Goal: Communication & Community: Answer question/provide support

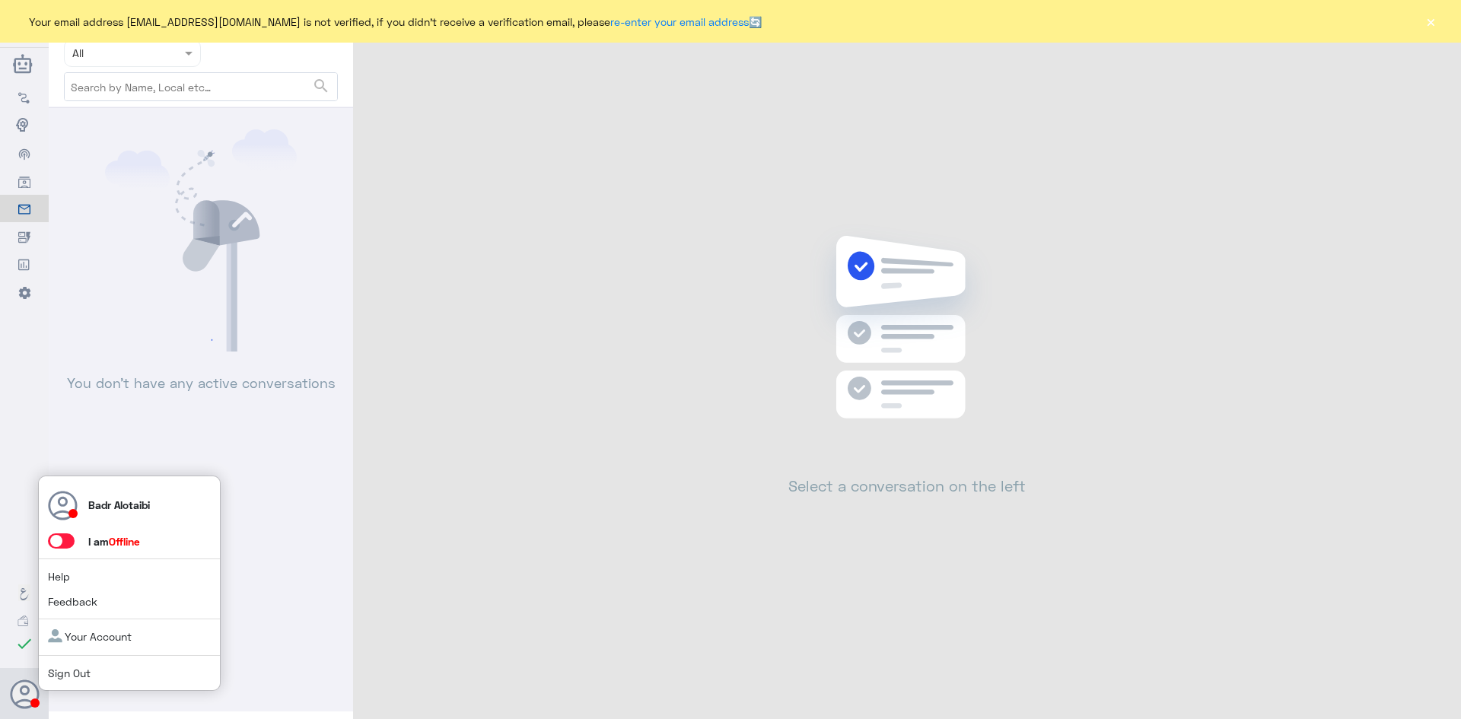
click at [60, 542] on span at bounding box center [61, 540] width 27 height 15
click at [0, 0] on input "checkbox" at bounding box center [0, 0] width 0 height 0
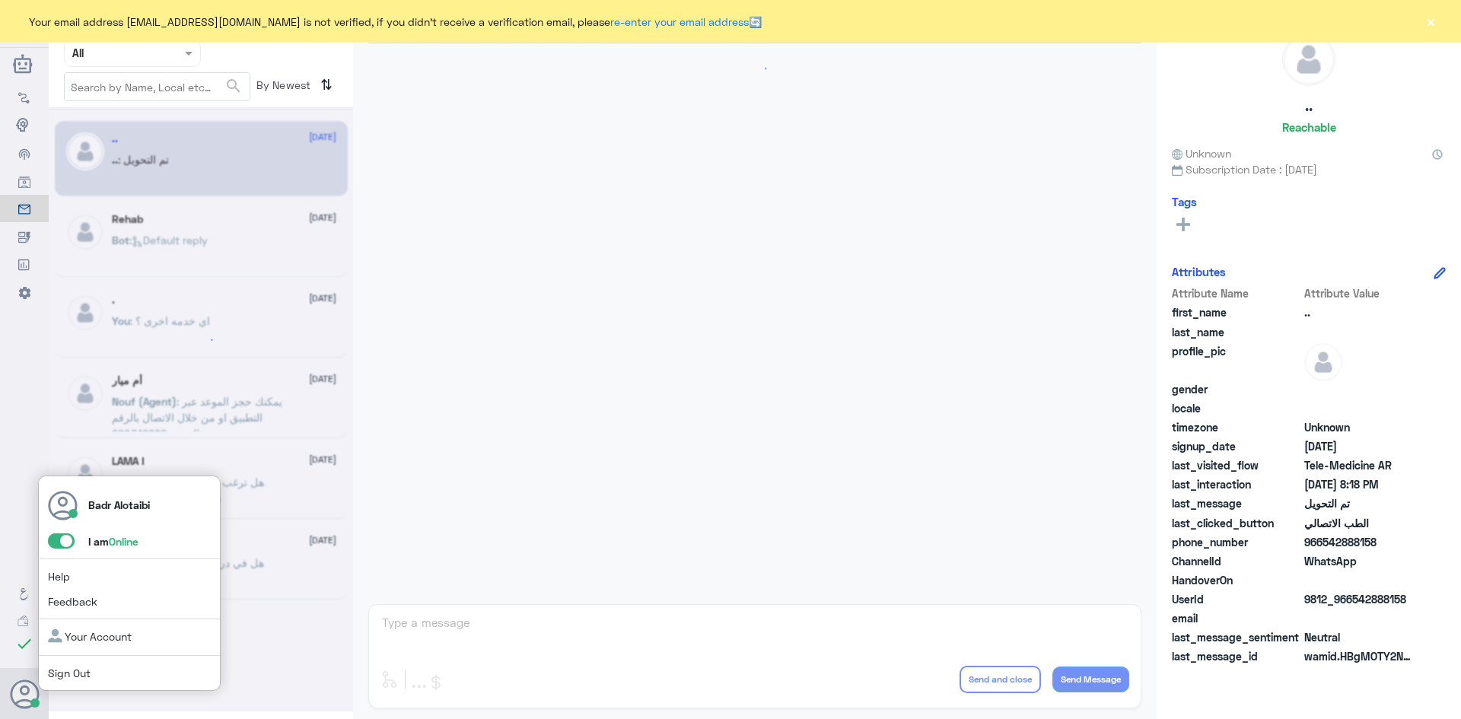
scroll to position [499, 0]
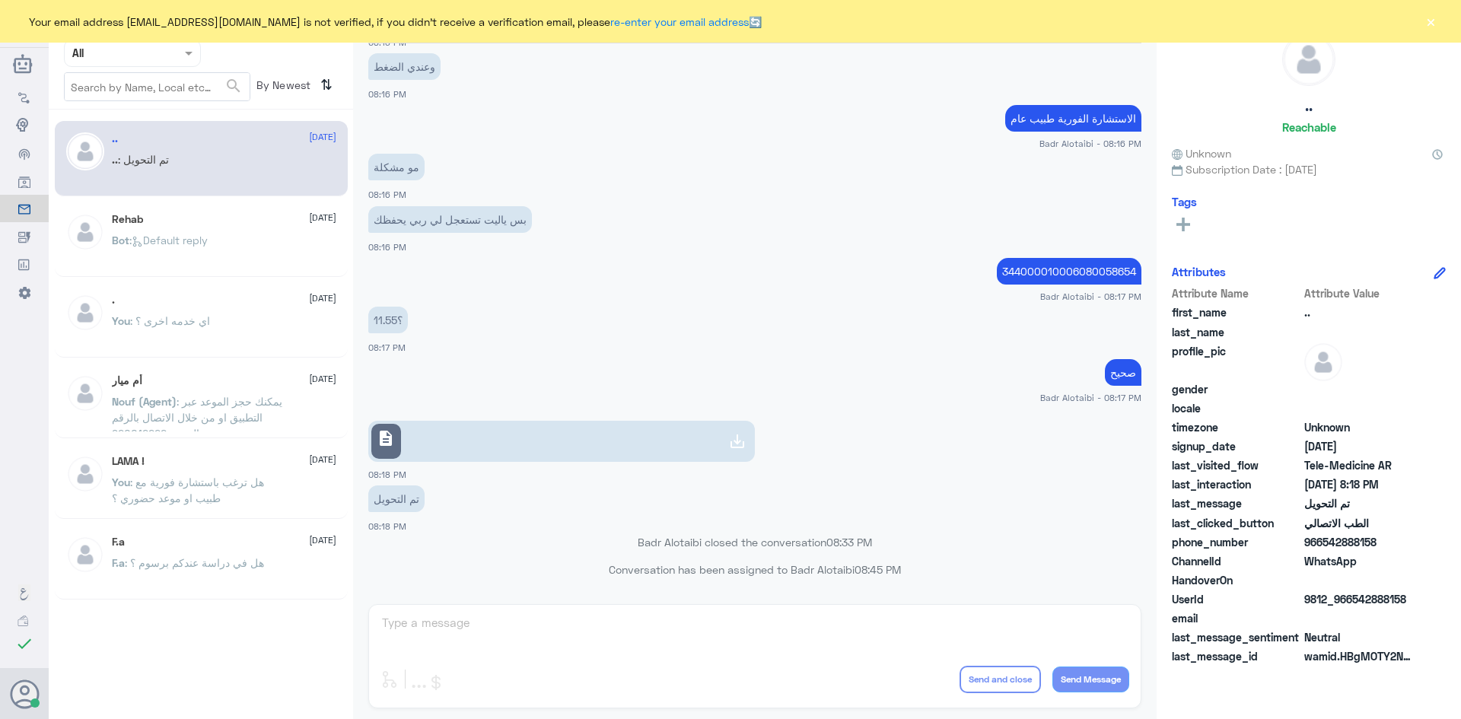
click at [1425, 29] on button "×" at bounding box center [1430, 21] width 15 height 15
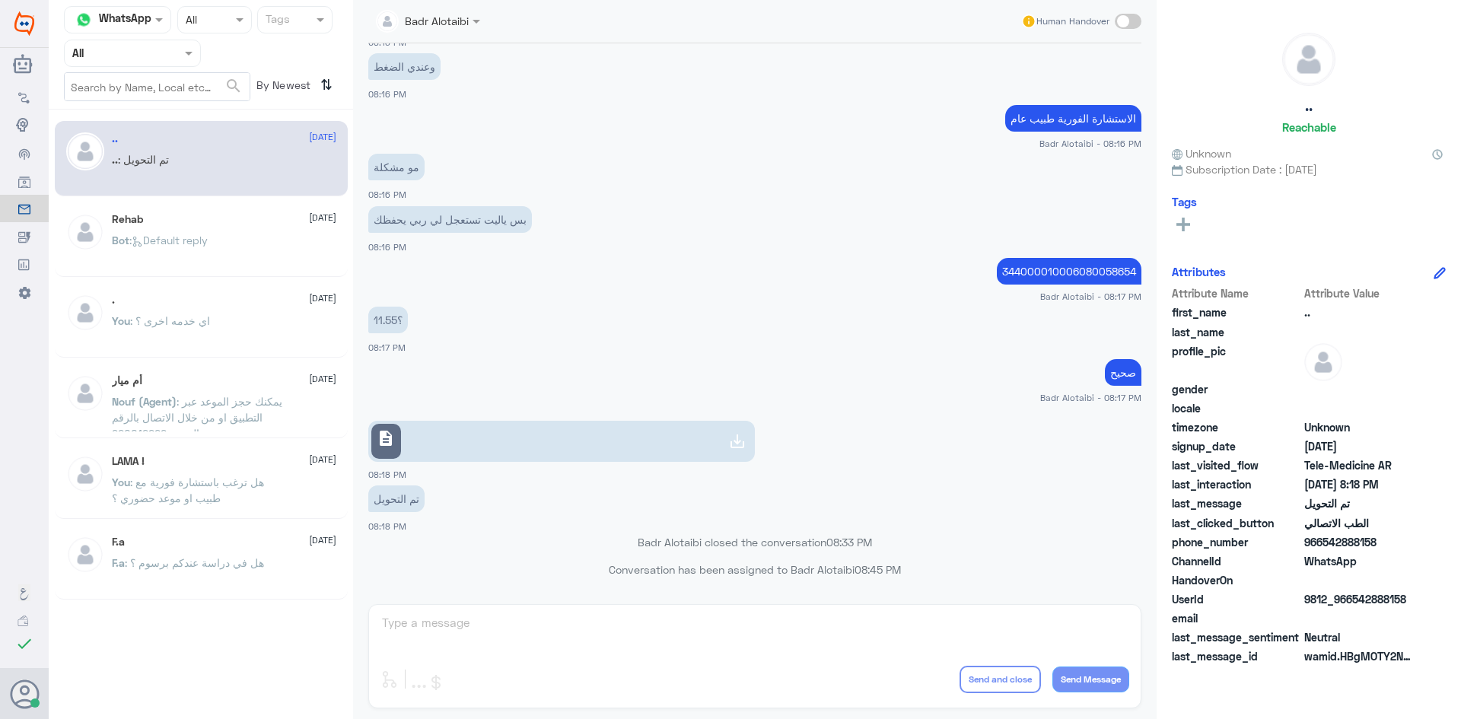
click at [457, 33] on div "Badr Alotaibi" at bounding box center [422, 21] width 93 height 30
click at [632, 96] on div "وعندي الضغط 08:16 PM" at bounding box center [754, 75] width 773 height 52
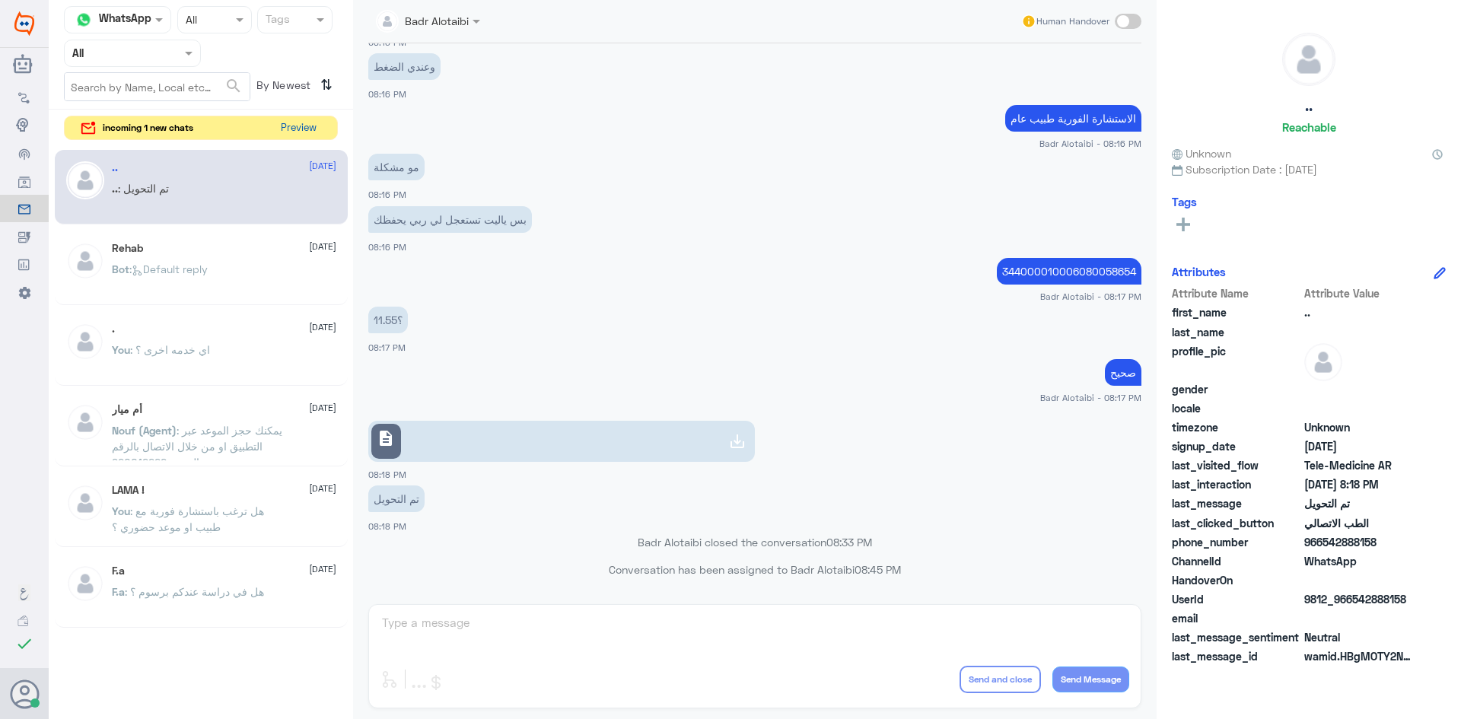
click at [309, 131] on button "Preview" at bounding box center [298, 128] width 47 height 24
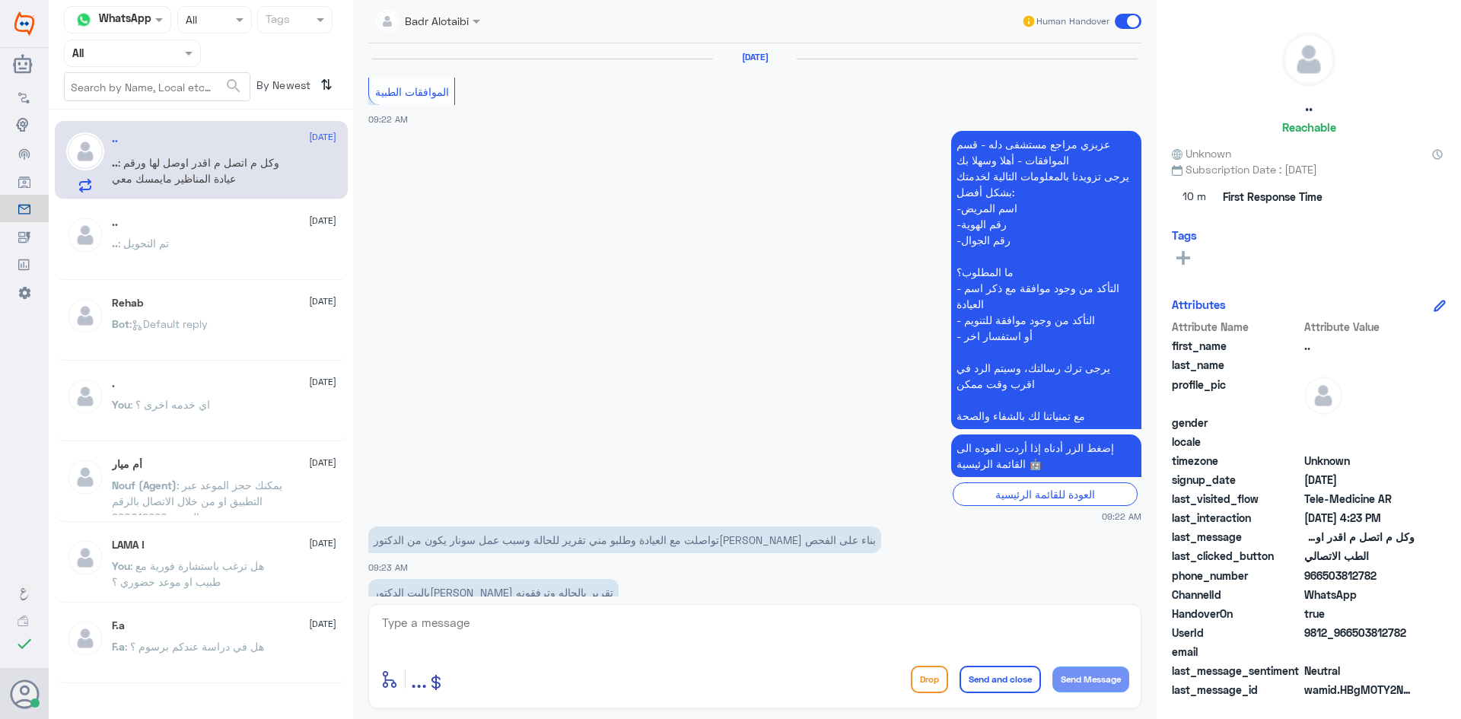
scroll to position [1025, 0]
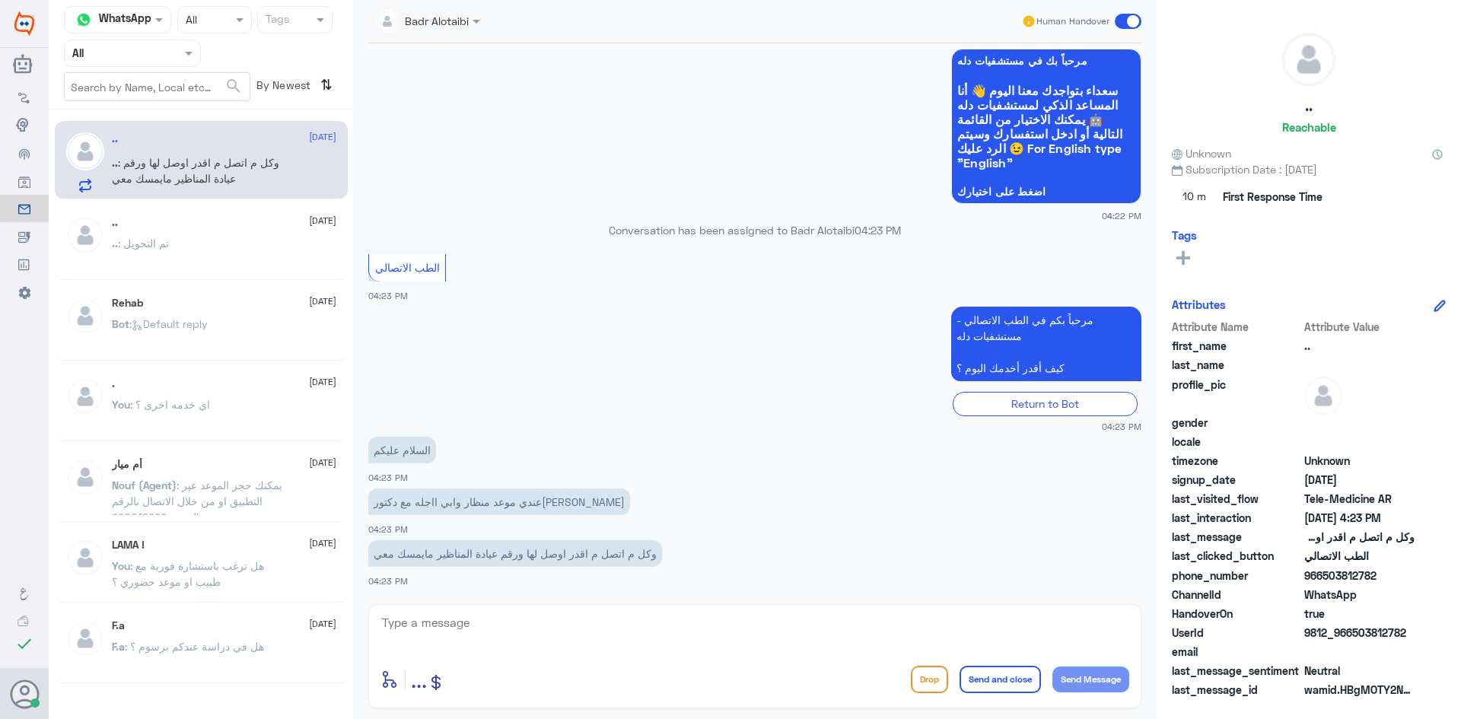
click at [568, 637] on textarea at bounding box center [754, 631] width 749 height 37
paste textarea "مرحبا معك بدر من الطب الاتصالي كيف اقدر اخدمك ؟"
type textarea "مرحبا معك بدر من الطب الاتصالي كيف اقدر اخدمك ؟"
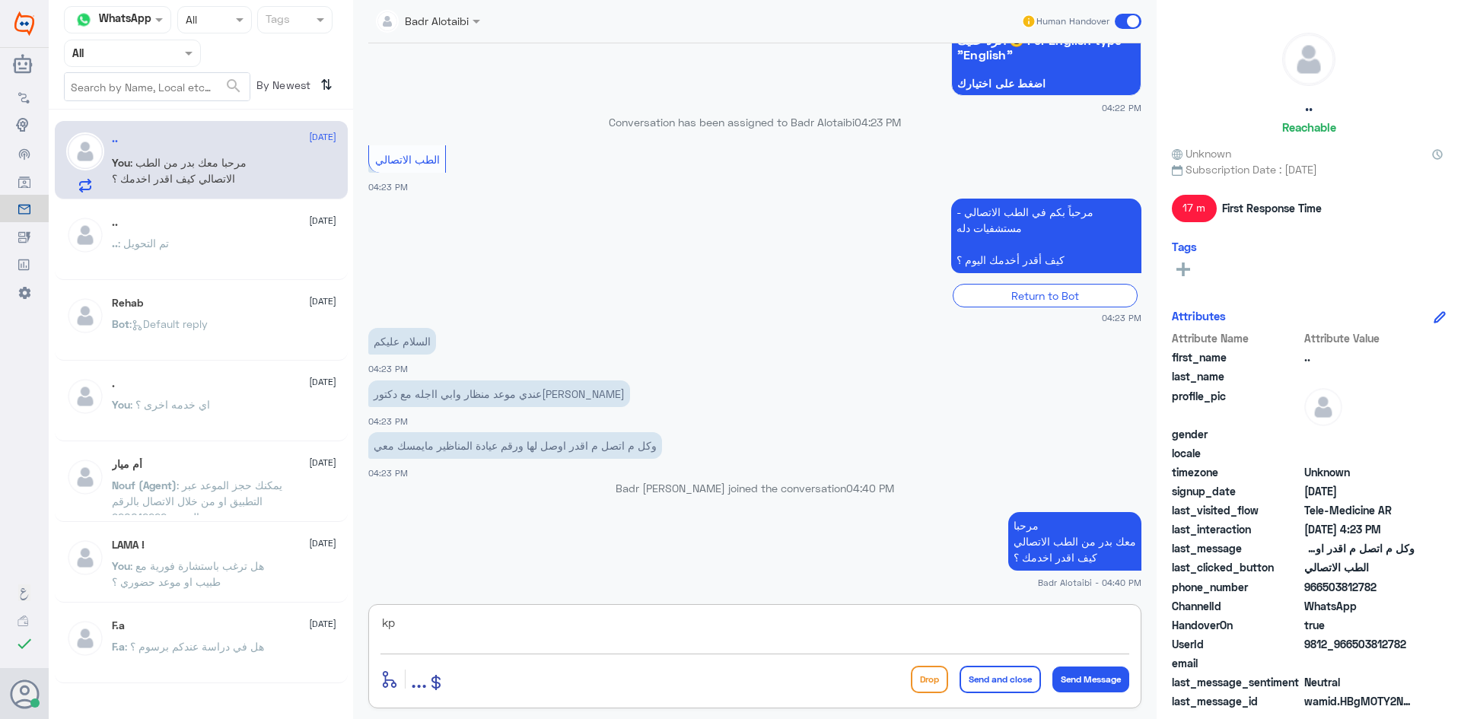
type textarea "k"
type textarea "م"
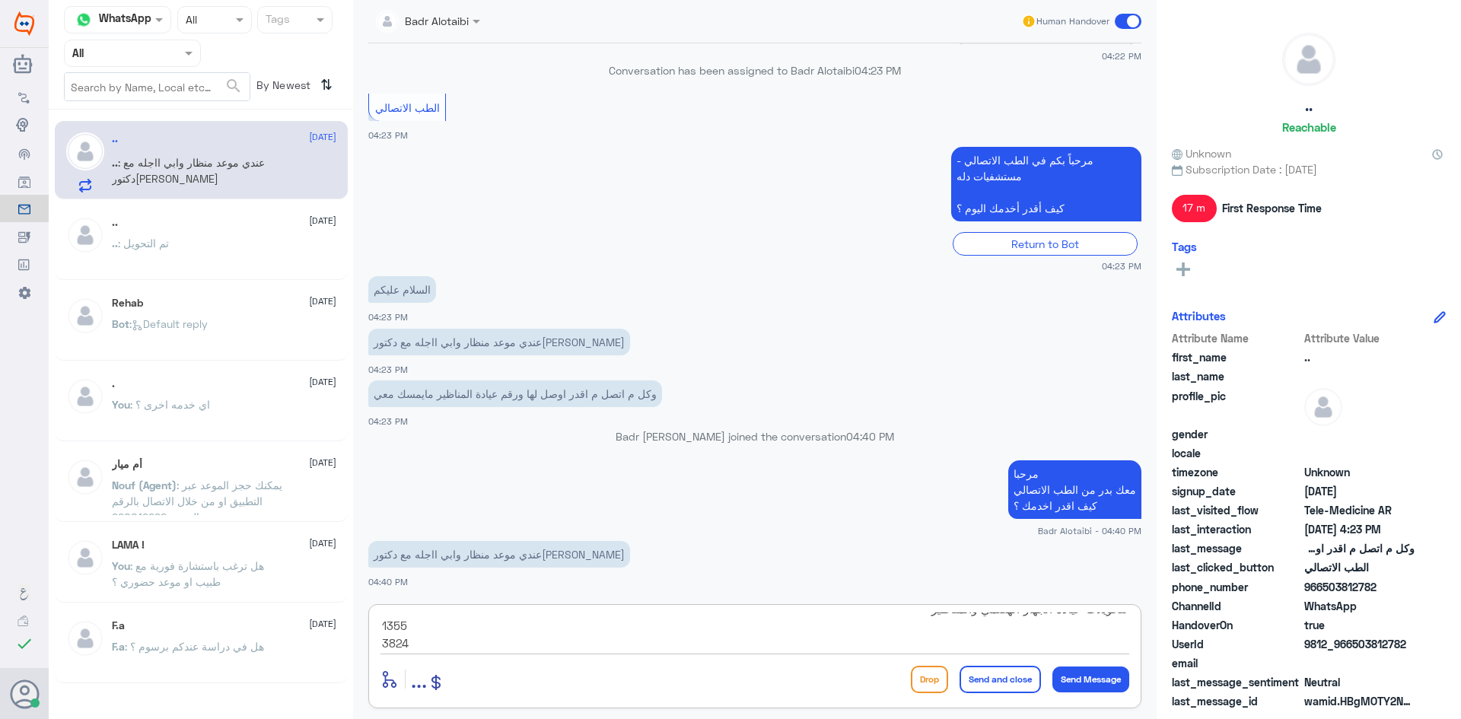
scroll to position [65, 0]
type textarea "نحن هنا كل ما يخص الطب الاتصالي يمكنك التواصل على الرقم الموحد والتحويل لتحويلا…"
drag, startPoint x: 1123, startPoint y: 618, endPoint x: 1024, endPoint y: 633, distance: 100.1
click at [1026, 635] on textarea "نحن هنا كل ما يخص الطب الاتصالي يمكنك التواصل على الرقم الموحد والتحويل لتحويلا…" at bounding box center [754, 631] width 749 height 37
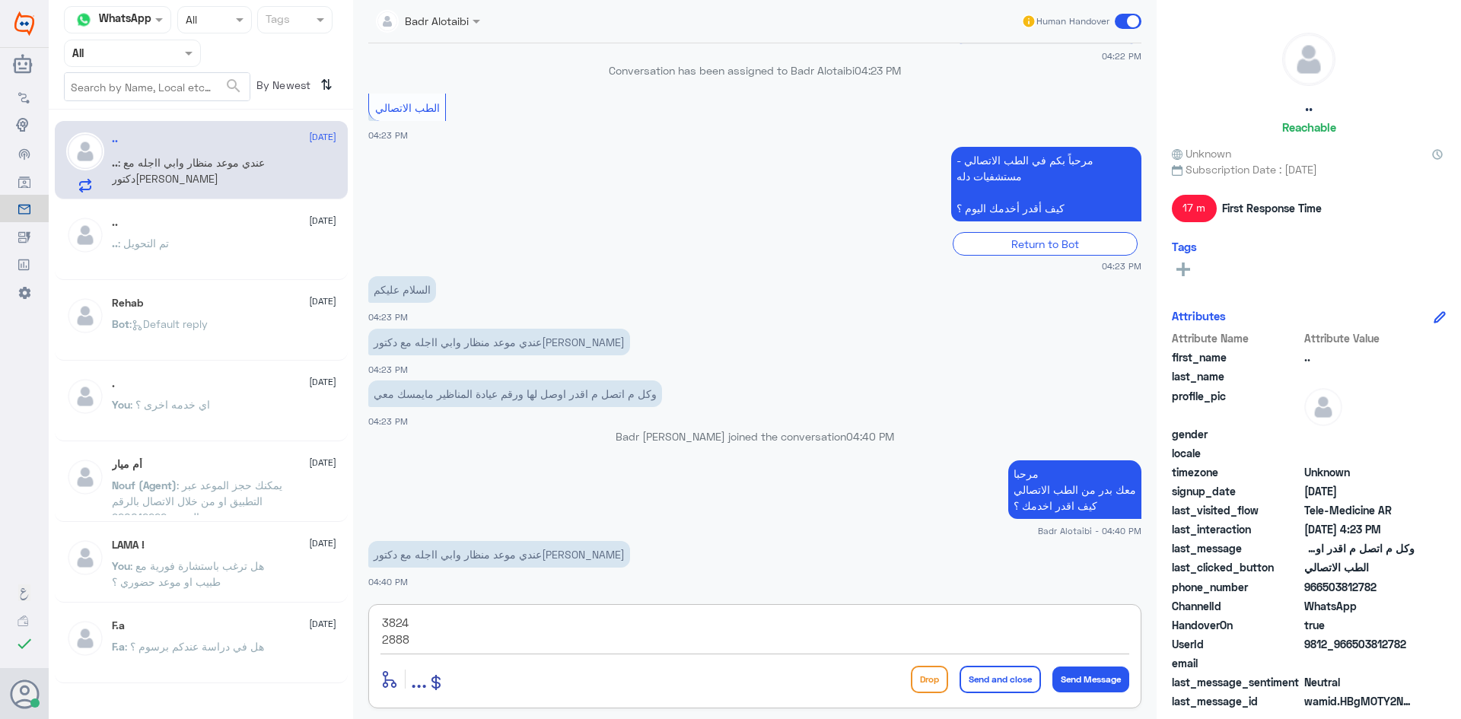
click at [865, 629] on textarea "نحن هنا كل ما يخص الطب الاتصالي يمكنك التواصل على الرقم الموحد والتحويل لتحويلا…" at bounding box center [754, 631] width 749 height 37
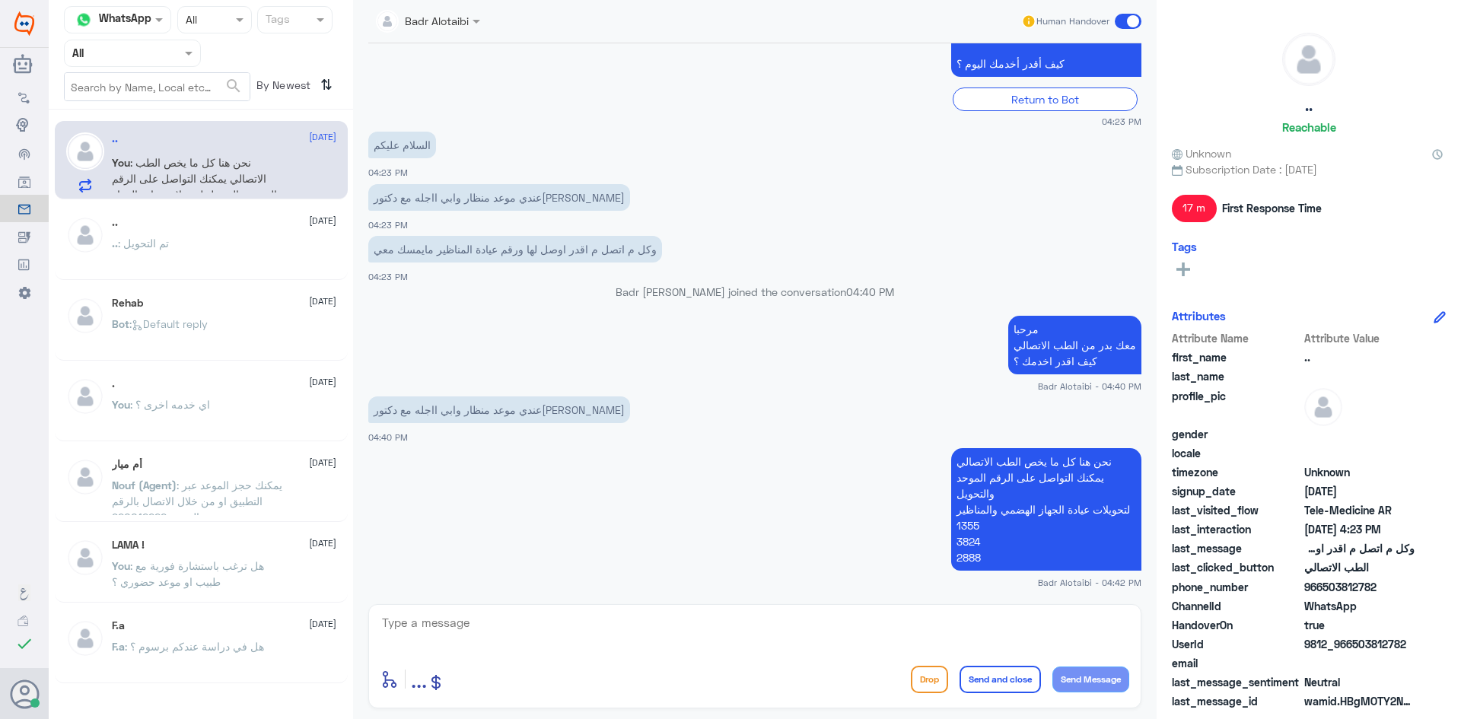
click at [1122, 18] on span at bounding box center [1128, 21] width 27 height 15
click at [0, 0] on input "checkbox" at bounding box center [0, 0] width 0 height 0
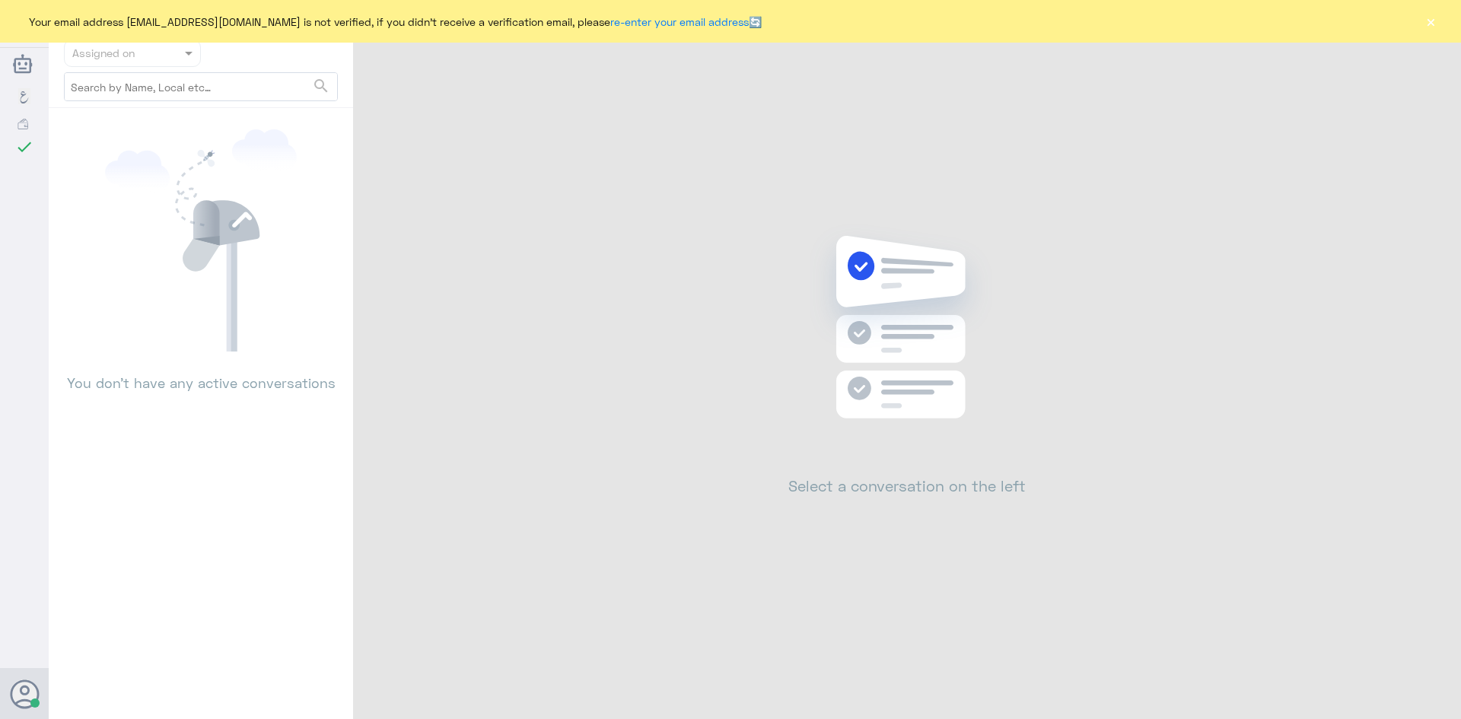
drag, startPoint x: 166, startPoint y: 52, endPoint x: 167, endPoint y: 59, distance: 7.6
click at [166, 54] on div at bounding box center [132, 53] width 135 height 18
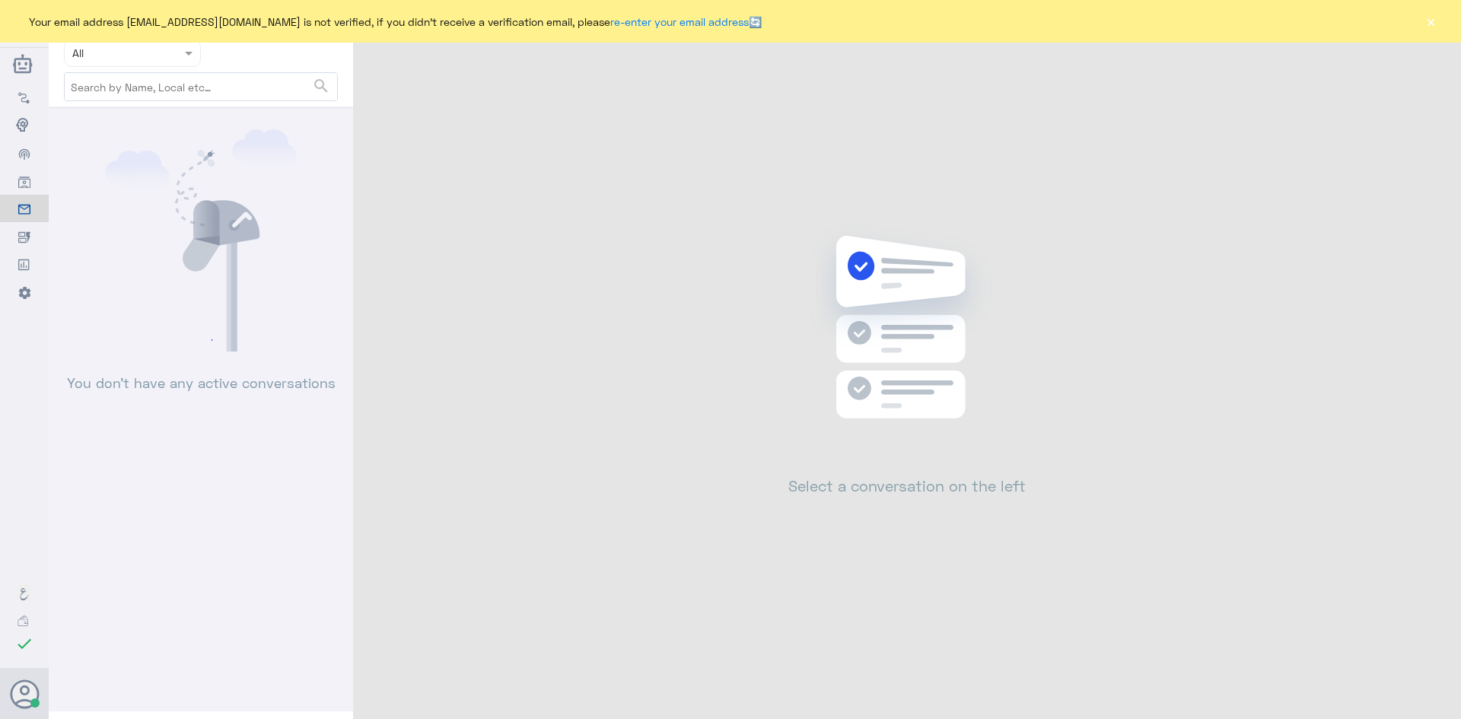
click at [282, 48] on div "Assigned on All" at bounding box center [201, 53] width 274 height 27
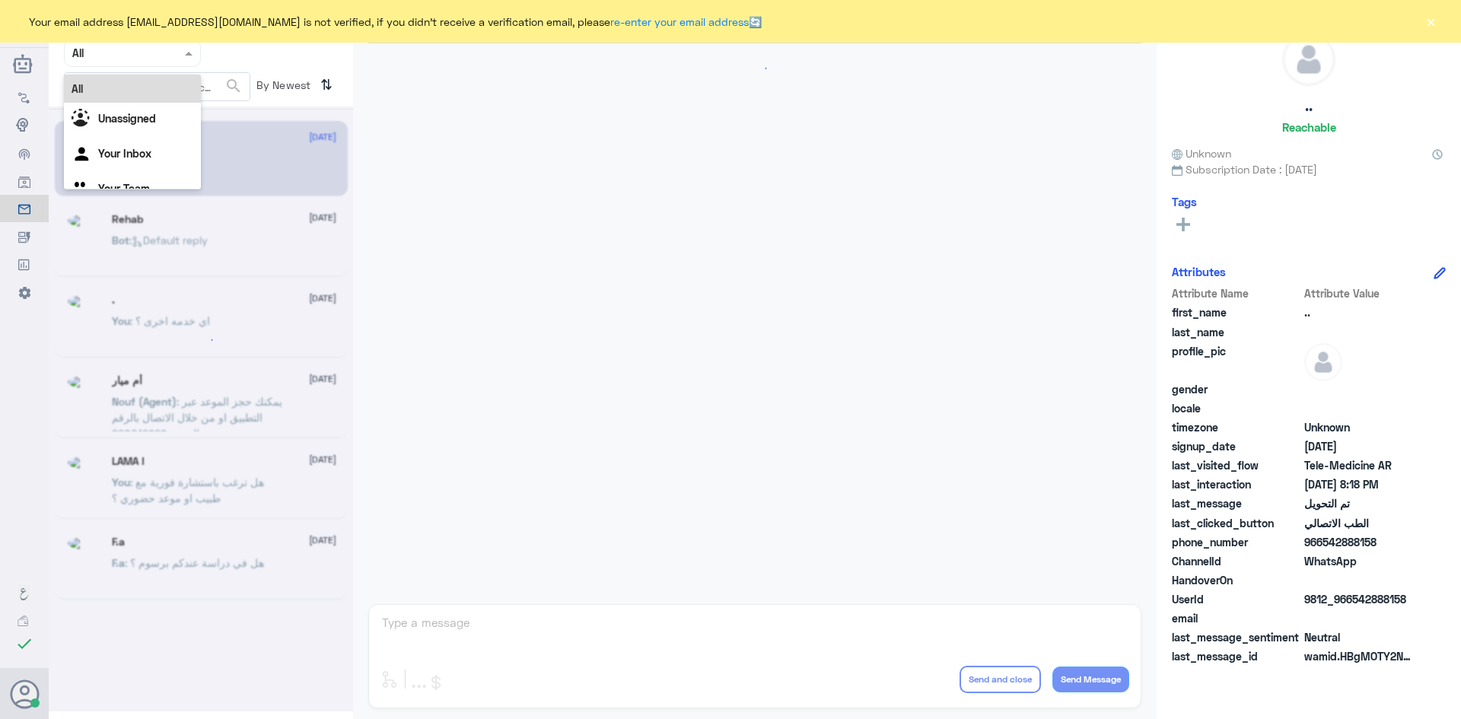
drag, startPoint x: 183, startPoint y: 54, endPoint x: 154, endPoint y: 116, distance: 68.5
click at [183, 57] on span at bounding box center [190, 53] width 19 height 16
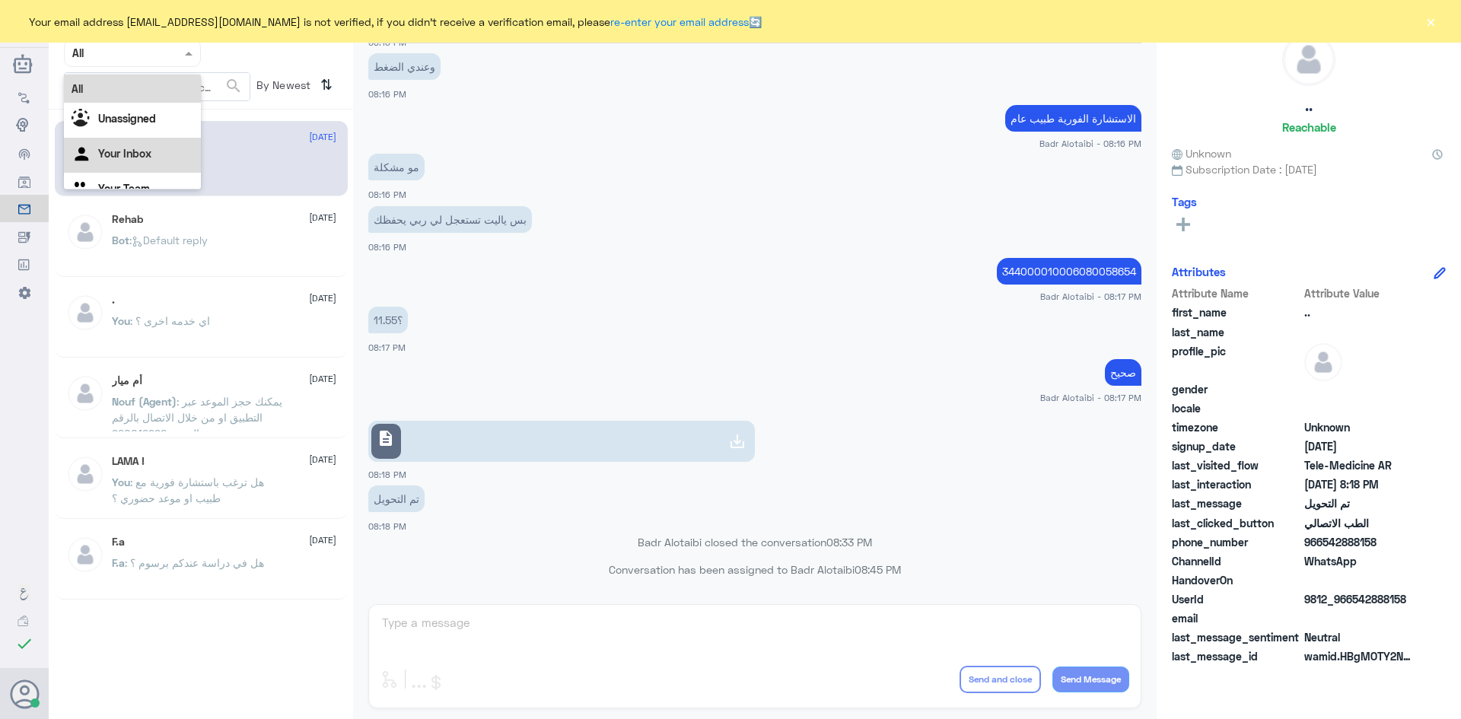
click at [149, 144] on div "Your Inbox" at bounding box center [132, 155] width 137 height 35
click at [1438, 26] on div "Your email address b_malotaibi@dallah-hospital.com is not verified, if you didn…" at bounding box center [730, 21] width 1461 height 43
click at [1431, 24] on button "×" at bounding box center [1430, 21] width 15 height 15
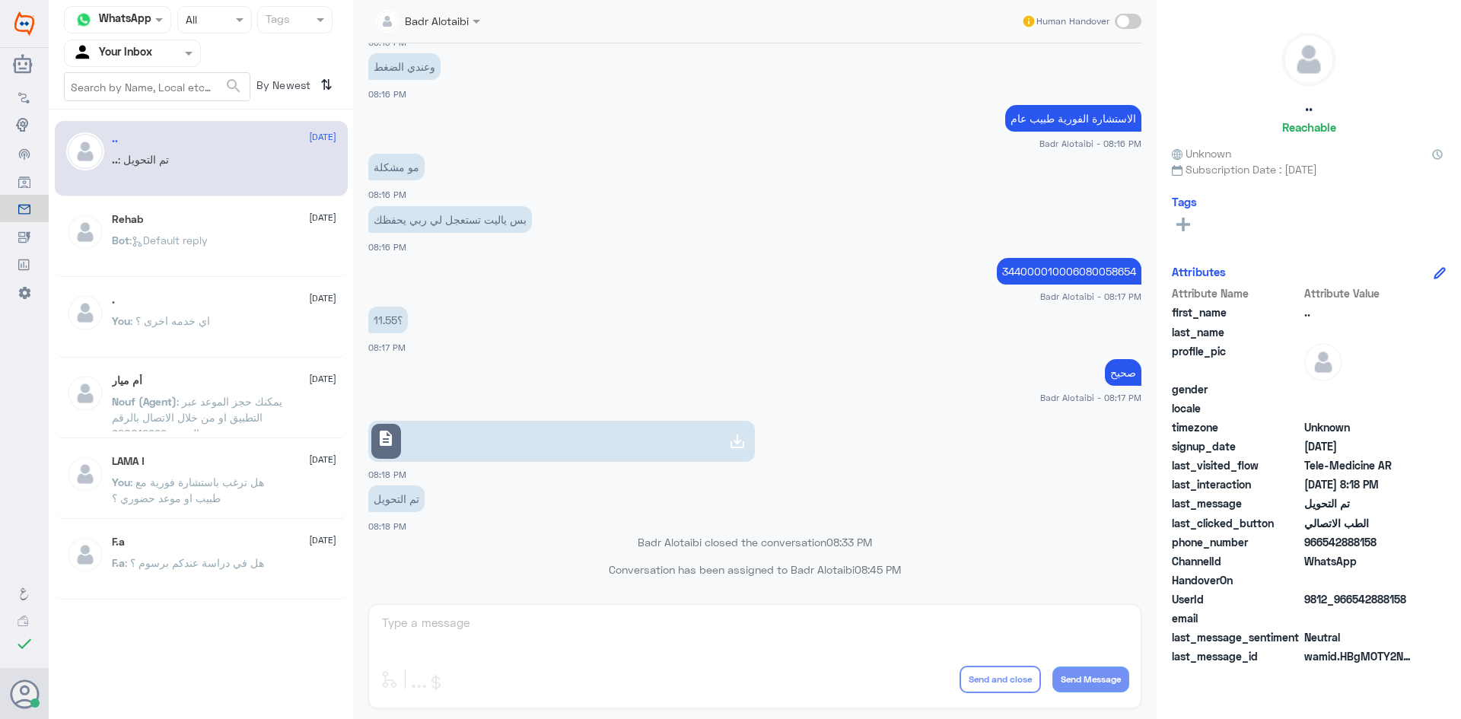
click at [440, 23] on input "text" at bounding box center [410, 20] width 69 height 18
click at [695, 101] on div "الاستشارة الفورية طبيب عام Badr Alotaibi - 08:16 PM" at bounding box center [754, 125] width 773 height 49
click at [189, 56] on span at bounding box center [190, 53] width 19 height 16
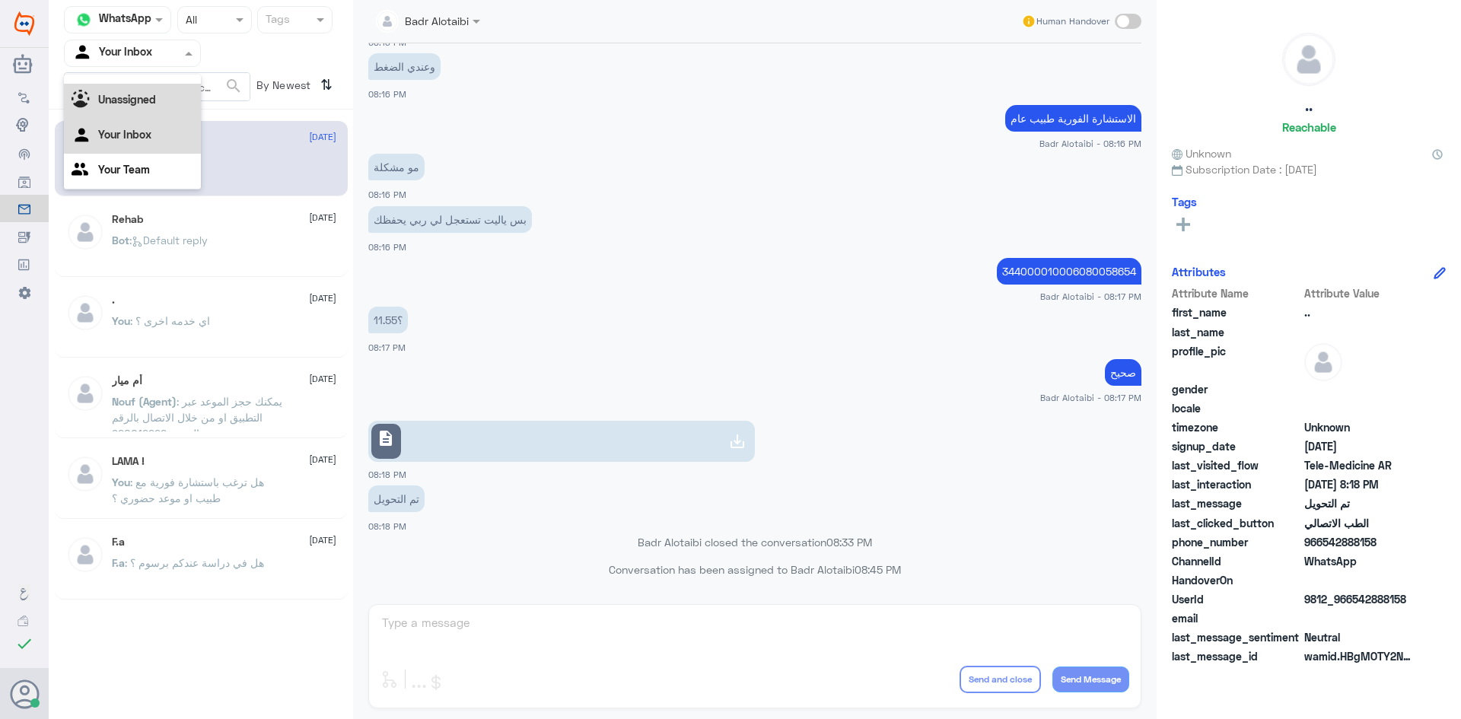
click at [162, 97] on div "Unassigned" at bounding box center [132, 101] width 137 height 35
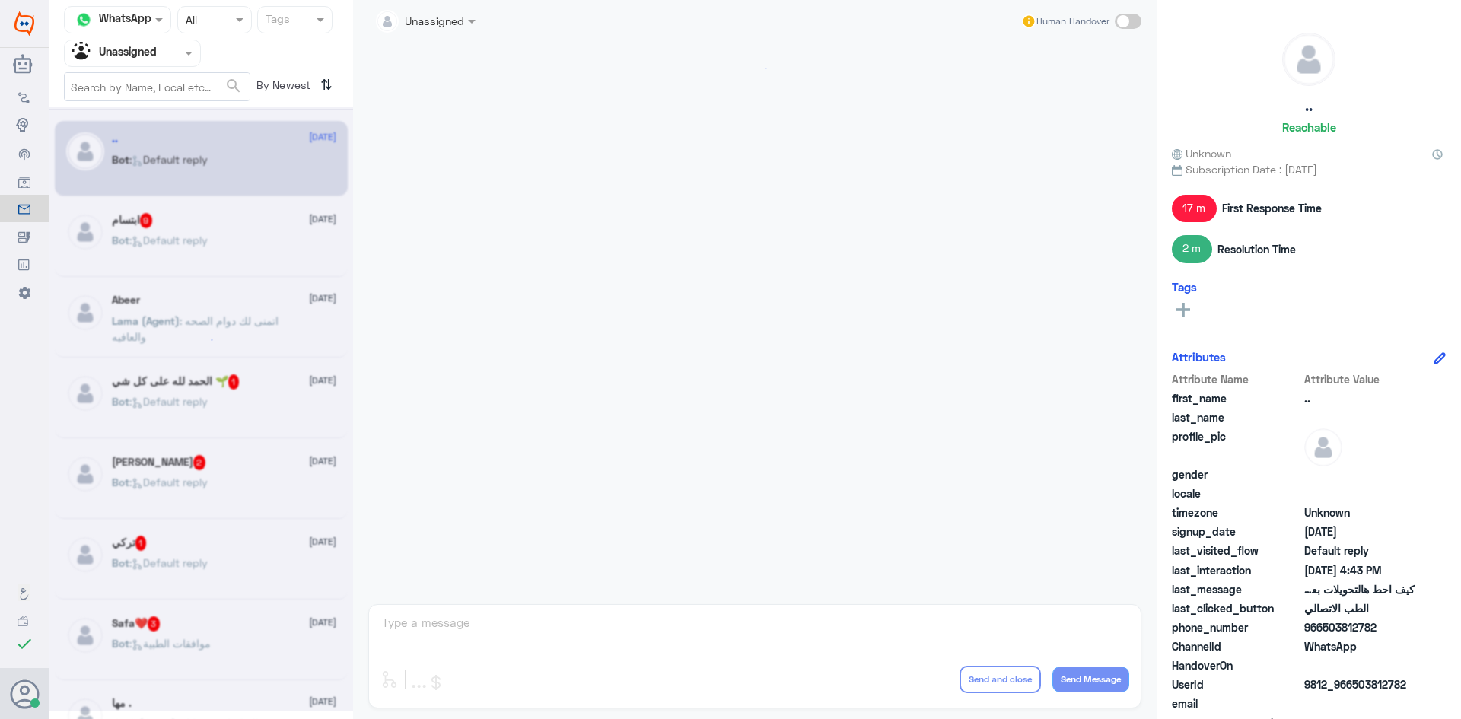
scroll to position [891, 0]
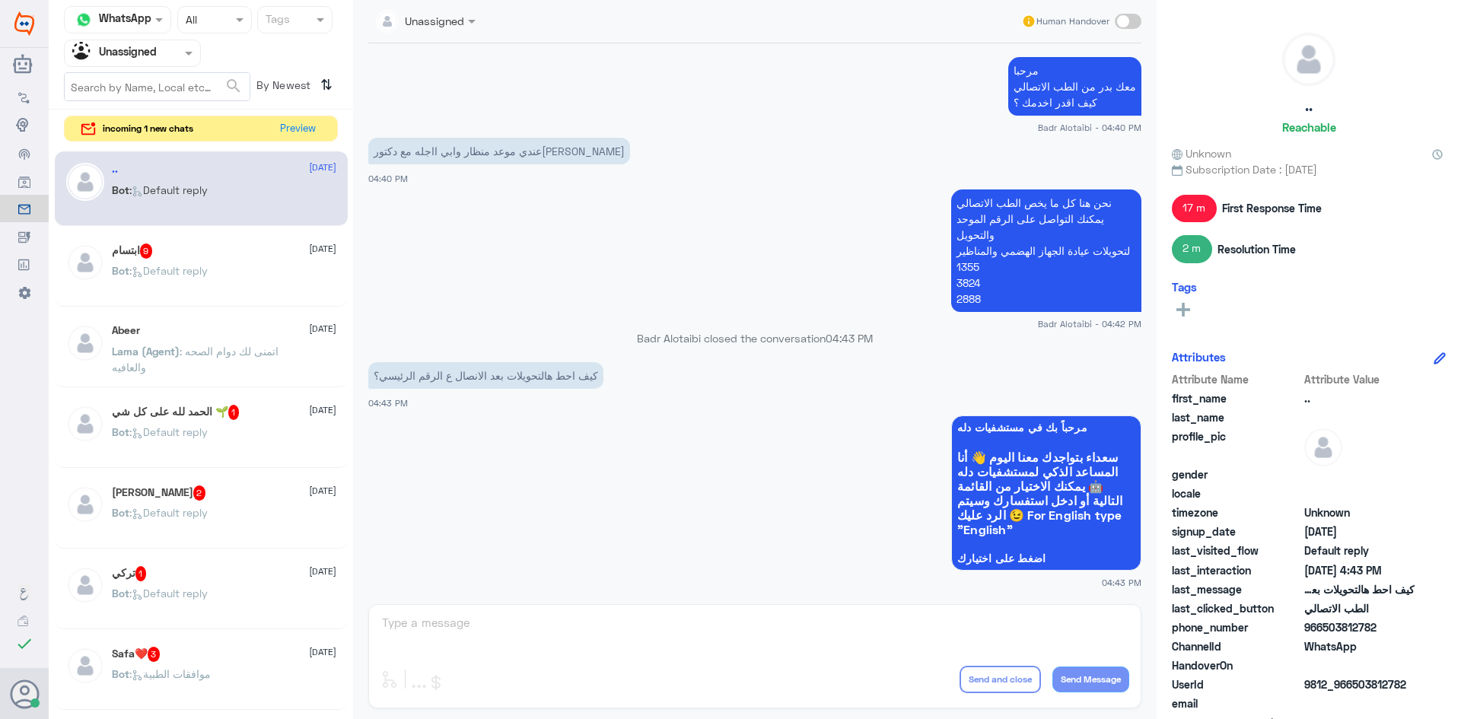
click at [1127, 19] on span at bounding box center [1128, 21] width 27 height 15
click at [0, 0] on input "checkbox" at bounding box center [0, 0] width 0 height 0
click at [801, 632] on textarea at bounding box center [754, 631] width 749 height 37
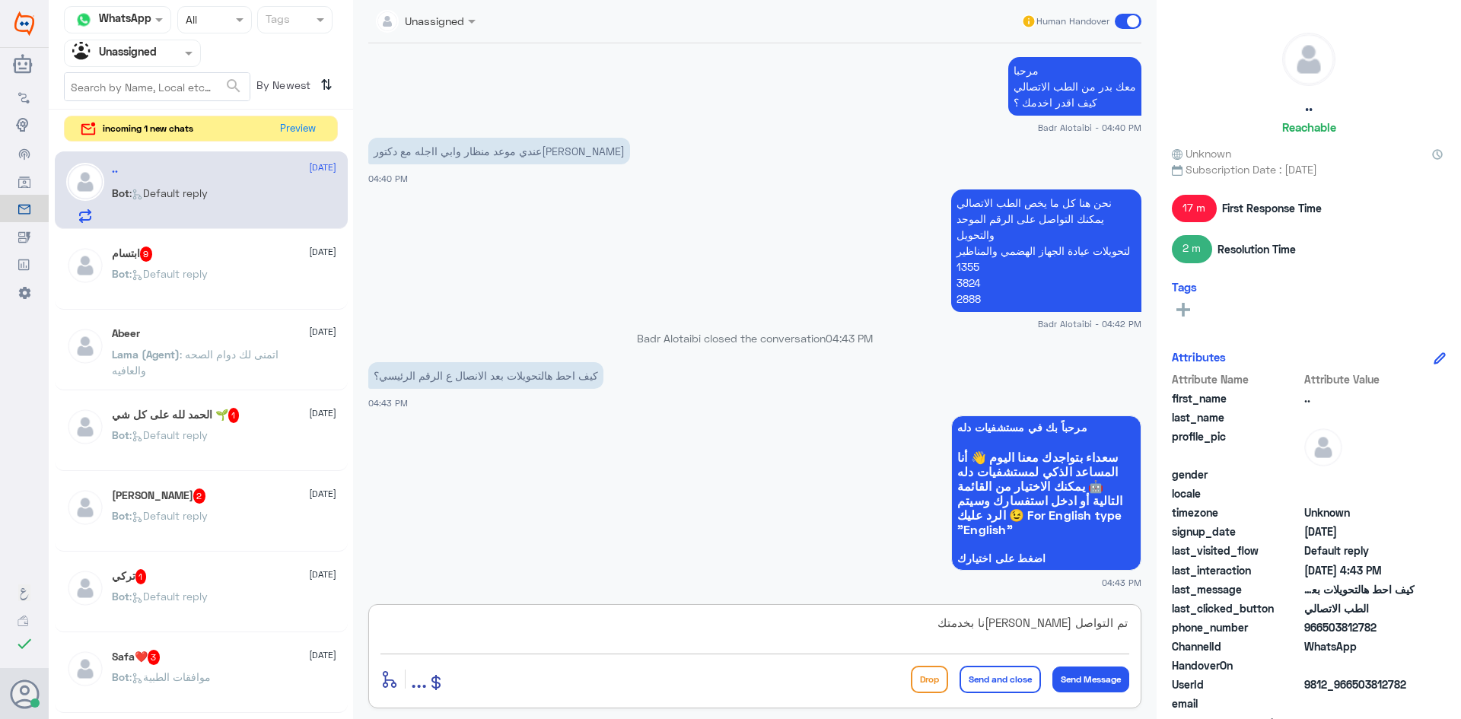
type textarea "تم التواصل هاتفيا سعدنا بخدمتك"
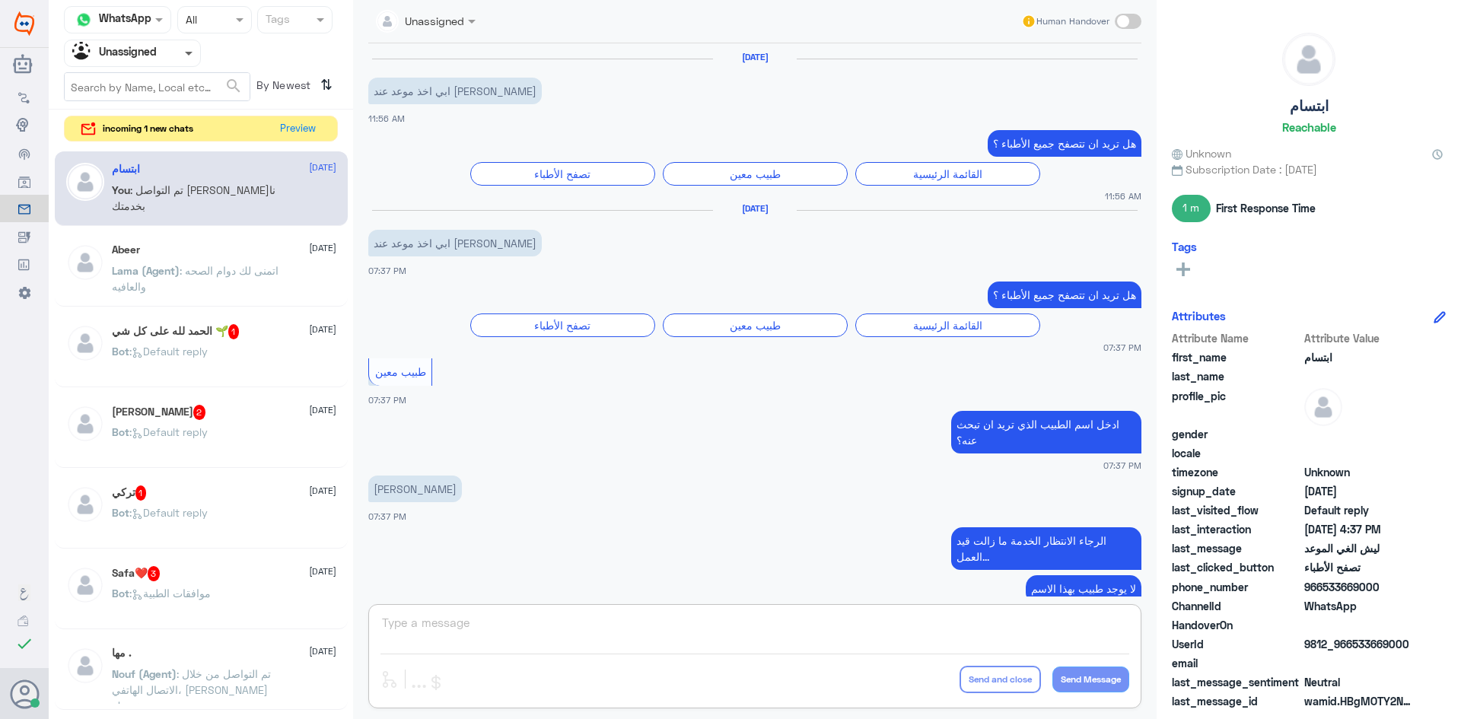
scroll to position [1117, 0]
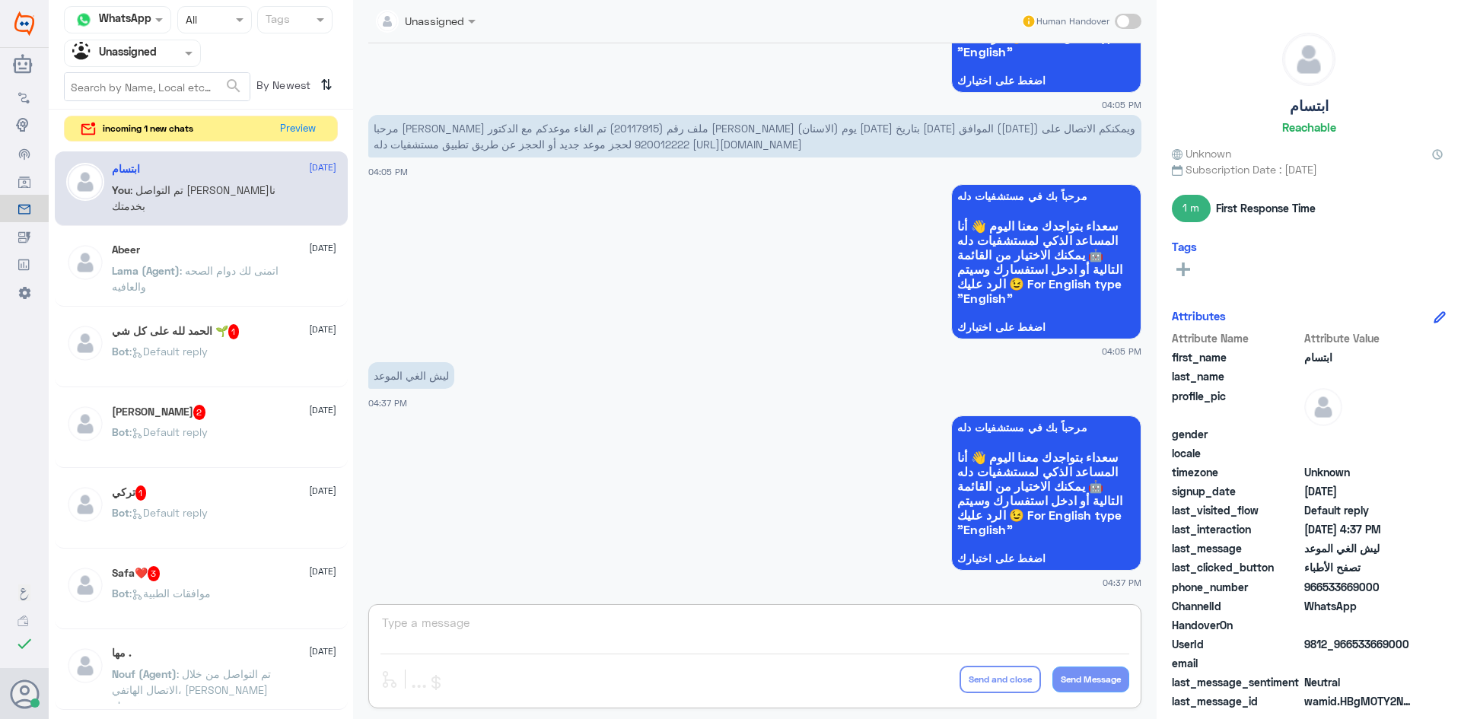
click at [191, 65] on div "Agent Filter Unassigned" at bounding box center [132, 53] width 137 height 27
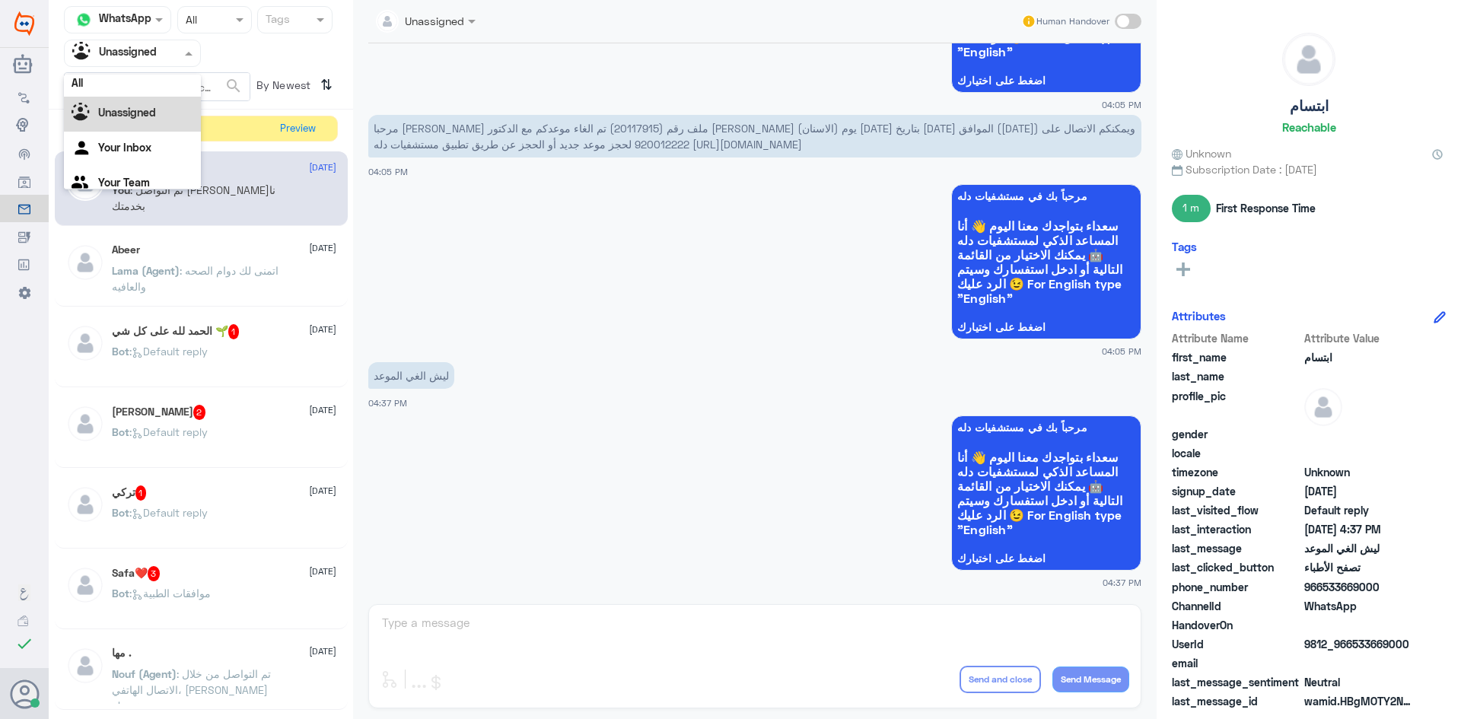
scroll to position [0, 0]
click at [159, 81] on div "All" at bounding box center [132, 89] width 137 height 28
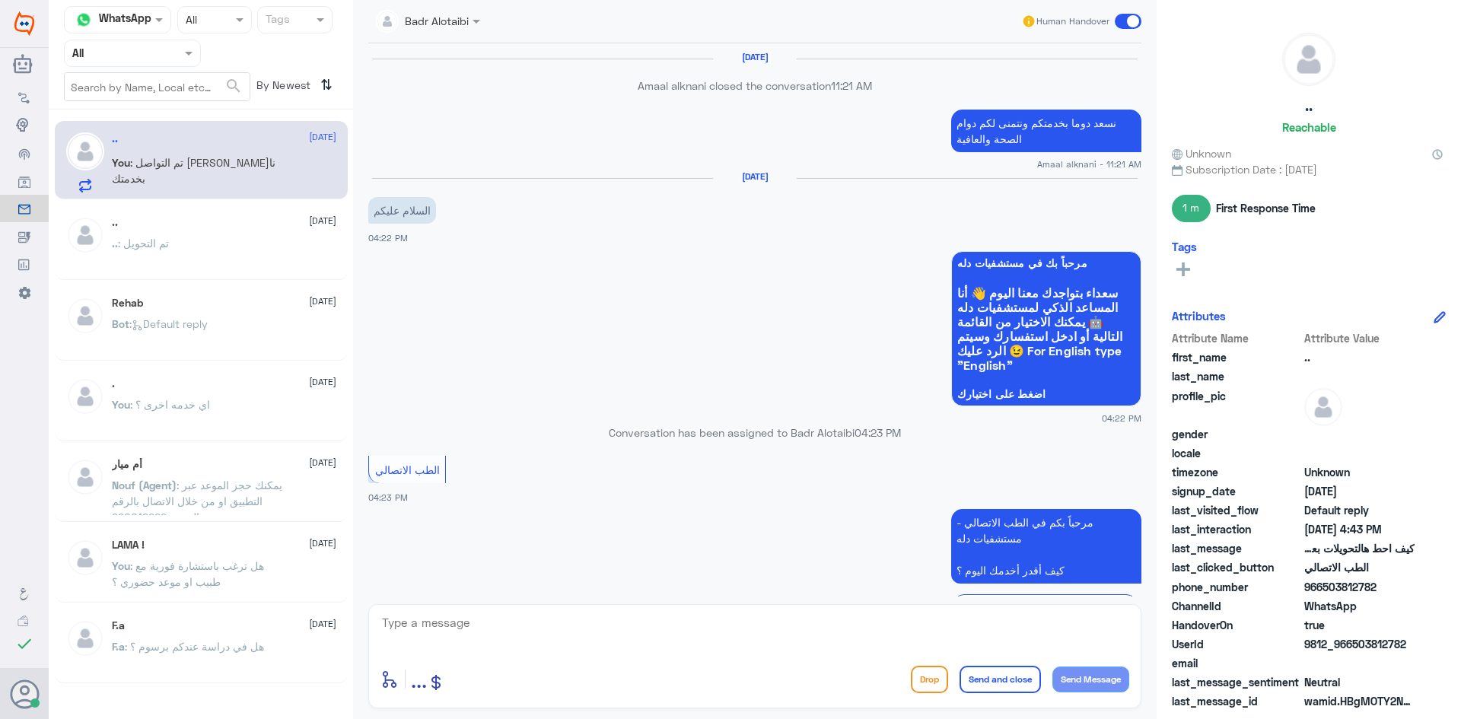
scroll to position [858, 0]
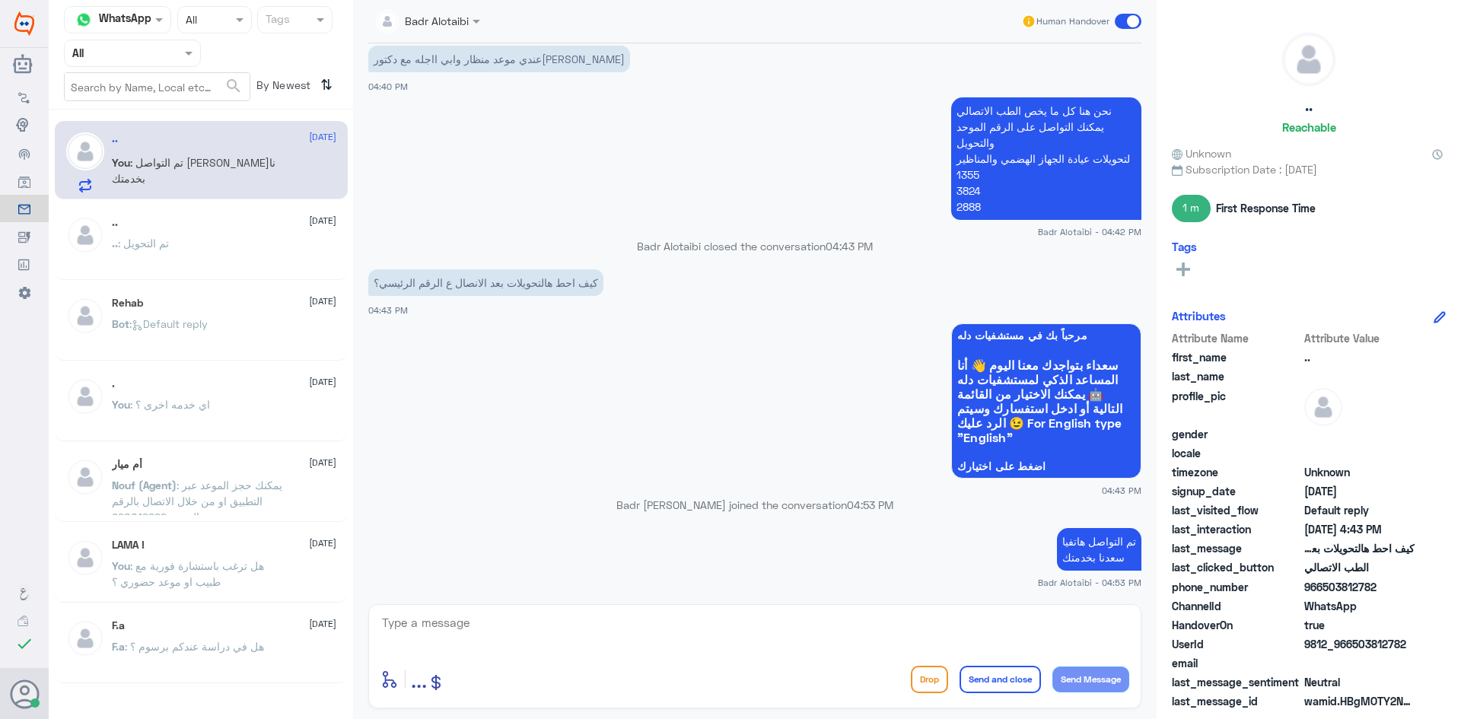
click at [1127, 18] on span at bounding box center [1128, 21] width 27 height 15
click at [0, 0] on input "checkbox" at bounding box center [0, 0] width 0 height 0
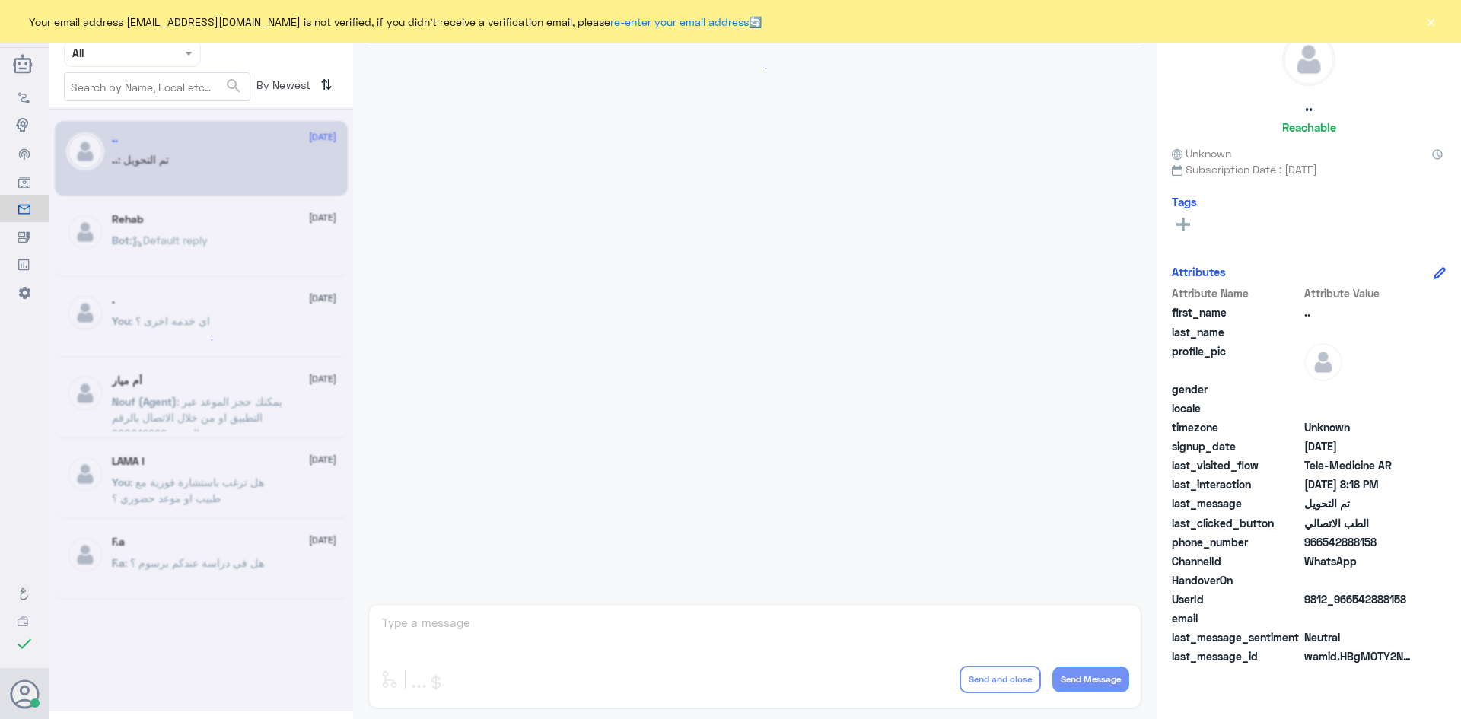
scroll to position [499, 0]
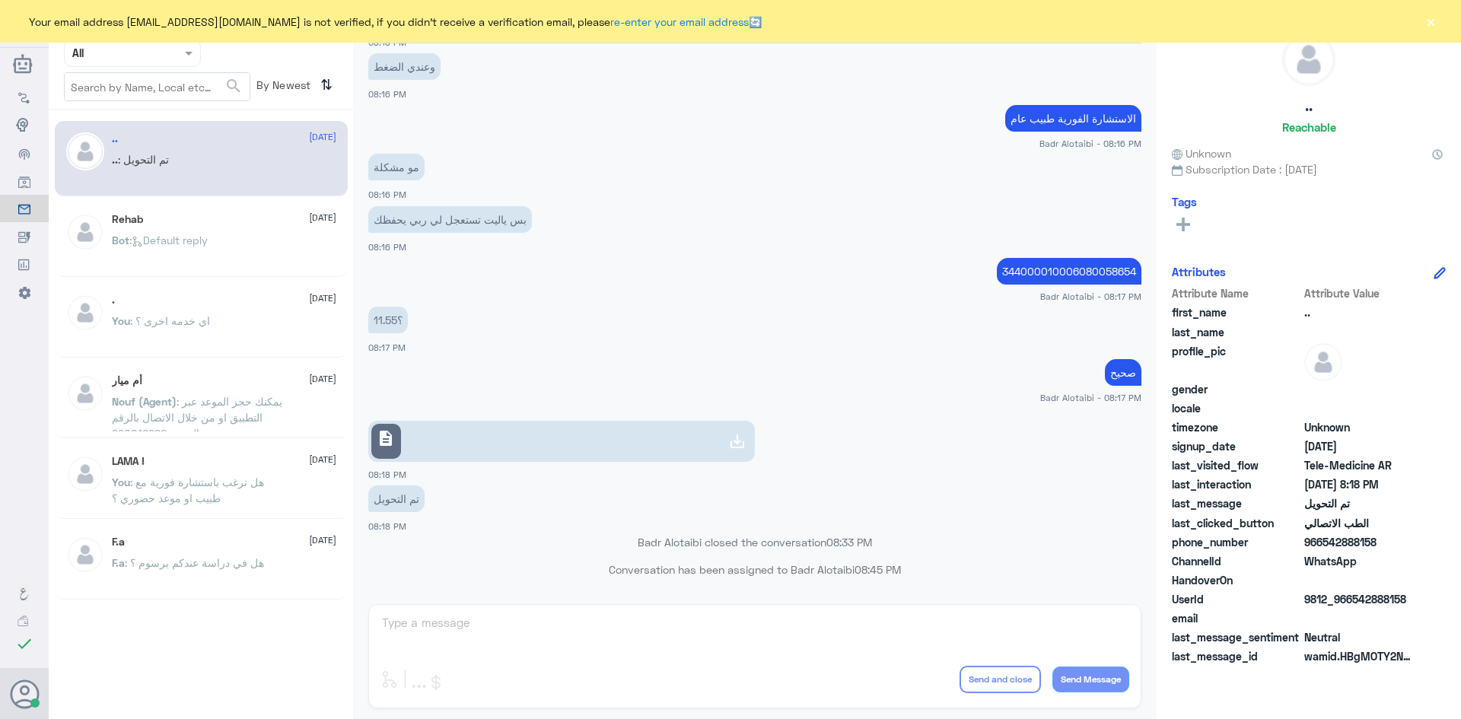
click at [1437, 16] on div "Your email address b_malotaibi@dallah-hospital.com is not verified, if you didn…" at bounding box center [730, 21] width 1461 height 43
click at [1432, 22] on button "×" at bounding box center [1430, 21] width 15 height 15
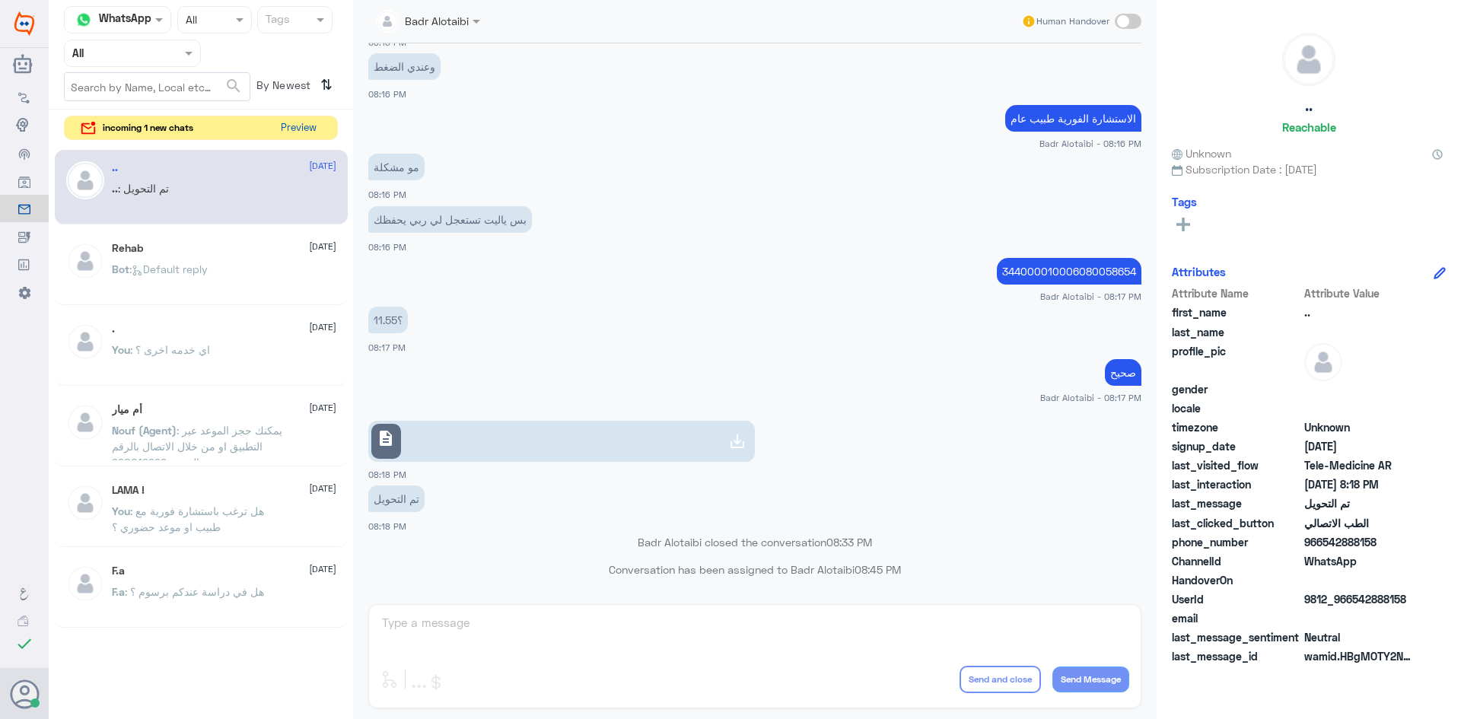
click at [295, 127] on button "Preview" at bounding box center [298, 128] width 47 height 24
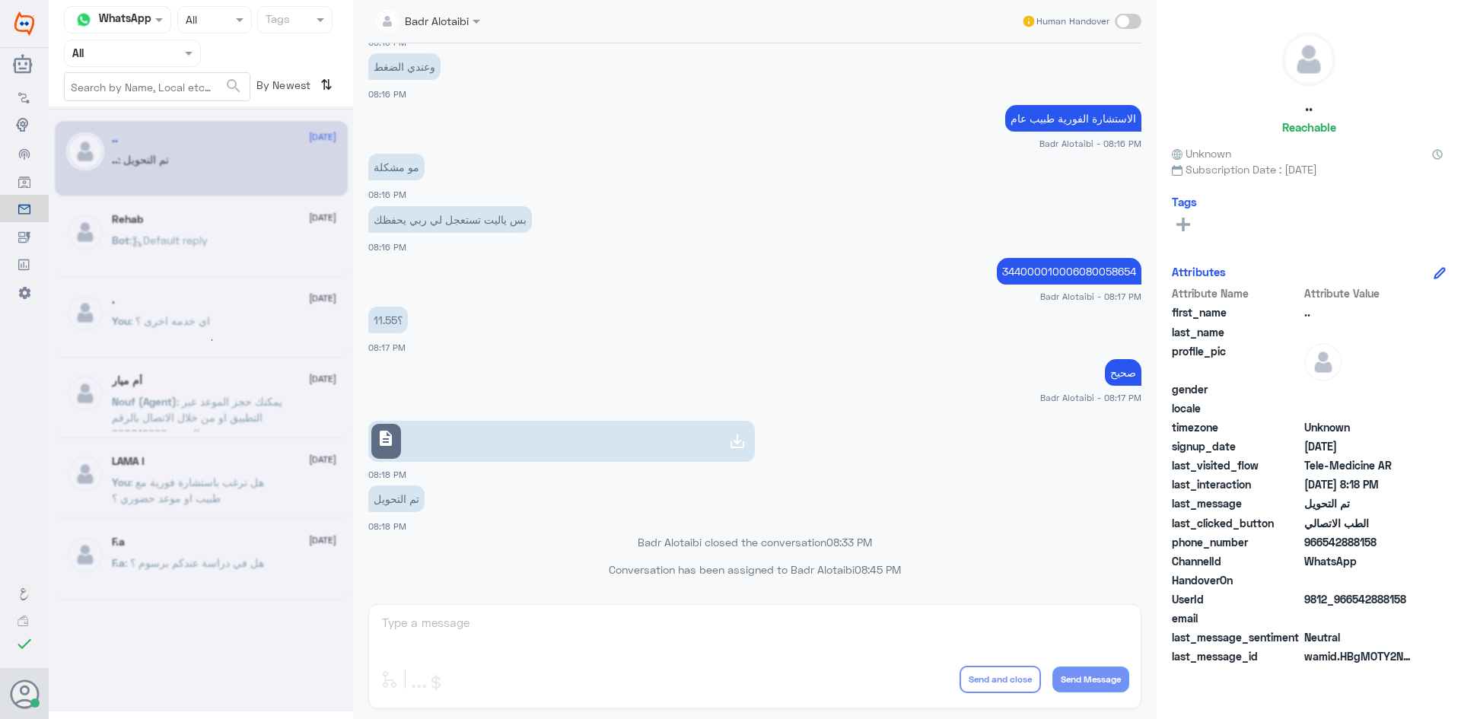
scroll to position [0, 0]
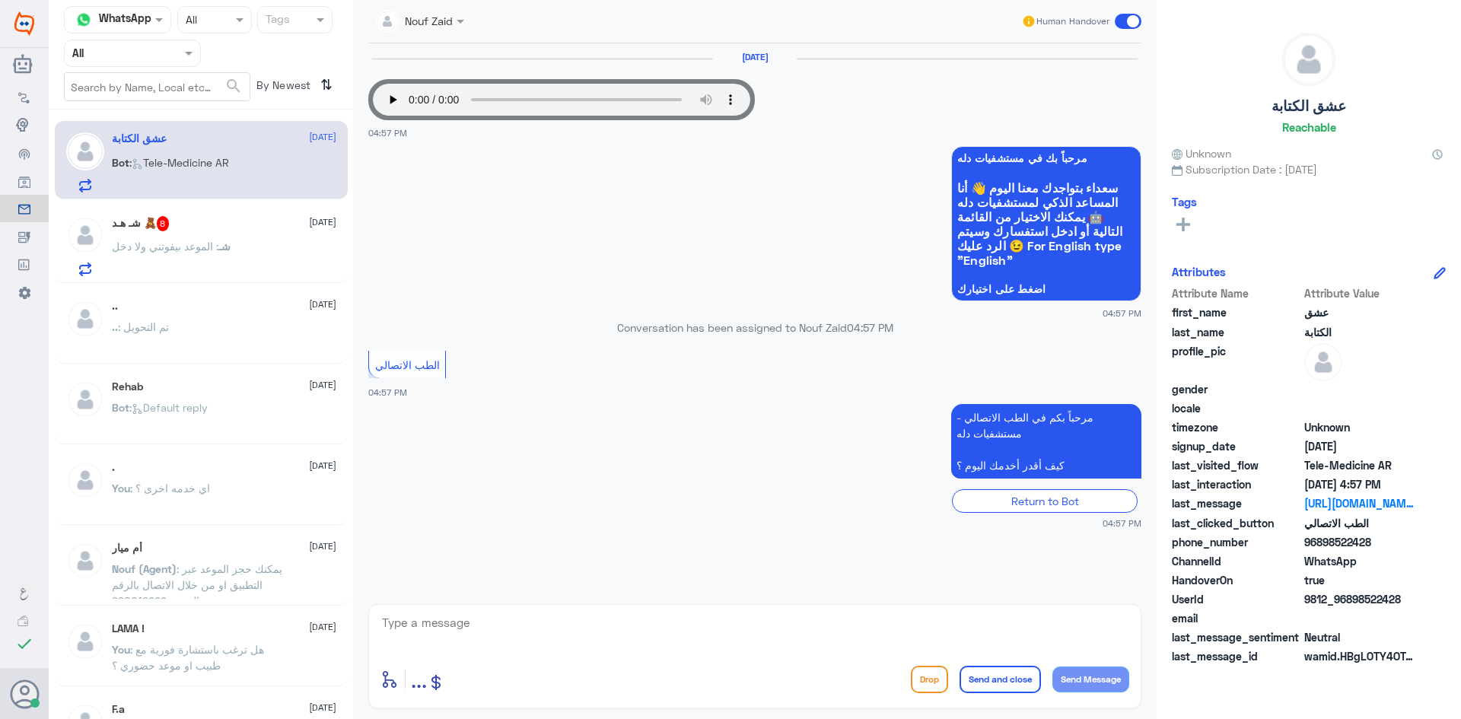
click at [435, 24] on div at bounding box center [419, 20] width 103 height 18
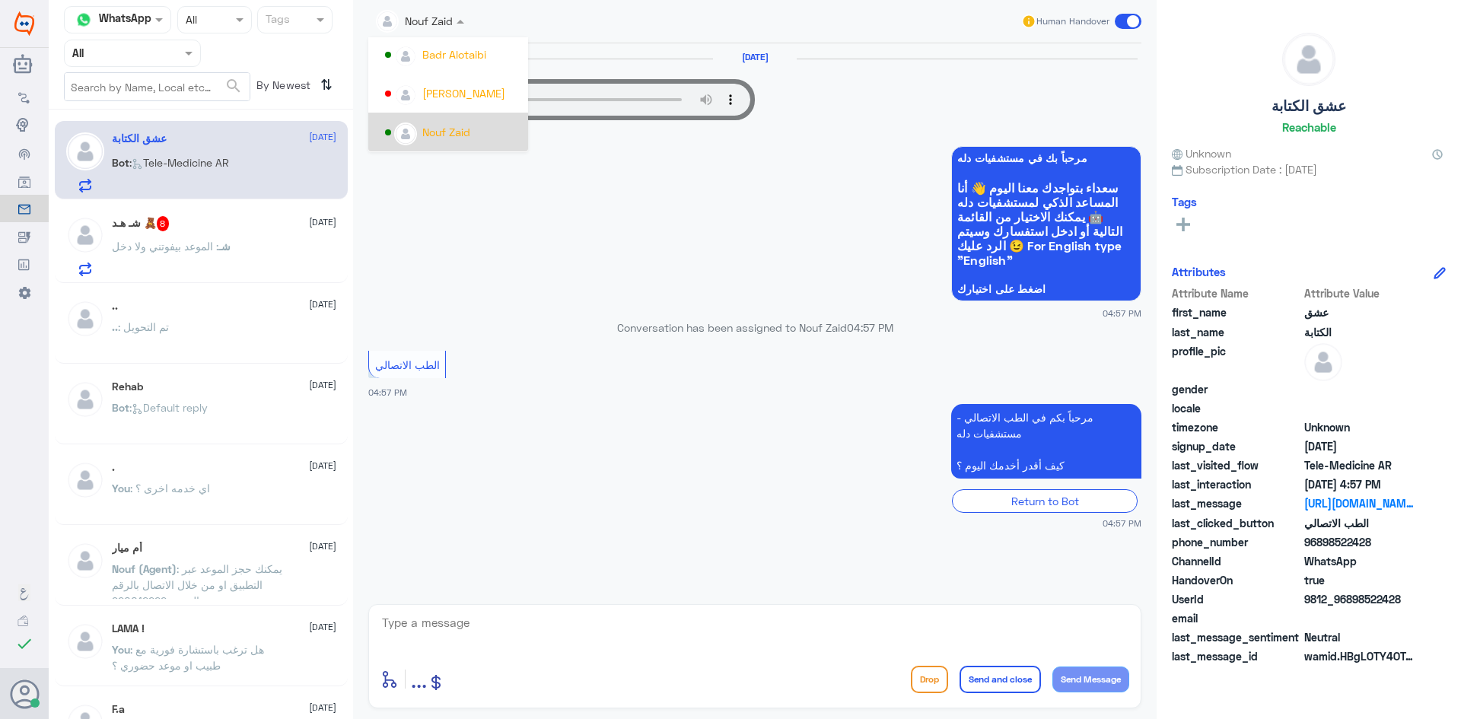
click at [442, 128] on div "Nouf Zaid" at bounding box center [446, 132] width 48 height 16
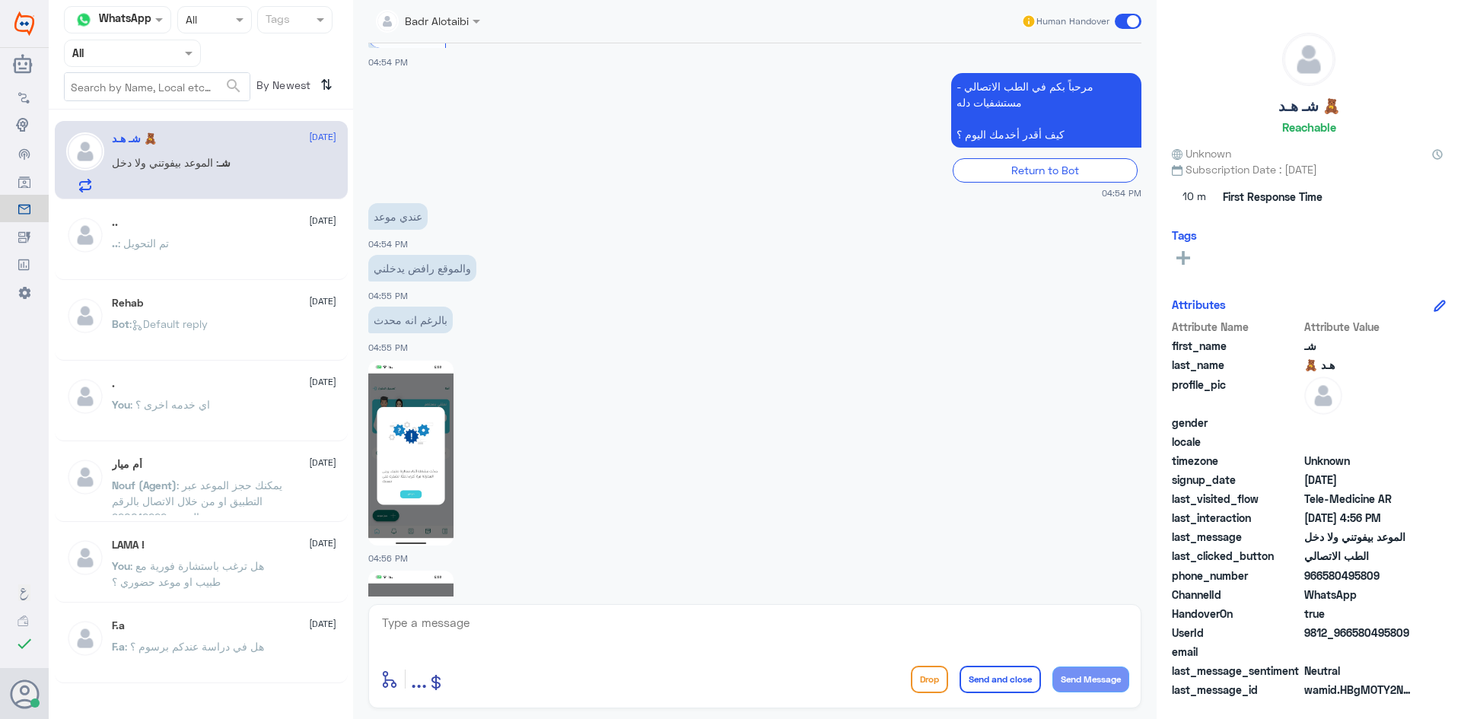
scroll to position [1268, 0]
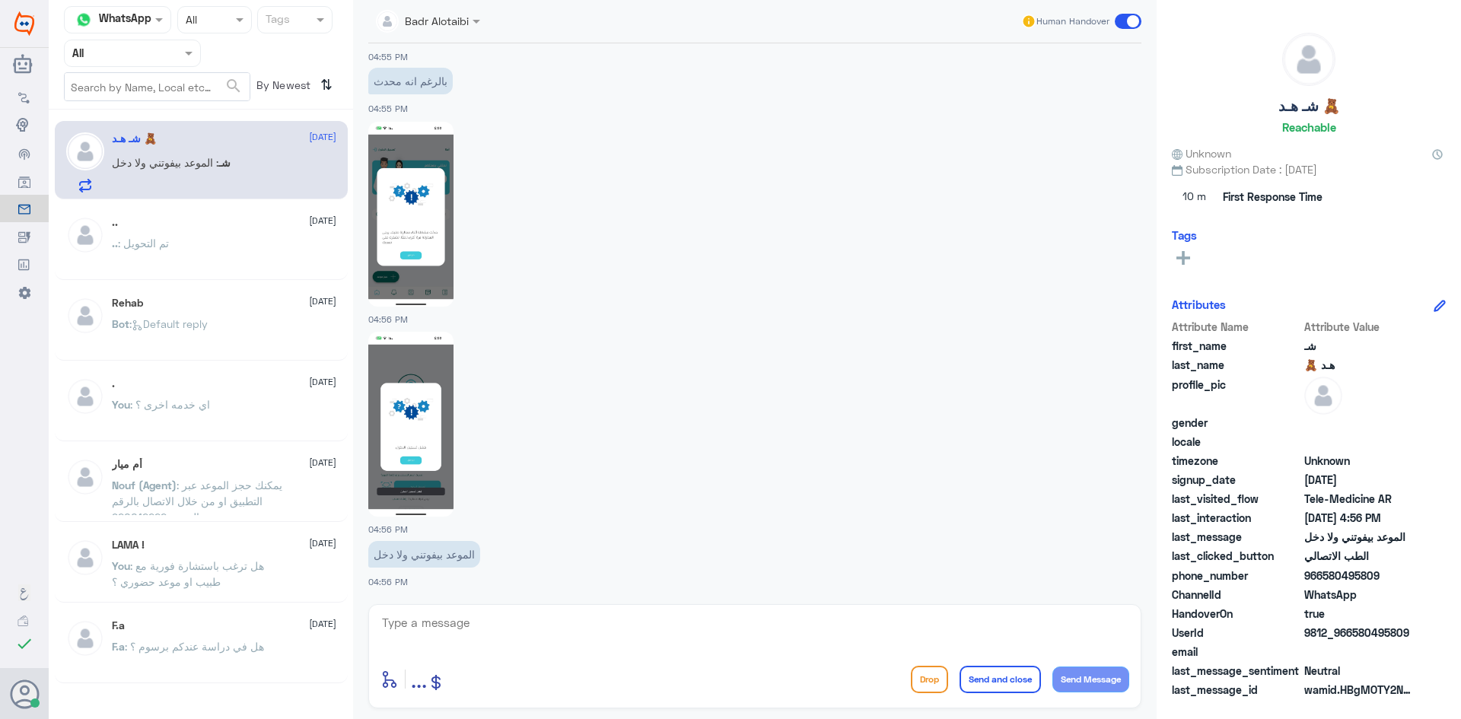
click at [695, 624] on textarea at bounding box center [754, 631] width 749 height 37
drag, startPoint x: 1394, startPoint y: 635, endPoint x: 1354, endPoint y: 637, distance: 39.6
click at [1354, 637] on div "UserId 9812_966580495809" at bounding box center [1309, 634] width 274 height 19
copy span "580495809"
click at [672, 641] on textarea at bounding box center [754, 631] width 749 height 37
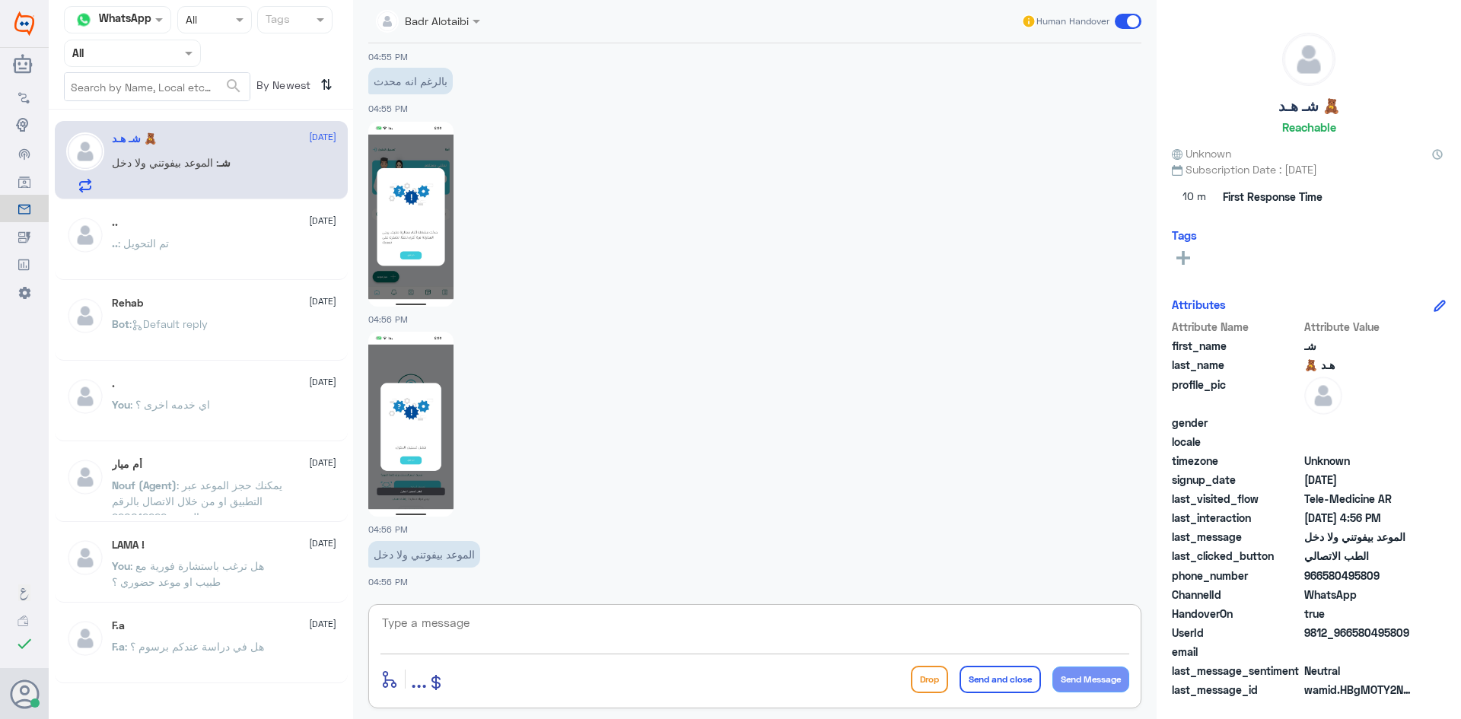
paste textarea "مرحبا معك بدر من الطب الاتصالي كيف اقدر اخدمك ؟"
type textarea "مرحبا معك بدر من الطب الاتصالي كيف اقدر اخدمك ؟"
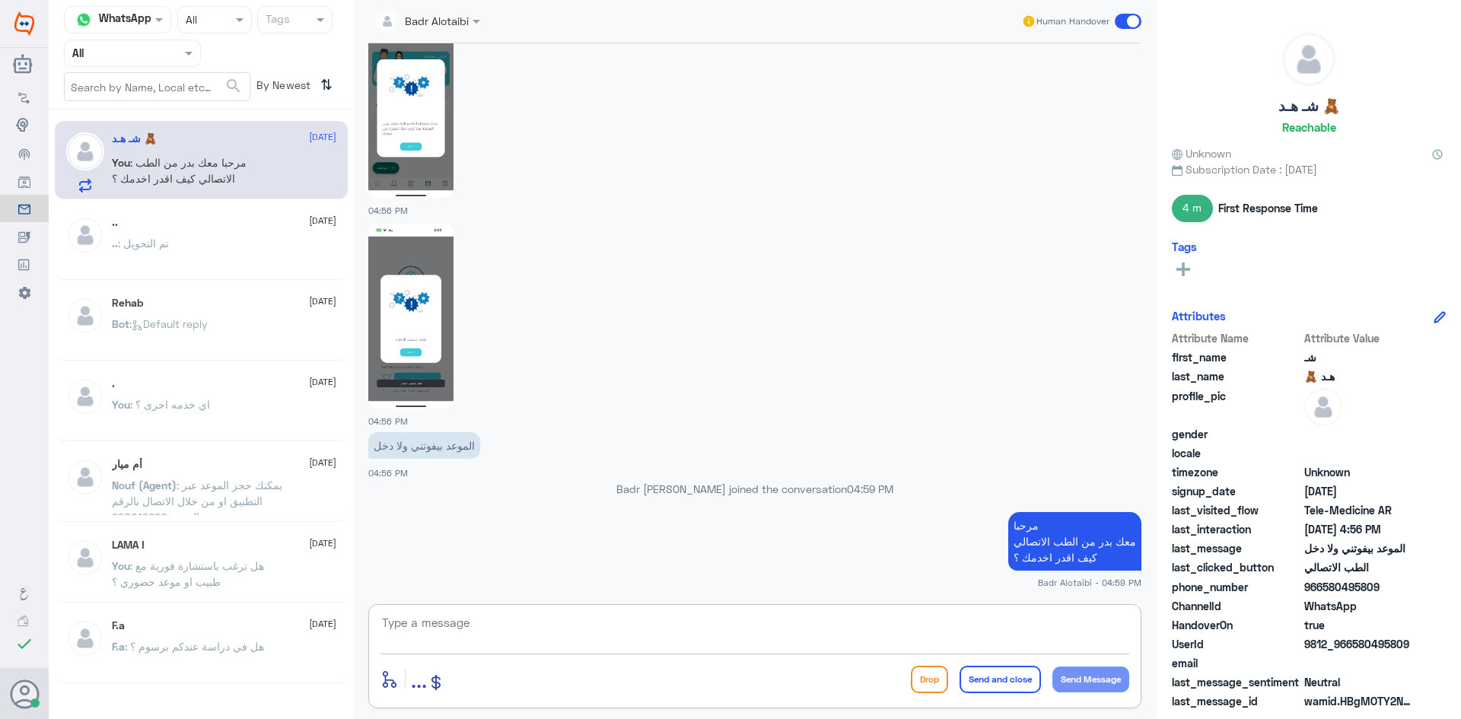
click at [869, 639] on textarea at bounding box center [754, 631] width 749 height 37
type textarea "يرجى تزويدنا برقم الهوية او الملف من فضلك"
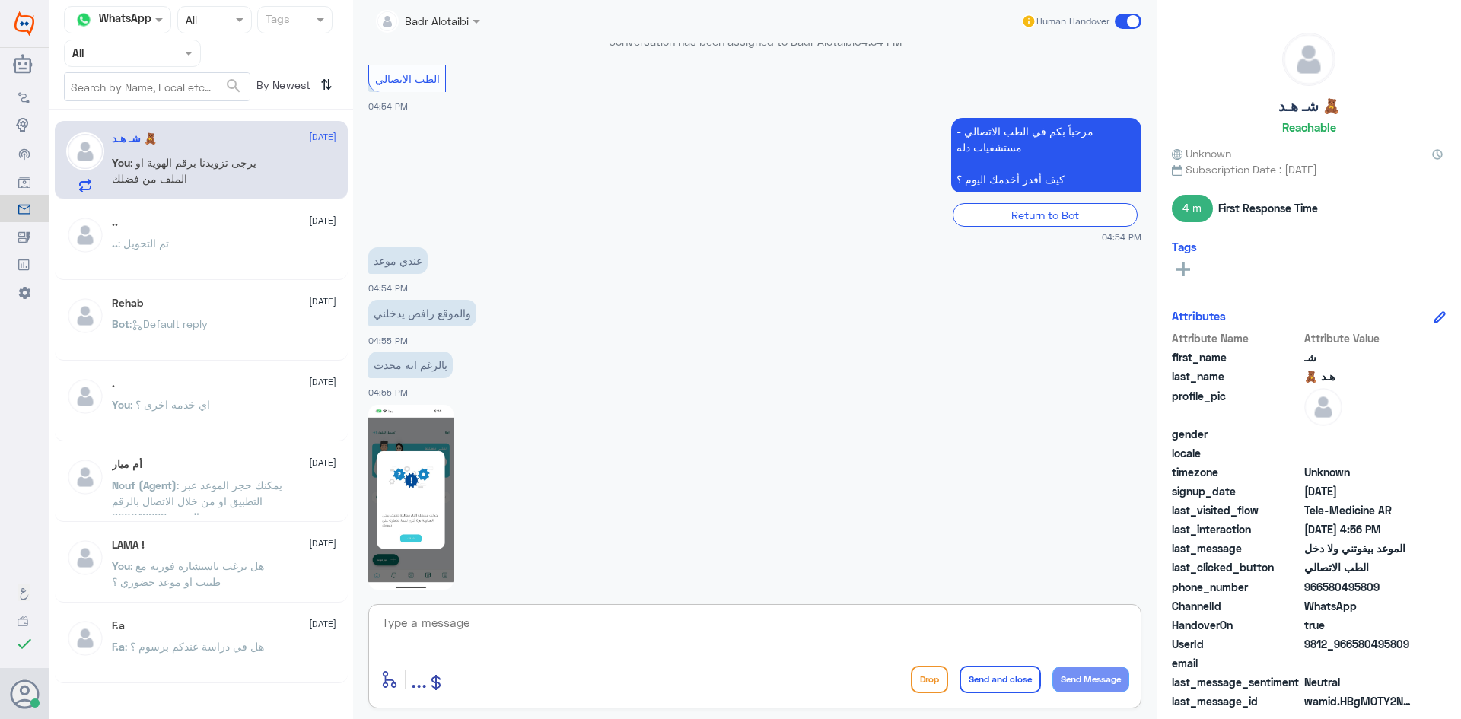
scroll to position [1414, 0]
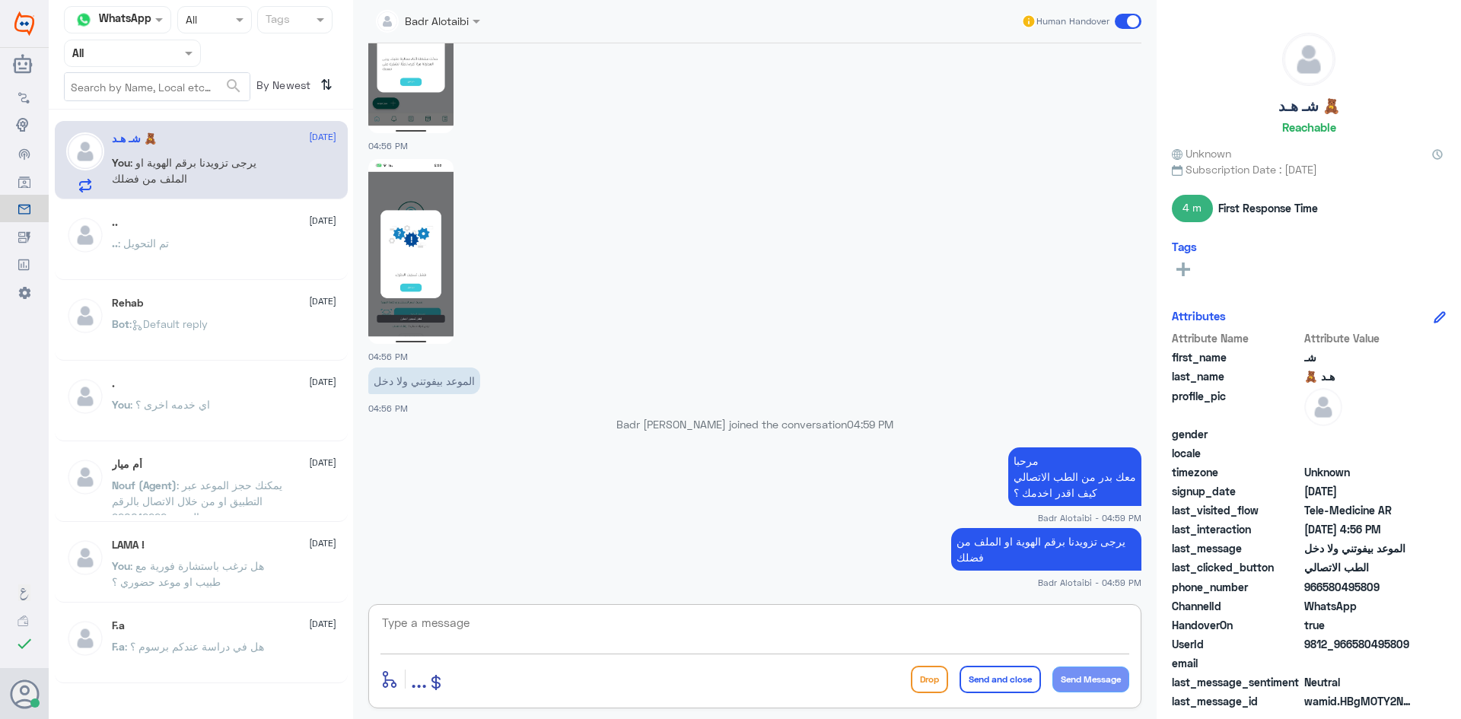
click at [456, 287] on div at bounding box center [754, 251] width 773 height 186
click at [439, 286] on img at bounding box center [410, 251] width 85 height 185
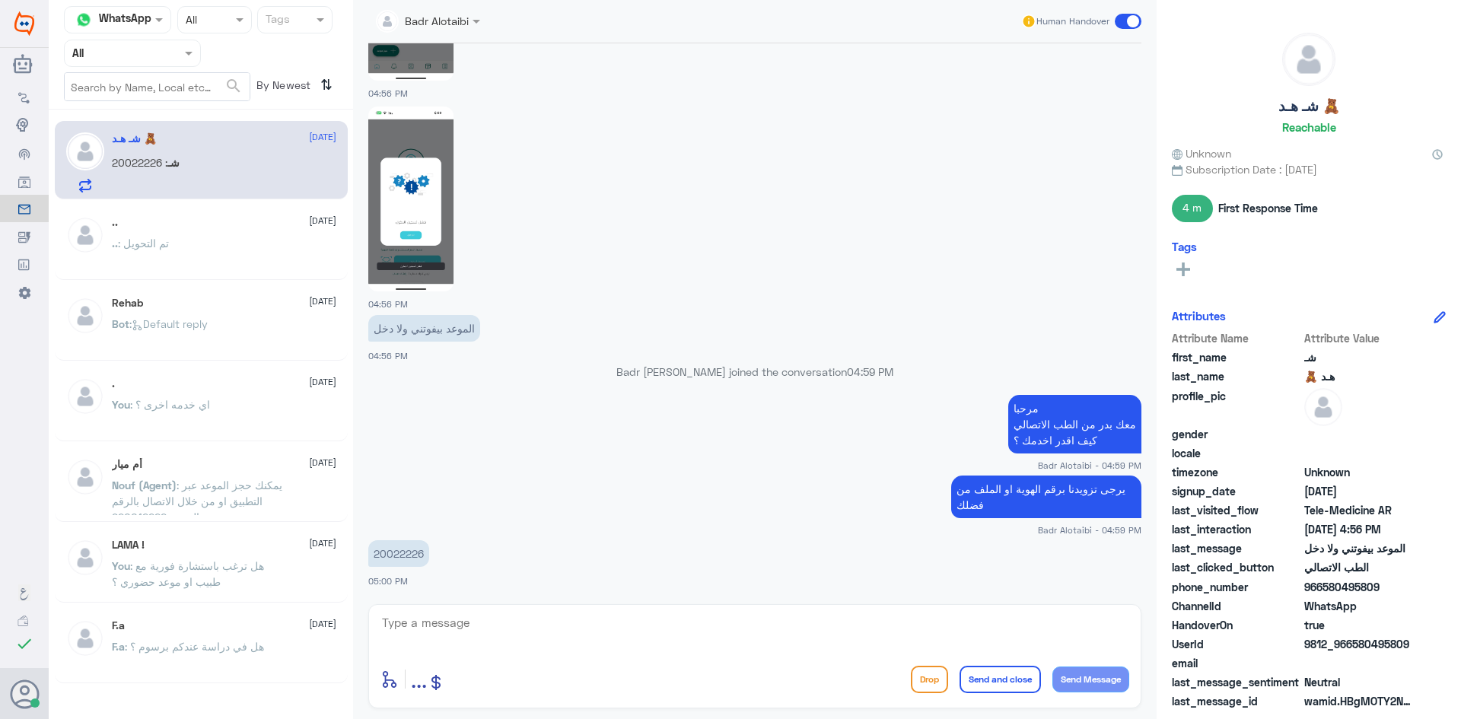
click at [381, 554] on p "20022226" at bounding box center [398, 553] width 61 height 27
copy p "20022226"
click at [466, 615] on textarea at bounding box center [754, 631] width 749 height 37
click at [464, 624] on textarea at bounding box center [754, 631] width 749 height 37
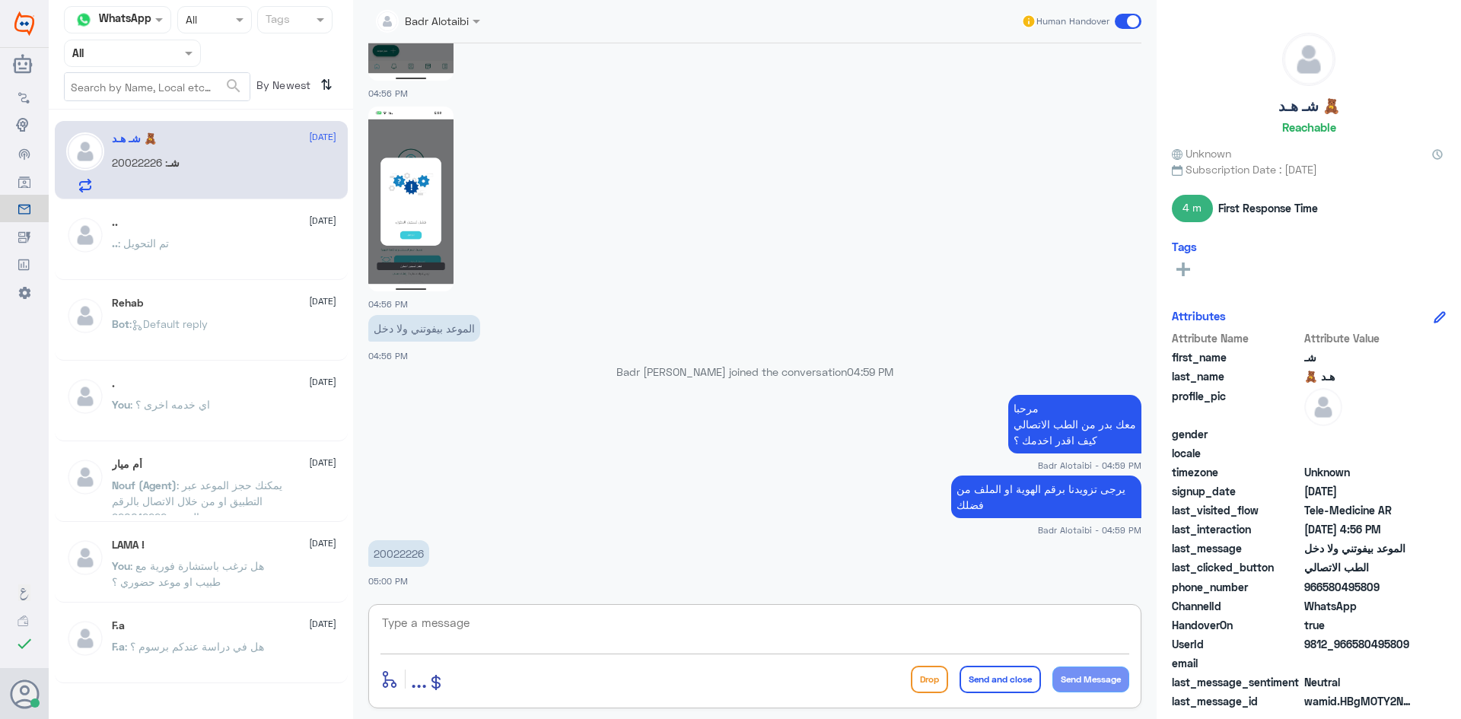
click at [464, 624] on textarea at bounding box center [754, 631] width 749 height 37
drag, startPoint x: 469, startPoint y: 624, endPoint x: 431, endPoint y: 625, distance: 38.1
click at [431, 625] on textarea at bounding box center [754, 631] width 749 height 37
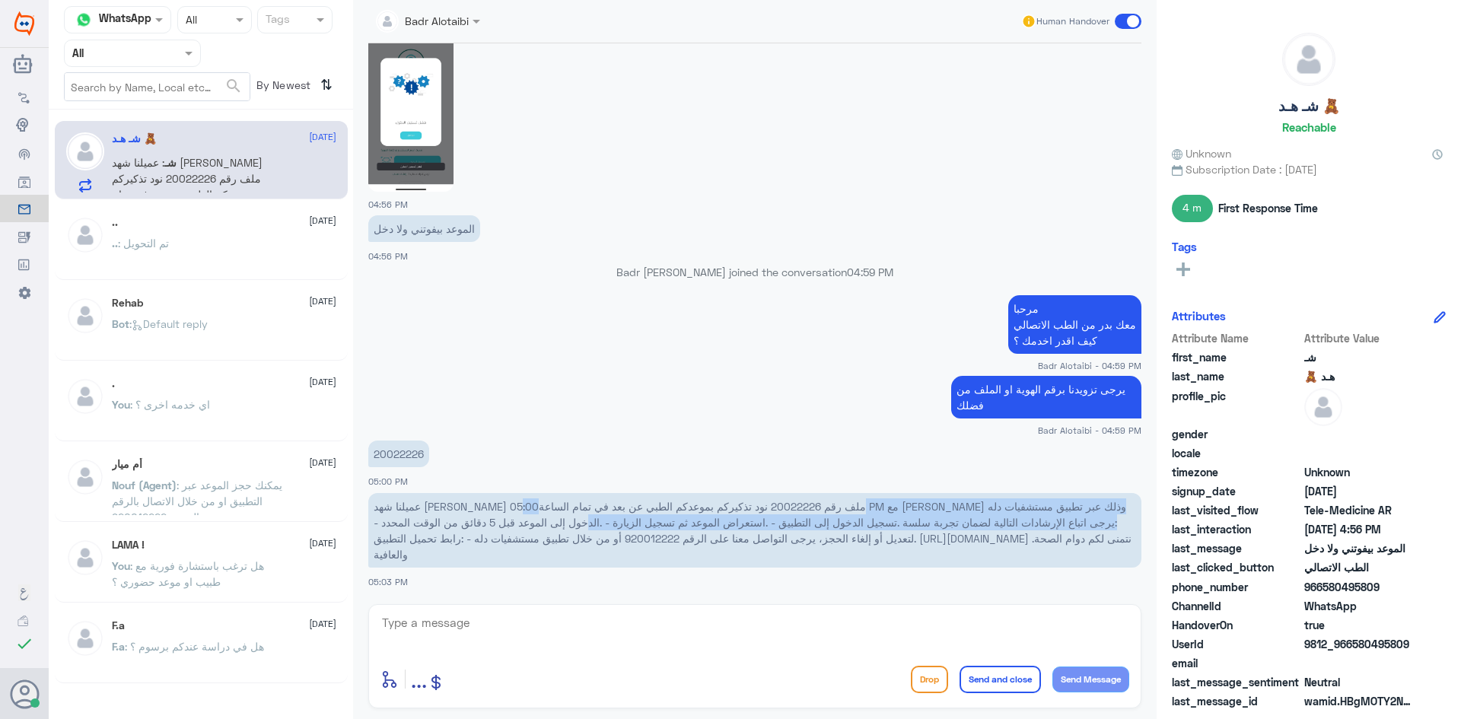
drag, startPoint x: 592, startPoint y: 514, endPoint x: 422, endPoint y: 508, distance: 170.6
click at [428, 508] on p "عميلنا شهد عبدالله صالح المفيريج ملف رقم 20022226 نود تذكيركم بموعدكم الطبي عن …" at bounding box center [754, 530] width 773 height 75
click at [401, 504] on span "عميلنا شهد عبدالله صالح المفيريج ملف رقم 20022226 نود تذكيركم بموعدكم الطبي عن …" at bounding box center [753, 530] width 758 height 61
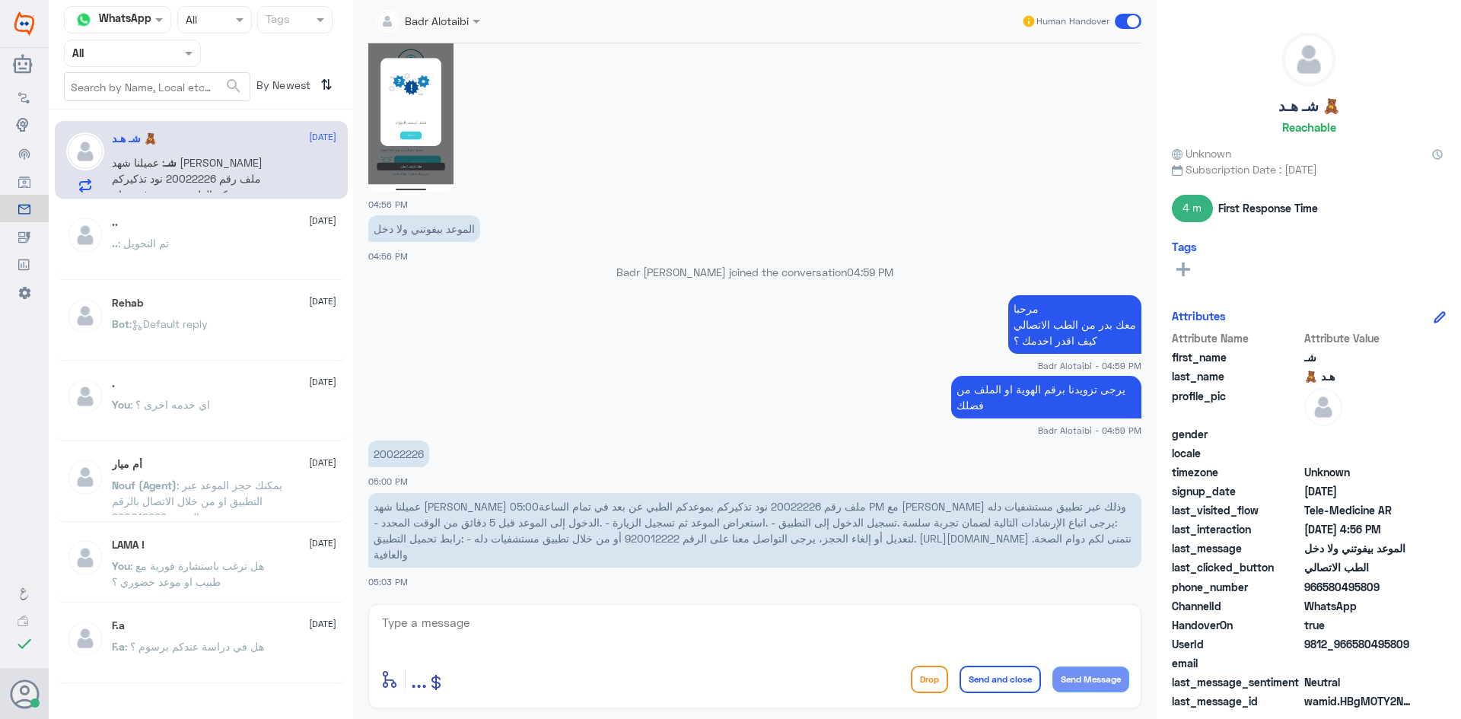
click at [395, 519] on span "عميلنا شهد عبدالله صالح المفيريج ملف رقم 20022226 نود تذكيركم بموعدكم الطبي عن …" at bounding box center [753, 530] width 758 height 61
click at [395, 524] on span "عميلنا شهد عبدالله صالح المفيريج ملف رقم 20022226 نود تذكيركم بموعدكم الطبي عن …" at bounding box center [753, 530] width 758 height 61
click at [393, 524] on span "عميلنا شهد عبدالله صالح المفيريج ملف رقم 20022226 نود تذكيركم بموعدكم الطبي عن …" at bounding box center [753, 530] width 758 height 61
click at [380, 524] on span "عميلنا شهد عبدالله صالح المفيريج ملف رقم 20022226 نود تذكيركم بموعدكم الطبي عن …" at bounding box center [753, 530] width 758 height 61
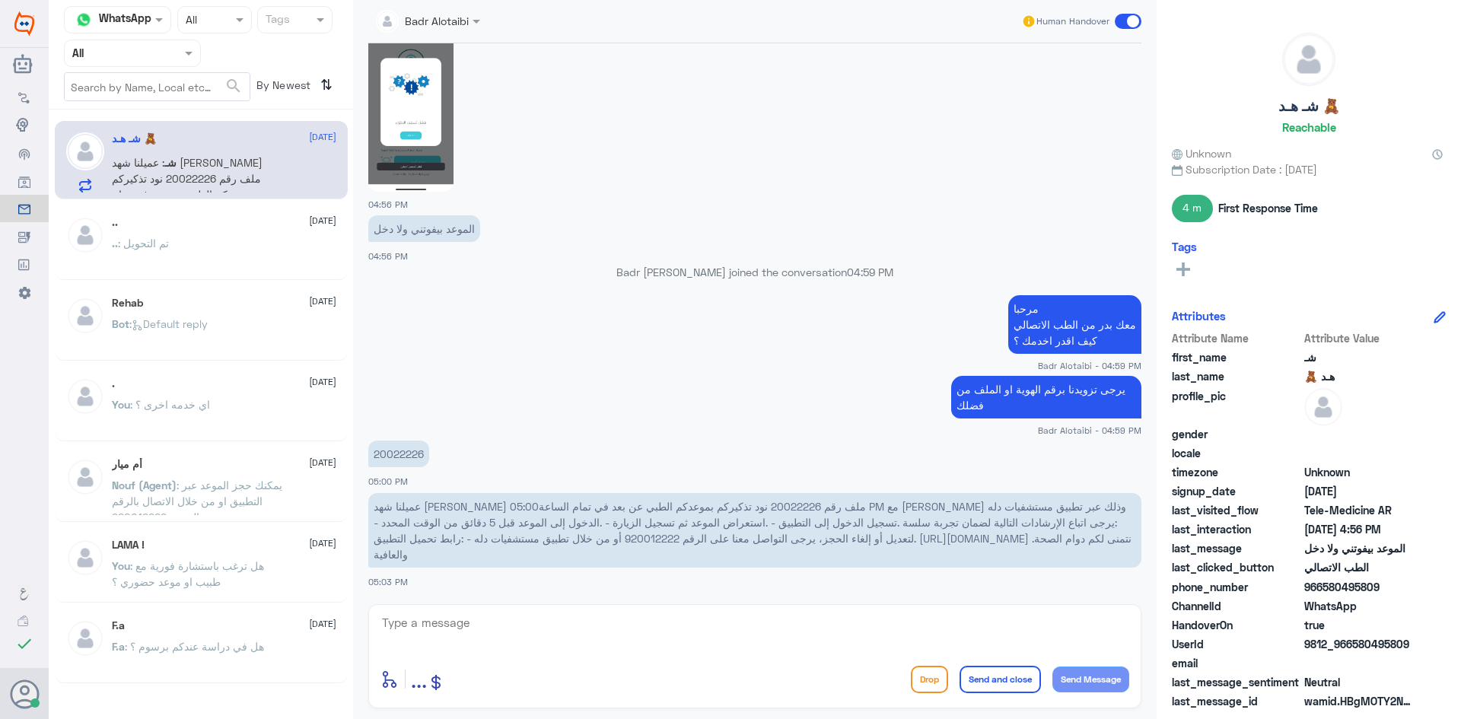
click at [979, 539] on span "عميلنا شهد عبدالله صالح المفيريج ملف رقم 20022226 نود تذكيركم بموعدكم الطبي عن …" at bounding box center [753, 530] width 758 height 61
click at [1017, 541] on span "عميلنا شهد عبدالله صالح المفيريج ملف رقم 20022226 نود تذكيركم بموعدكم الطبي عن …" at bounding box center [753, 530] width 758 height 61
click at [974, 535] on span "عميلنا شهد عبدالله صالح المفيريج ملف رقم 20022226 نود تذكيركم بموعدكم الطبي عن …" at bounding box center [753, 530] width 758 height 61
click at [966, 536] on span "عميلنا شهد عبدالله صالح المفيريج ملف رقم 20022226 نود تذكيركم بموعدكم الطبي عن …" at bounding box center [753, 530] width 758 height 61
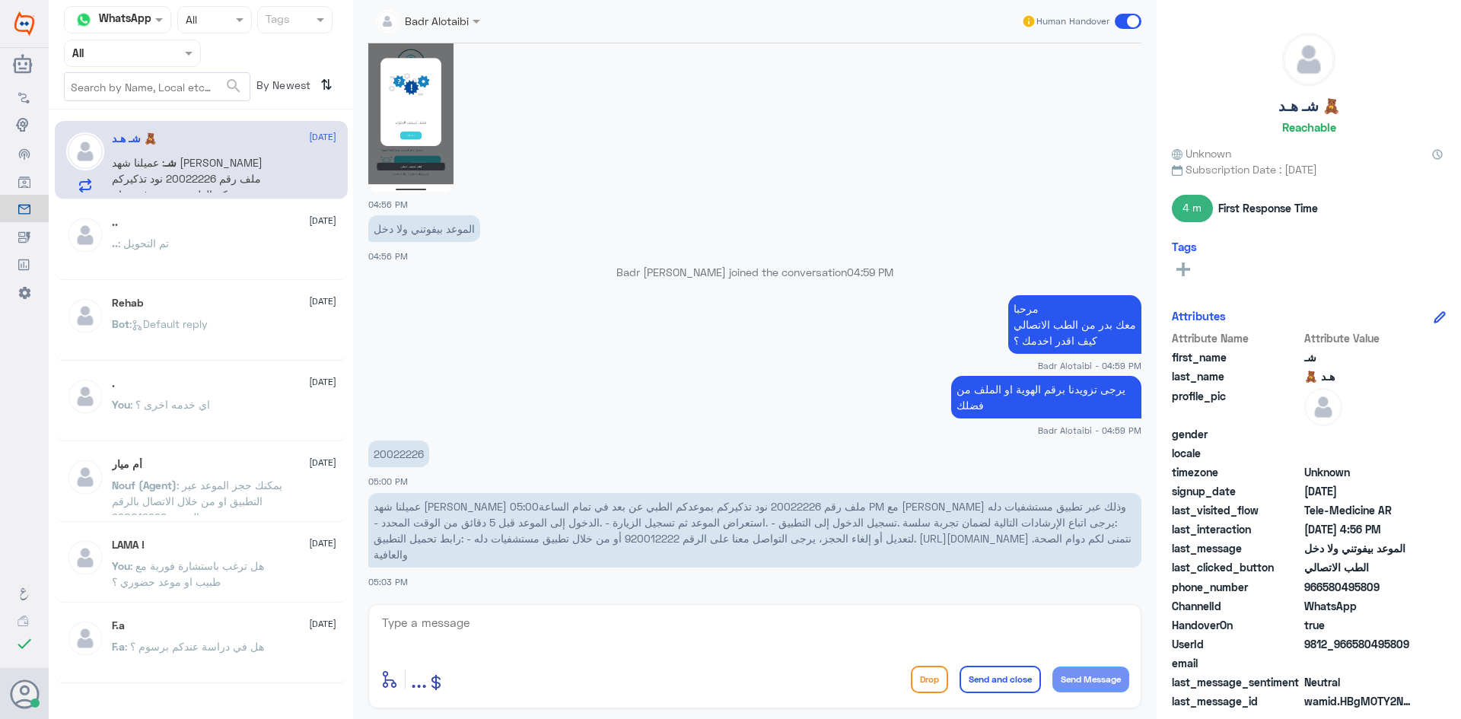
click at [613, 625] on textarea at bounding box center [754, 631] width 749 height 37
type textarea "سيتم التواصل معك من قبل الطبيب سعدنا بخدمتك"
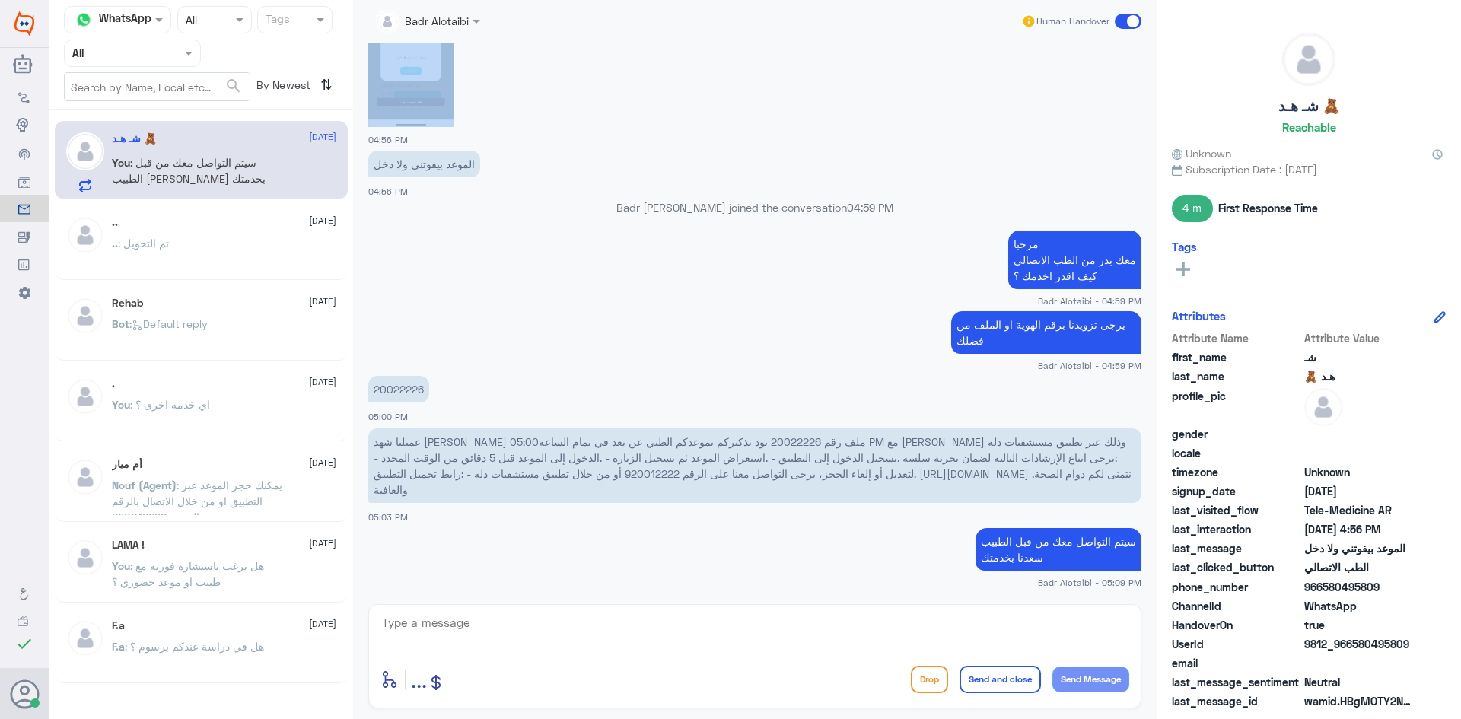
drag, startPoint x: 1124, startPoint y: 24, endPoint x: 847, endPoint y: 86, distance: 283.7
click at [847, 86] on div "Badr Alotaibi Human Handover 28 Aug 2025 11:35 AM مرحباً معك نوف من الطب الاتصا…" at bounding box center [755, 362] width 804 height 724
click at [830, 93] on div at bounding box center [754, 34] width 773 height 186
click at [1124, 24] on span at bounding box center [1128, 21] width 27 height 15
click at [0, 0] on input "checkbox" at bounding box center [0, 0] width 0 height 0
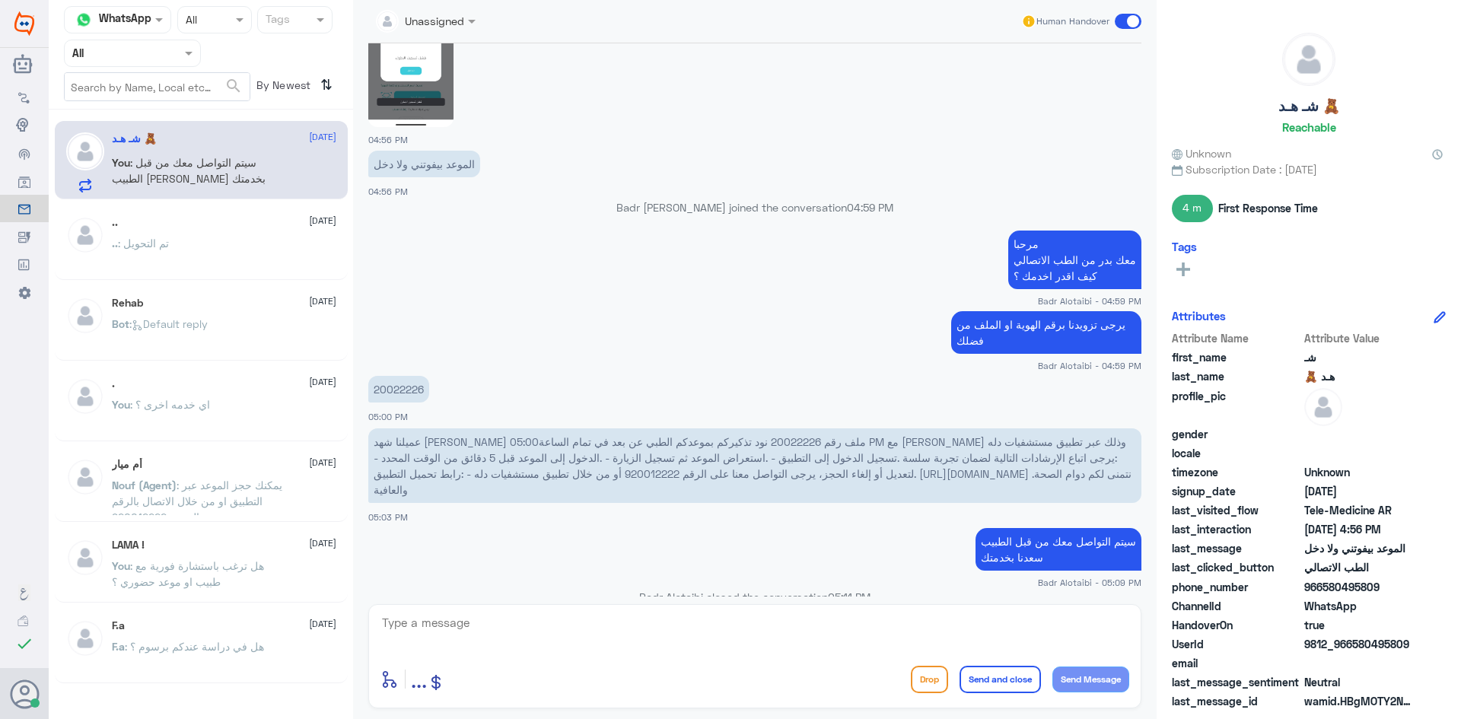
scroll to position [1658, 0]
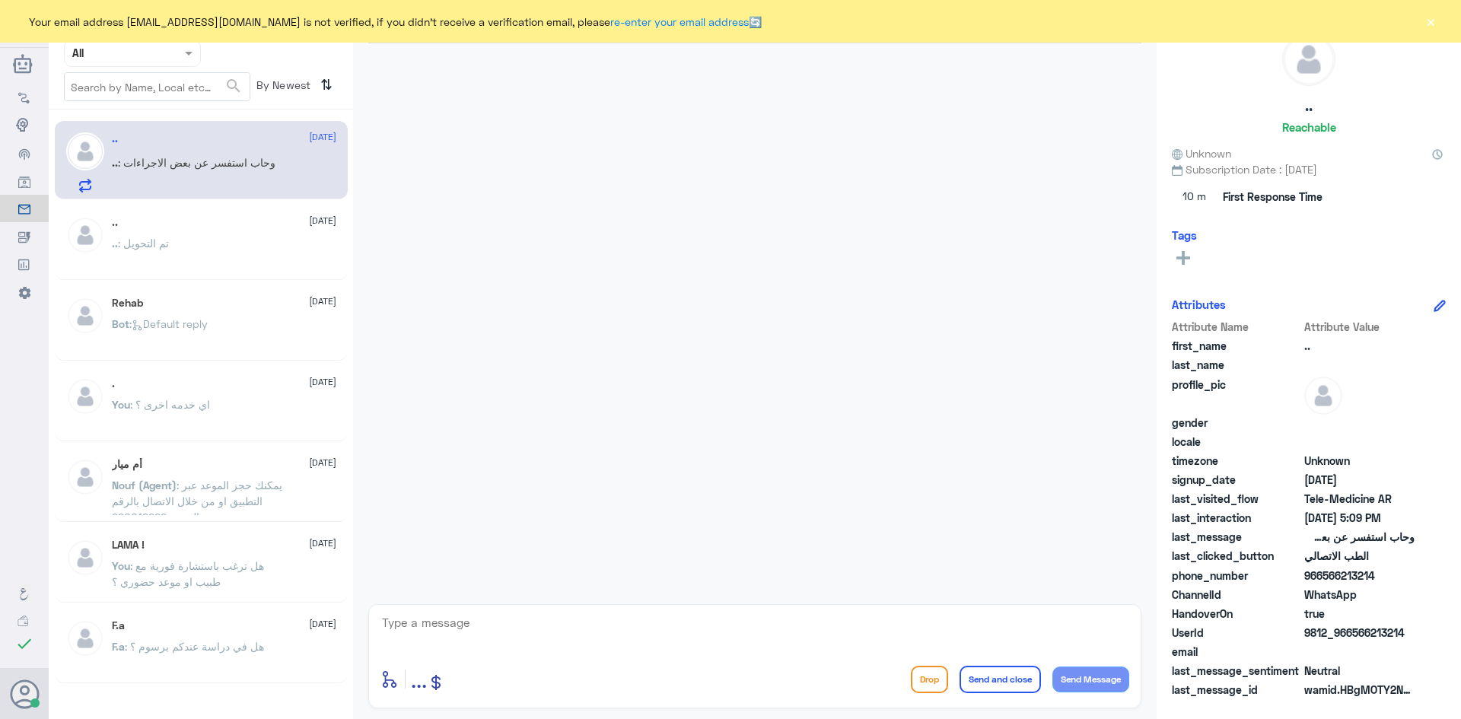
click at [1436, 22] on button "×" at bounding box center [1430, 21] width 15 height 15
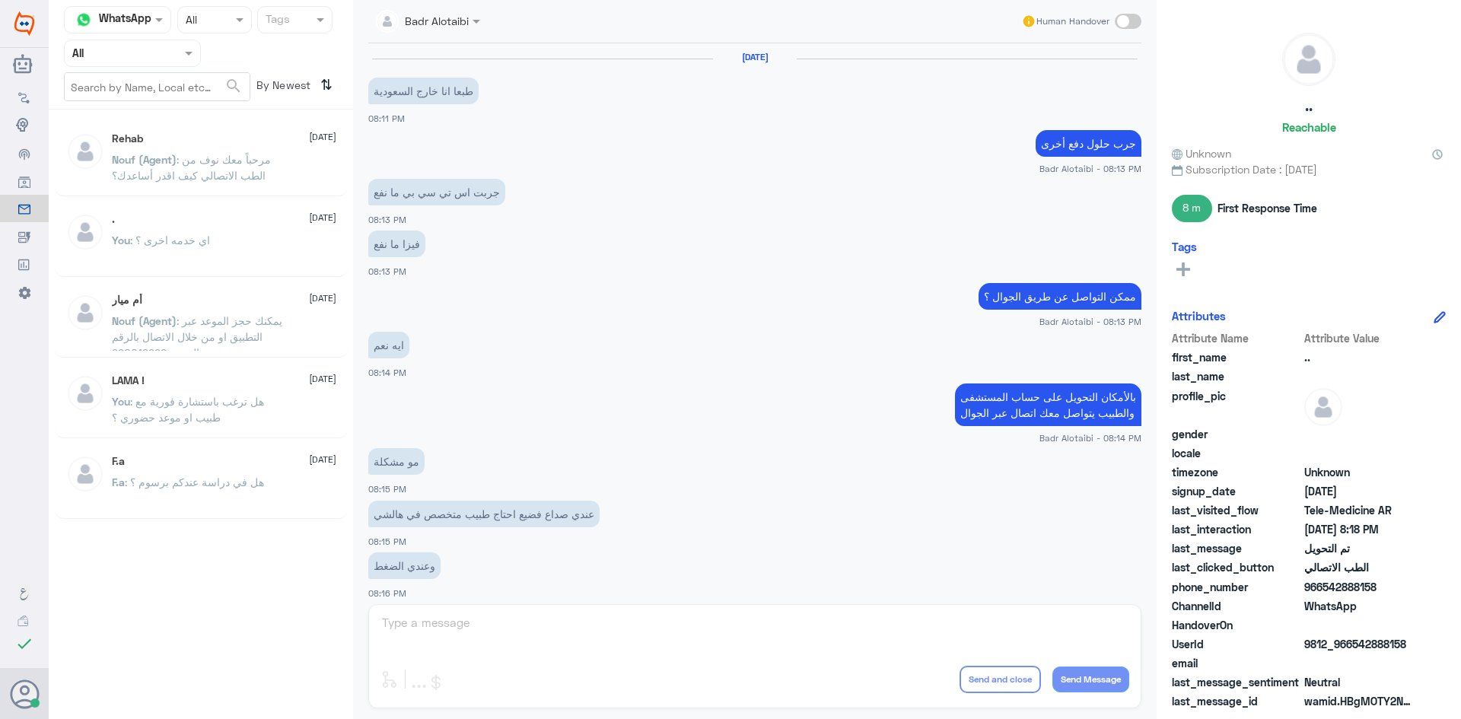
scroll to position [499, 0]
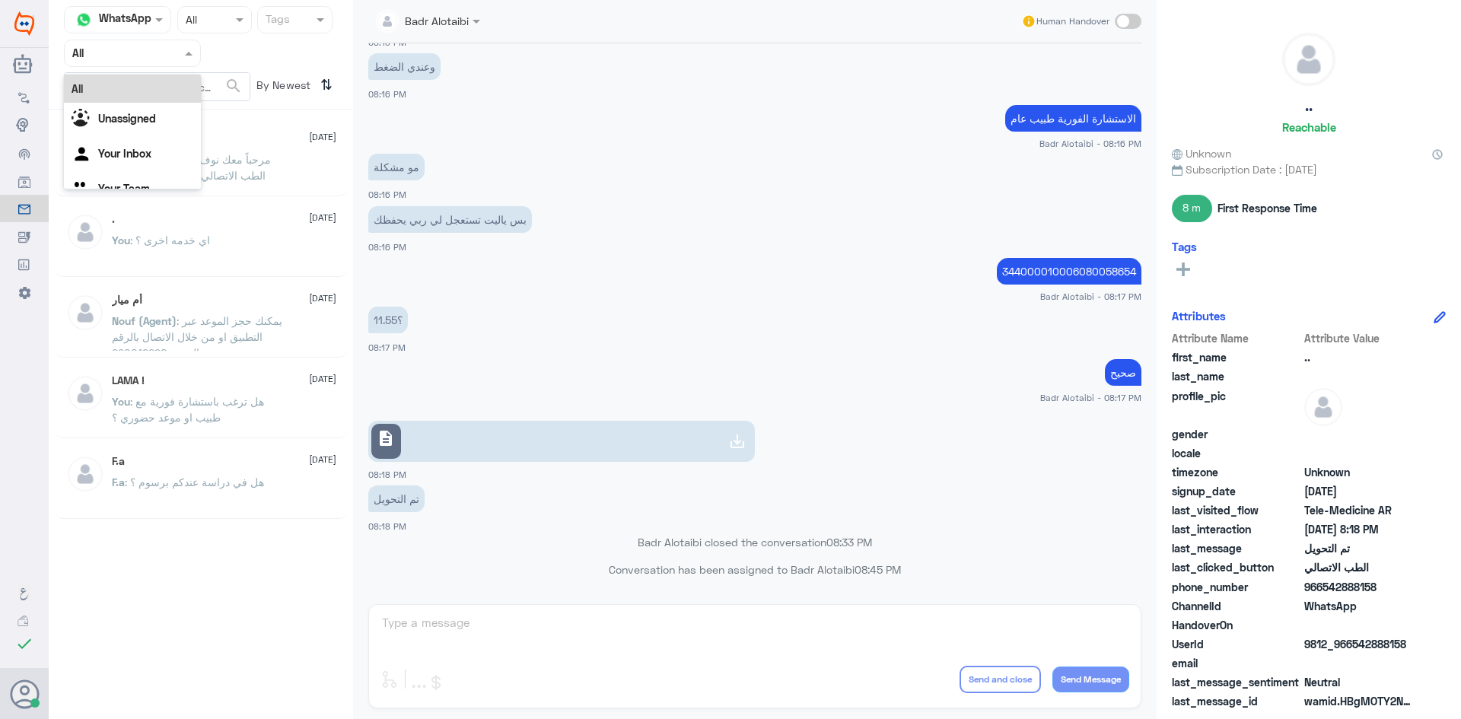
click at [196, 48] on span at bounding box center [190, 53] width 19 height 16
click at [145, 144] on div "Your Inbox" at bounding box center [132, 155] width 137 height 35
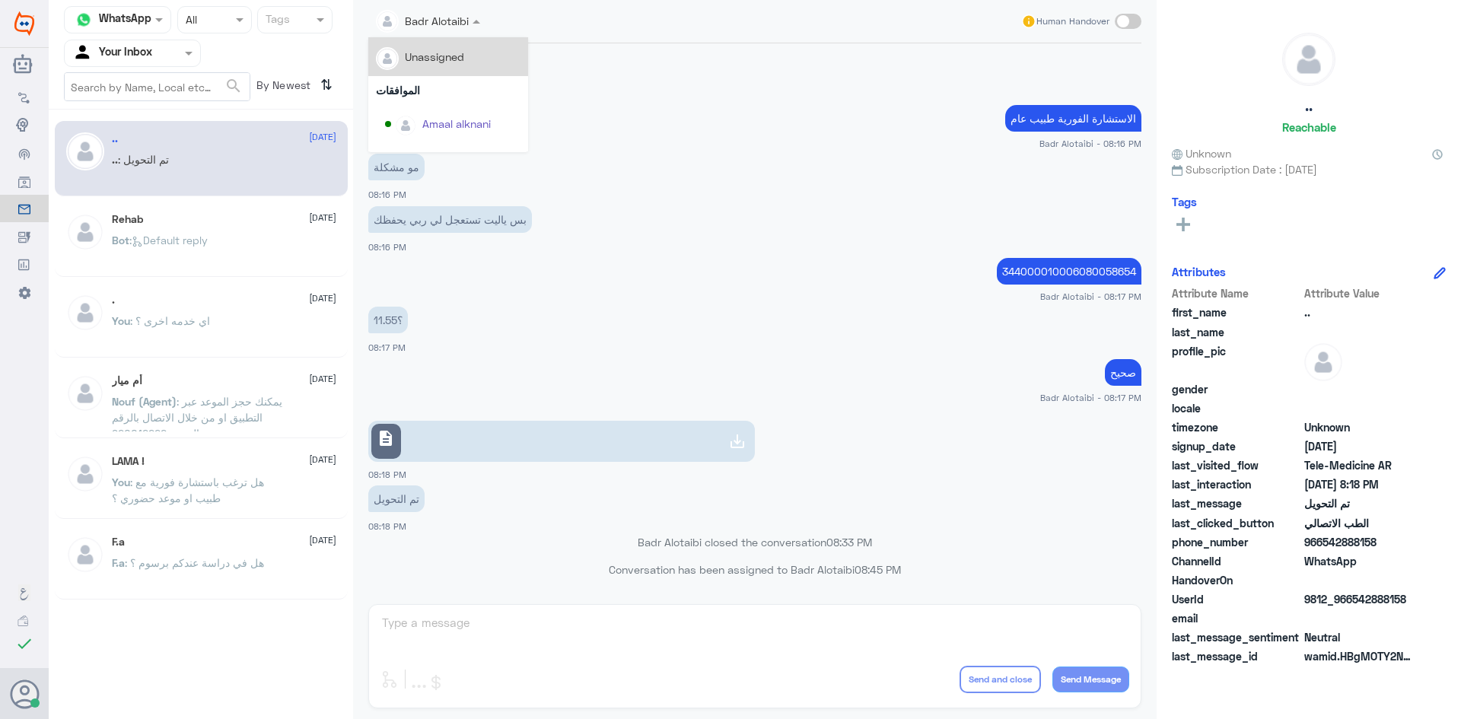
drag, startPoint x: 483, startPoint y: 21, endPoint x: 473, endPoint y: 37, distance: 18.8
click at [482, 21] on span at bounding box center [478, 21] width 19 height 16
click at [753, 100] on div "وعندي الضغط 08:16 PM" at bounding box center [754, 75] width 773 height 52
click at [425, 21] on input "text" at bounding box center [410, 20] width 69 height 18
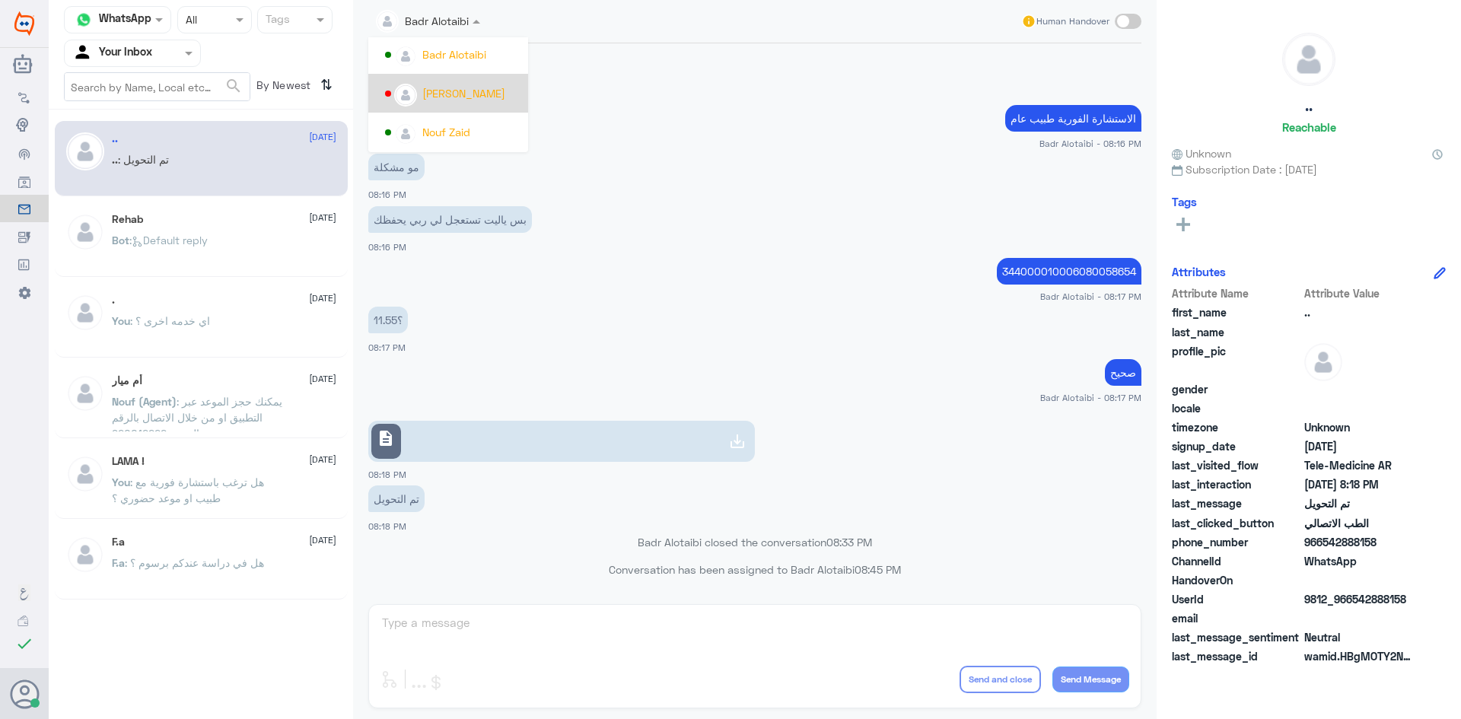
click at [686, 120] on app-msgs-text "الاستشارة الفورية طبيب عام" at bounding box center [754, 119] width 773 height 28
click at [167, 45] on div at bounding box center [132, 53] width 135 height 18
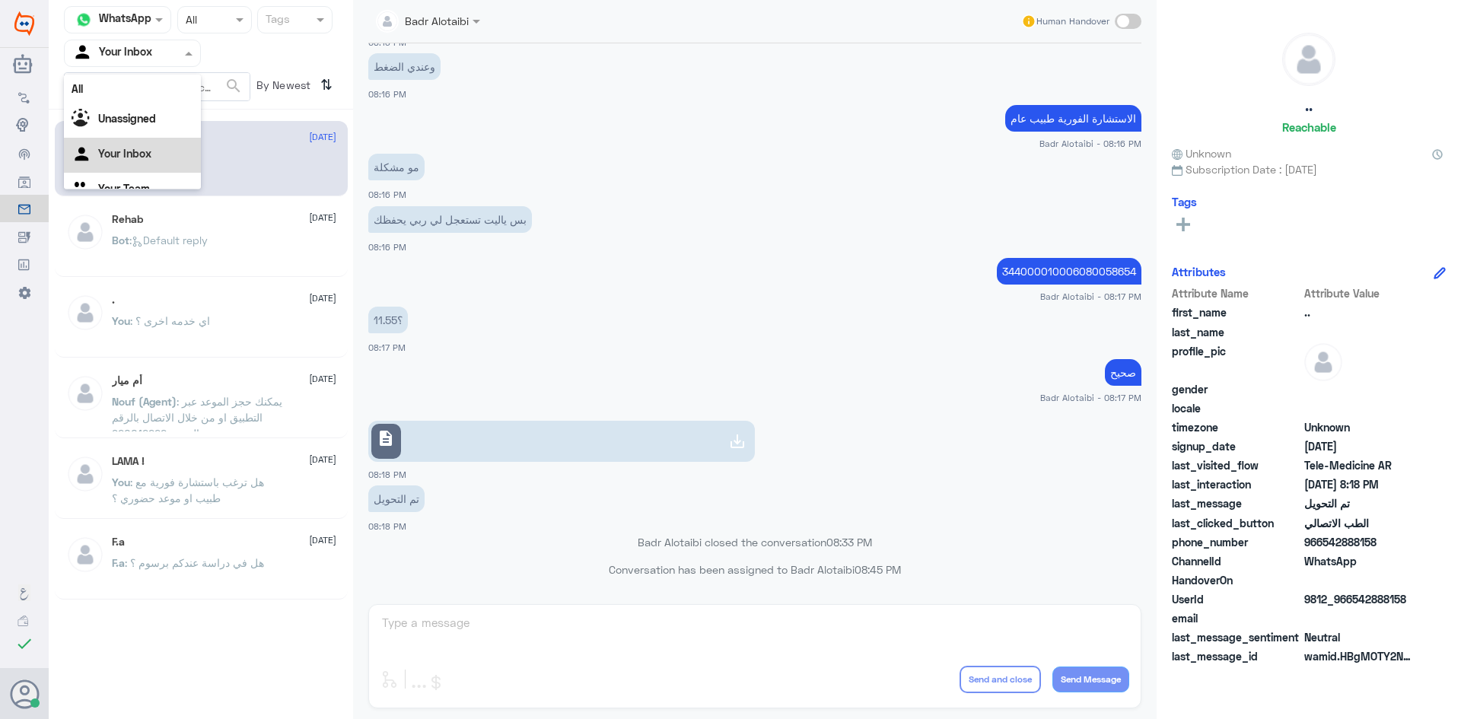
scroll to position [19, 0]
click at [169, 50] on div at bounding box center [132, 53] width 135 height 18
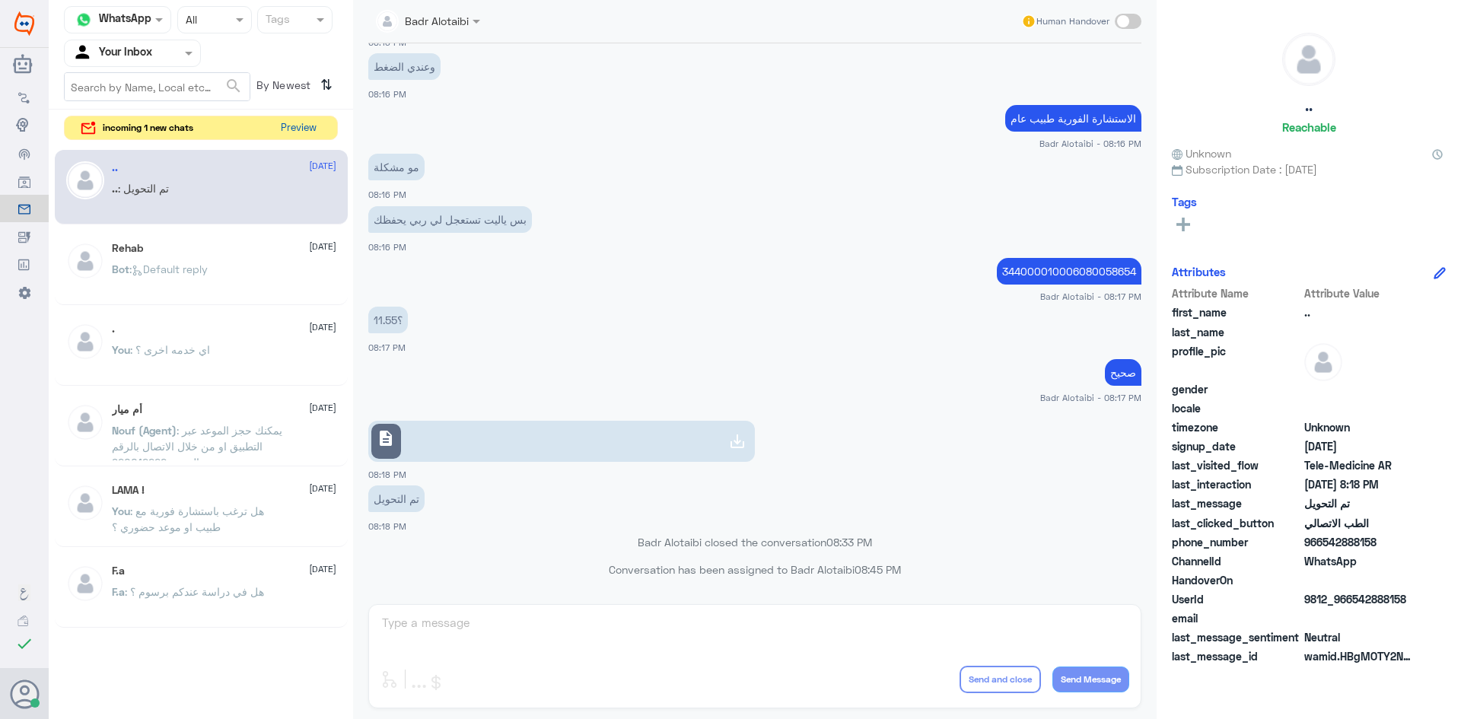
click at [310, 132] on button "Preview" at bounding box center [298, 128] width 47 height 24
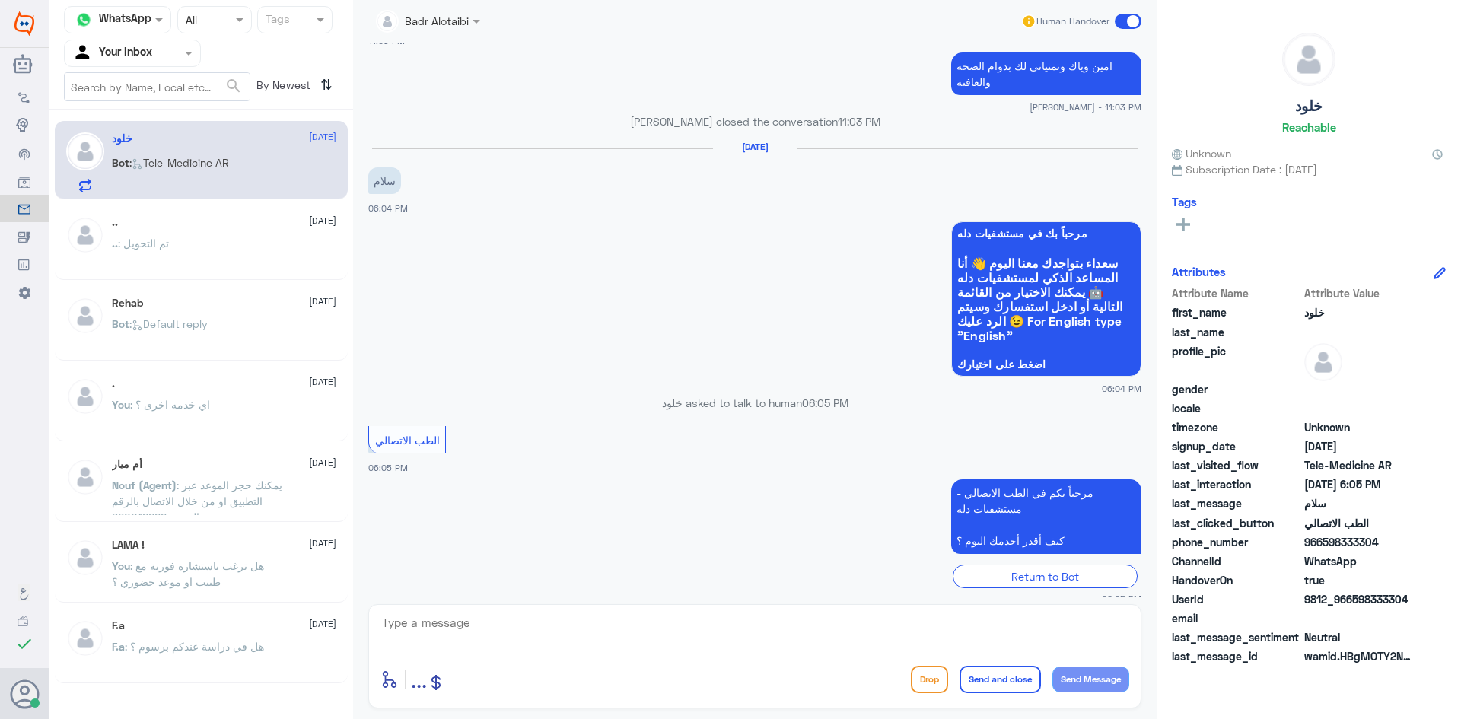
scroll to position [514, 0]
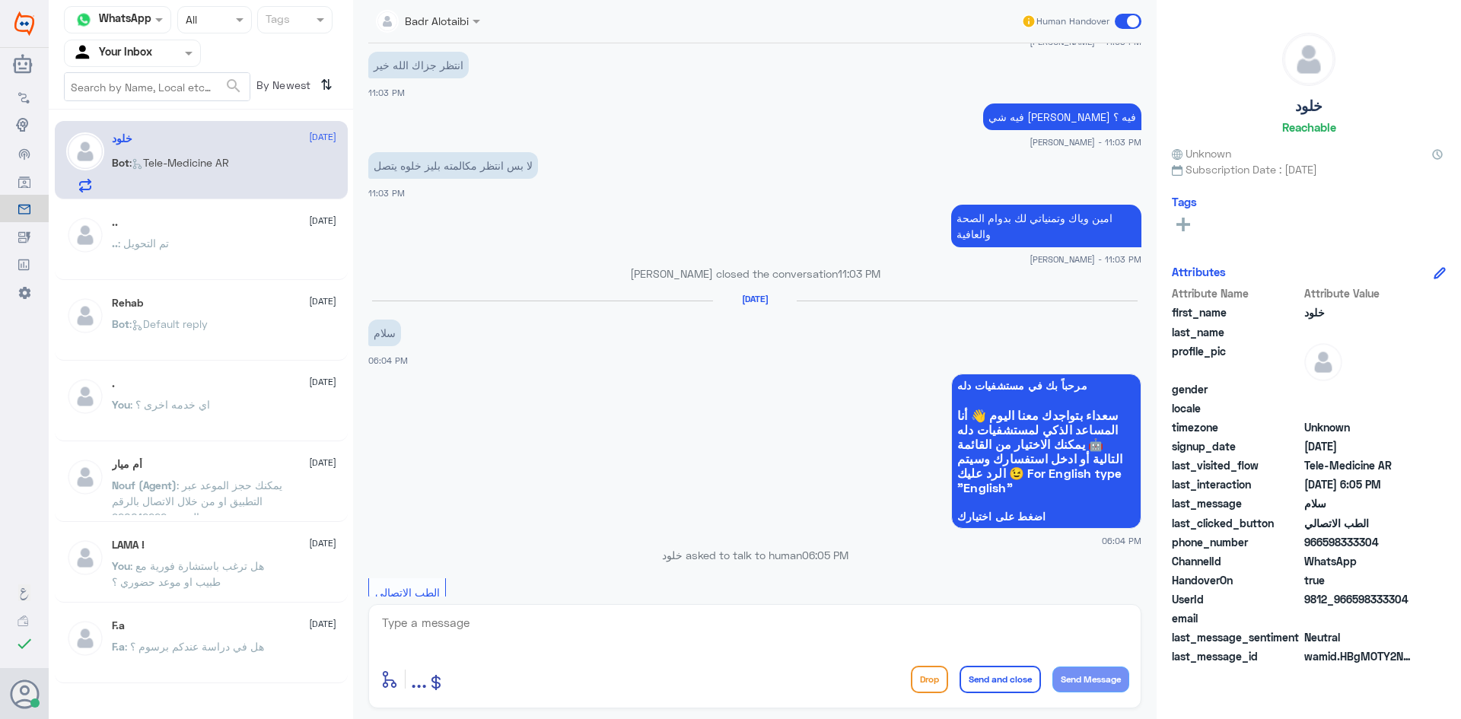
drag, startPoint x: 1412, startPoint y: 596, endPoint x: 1352, endPoint y: 600, distance: 60.2
click at [1352, 600] on span "9812_966598333304" at bounding box center [1359, 599] width 110 height 16
copy span "598333304"
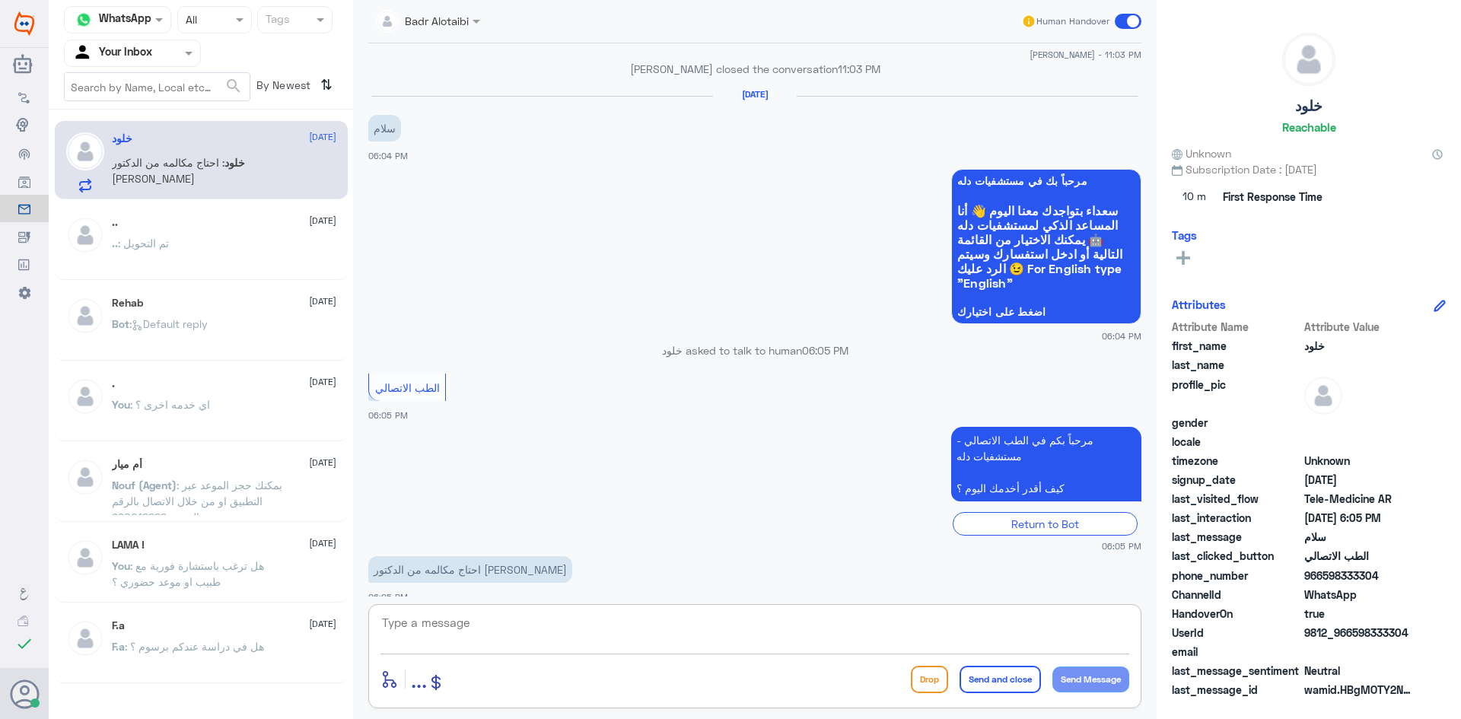
click at [684, 638] on textarea at bounding box center [754, 631] width 749 height 37
paste textarea "مرحبا معك بدر من الطب الاتصالي كيف اقدر اخدمك ؟"
type textarea "مرحبا معك بدر من الطب الاتصالي كيف اقدر اخدمك ؟"
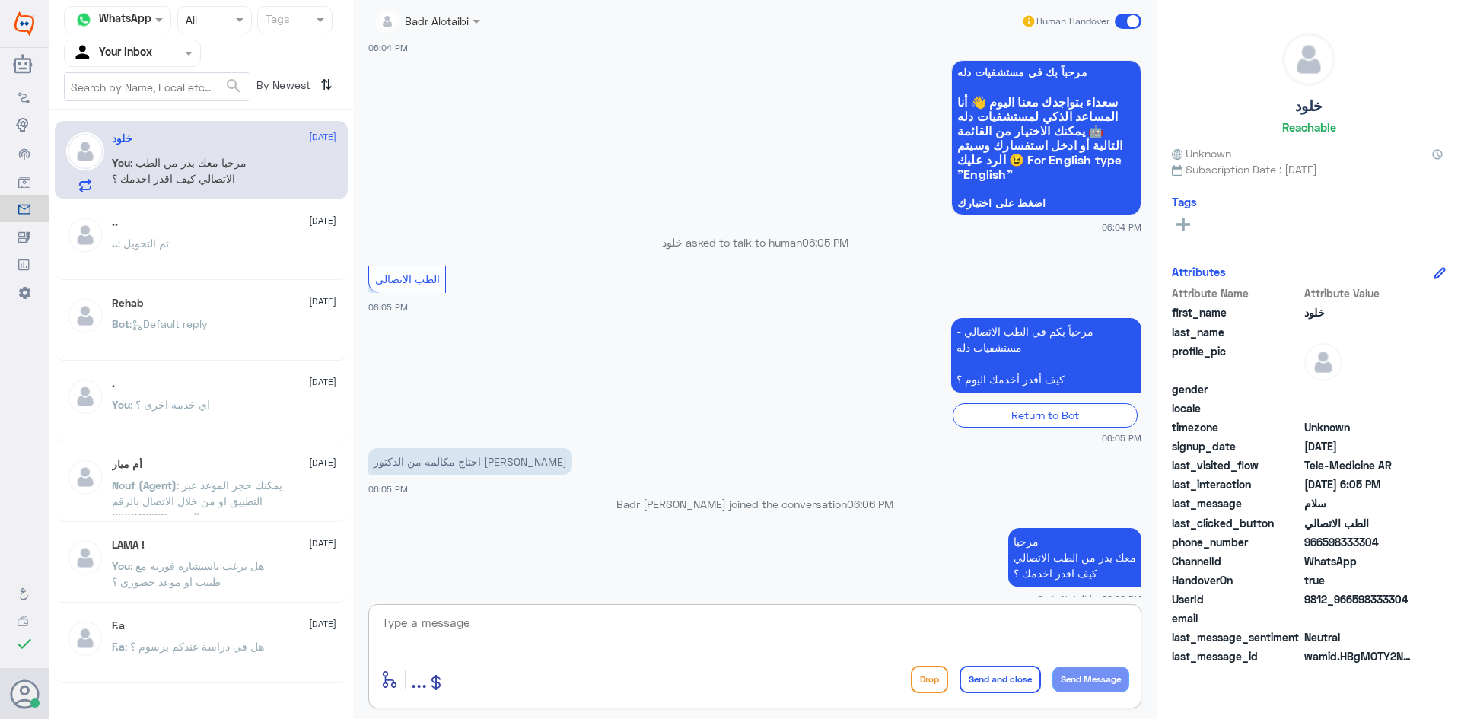
scroll to position [799, 0]
type textarea "s"
type textarea "سيتم التواصل معك من قبل الطبيب"
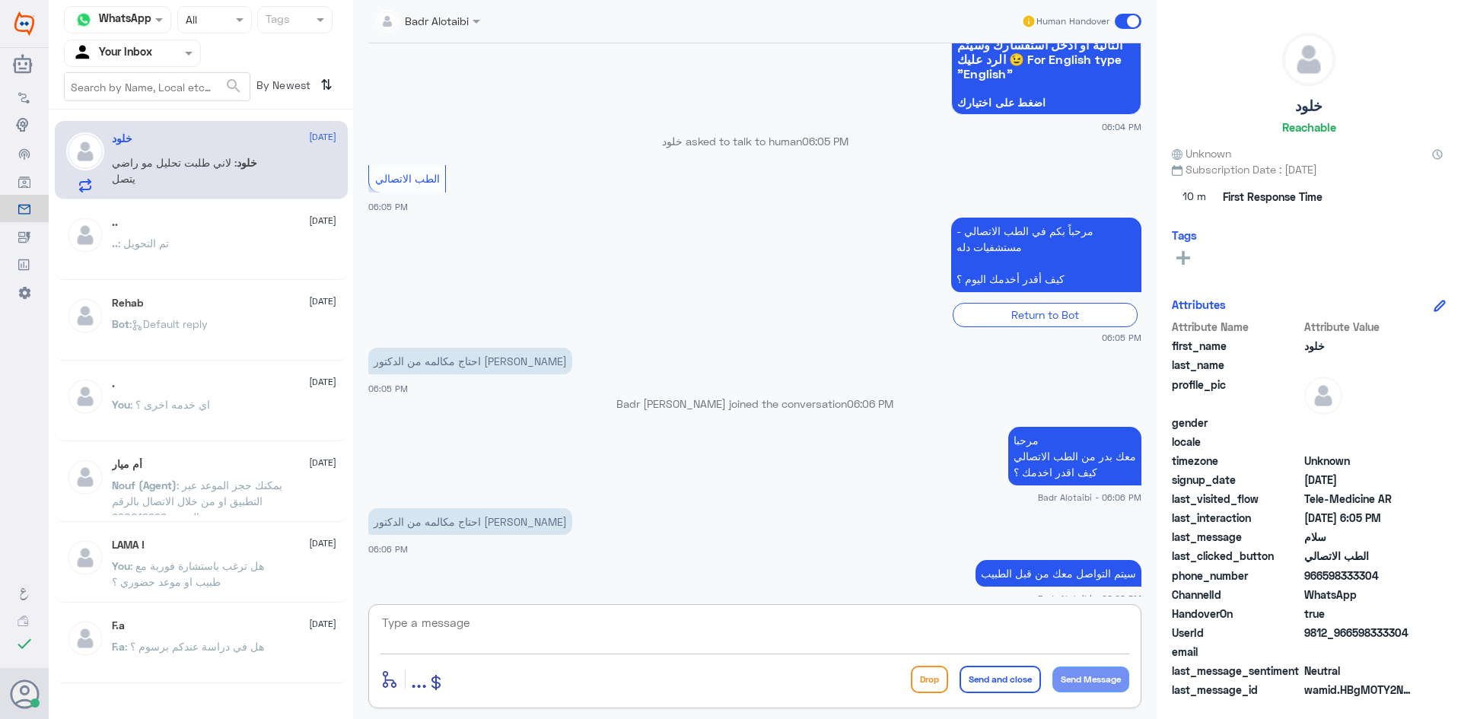
scroll to position [886, 0]
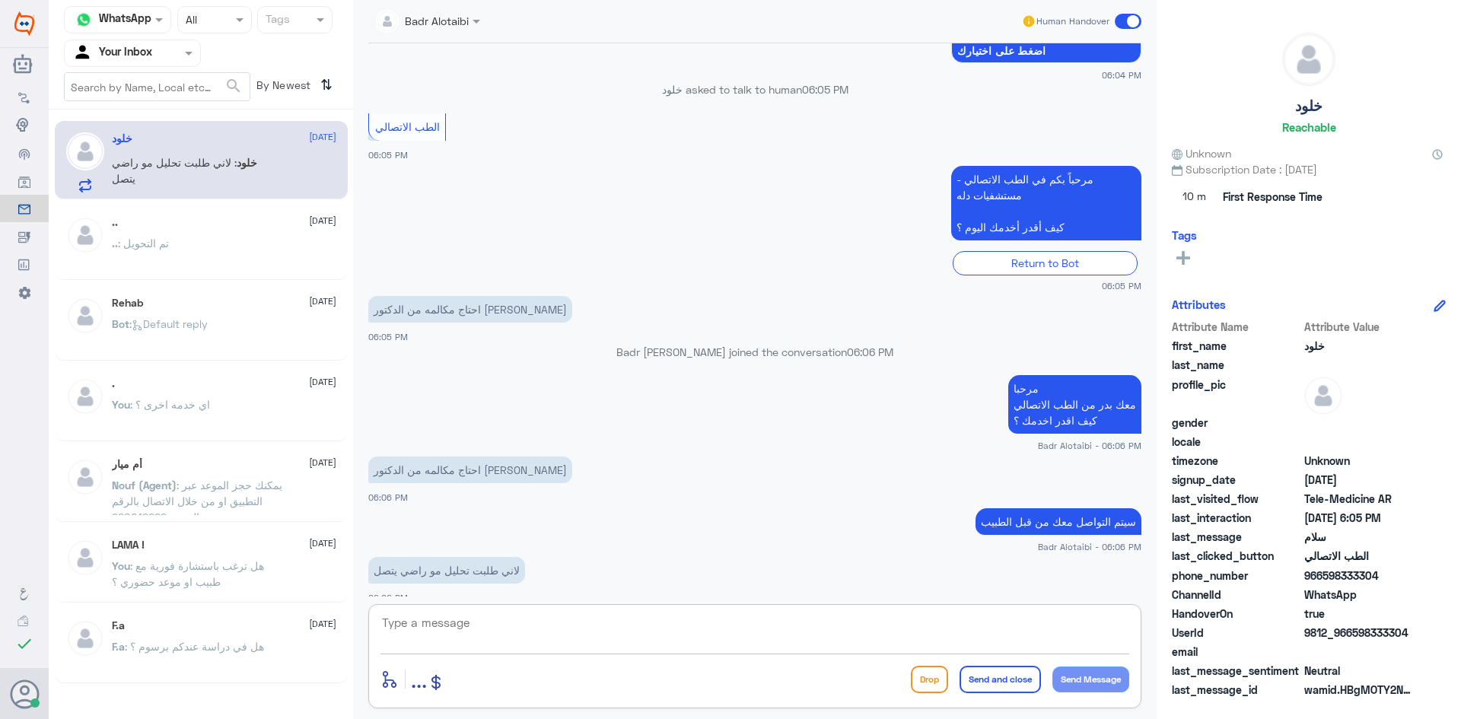
click at [476, 626] on textarea at bounding box center [754, 631] width 749 height 37
type textarea "ما يصير خاطرك الا طيب سيتم التواصل من قبل الطبيب"
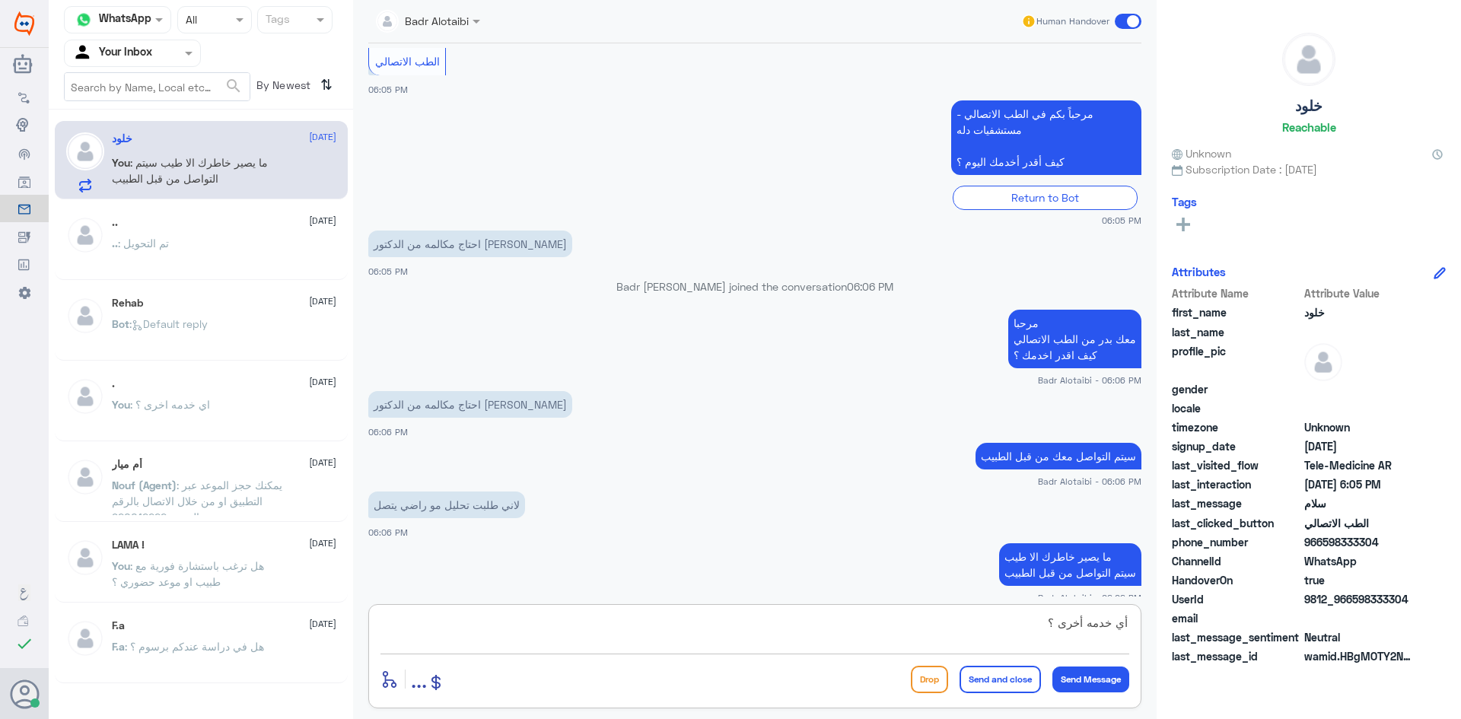
type textarea "أي خدمه أخرى ؟"
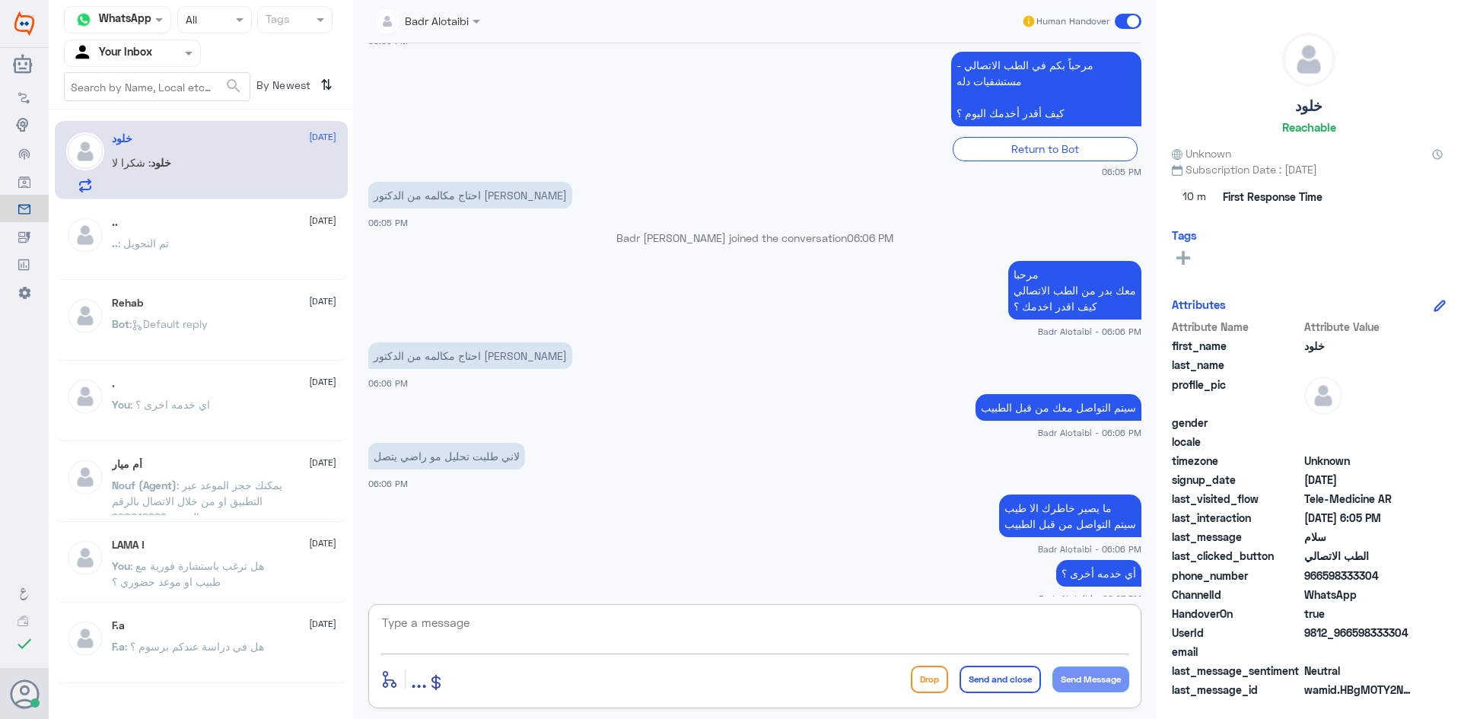
scroll to position [1052, 0]
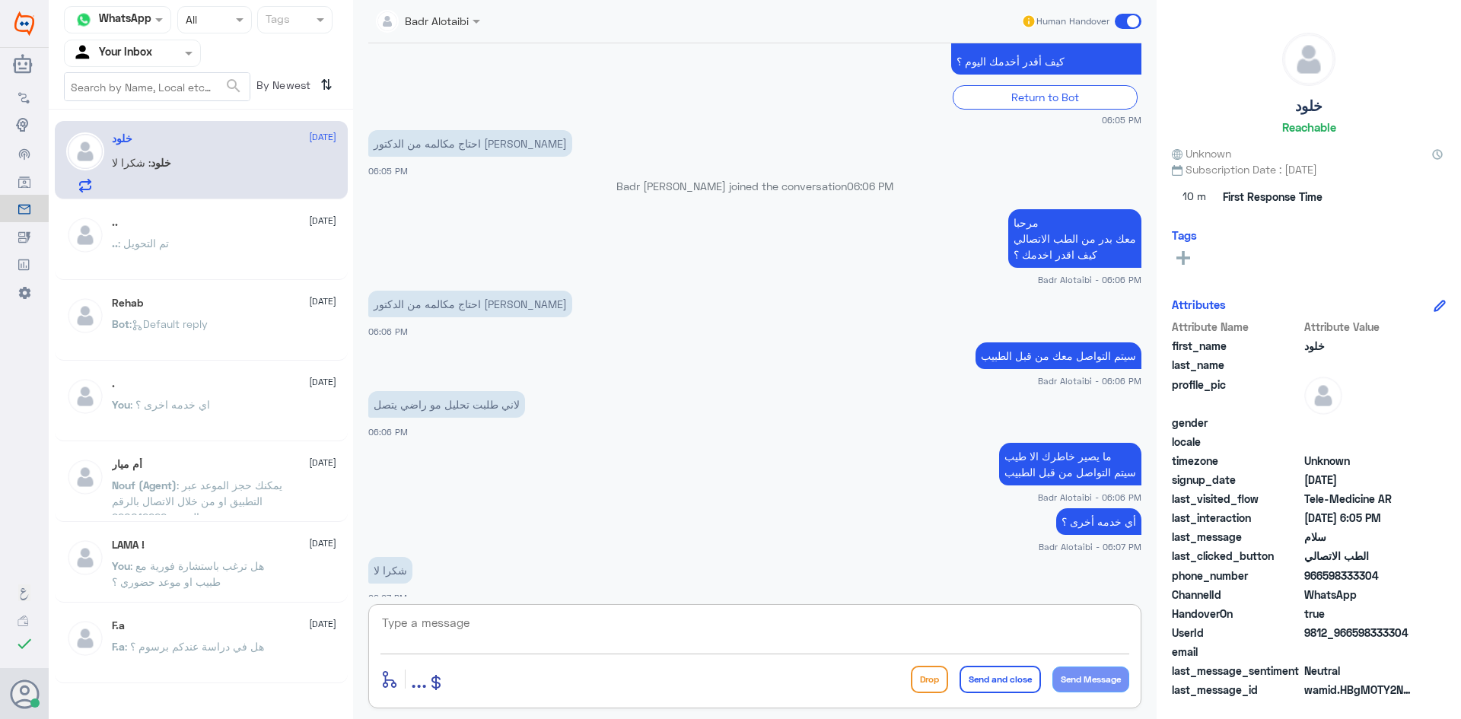
click at [769, 616] on textarea at bounding box center [754, 631] width 749 height 37
type textarea "العفو سعدنا بخدمتك"
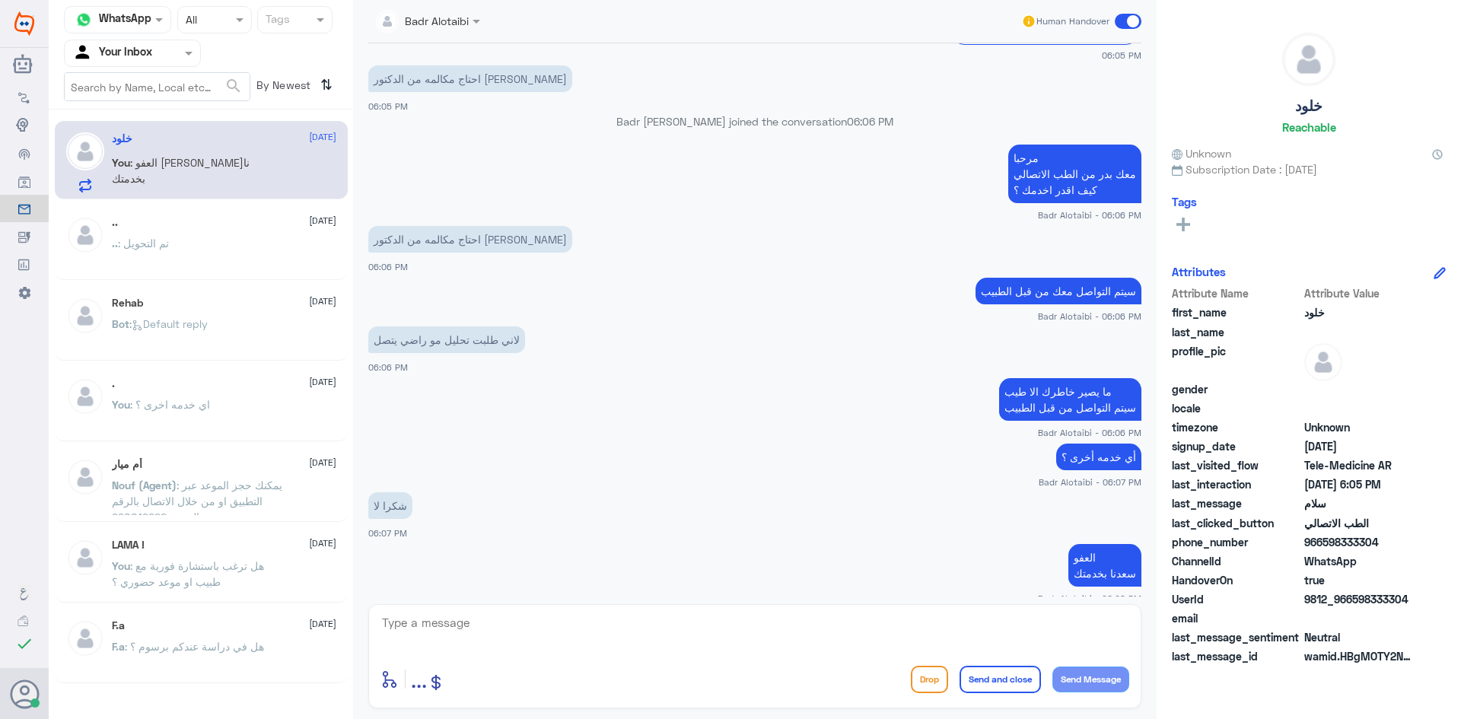
click at [1122, 22] on span at bounding box center [1128, 21] width 27 height 15
click at [0, 0] on input "checkbox" at bounding box center [0, 0] width 0 height 0
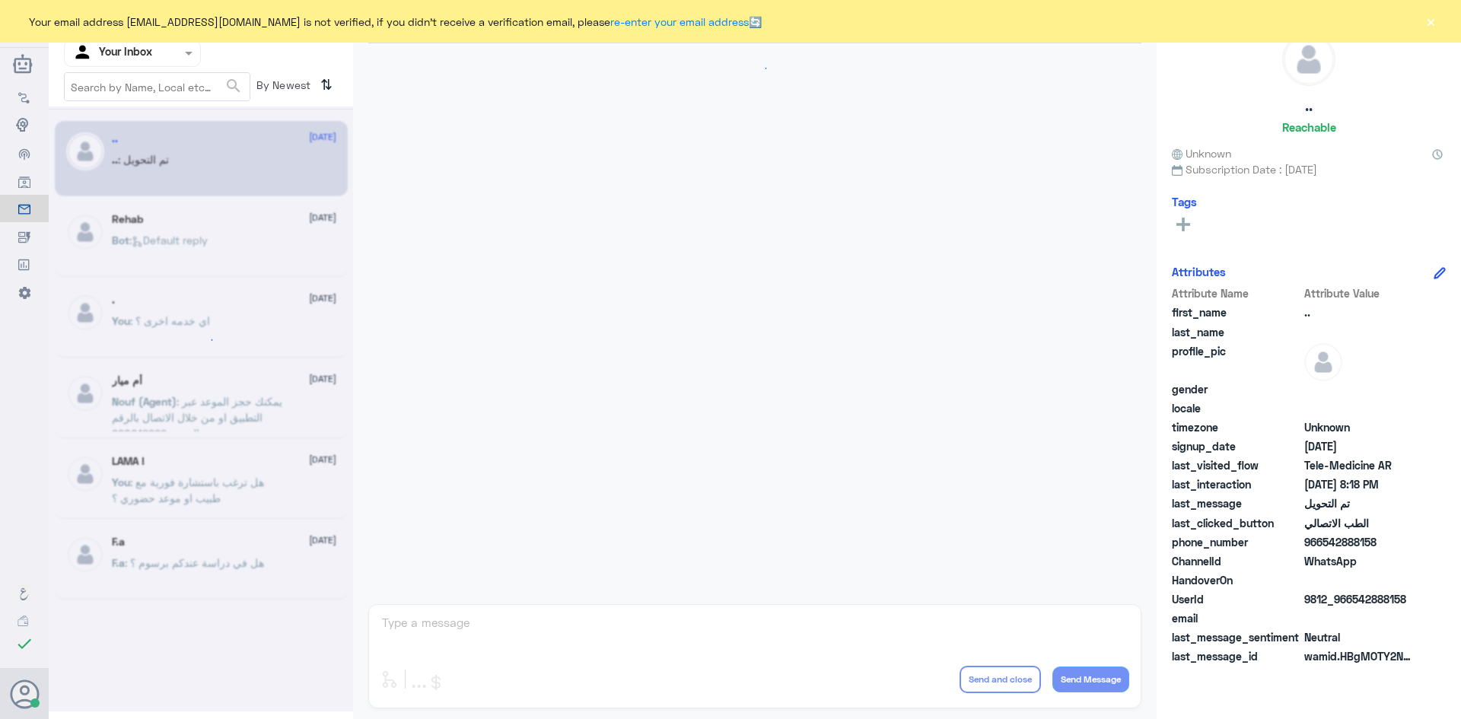
scroll to position [499, 0]
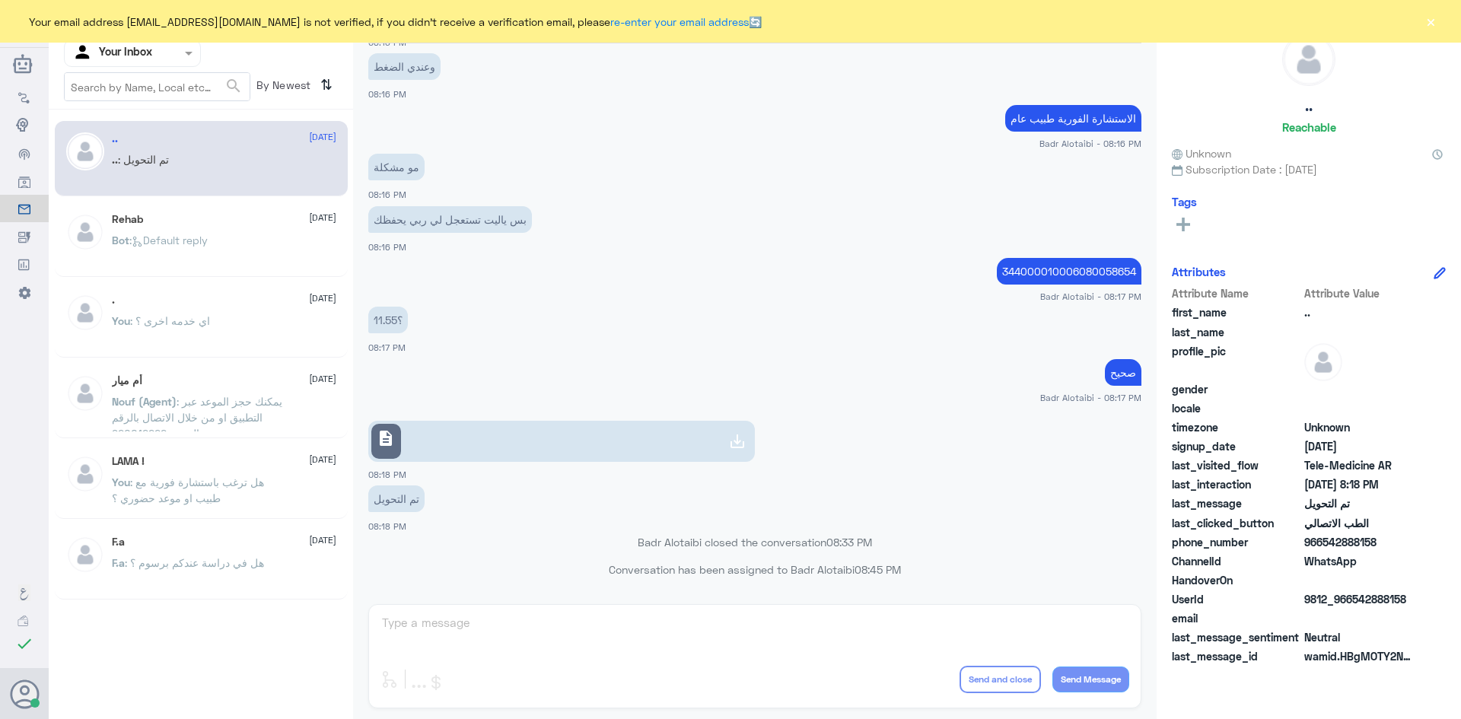
click at [1437, 22] on button "×" at bounding box center [1430, 21] width 15 height 15
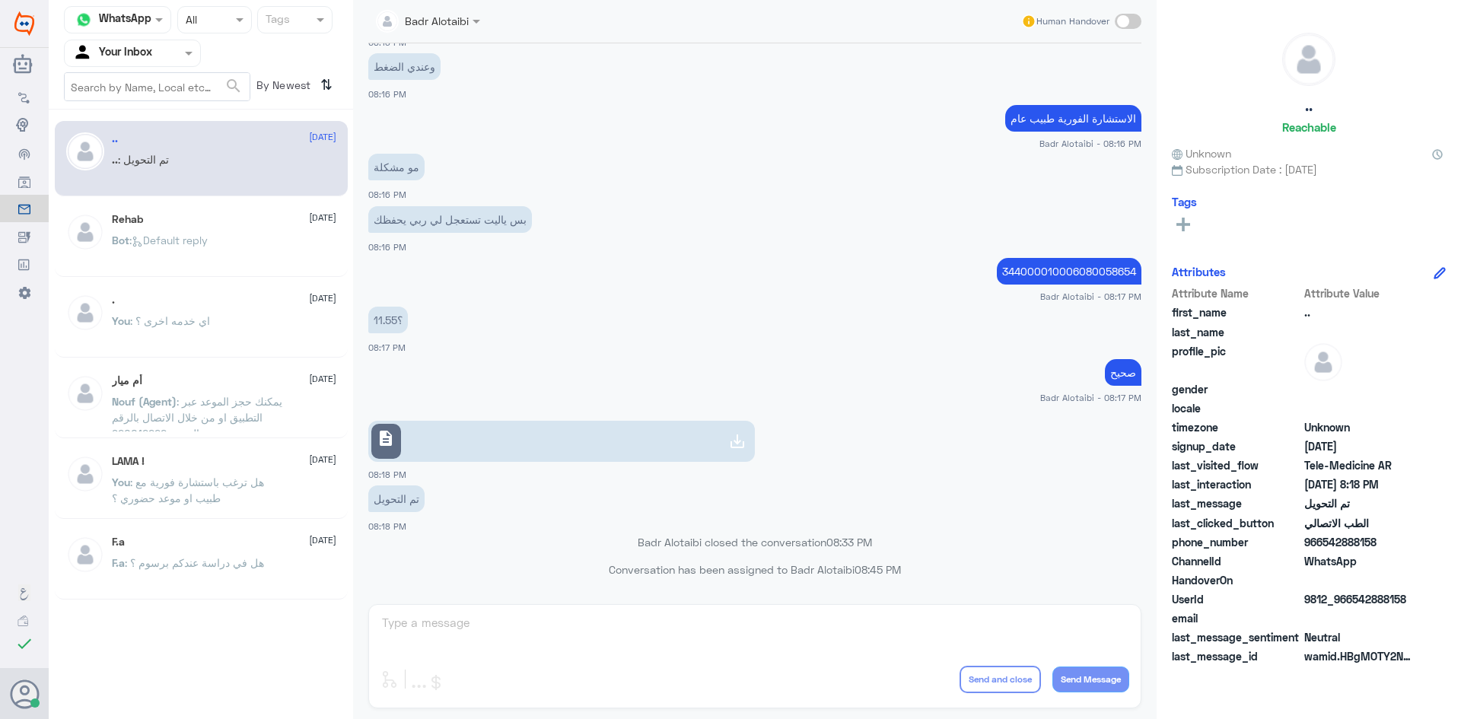
click at [479, 27] on span at bounding box center [478, 21] width 19 height 16
click at [738, 119] on app-msgs-text "الاستشارة الفورية طبيب عام" at bounding box center [754, 119] width 773 height 28
click at [473, 22] on span at bounding box center [477, 22] width 8 height 4
click at [669, 82] on div "وعندي الضغط 08:16 PM" at bounding box center [754, 75] width 773 height 52
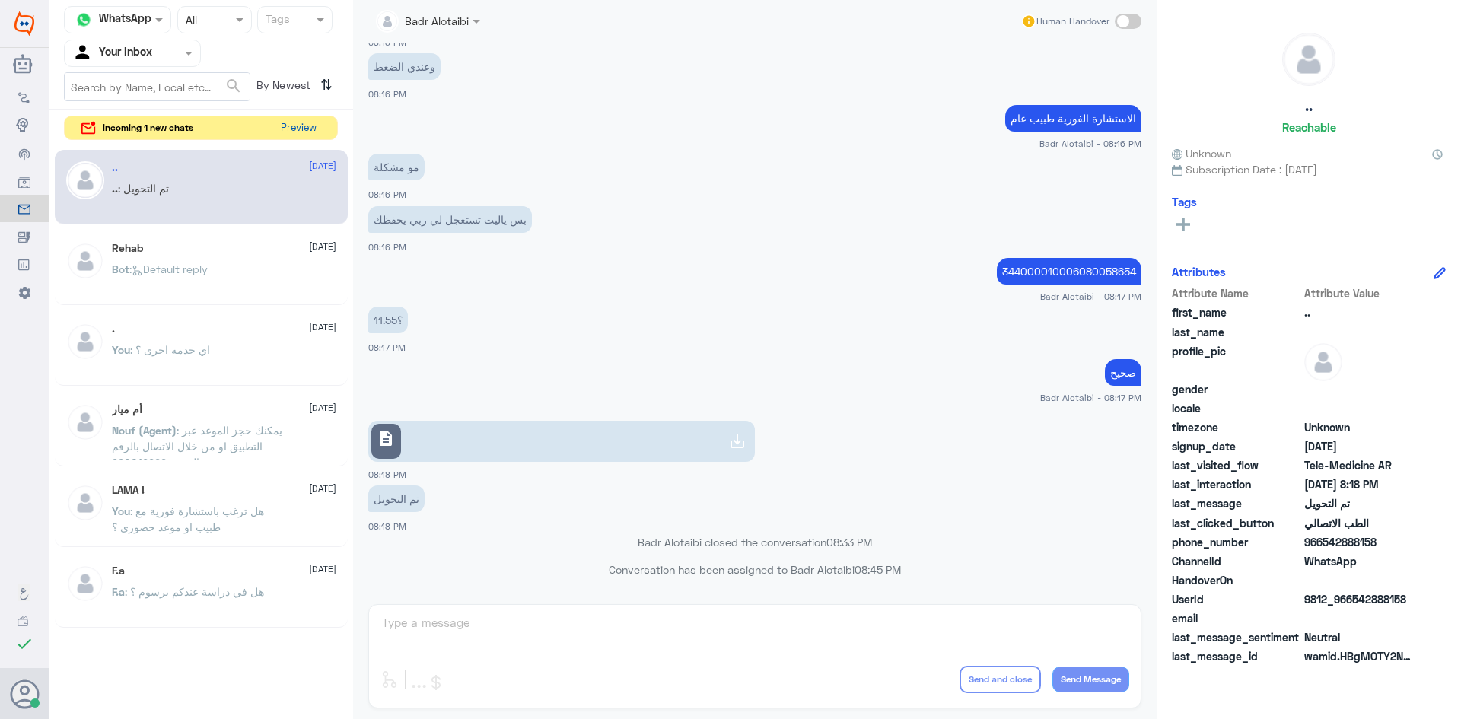
click at [300, 131] on button "Preview" at bounding box center [298, 128] width 47 height 24
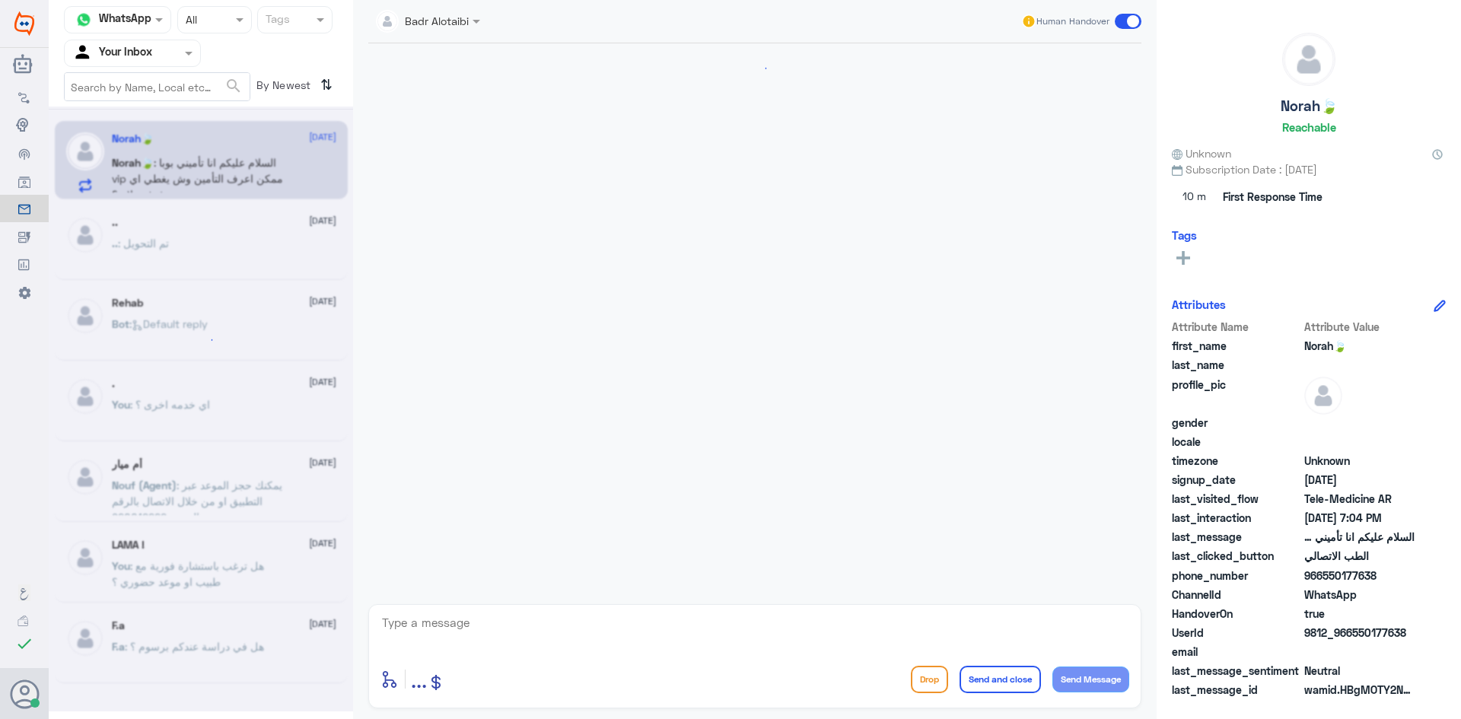
scroll to position [664, 0]
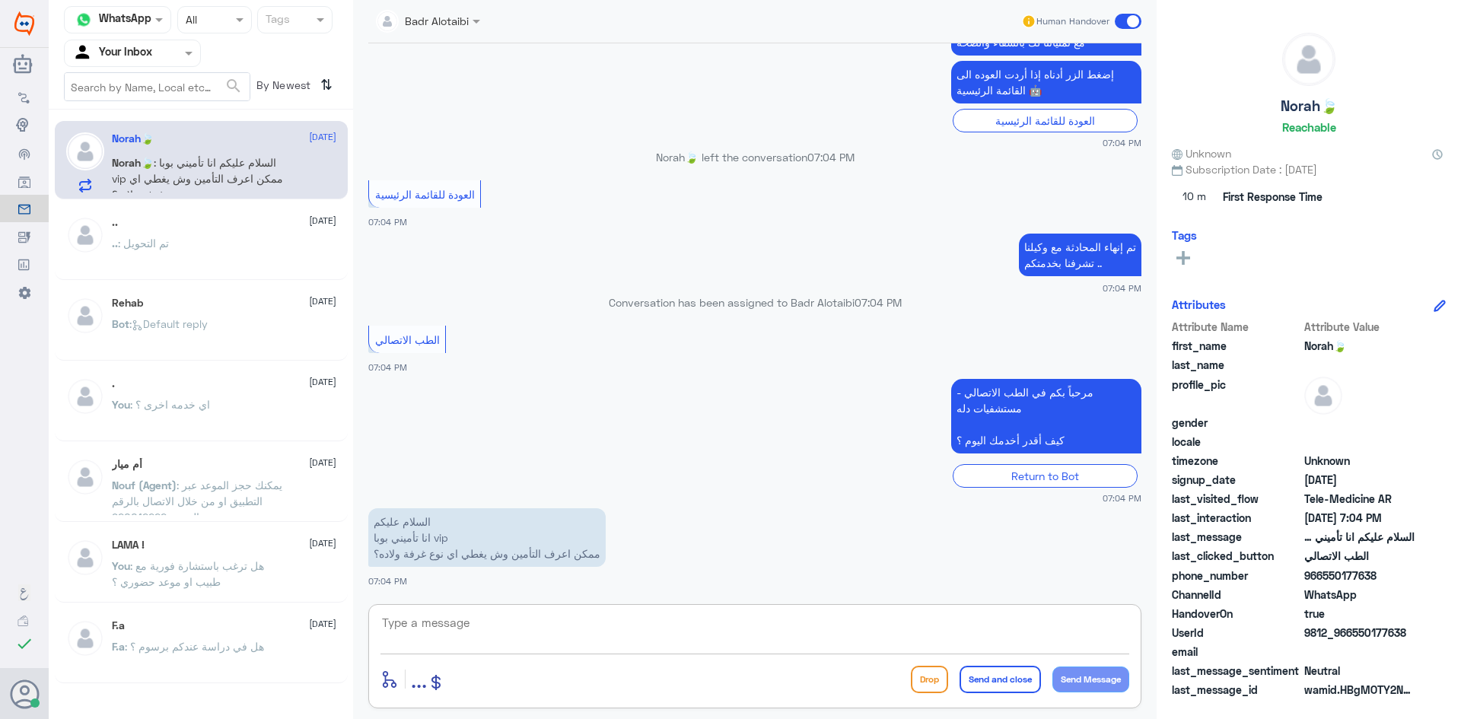
click at [549, 629] on textarea at bounding box center [754, 631] width 749 height 37
drag, startPoint x: 1405, startPoint y: 632, endPoint x: 1353, endPoint y: 635, distance: 51.8
click at [1353, 635] on span "9812_966550177638" at bounding box center [1359, 633] width 110 height 16
copy span "550177638"
click at [607, 635] on textarea at bounding box center [754, 631] width 749 height 37
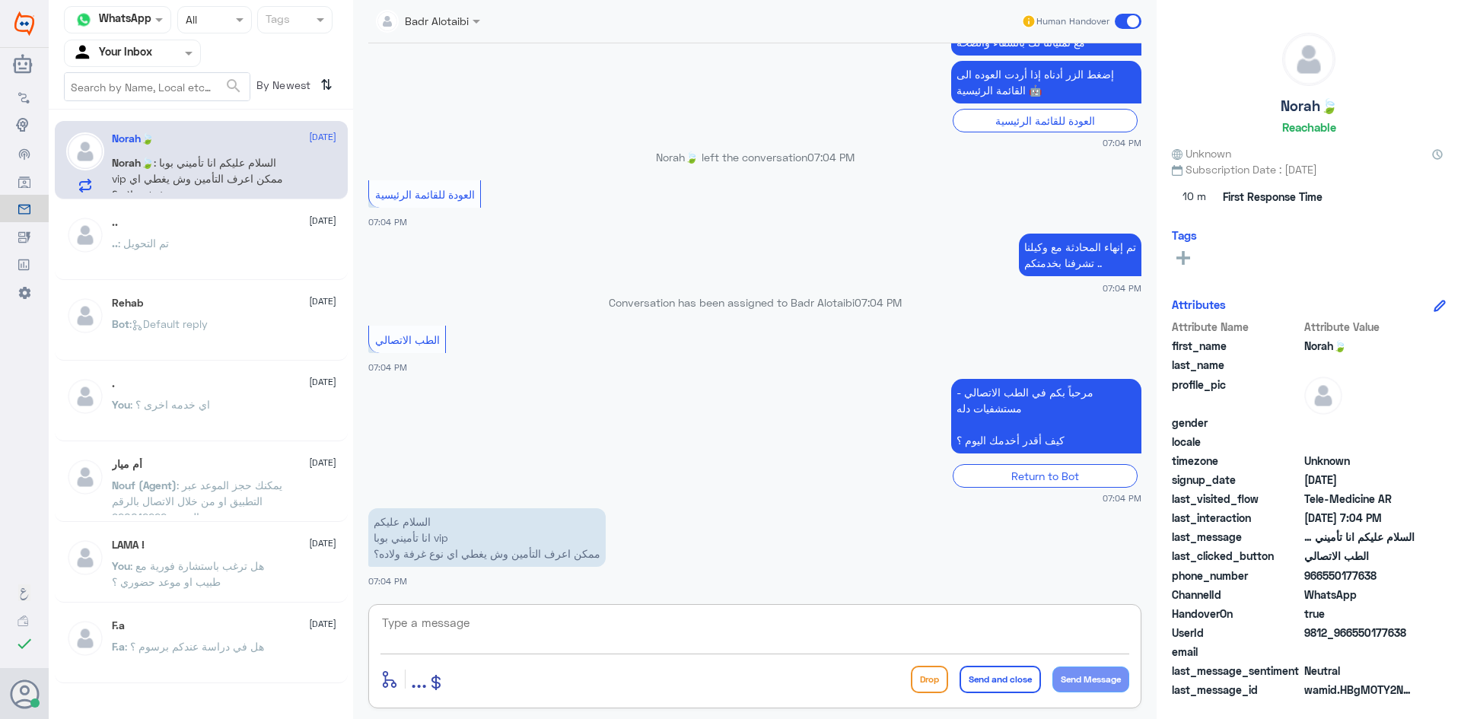
paste textarea "مرحبا معك بدر من الطب الاتصالي كيف اقدر اخدمك ؟"
type textarea "مرحبا معك بدر من الطب الاتصالي كيف اقدر اخدمك ؟"
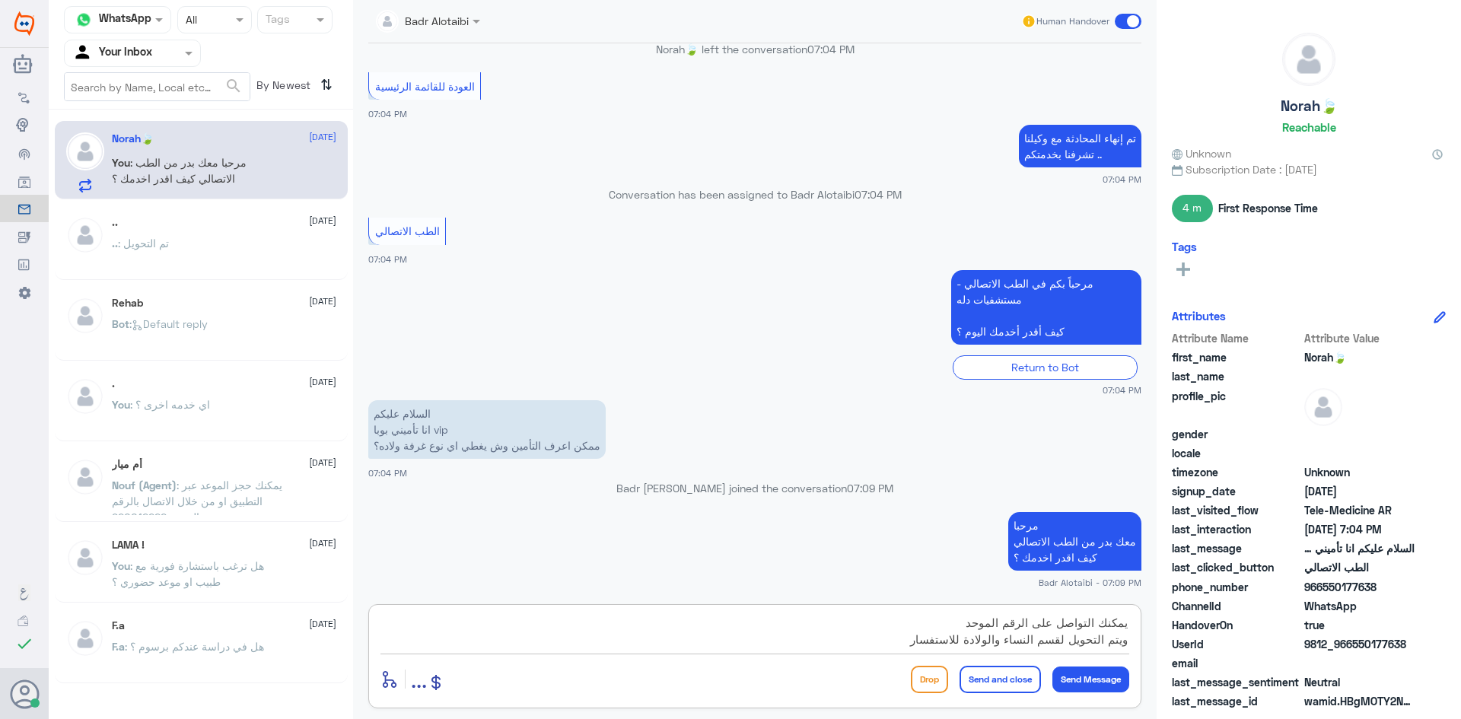
scroll to position [14, 0]
type textarea "يمكنك التواصل على الرقم الموحد ويتم التحويل لقسم النساء والولادة للاستفسار على …"
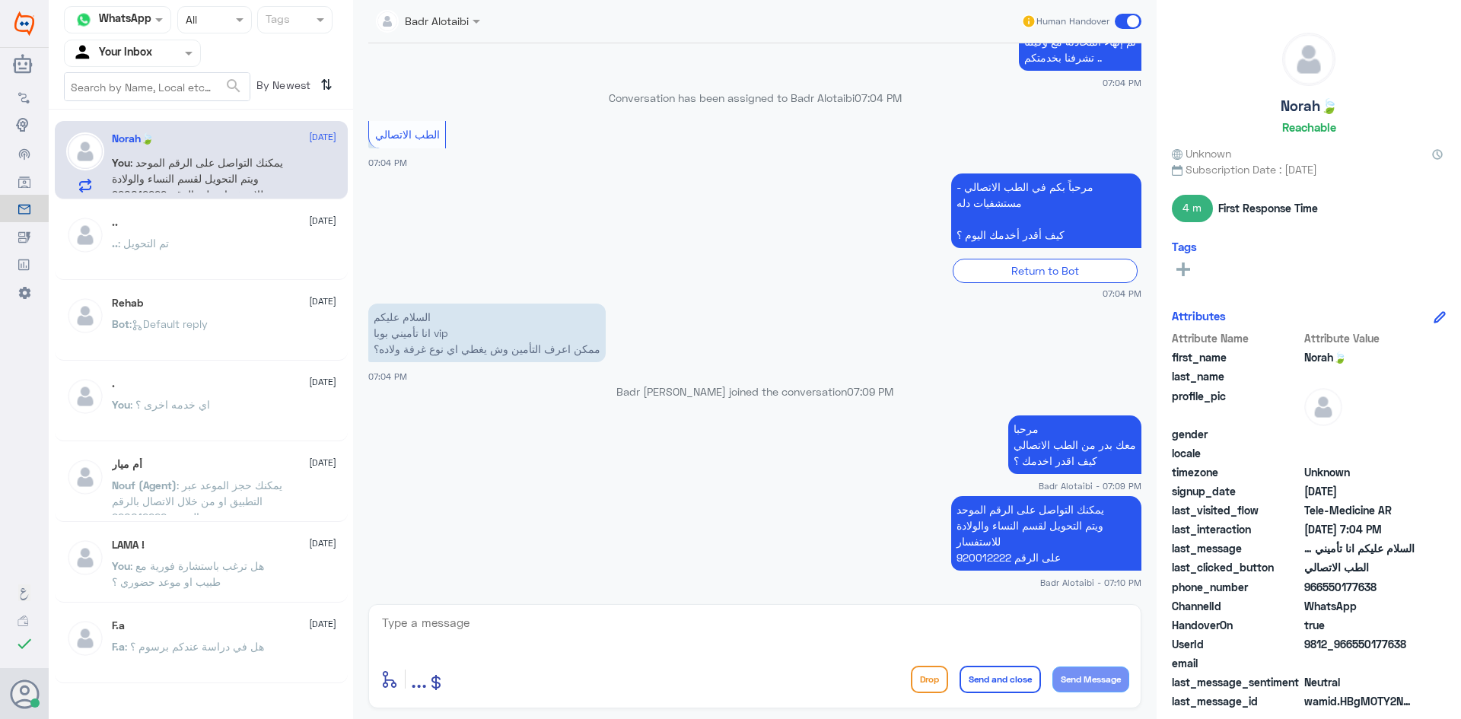
click at [1125, 20] on span at bounding box center [1128, 21] width 27 height 15
click at [0, 0] on input "checkbox" at bounding box center [0, 0] width 0 height 0
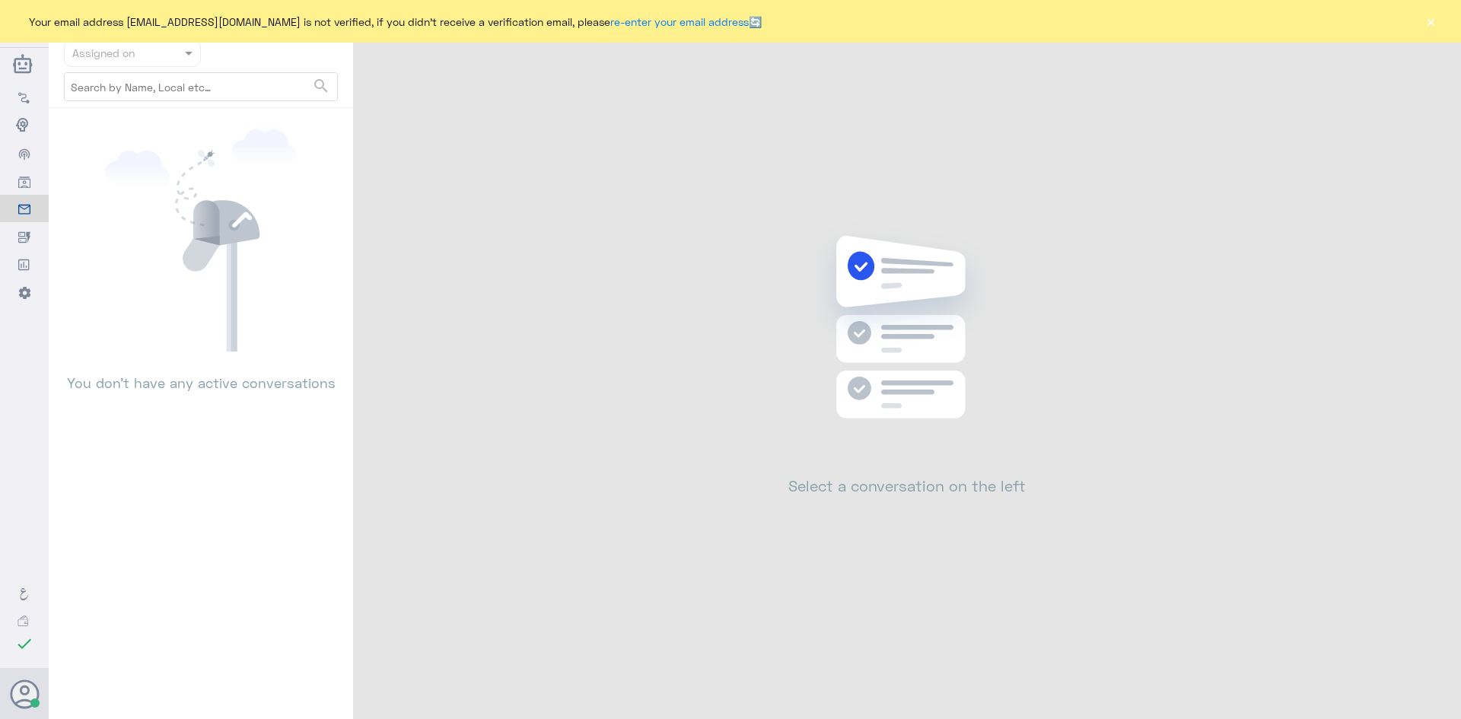
click at [1431, 27] on button "×" at bounding box center [1430, 21] width 15 height 15
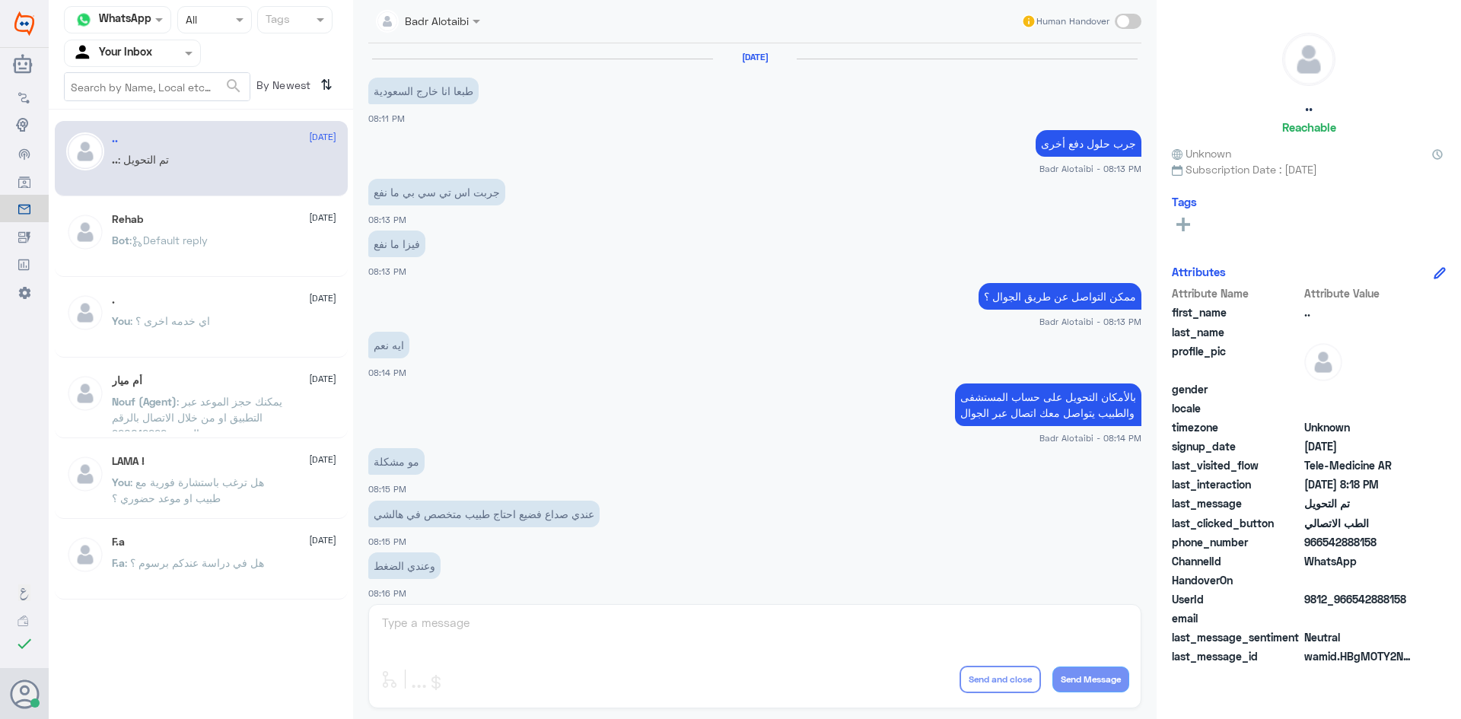
scroll to position [499, 0]
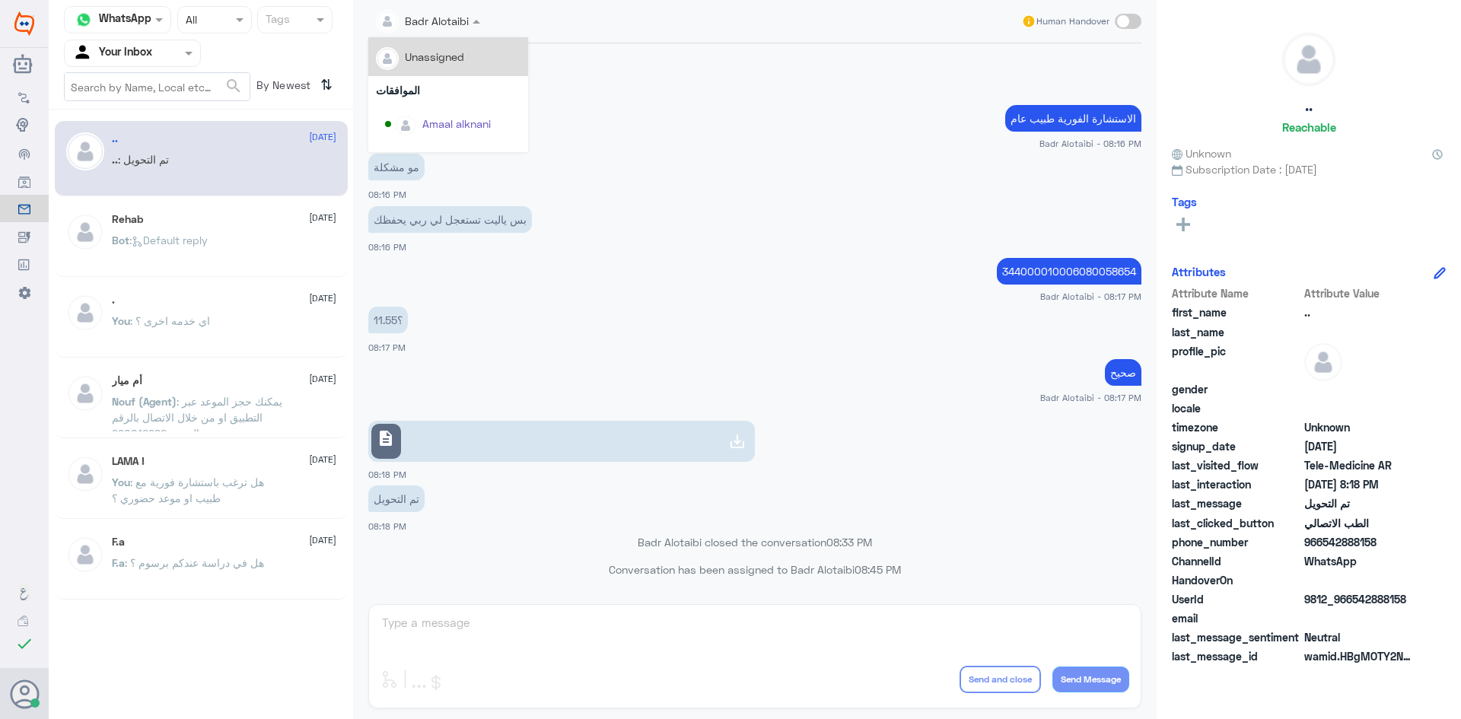
click at [443, 21] on input "text" at bounding box center [410, 20] width 69 height 18
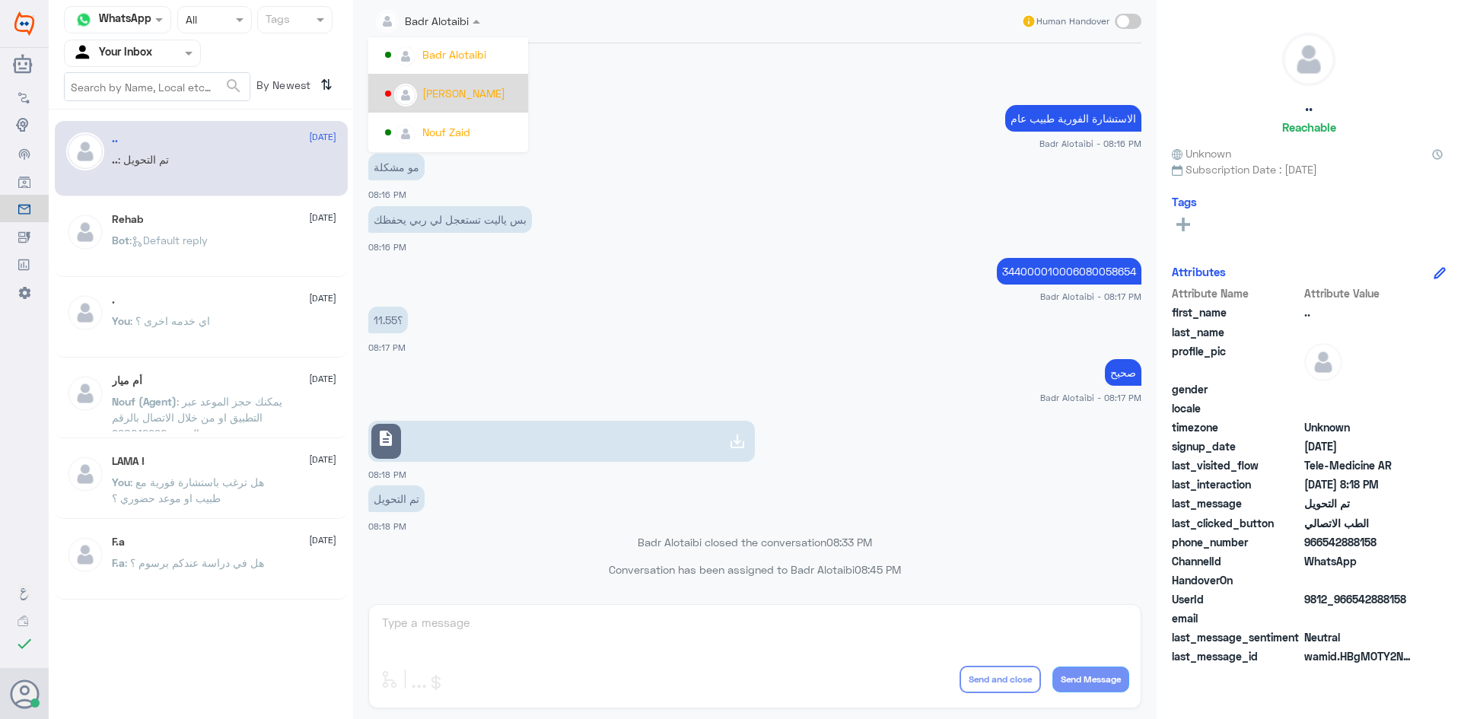
click at [698, 97] on div "وعندي الضغط 08:16 PM" at bounding box center [754, 75] width 773 height 52
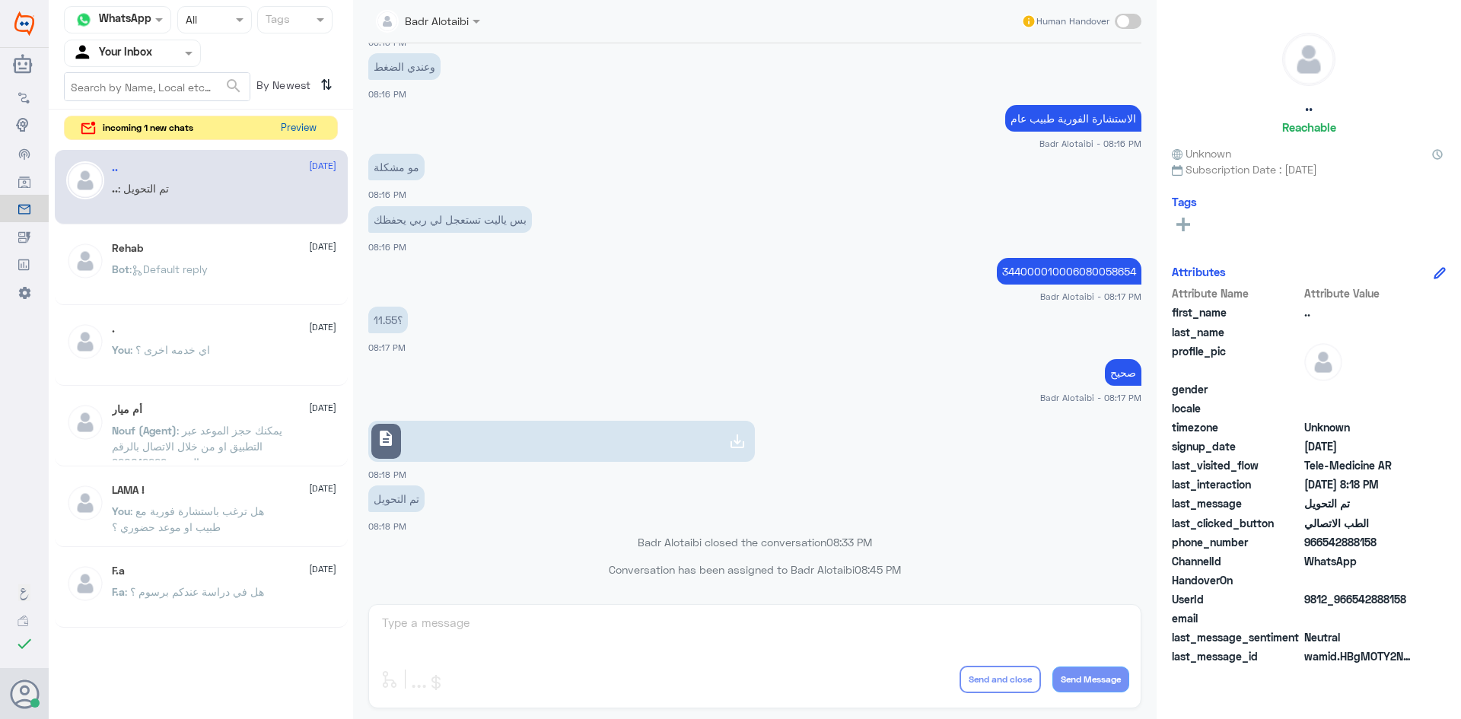
click at [305, 125] on button "Preview" at bounding box center [298, 128] width 47 height 24
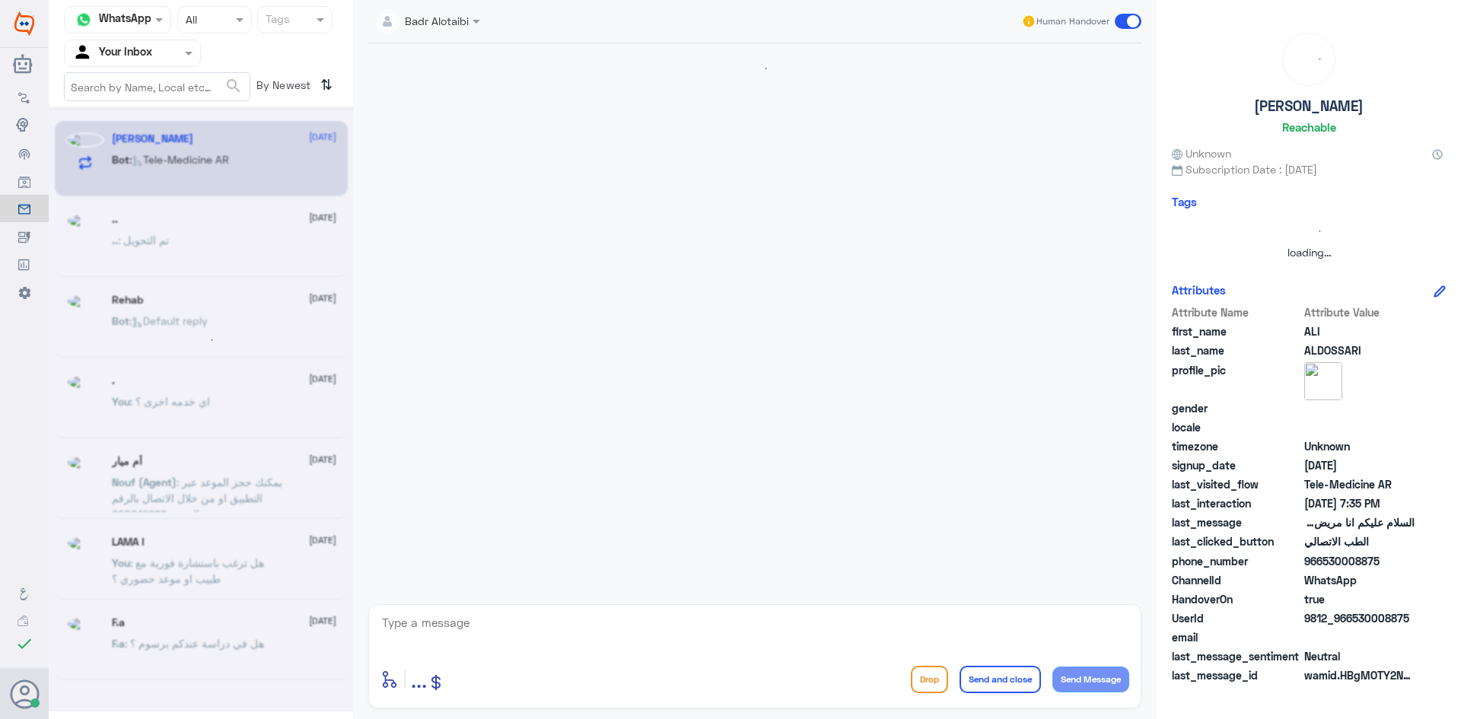
scroll to position [0, 0]
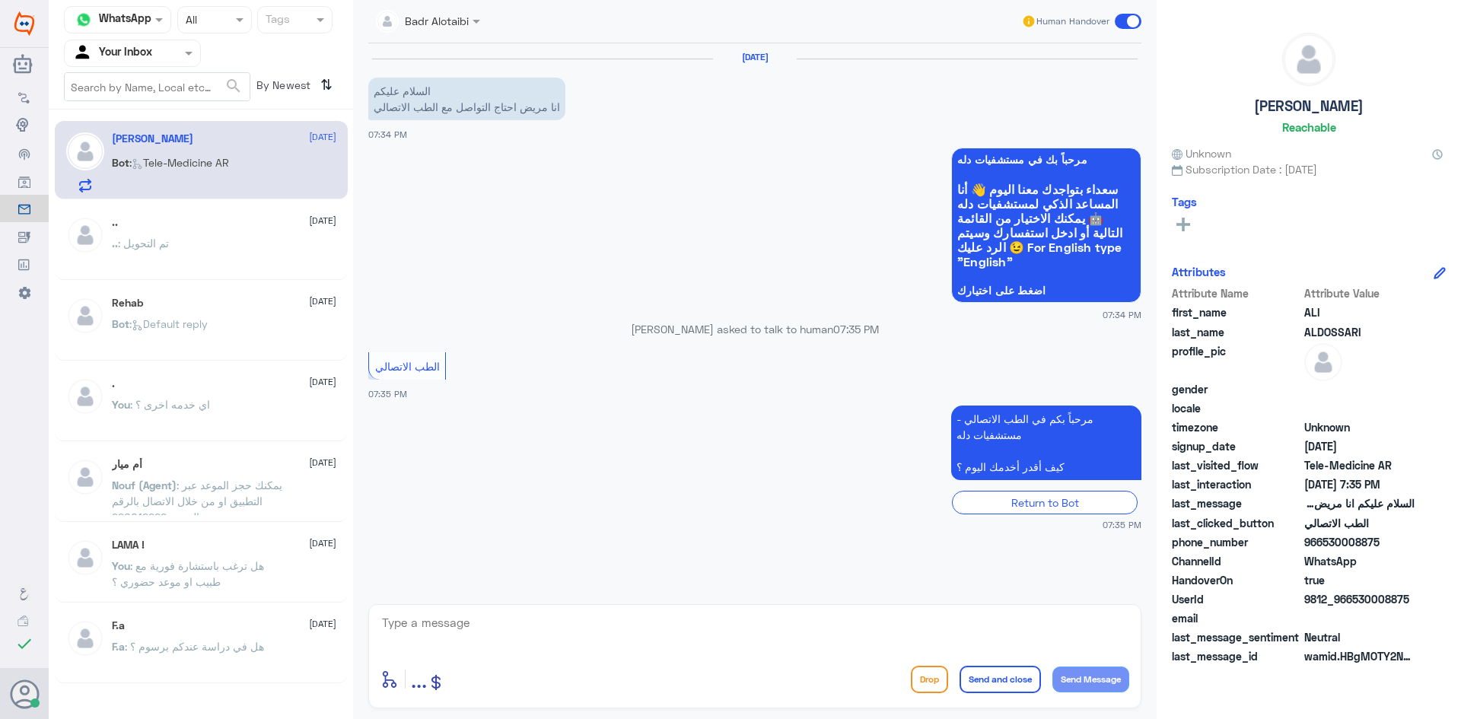
drag, startPoint x: 1412, startPoint y: 595, endPoint x: 1353, endPoint y: 599, distance: 59.5
click at [1353, 599] on span "9812_966530008875" at bounding box center [1359, 599] width 110 height 16
copy span "530008875"
click at [543, 613] on textarea at bounding box center [754, 631] width 749 height 37
paste textarea "مرحبا معك بدر من الطب الاتصالي كيف اقدر اخدمك ؟"
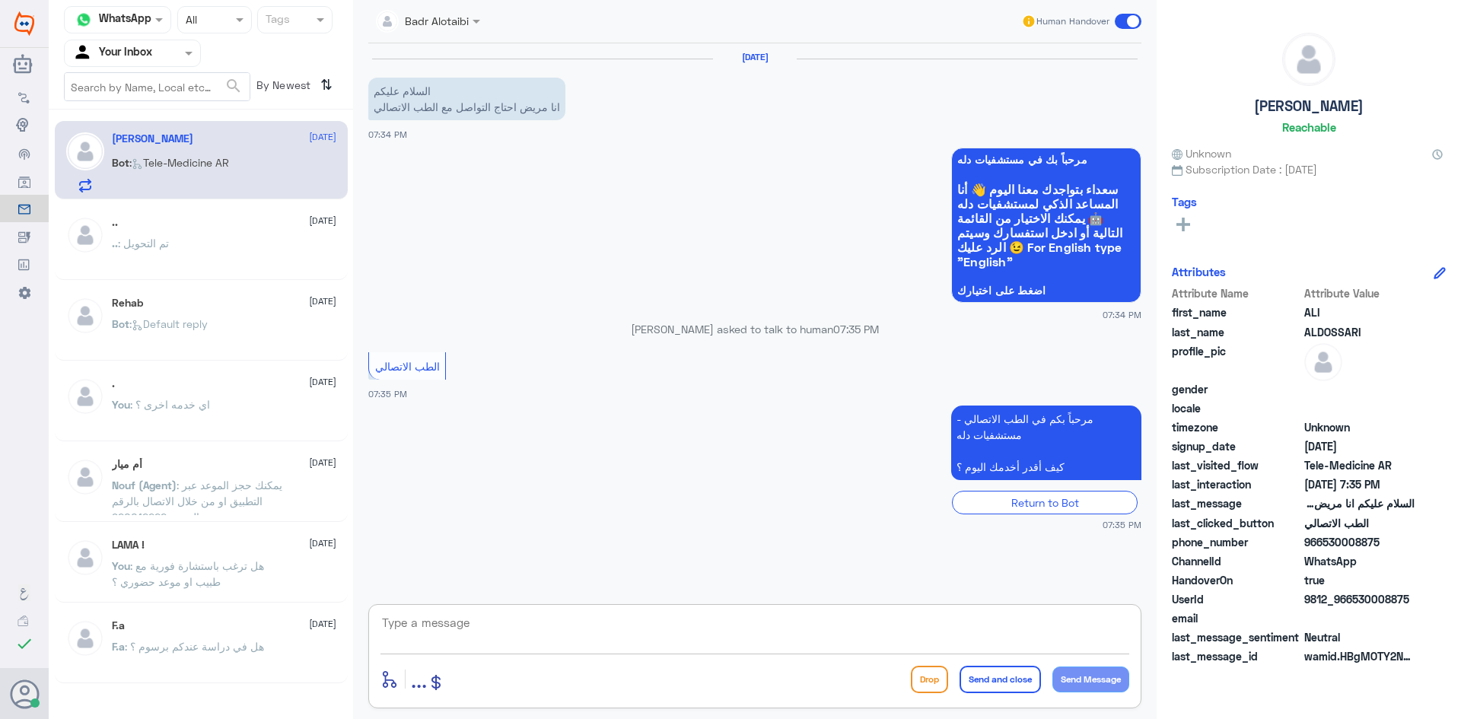
type textarea "مرحبا معك بدر من الطب الاتصالي كيف اقدر اخدمك ؟"
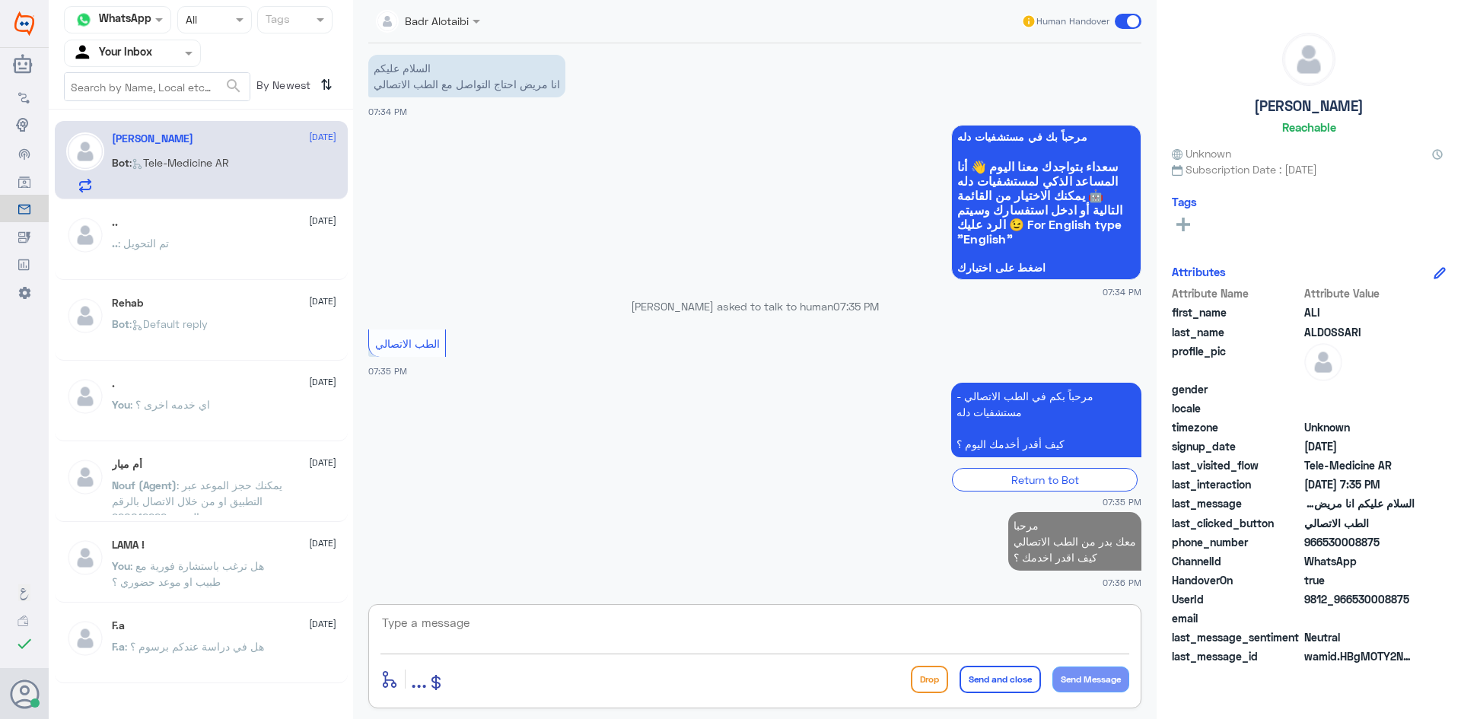
click at [948, 629] on textarea at bounding box center [754, 631] width 749 height 37
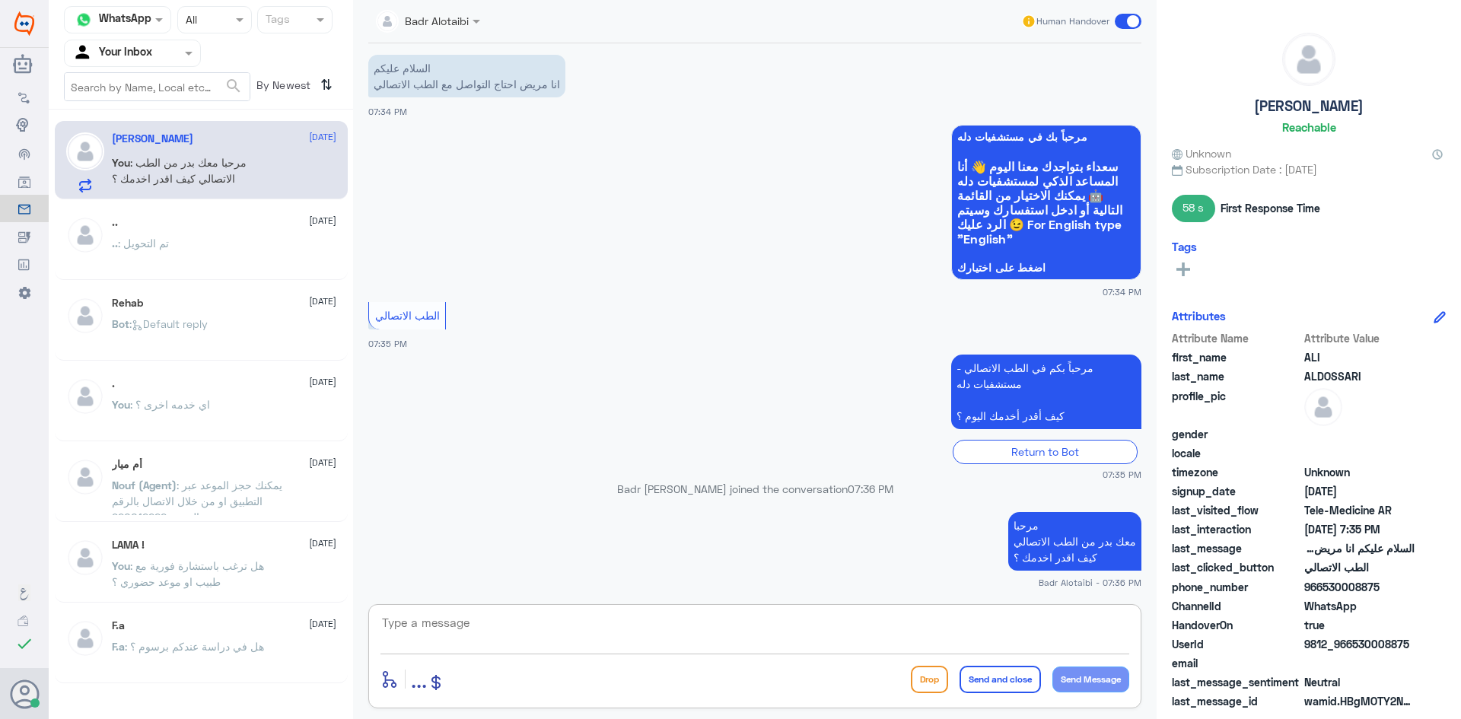
click at [505, 622] on textarea at bounding box center [754, 631] width 749 height 37
click at [921, 635] on textarea at bounding box center [754, 631] width 749 height 37
type textarea "تم التواصل هاتفيا سعدنا بخدمتك"
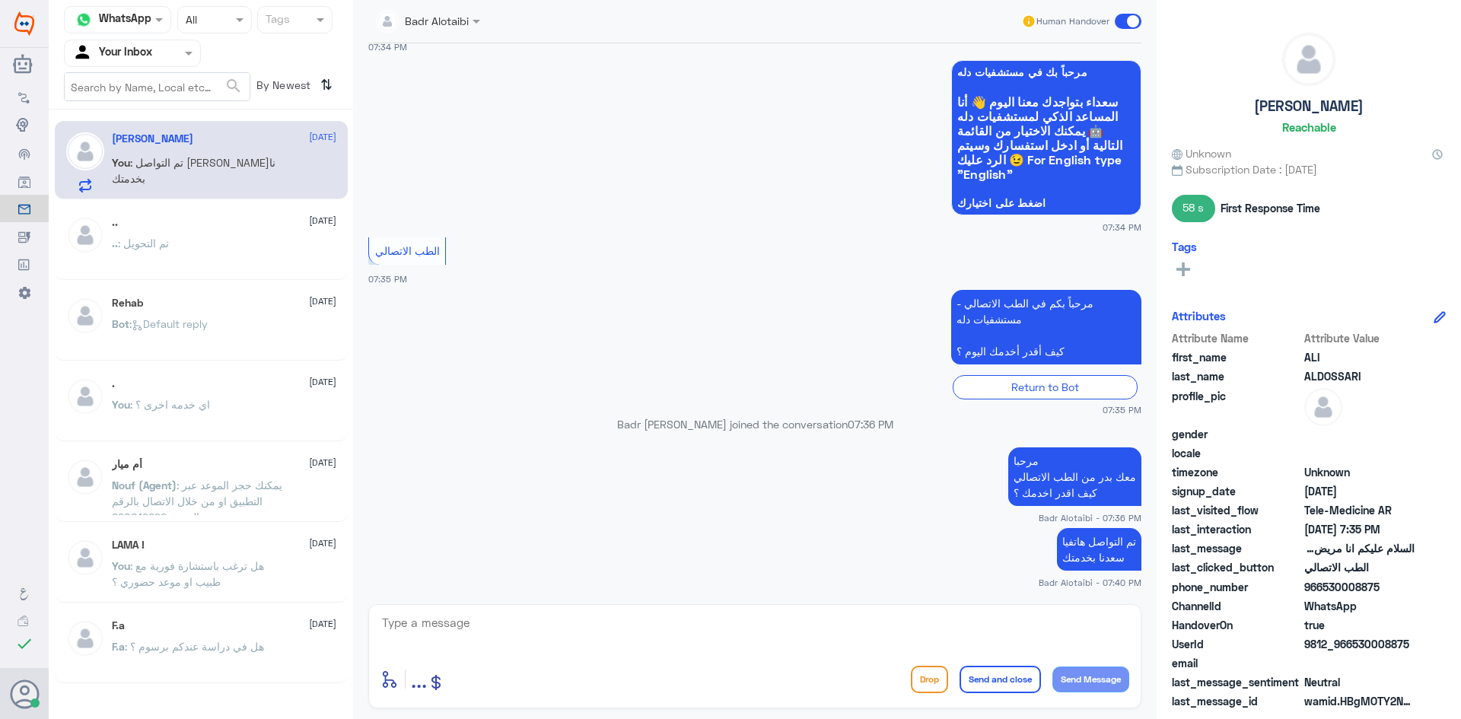
click at [1125, 30] on div "Human Handover" at bounding box center [1081, 21] width 121 height 27
click at [1122, 21] on span at bounding box center [1128, 21] width 27 height 15
click at [0, 0] on input "checkbox" at bounding box center [0, 0] width 0 height 0
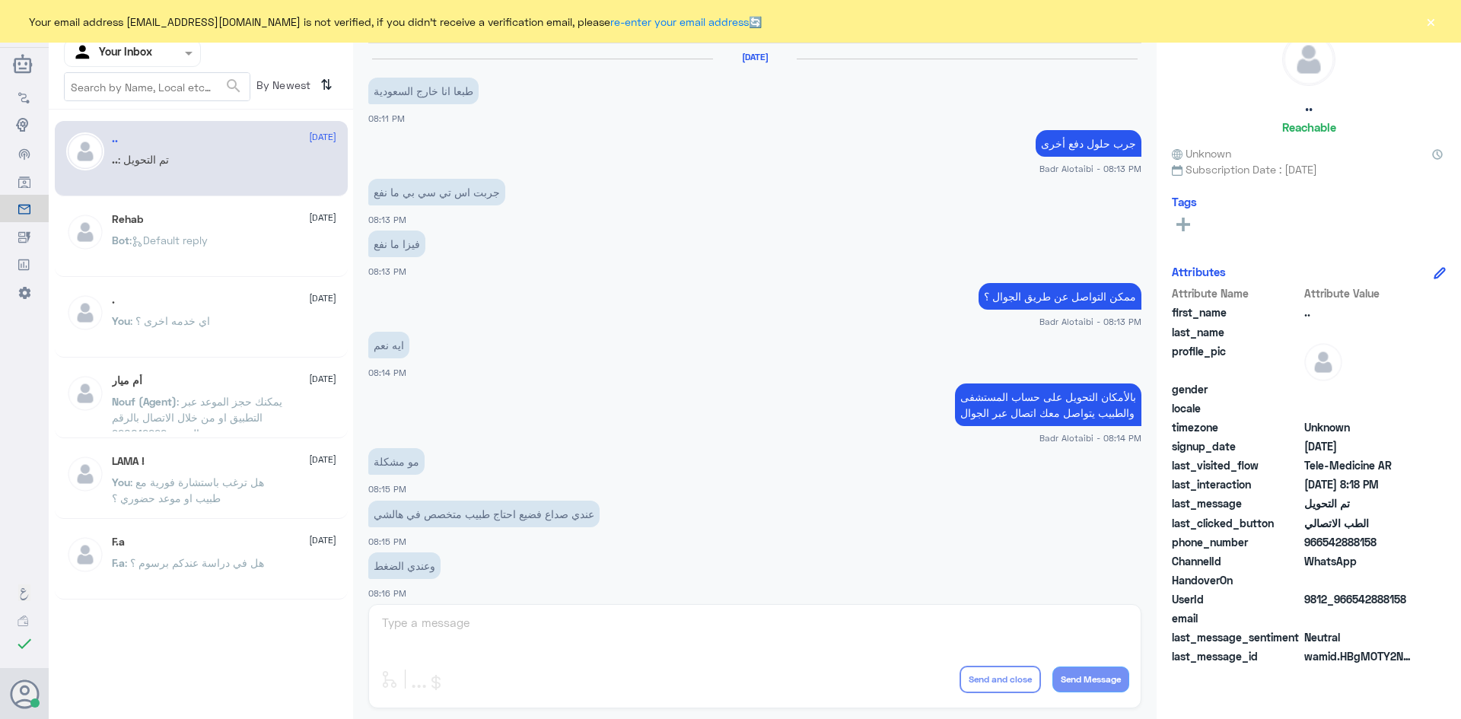
scroll to position [499, 0]
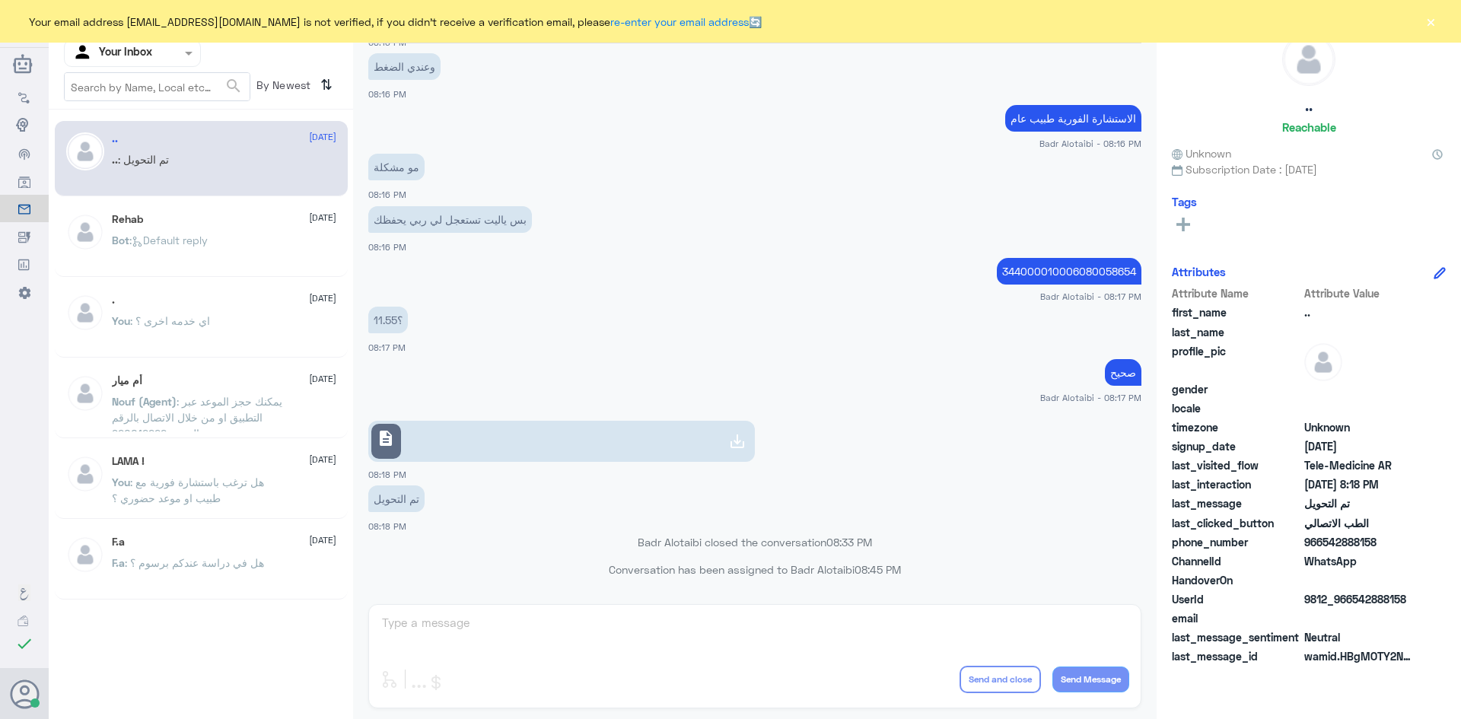
click at [1438, 19] on div "Your email address [EMAIL_ADDRESS][DOMAIN_NAME] is not verified, if you didn't …" at bounding box center [730, 21] width 1461 height 43
click at [1436, 19] on button "×" at bounding box center [1430, 21] width 15 height 15
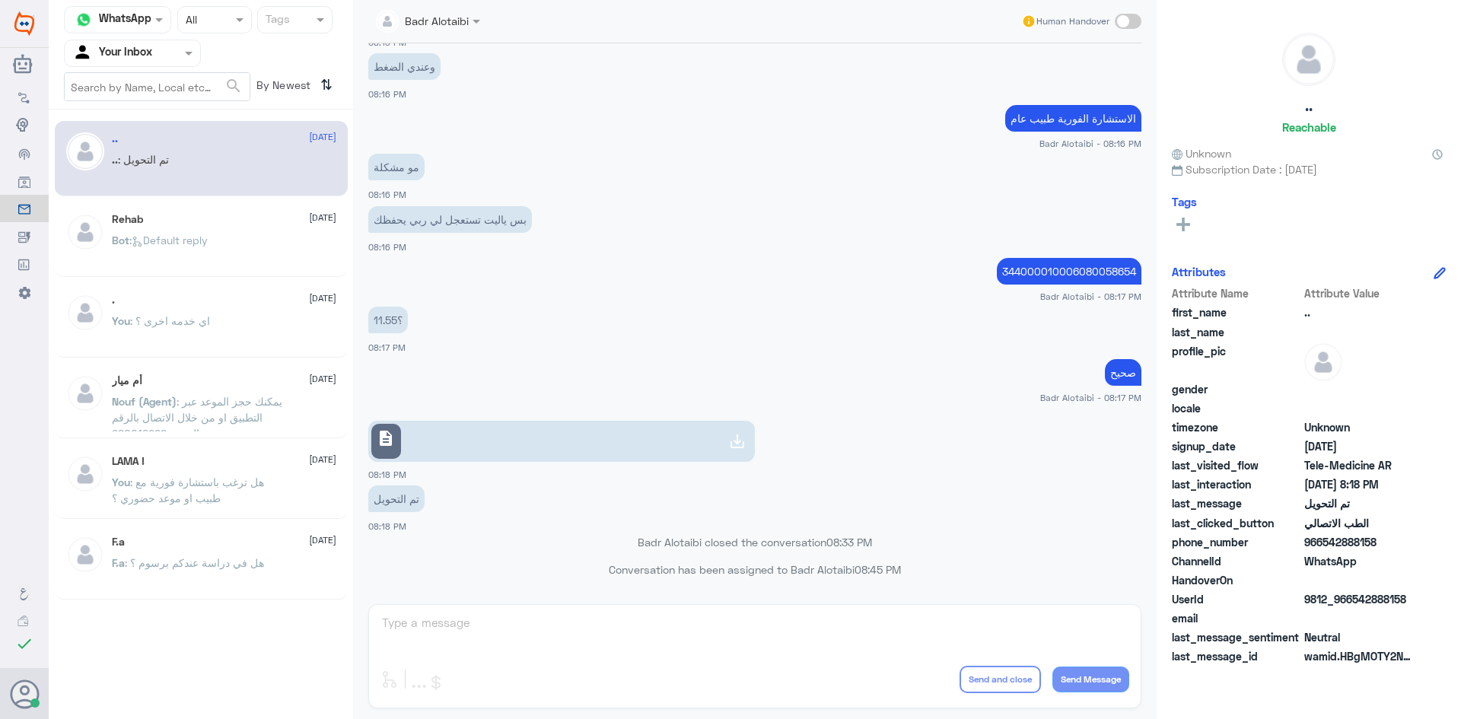
drag, startPoint x: 160, startPoint y: 51, endPoint x: 161, endPoint y: 69, distance: 18.3
click at [160, 53] on div at bounding box center [132, 53] width 135 height 18
click at [144, 119] on b "Unassigned" at bounding box center [127, 118] width 58 height 13
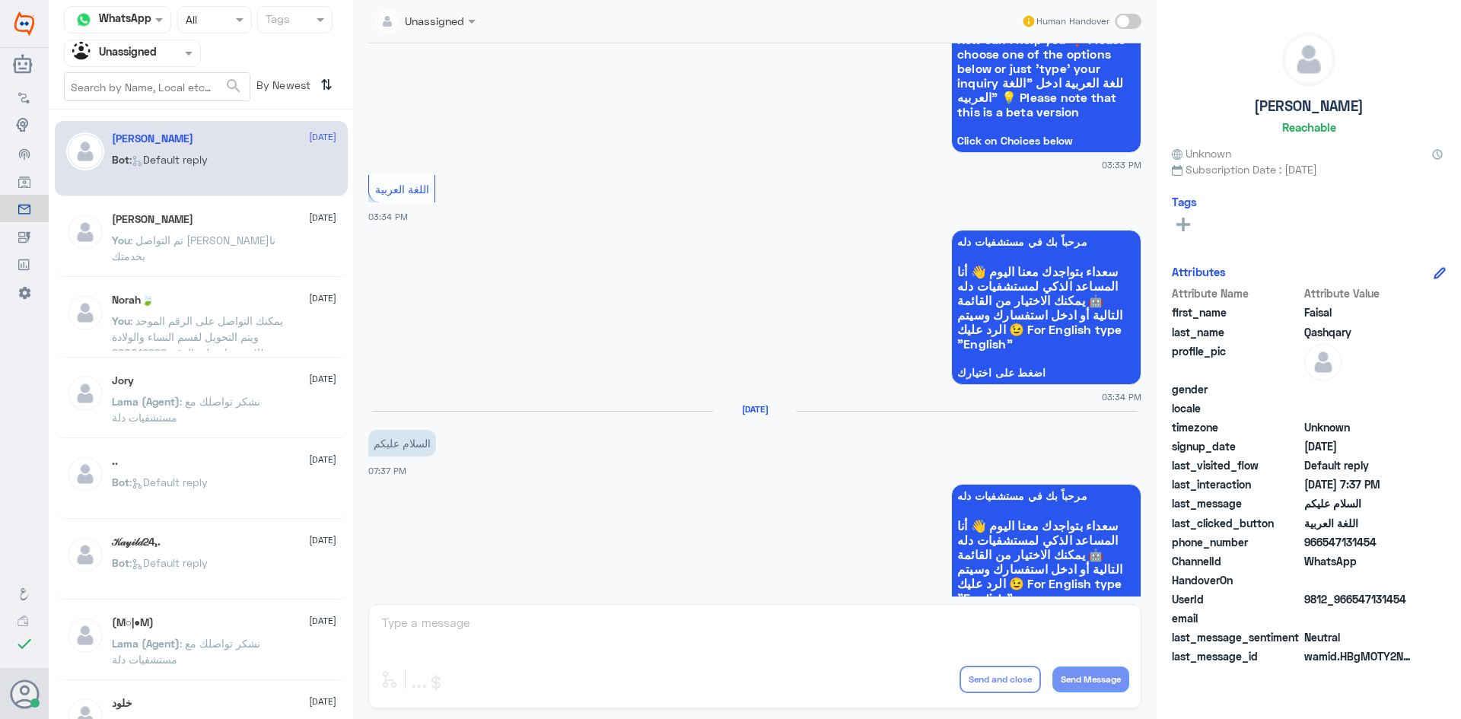
scroll to position [3338, 0]
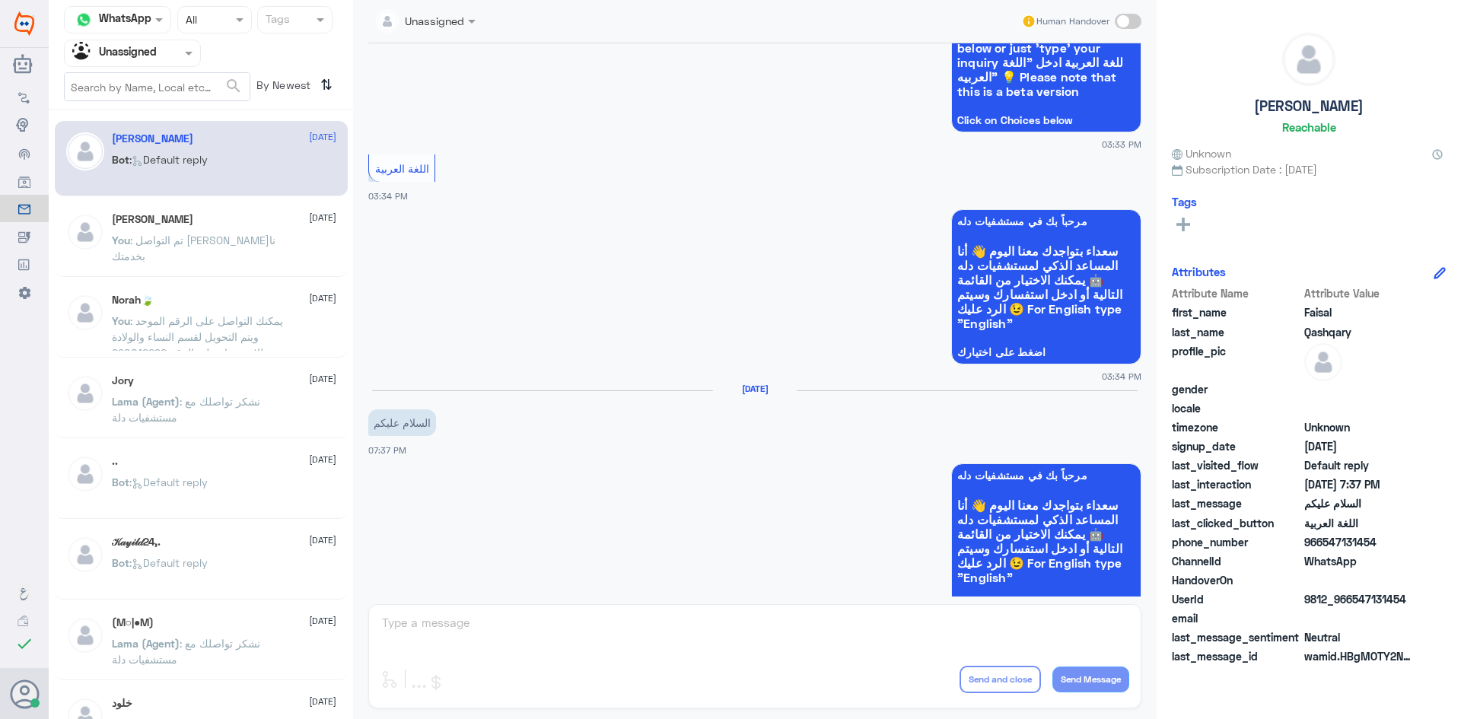
click at [103, 228] on img at bounding box center [85, 232] width 38 height 38
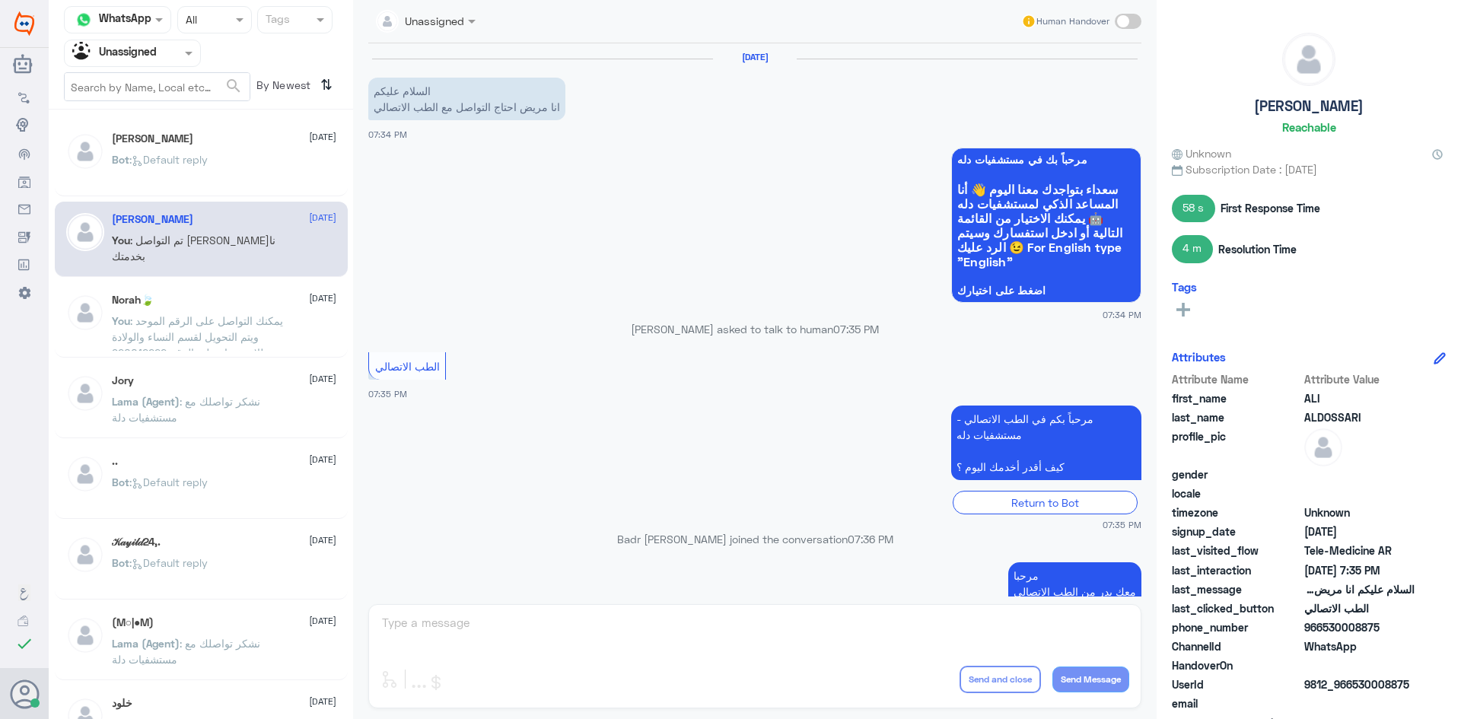
scroll to position [143, 0]
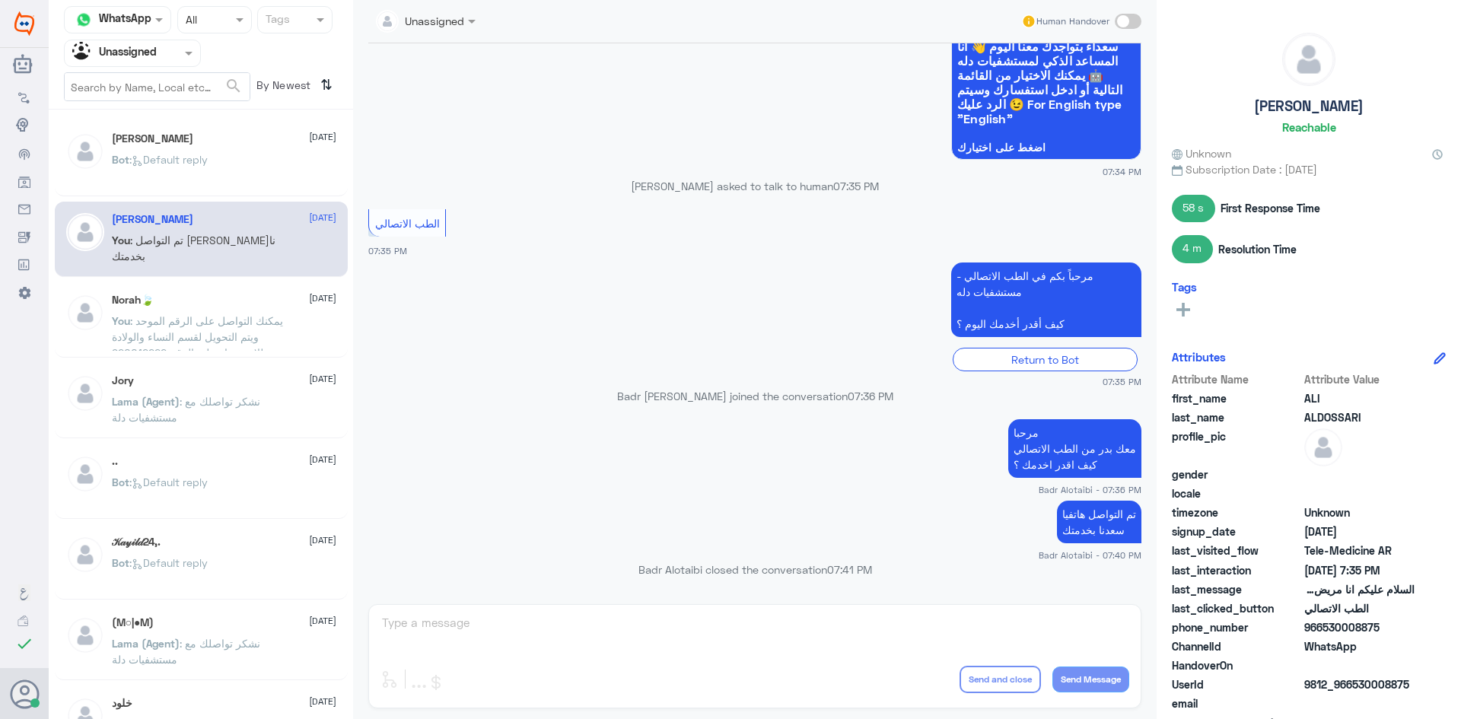
click at [241, 322] on span ": يمكنك التواصل على الرقم الموحد ويتم التحويل لقسم النساء والولادة للاستفسار عل…" at bounding box center [197, 336] width 171 height 45
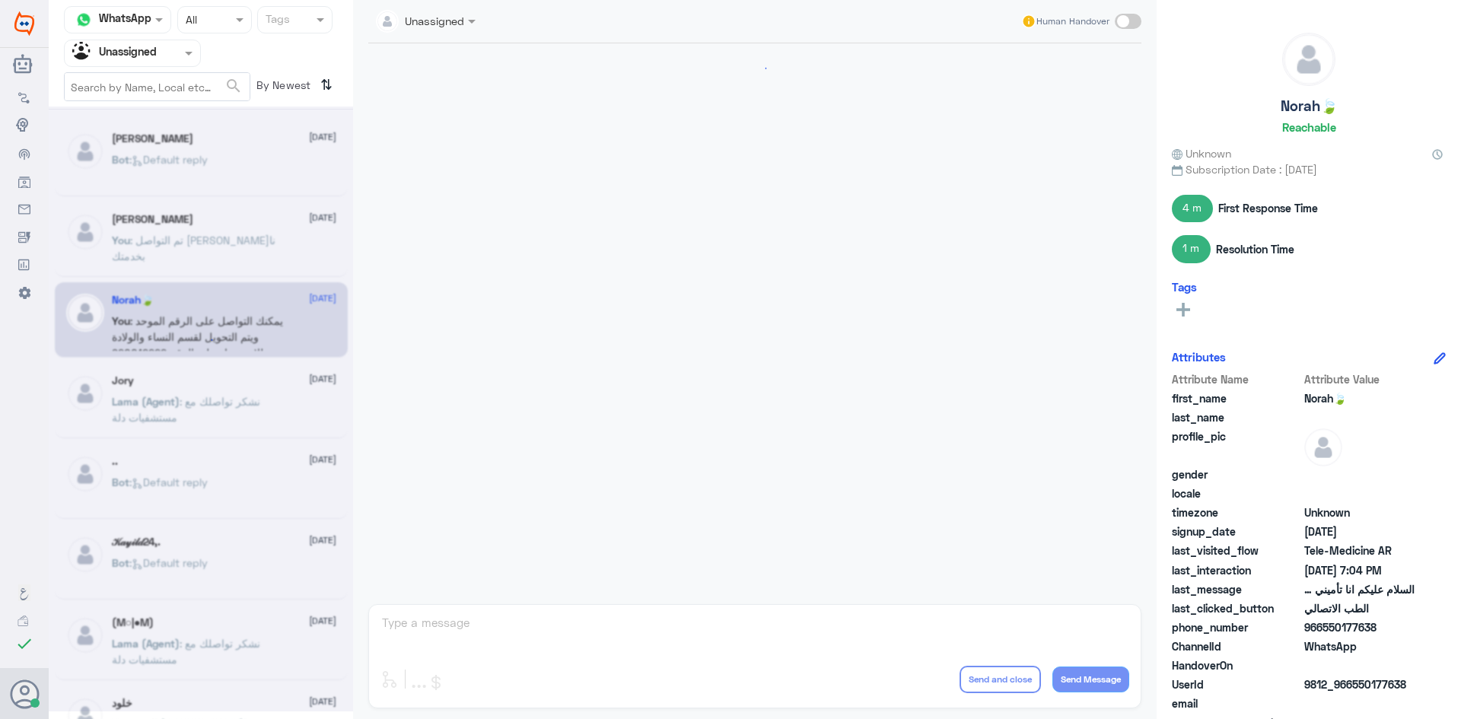
scroll to position [897, 0]
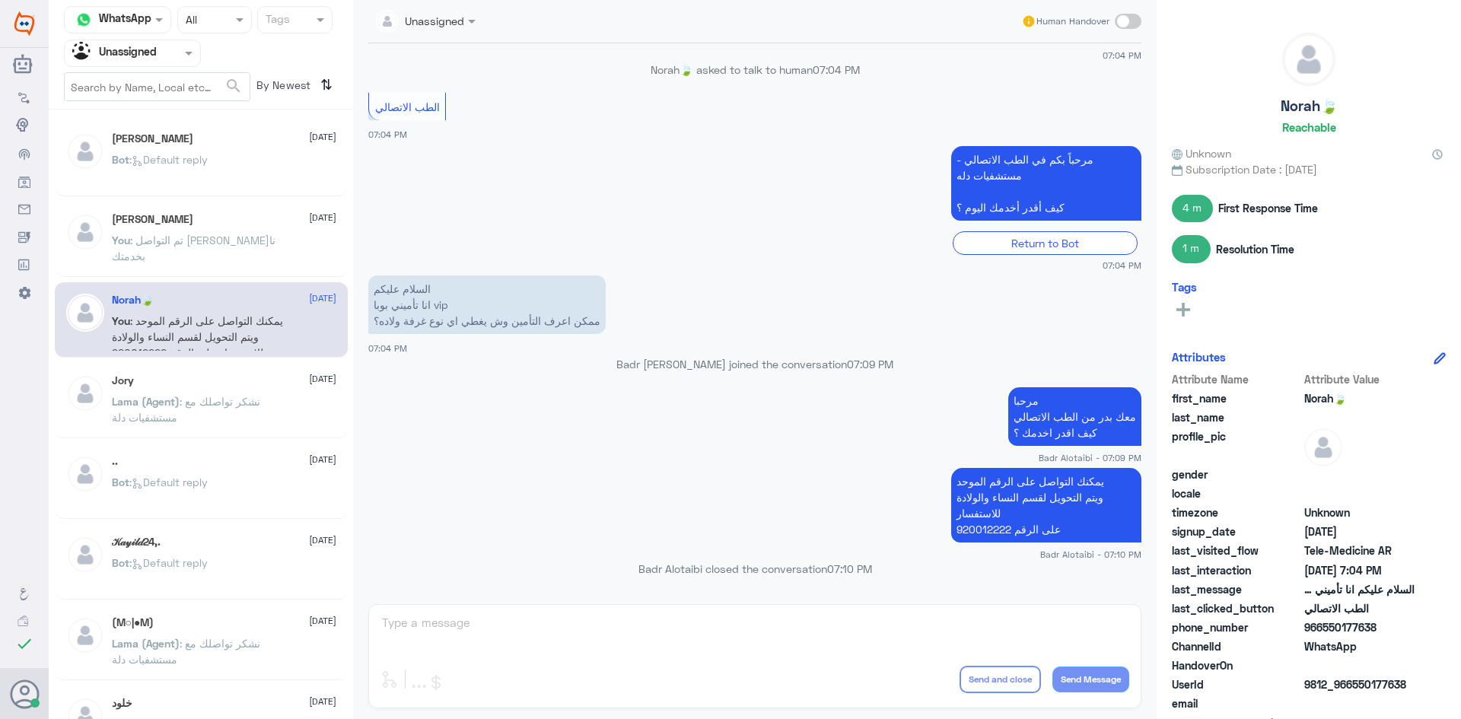
click at [164, 54] on div at bounding box center [132, 53] width 135 height 18
click at [233, 398] on span ": نشكر تواصلك مع مستشفيات دلة" at bounding box center [186, 409] width 148 height 29
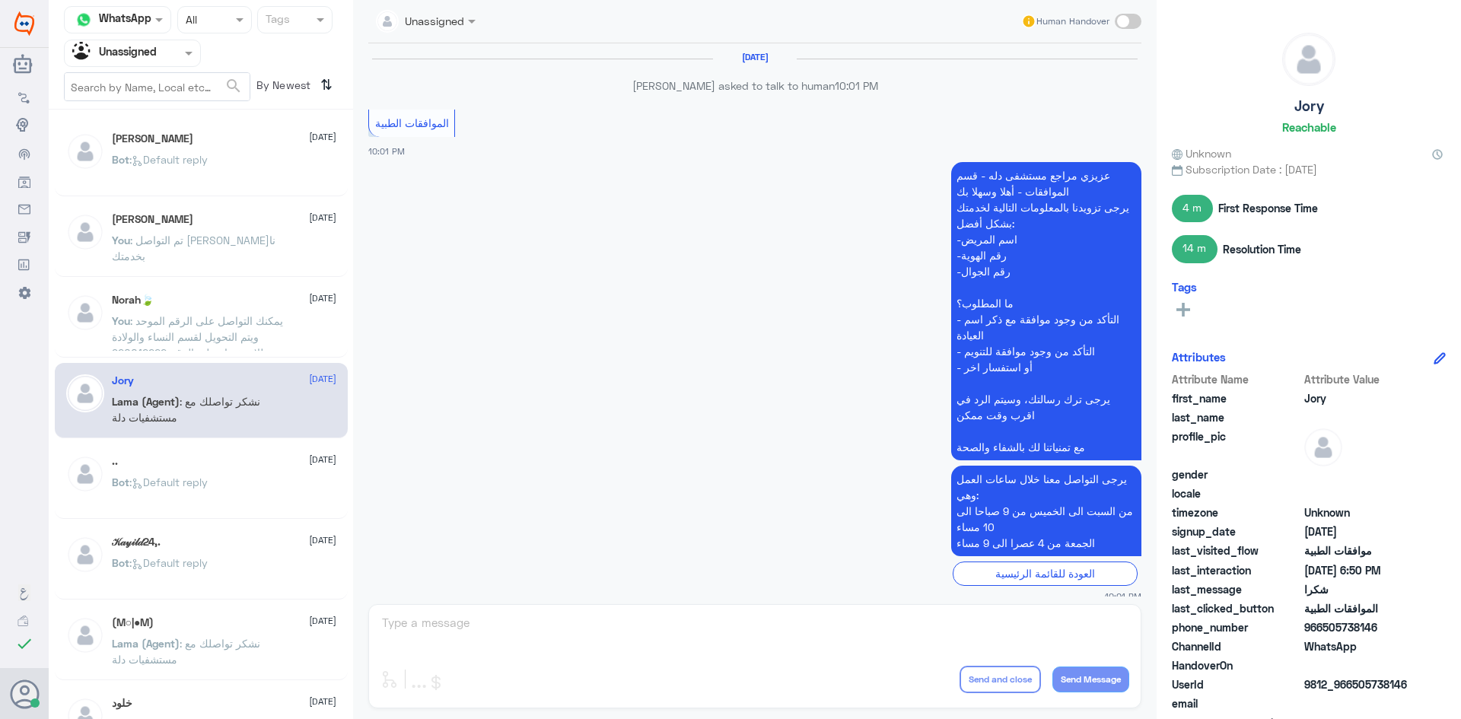
scroll to position [1376, 0]
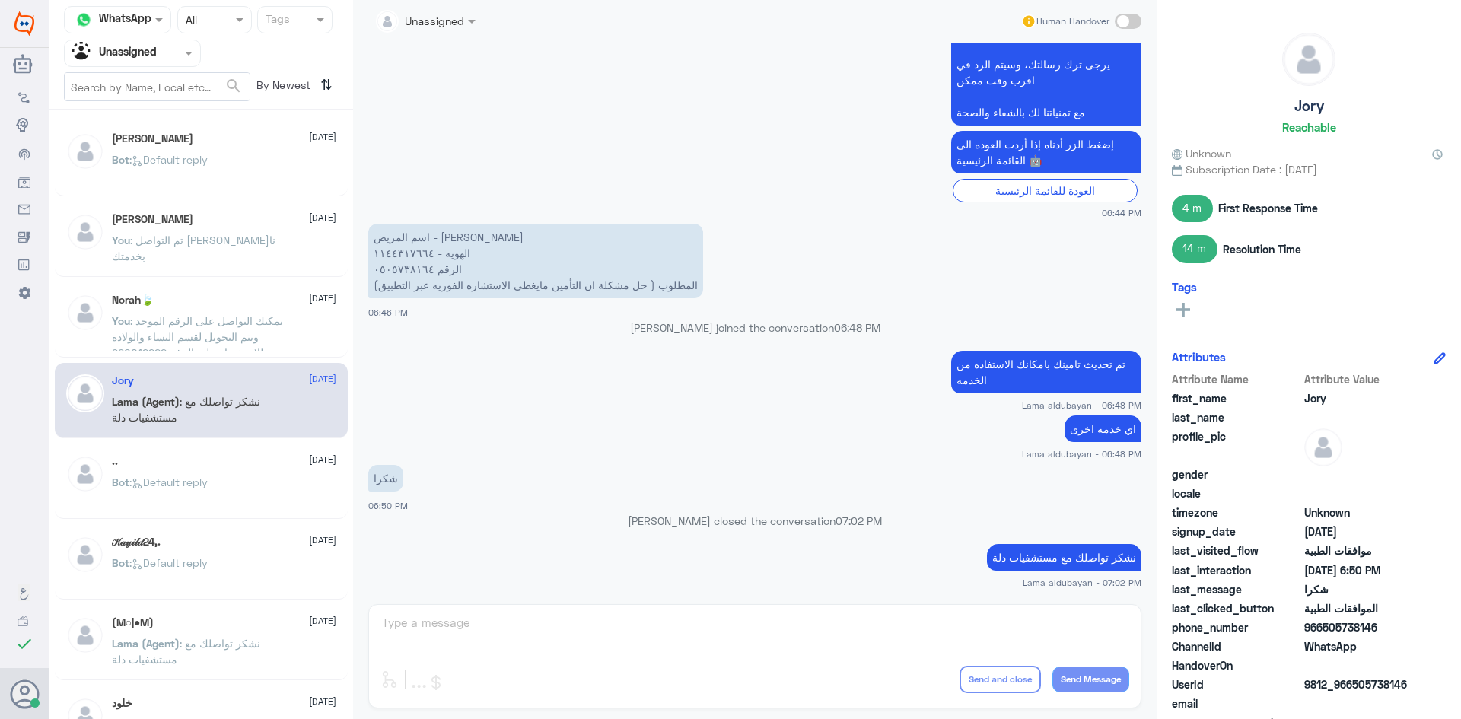
click at [164, 40] on div "Agent Filter Unassigned" at bounding box center [132, 53] width 137 height 27
click at [152, 87] on div "All" at bounding box center [132, 89] width 137 height 28
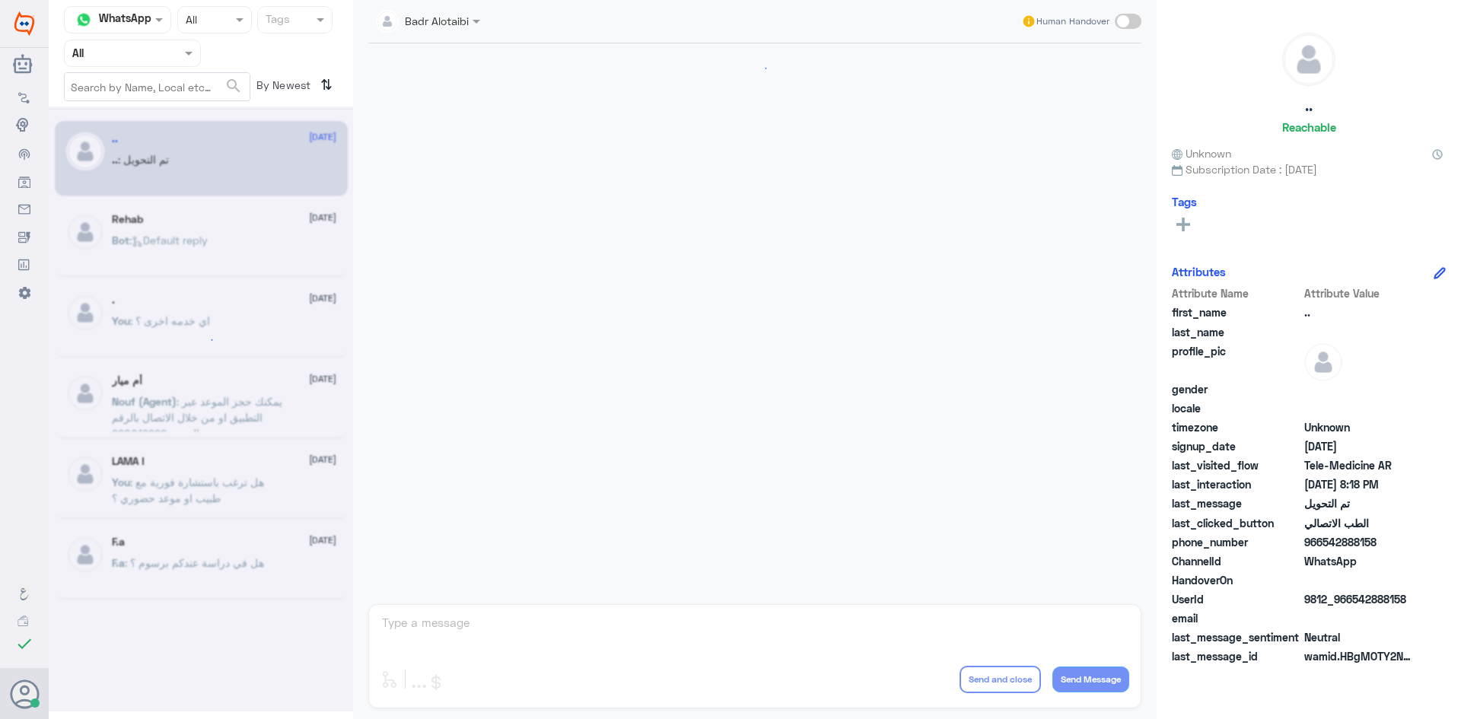
scroll to position [499, 0]
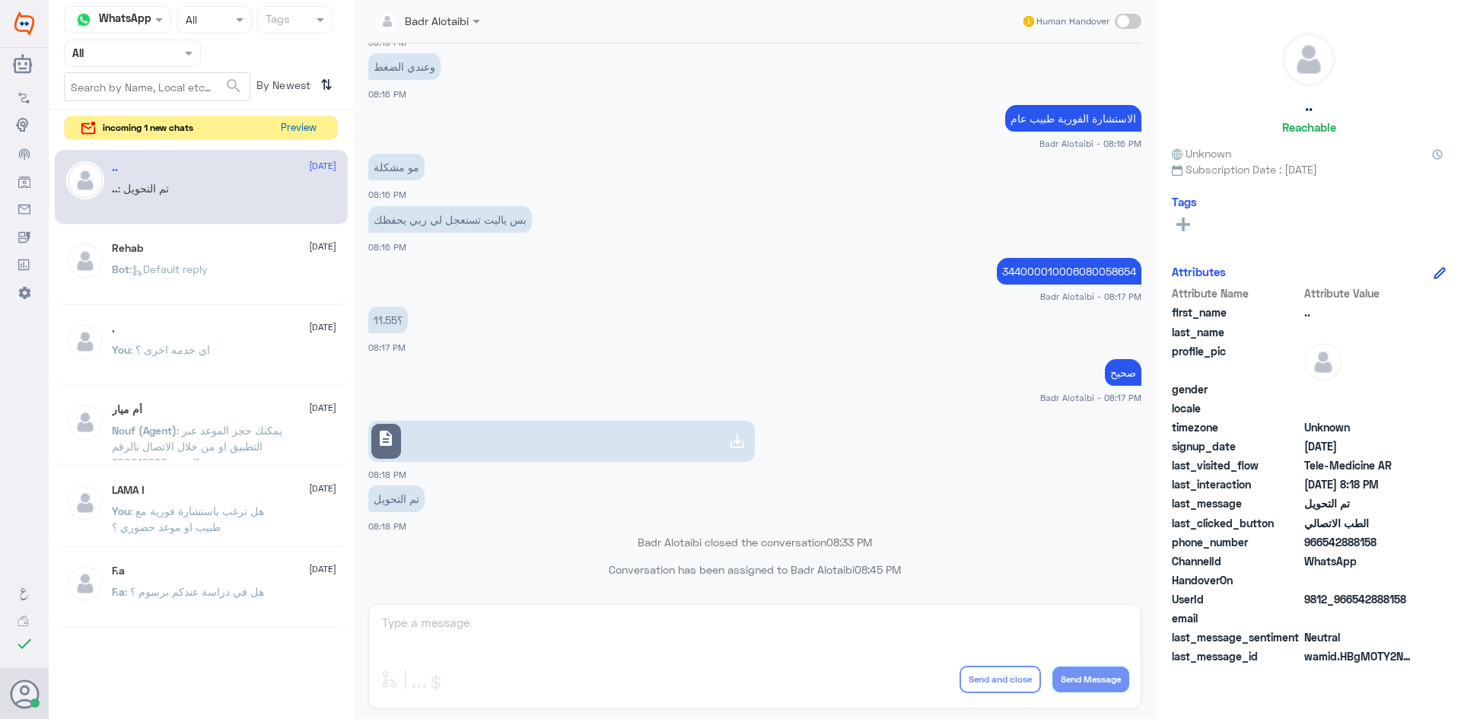
click at [285, 124] on button "Preview" at bounding box center [298, 128] width 47 height 24
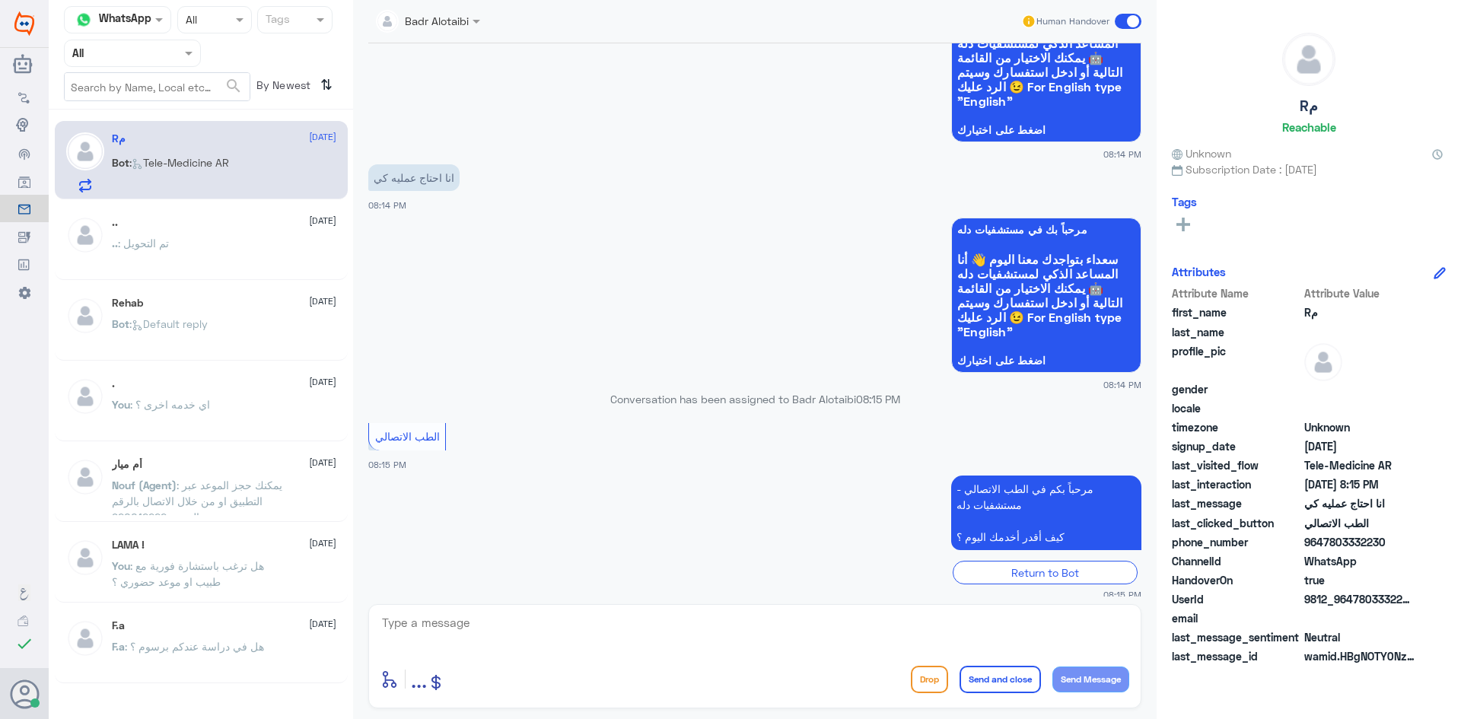
scroll to position [158, 0]
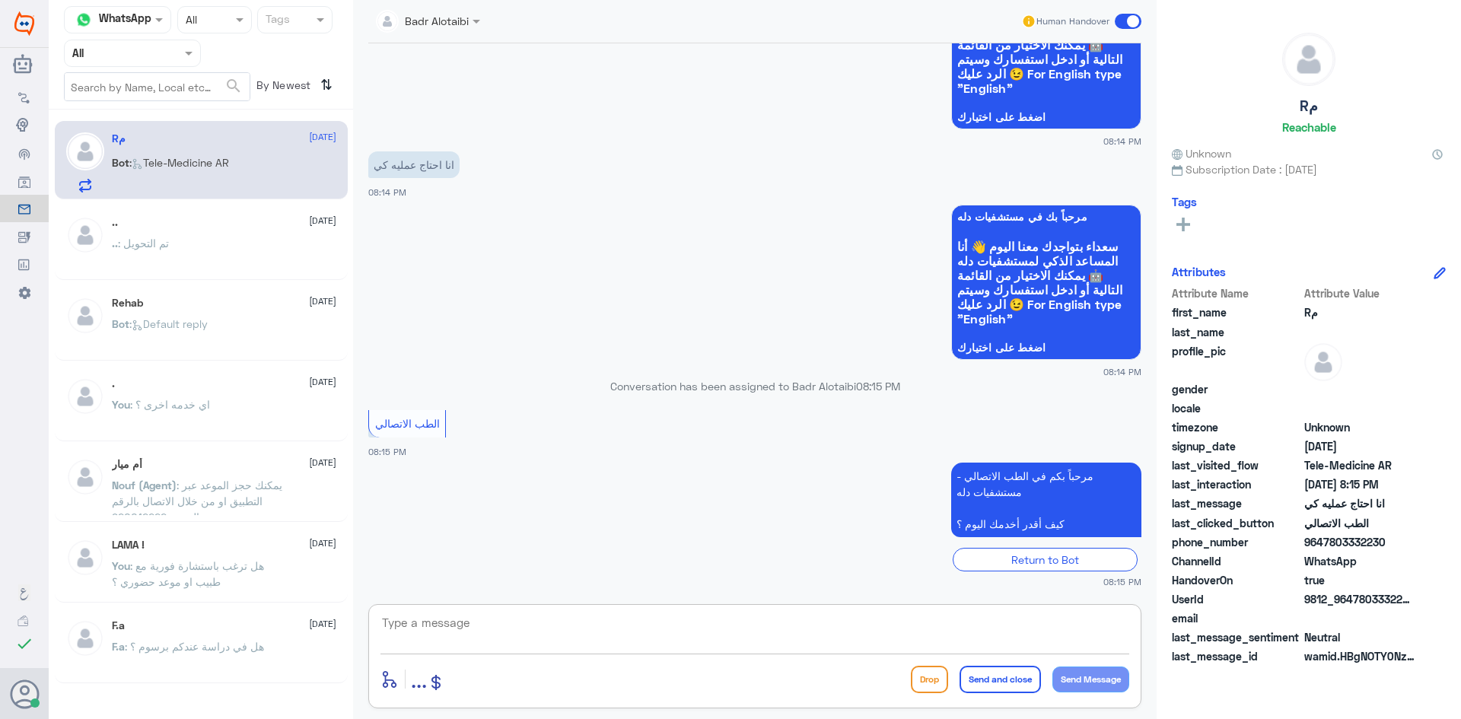
click at [577, 621] on textarea at bounding box center [754, 631] width 749 height 37
paste textarea "مرحبا معك بدر من الطب الاتصالي كيف اقدر اخدمك ؟"
type textarea "مرحبا معك بدر من الطب الاتصالي كيف اقدر اخدمك ؟"
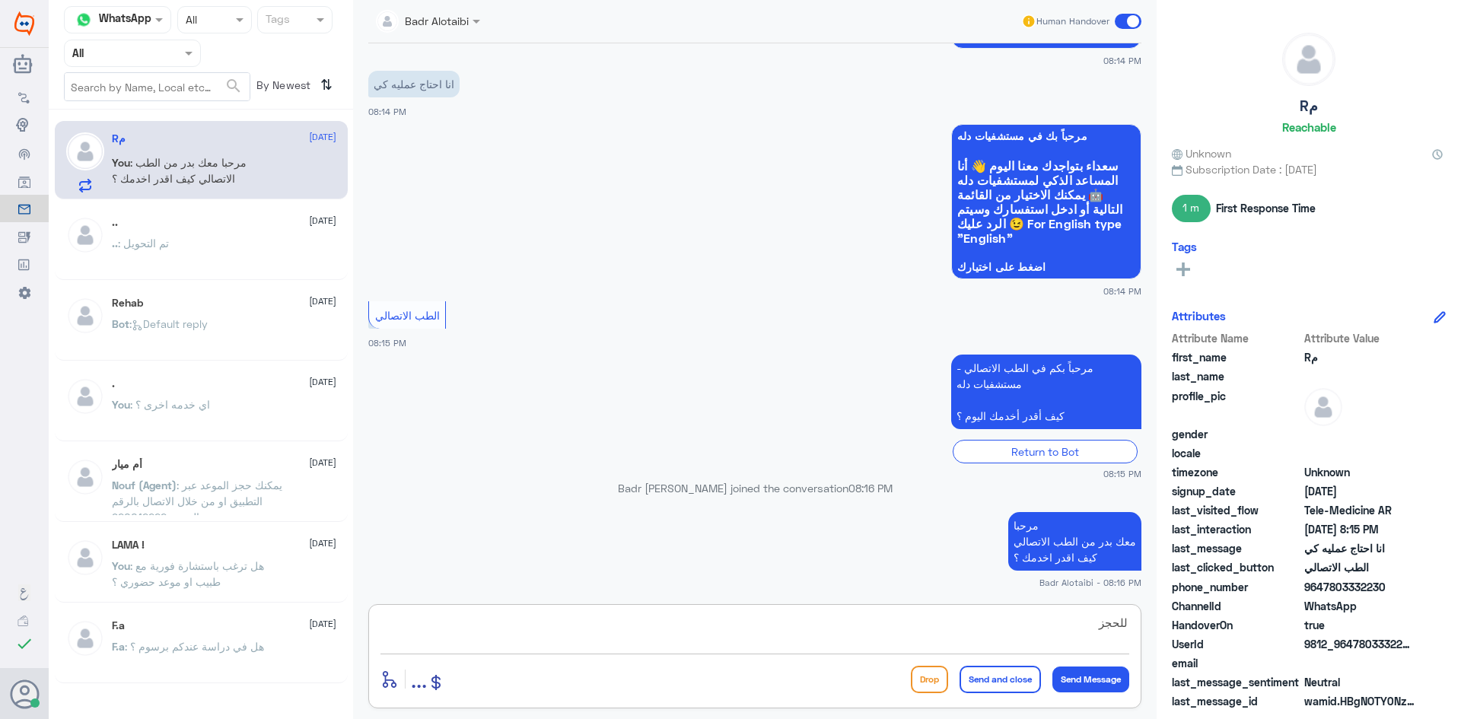
scroll to position [290, 0]
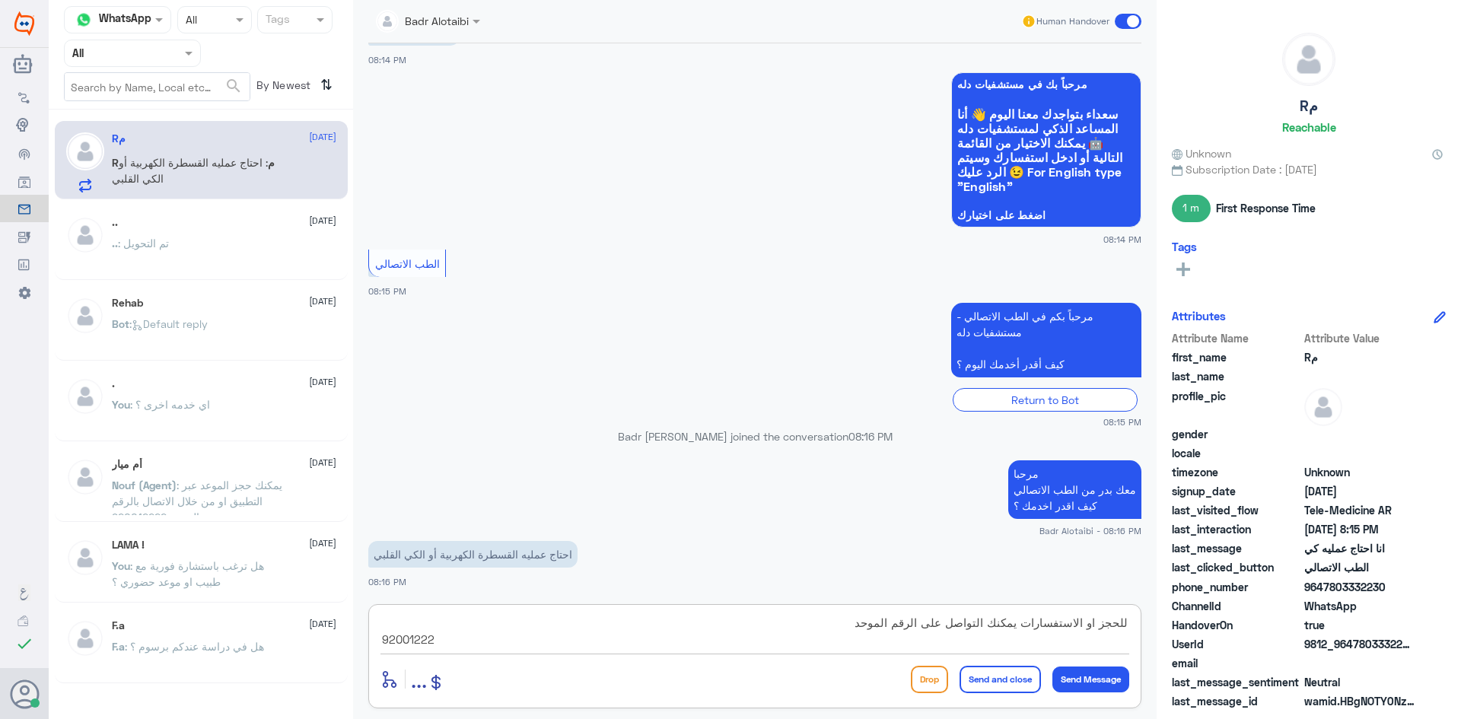
type textarea "للحجز او الاستفسارات يمكنك التواصل على الرقم الموحد 920012222"
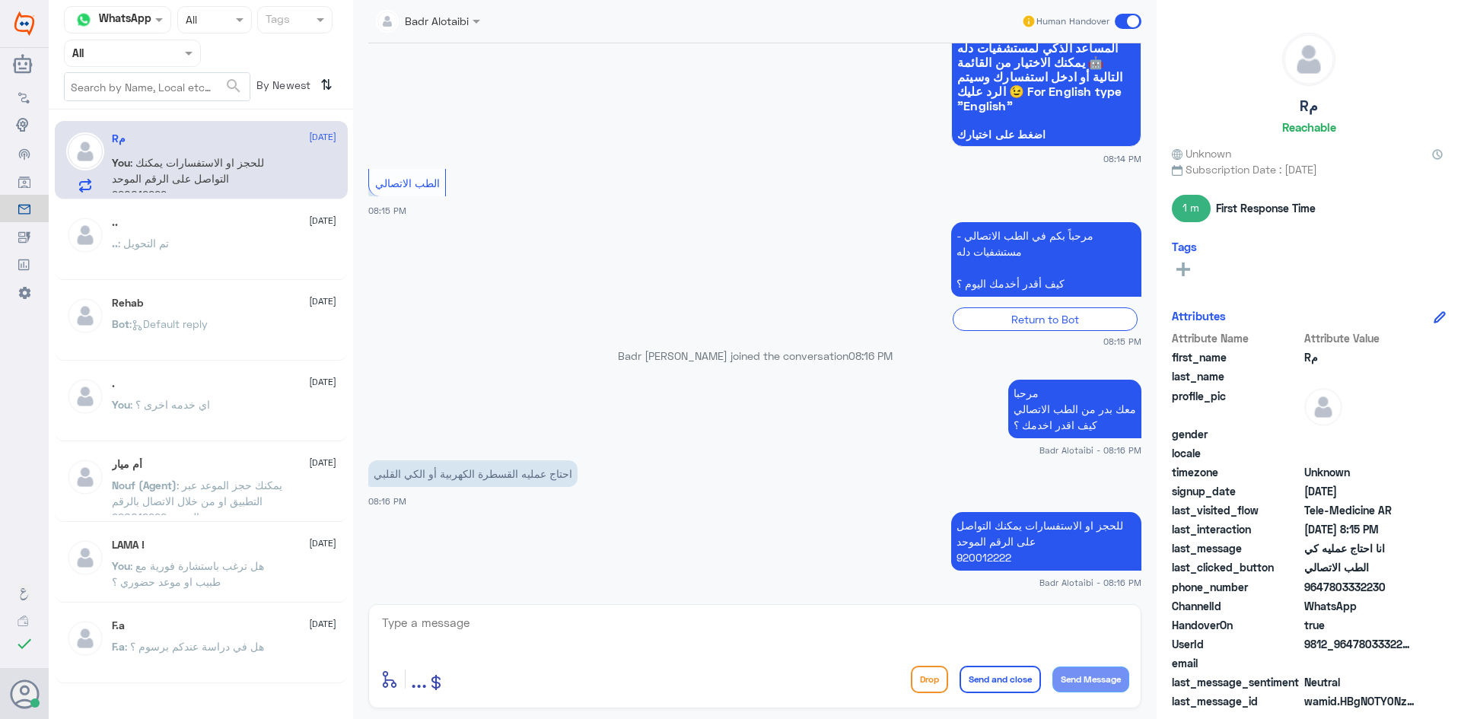
click at [1131, 19] on span at bounding box center [1128, 21] width 27 height 15
click at [0, 0] on input "checkbox" at bounding box center [0, 0] width 0 height 0
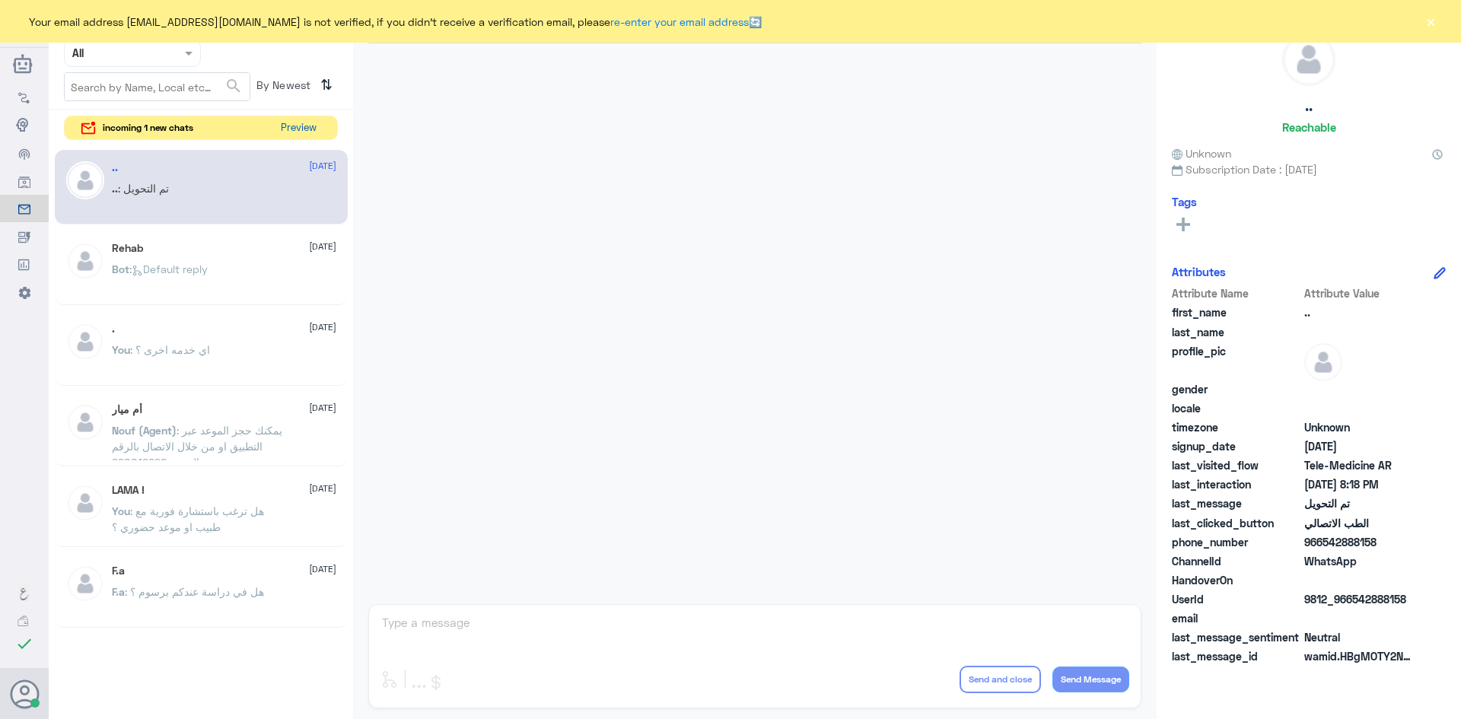
click at [301, 129] on button "Preview" at bounding box center [298, 128] width 47 height 24
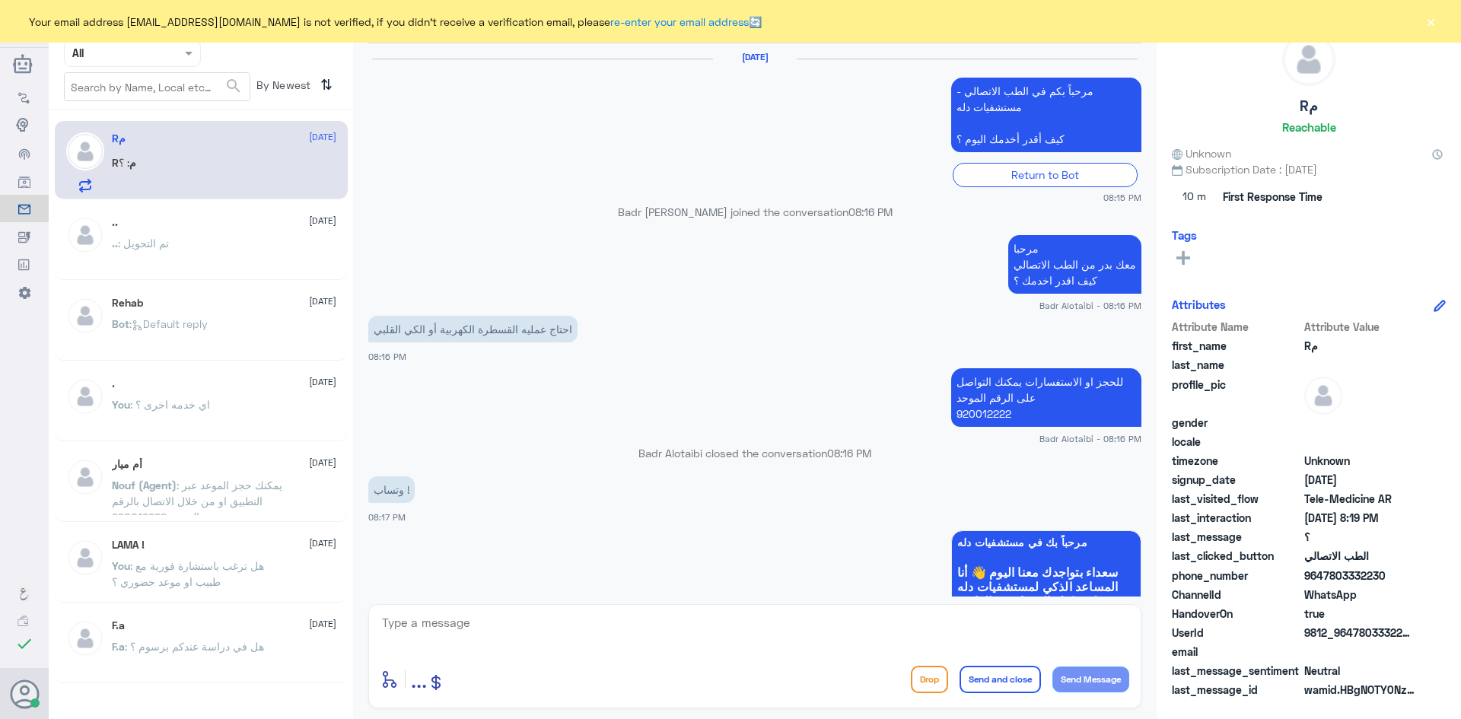
scroll to position [995, 0]
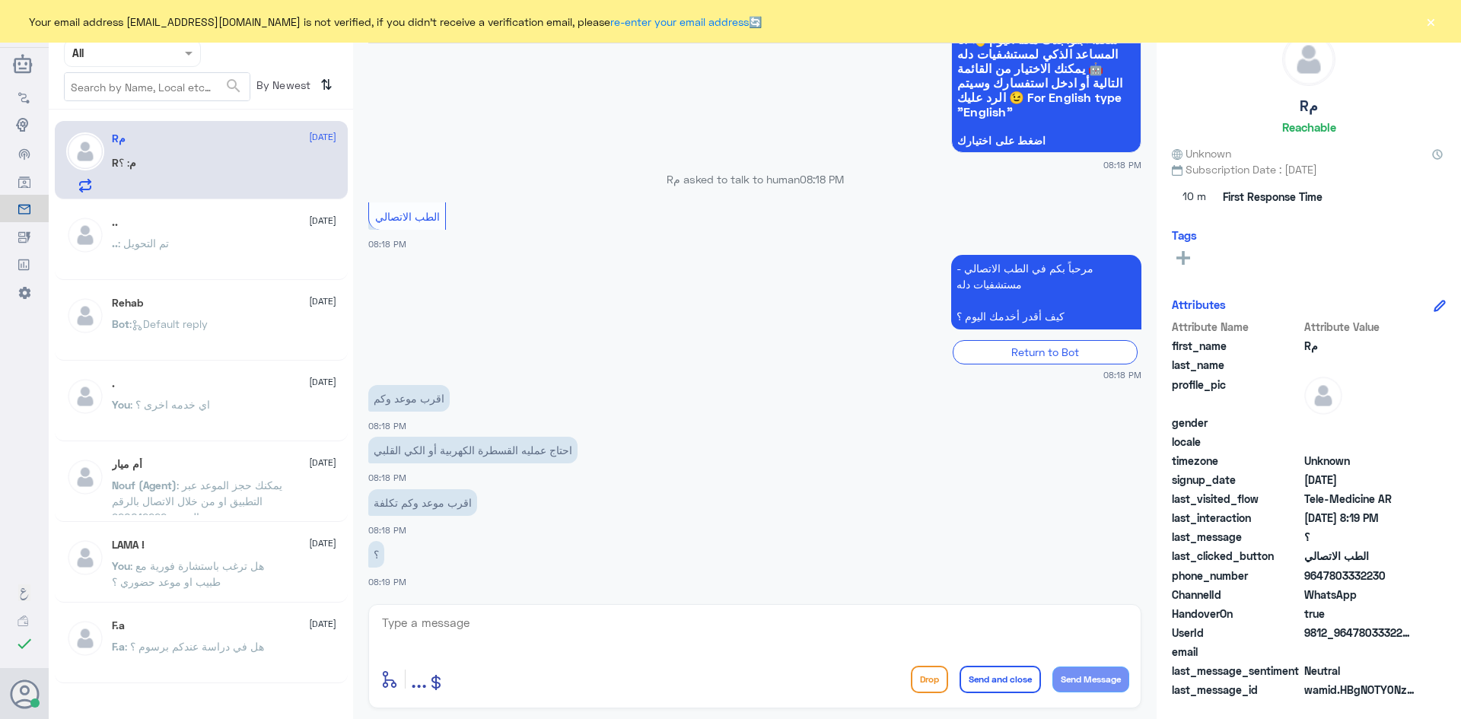
click at [1424, 18] on button "×" at bounding box center [1430, 21] width 15 height 15
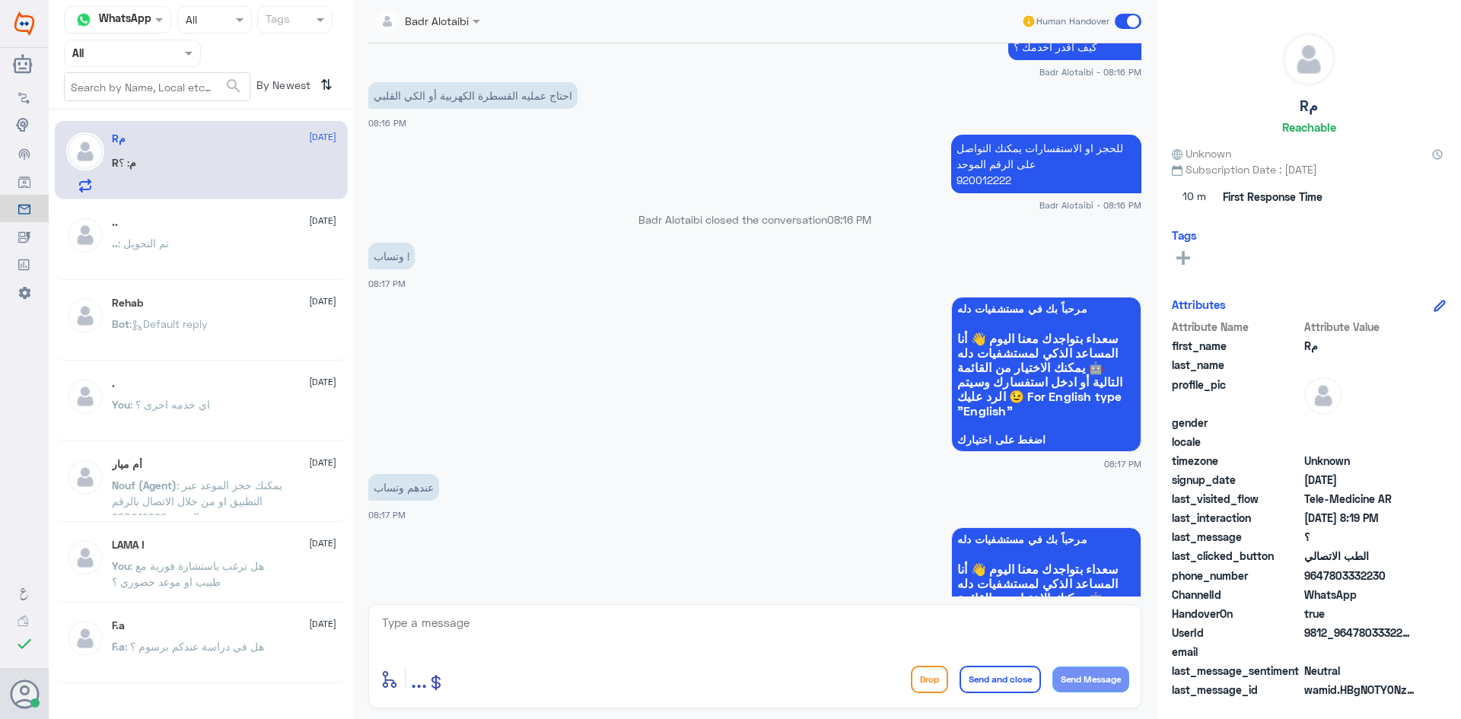
scroll to position [1111, 0]
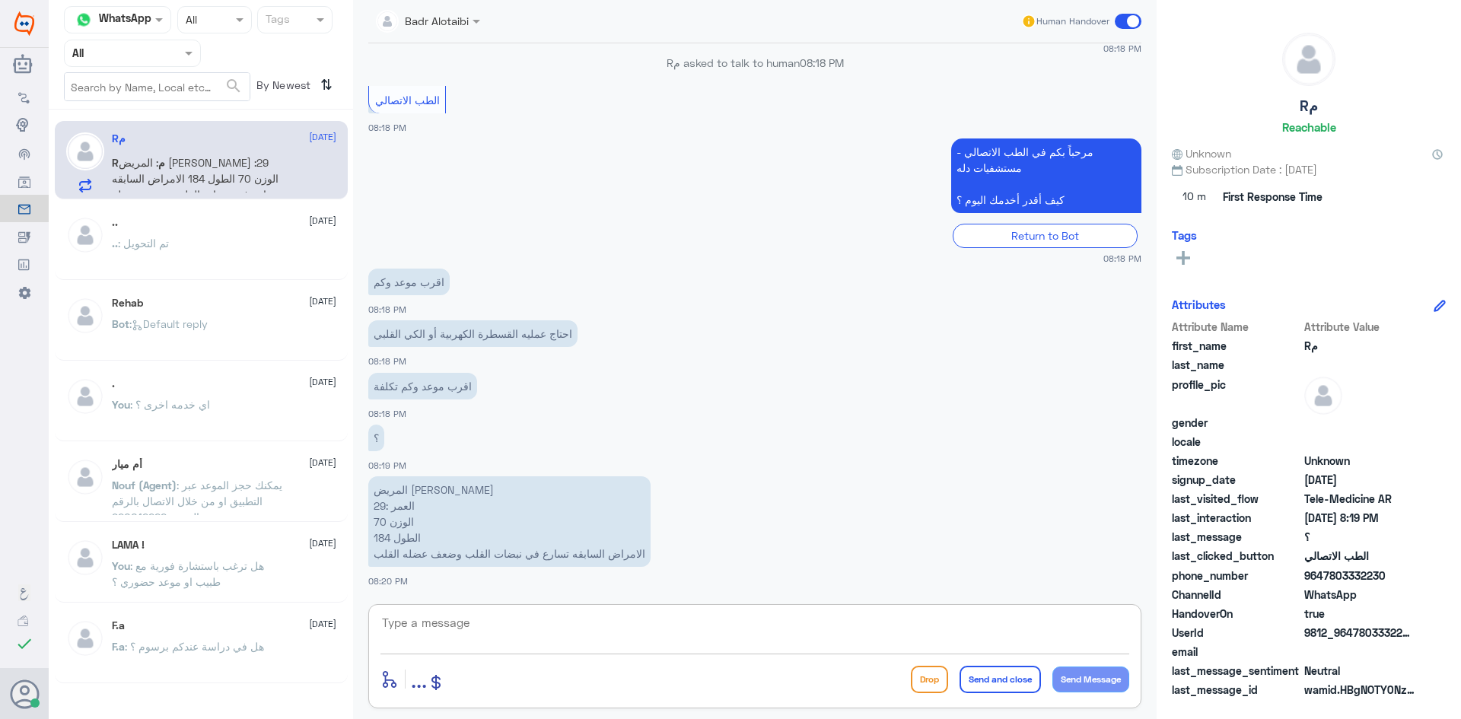
click at [524, 629] on textarea at bounding box center [754, 631] width 749 height 37
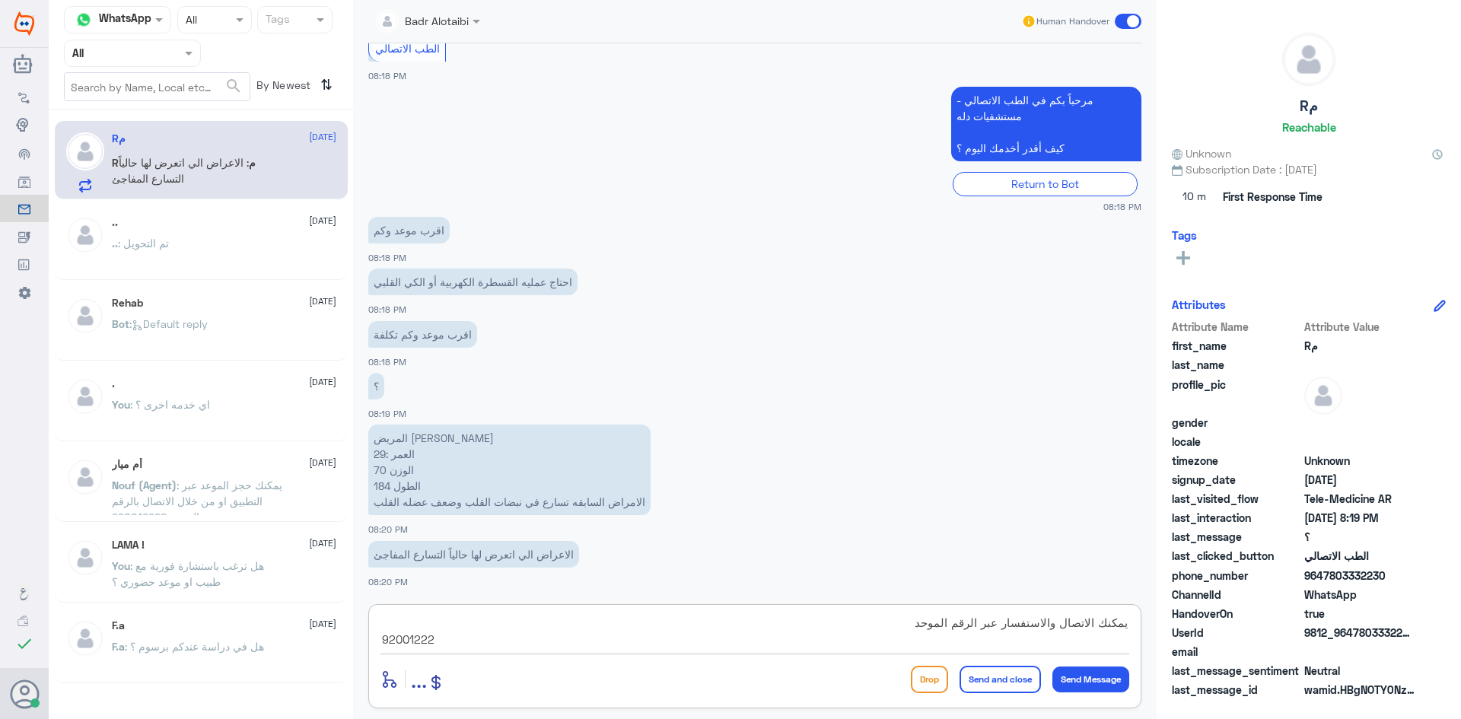
type textarea "يمكنك الاتصال والاستفسار عبر الرقم الموحد 920012222"
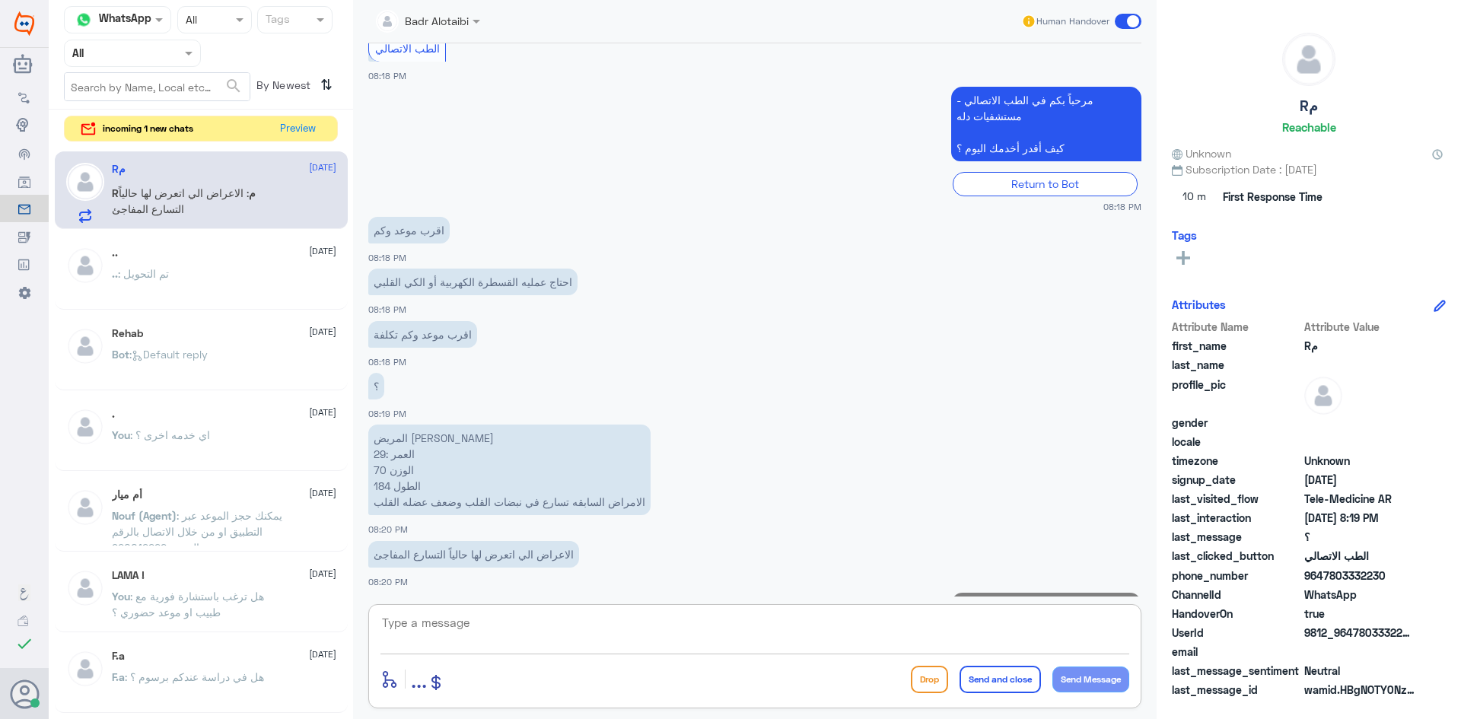
scroll to position [1243, 0]
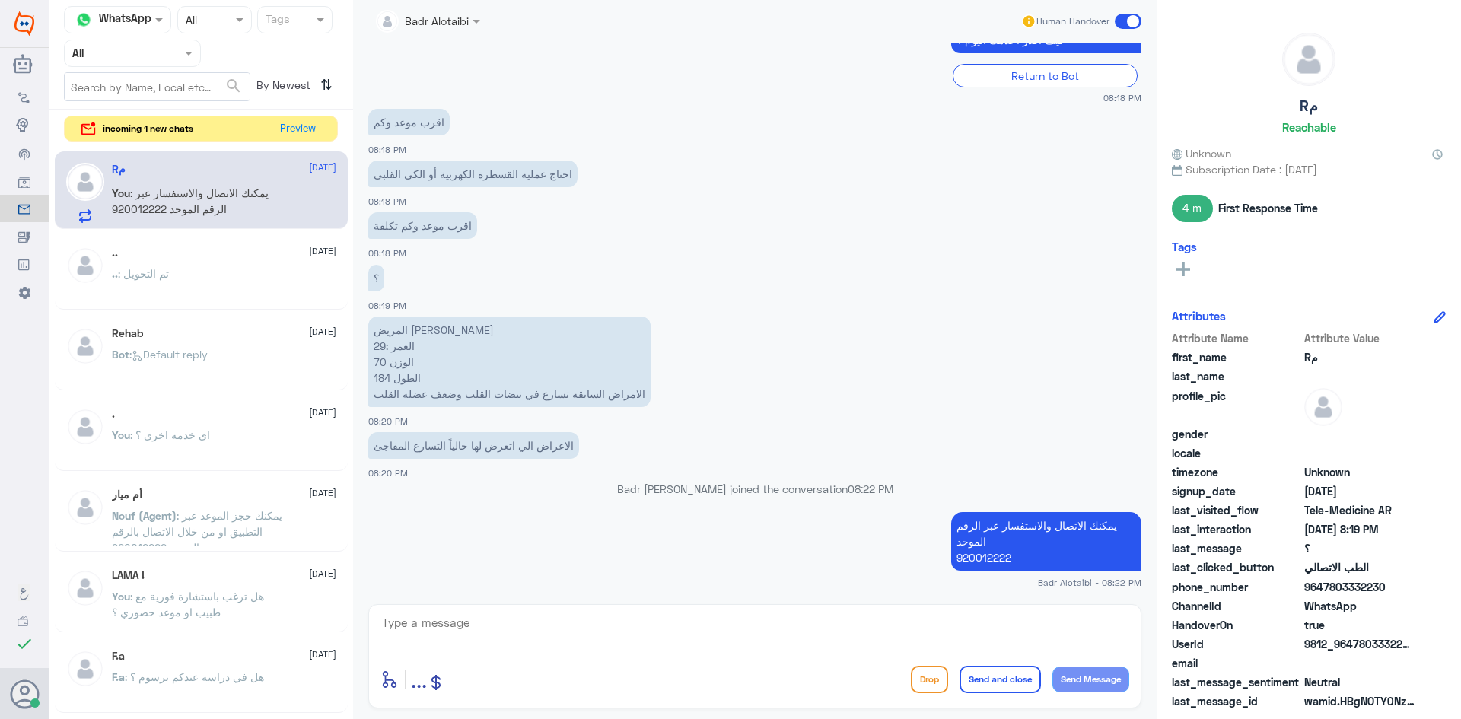
click at [1128, 21] on span at bounding box center [1128, 21] width 27 height 15
click at [0, 0] on input "checkbox" at bounding box center [0, 0] width 0 height 0
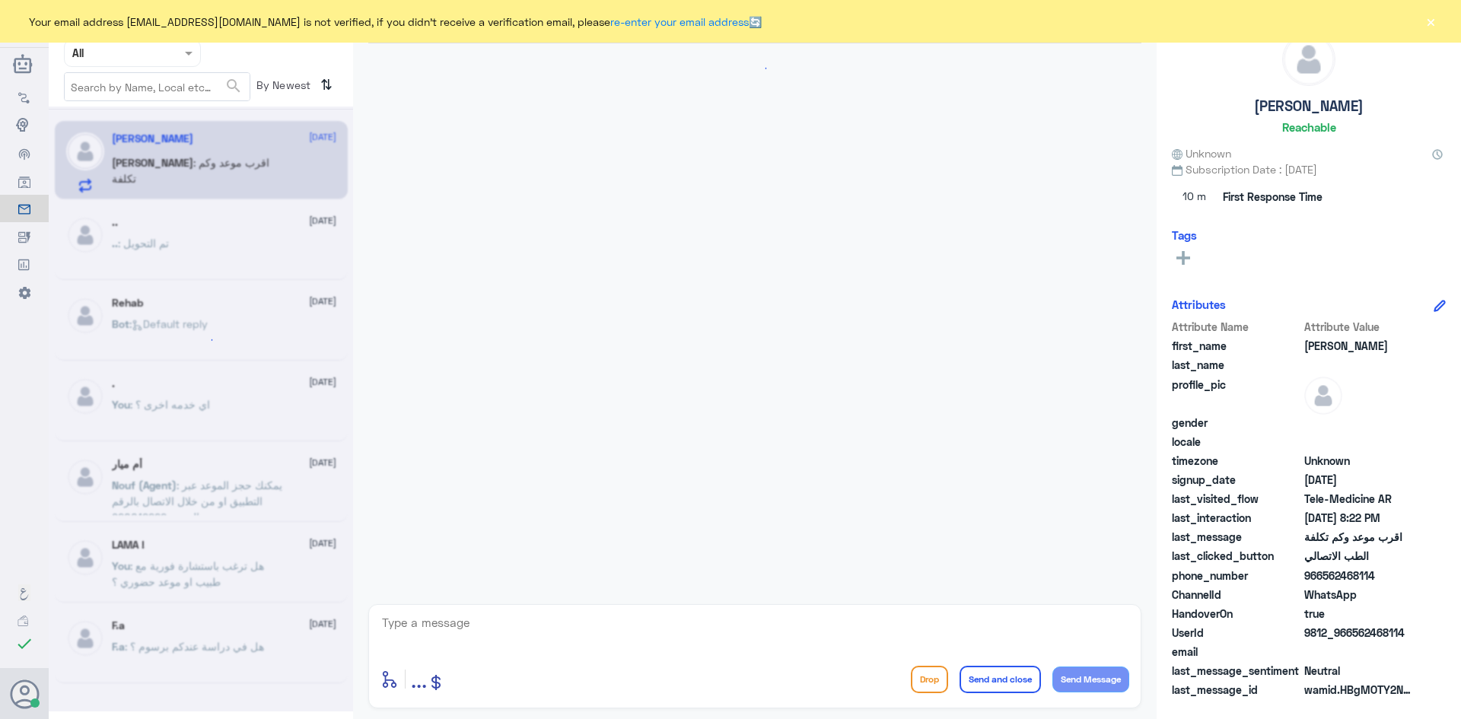
drag, startPoint x: 1419, startPoint y: 24, endPoint x: 1427, endPoint y: 24, distance: 8.4
click at [1419, 24] on div "Your email address [EMAIL_ADDRESS][DOMAIN_NAME] is not verified, if you didn't …" at bounding box center [730, 21] width 1461 height 43
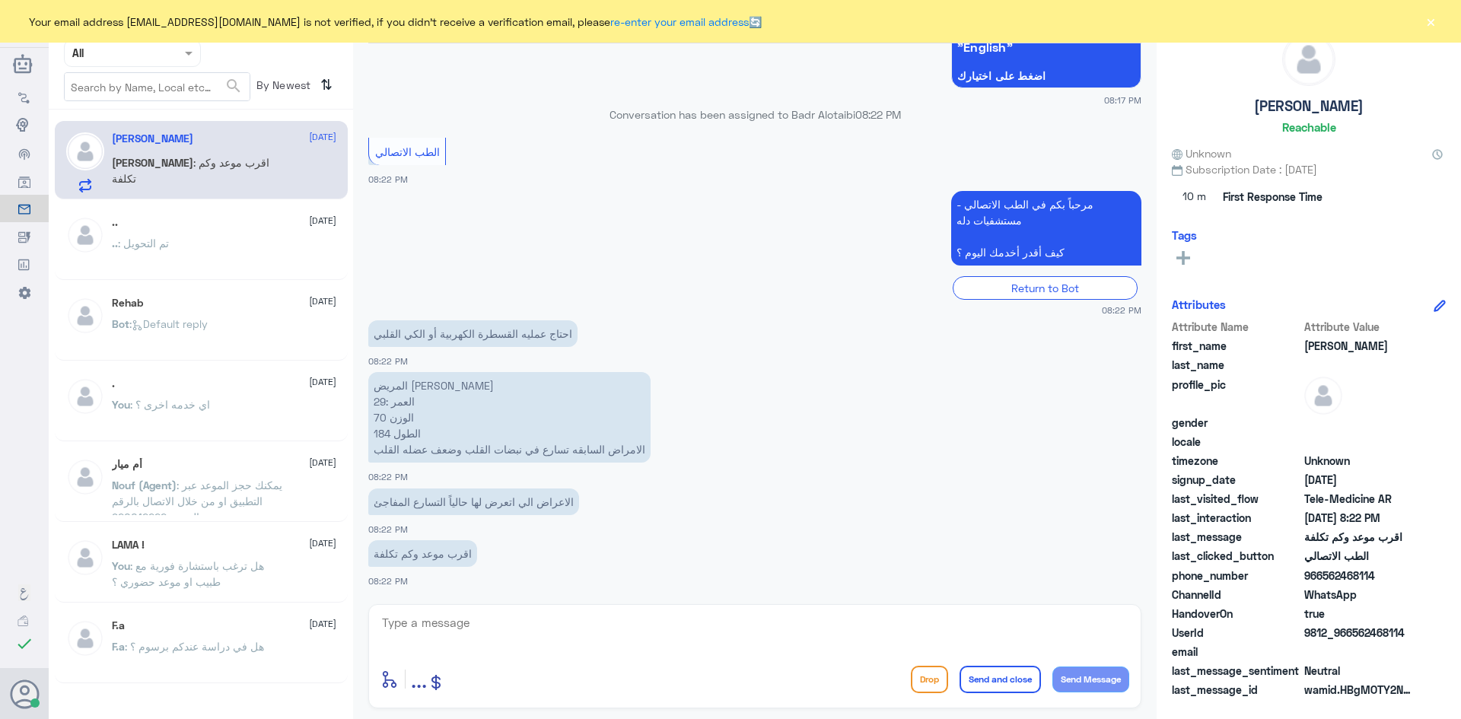
click at [1428, 24] on button "×" at bounding box center [1430, 21] width 15 height 15
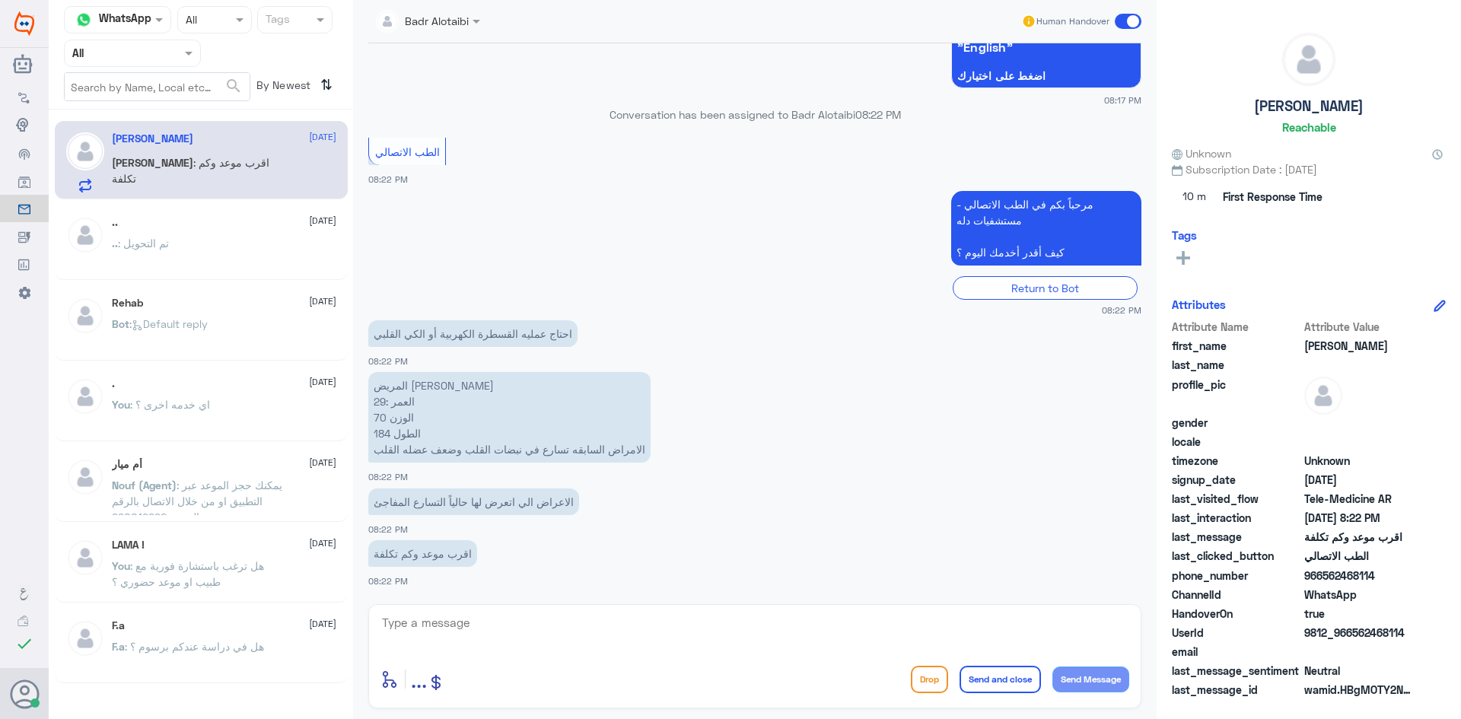
drag, startPoint x: 1408, startPoint y: 632, endPoint x: 1353, endPoint y: 638, distance: 55.8
click at [1353, 638] on span "9812_966562468114" at bounding box center [1359, 633] width 110 height 16
copy span "562468114"
click at [609, 626] on textarea at bounding box center [754, 631] width 749 height 37
paste textarea "مرحبا معك بدر من الطب الاتصالي كيف اقدر اخدمك ؟"
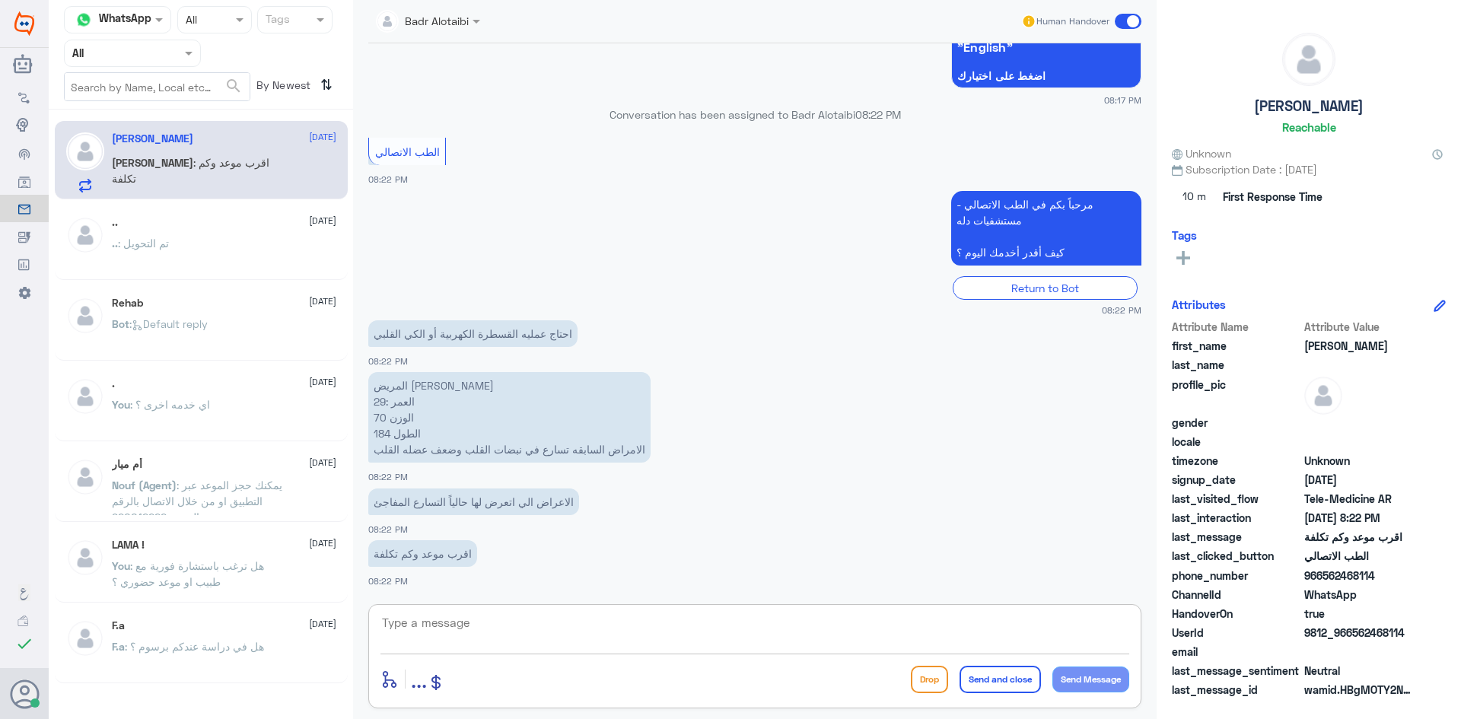
type textarea "مرحبا معك بدر من الطب الاتصالي كيف اقدر اخدمك ؟"
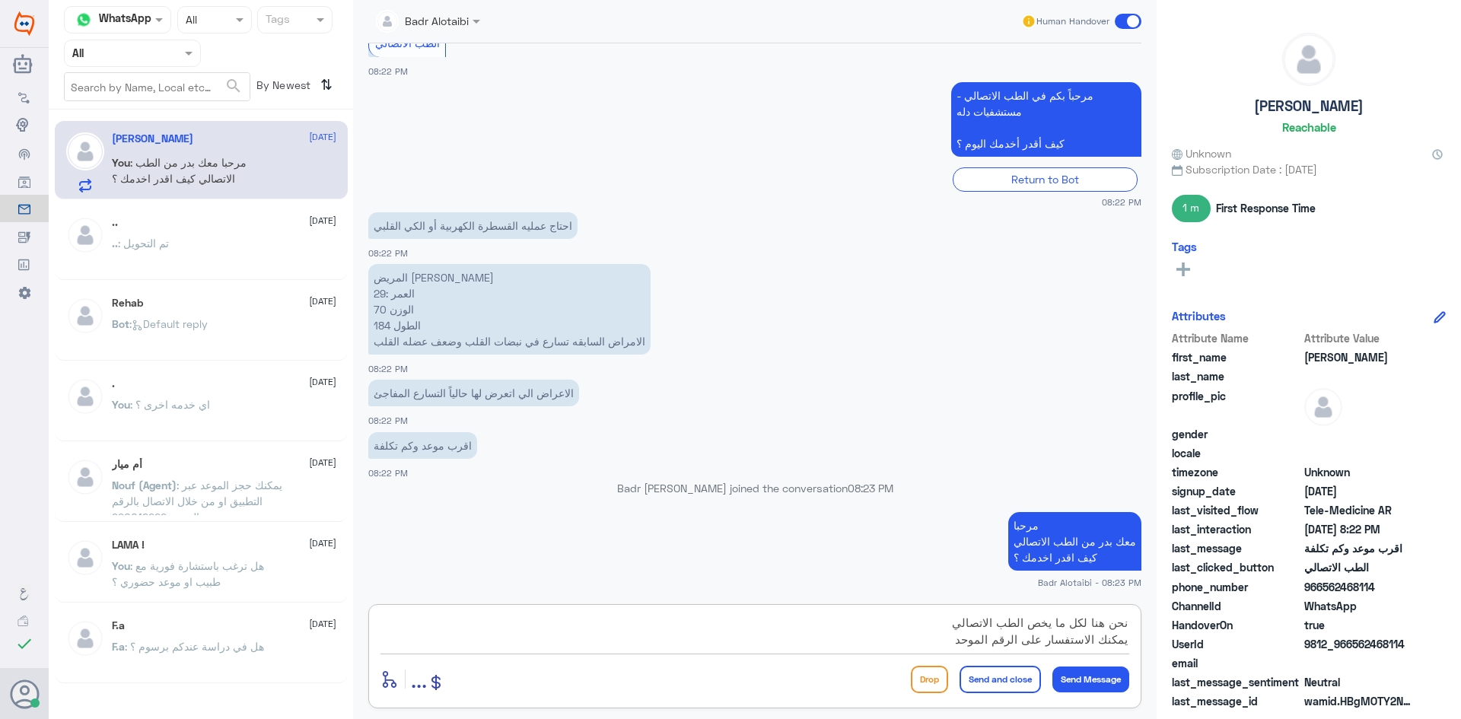
scroll to position [14, 0]
type textarea "نحن هنا لكل ما يخص الطب الاتصالي يمكنك الاستفسار على الرقم الموحد 920012222"
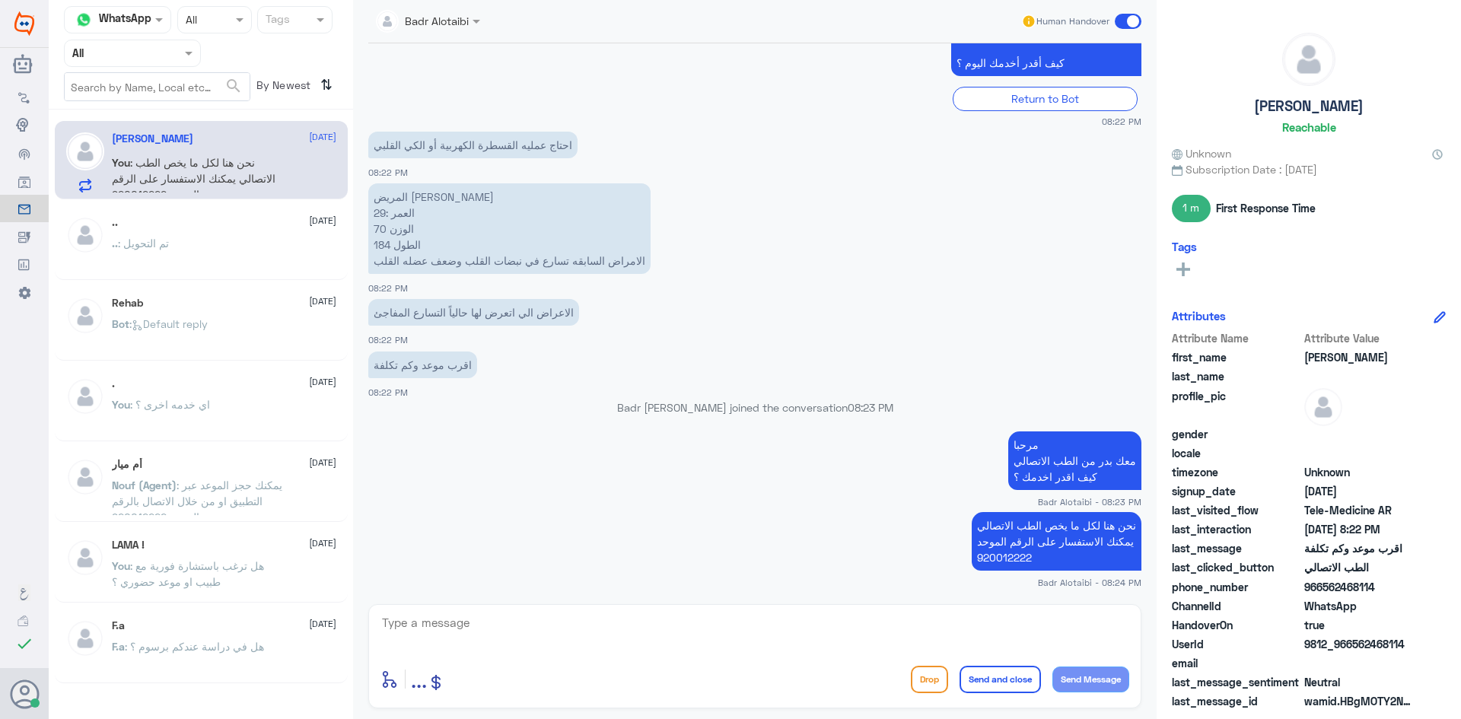
click at [1130, 22] on span at bounding box center [1128, 21] width 27 height 15
click at [0, 0] on input "checkbox" at bounding box center [0, 0] width 0 height 0
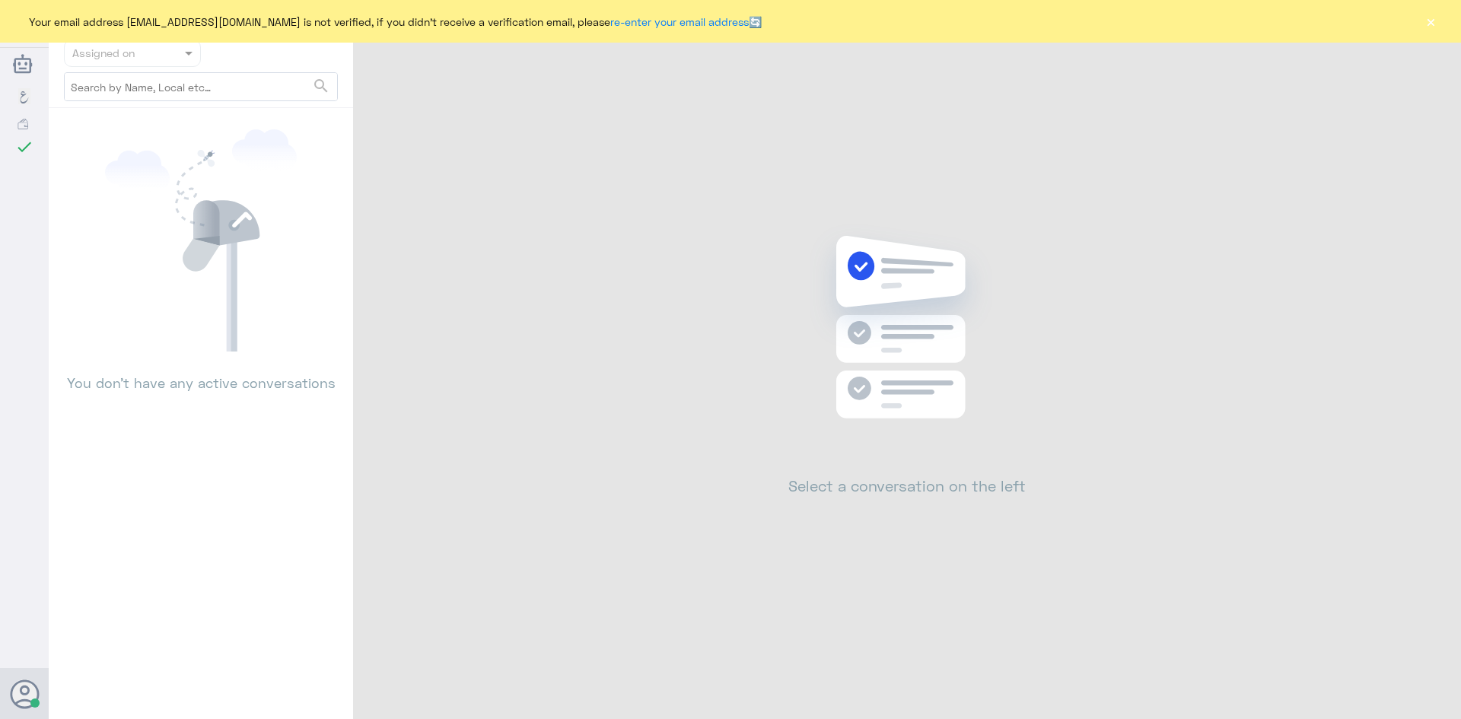
click at [1430, 33] on div "Your email address [EMAIL_ADDRESS][DOMAIN_NAME] is not verified, if you didn't …" at bounding box center [730, 21] width 1461 height 43
click at [1430, 24] on button "×" at bounding box center [1430, 21] width 15 height 15
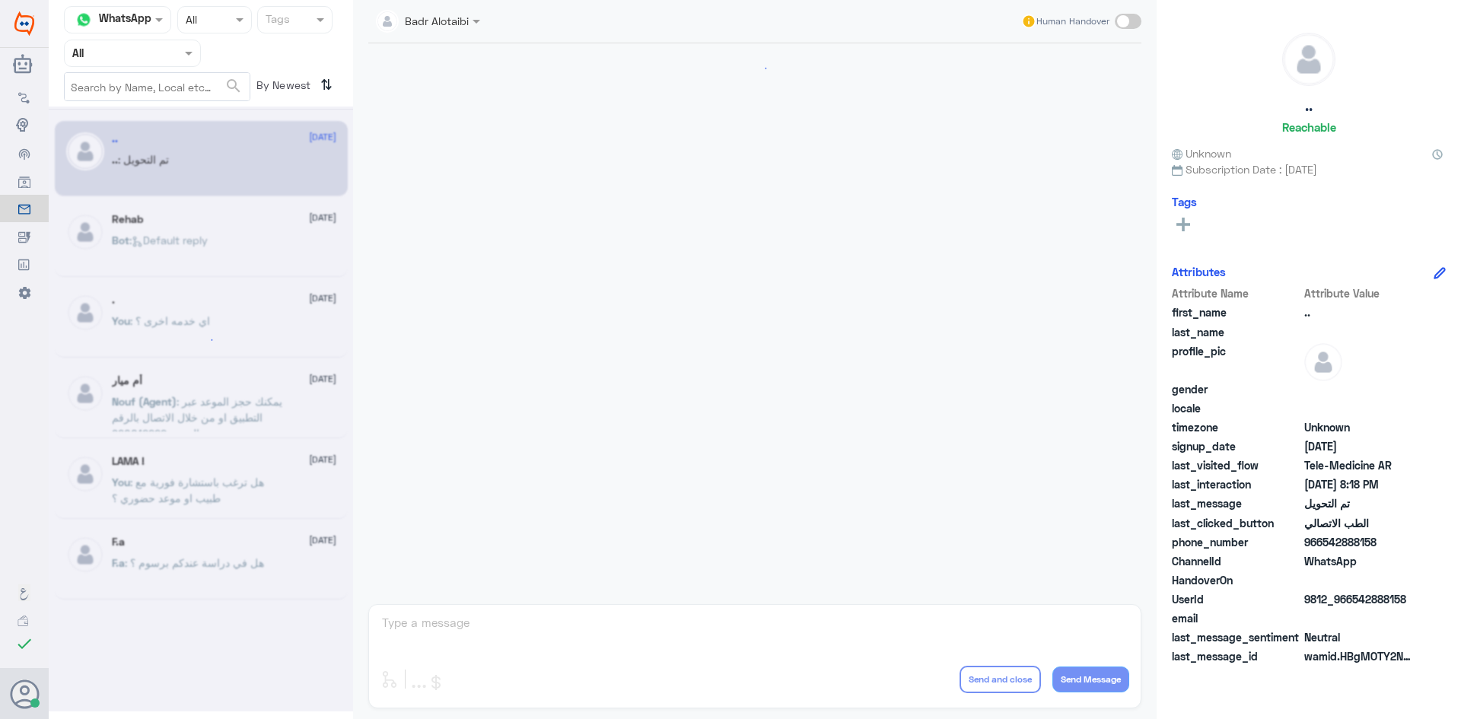
scroll to position [499, 0]
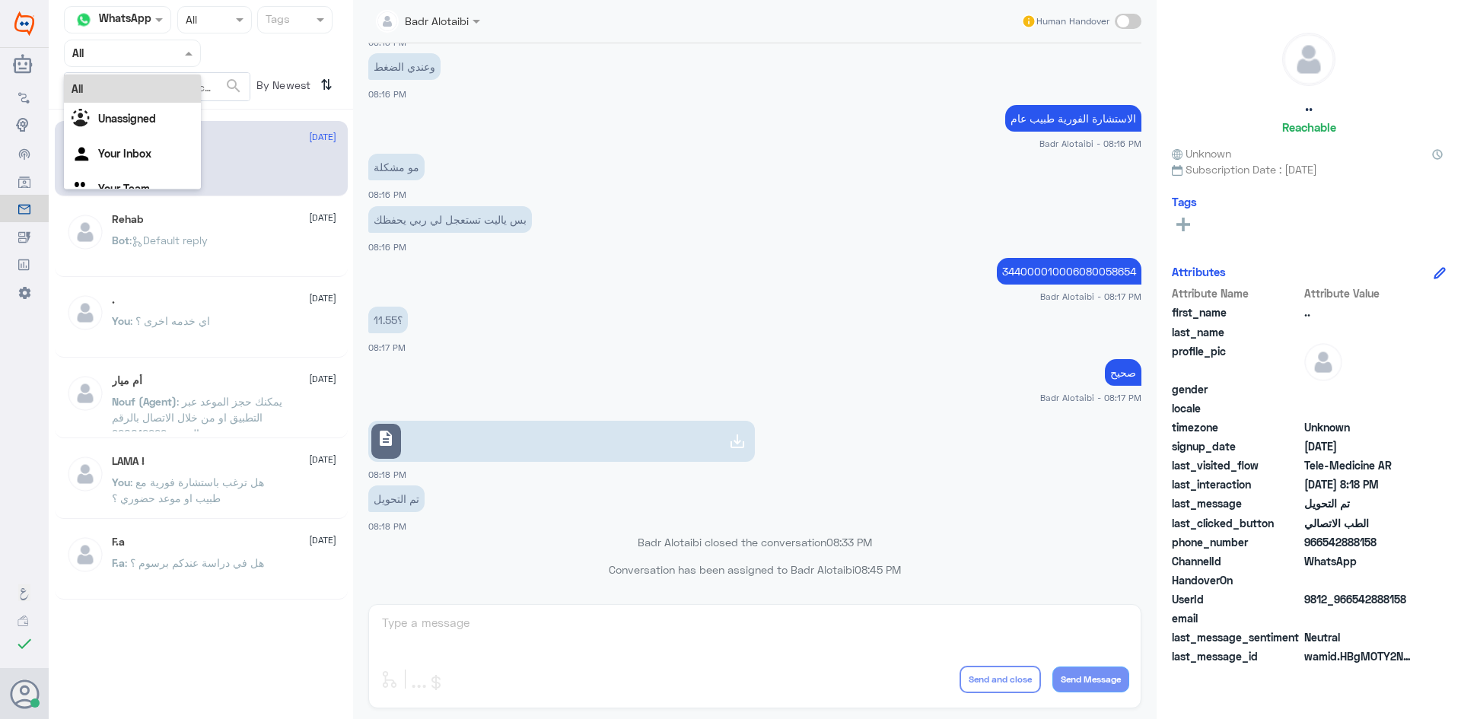
drag, startPoint x: 128, startPoint y: 49, endPoint x: 137, endPoint y: 88, distance: 40.6
click at [129, 50] on input "text" at bounding box center [114, 53] width 84 height 18
click at [140, 125] on b "Unassigned" at bounding box center [127, 118] width 58 height 13
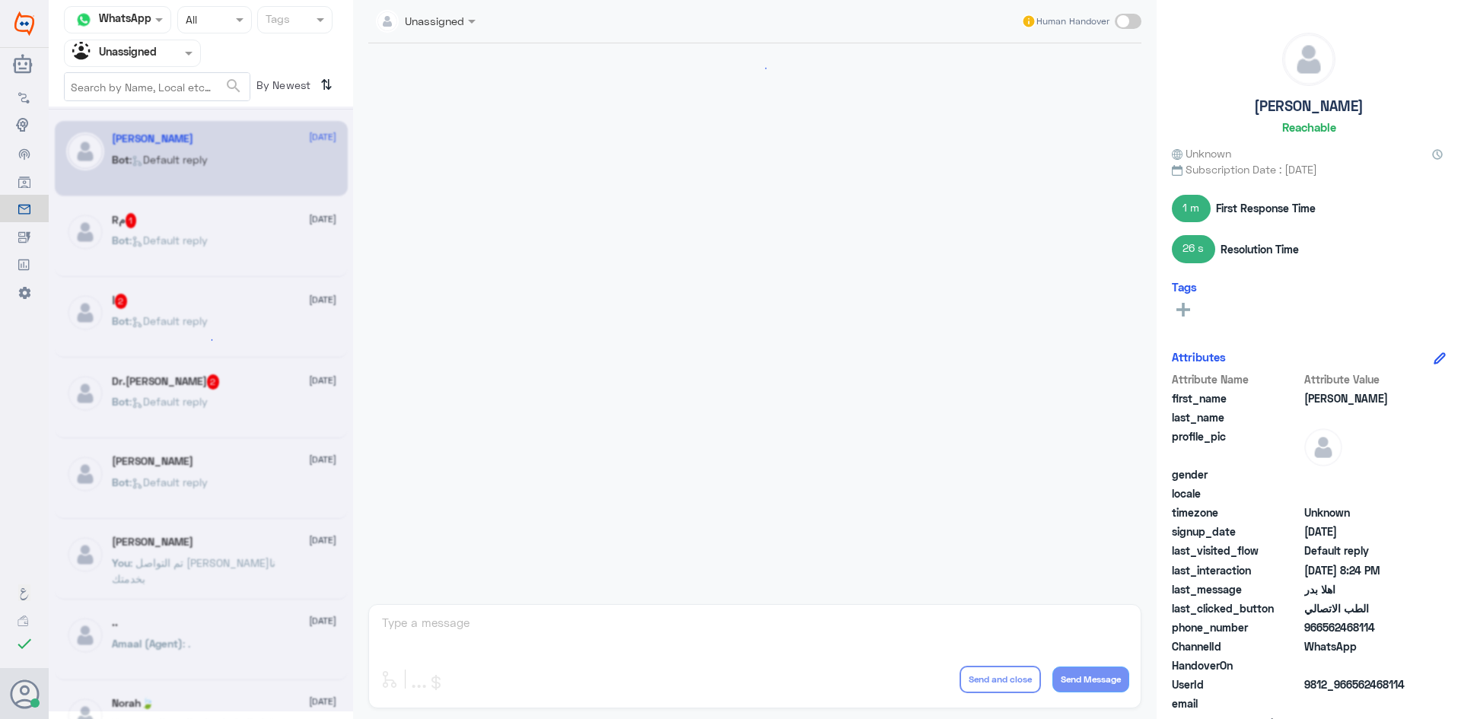
scroll to position [646, 0]
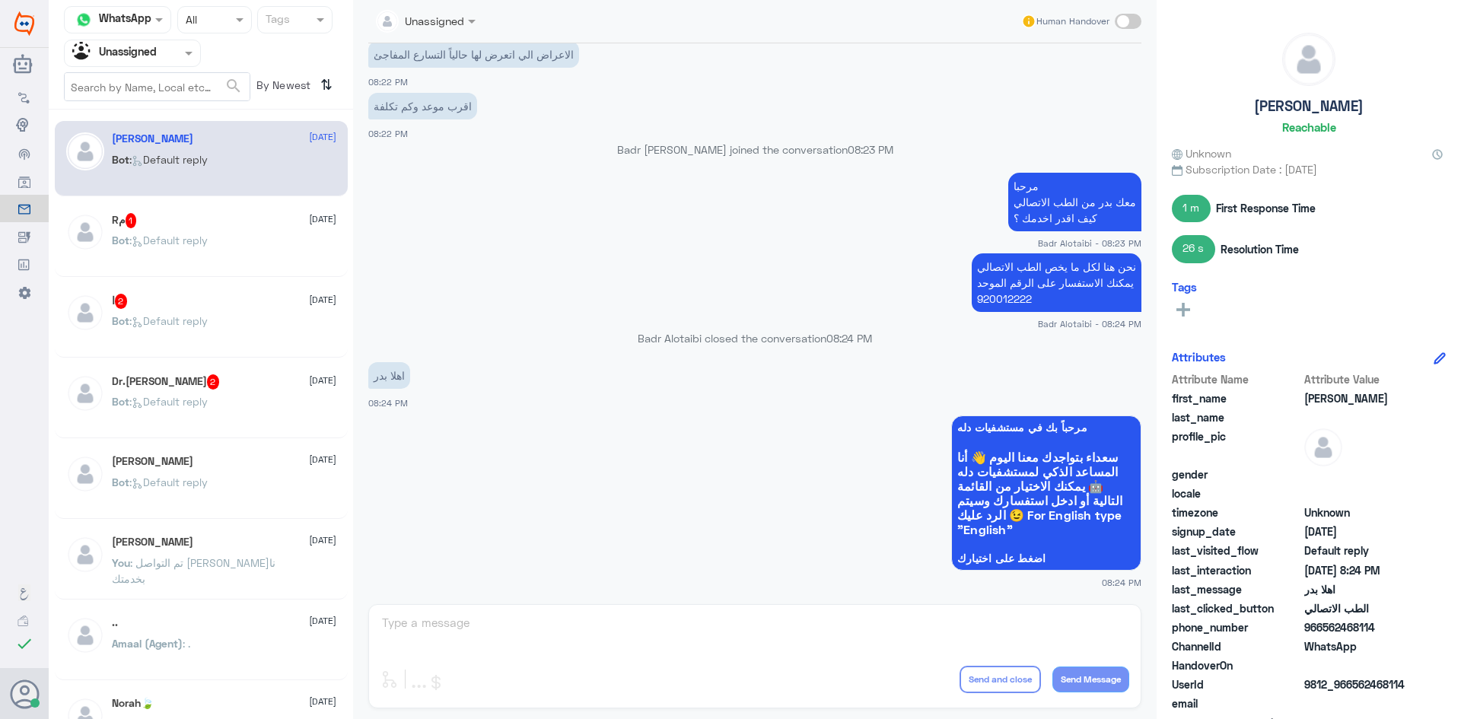
click at [231, 224] on div "Rم 1 13 September" at bounding box center [224, 220] width 224 height 15
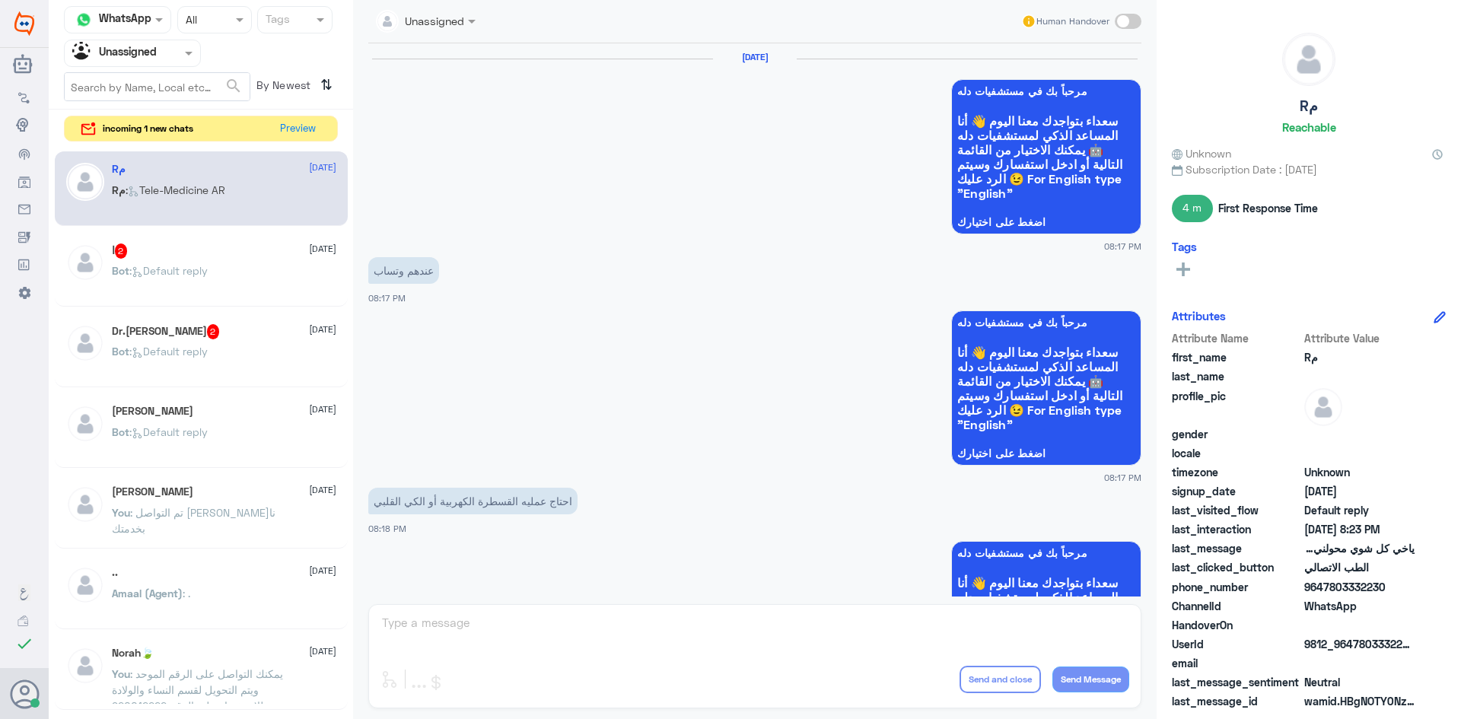
scroll to position [1079, 0]
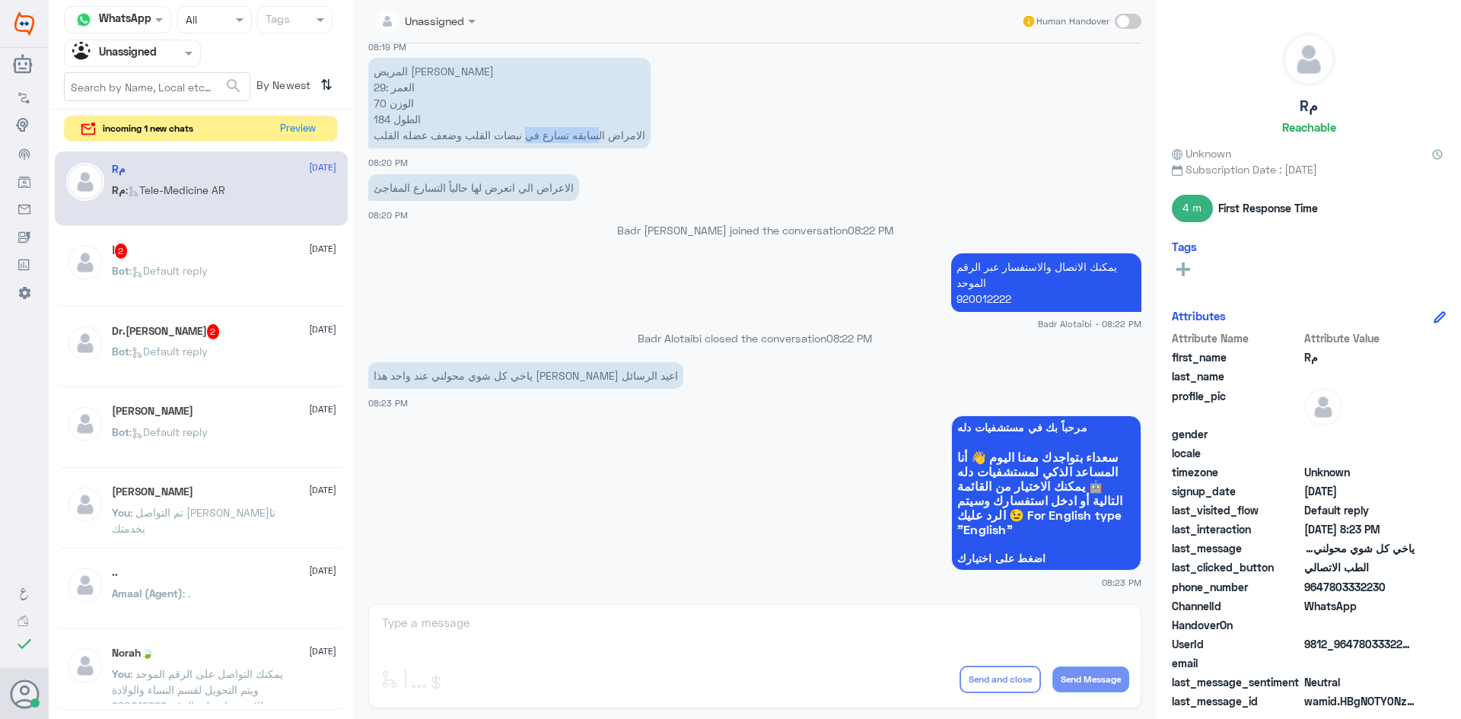
drag, startPoint x: 594, startPoint y: 135, endPoint x: 523, endPoint y: 138, distance: 71.6
click at [523, 138] on p "المريض ابراهيم حبيب العمر :29 الوزن 70 الطول 184 الامراض السابقه تسارع في نبضات…" at bounding box center [509, 103] width 282 height 91
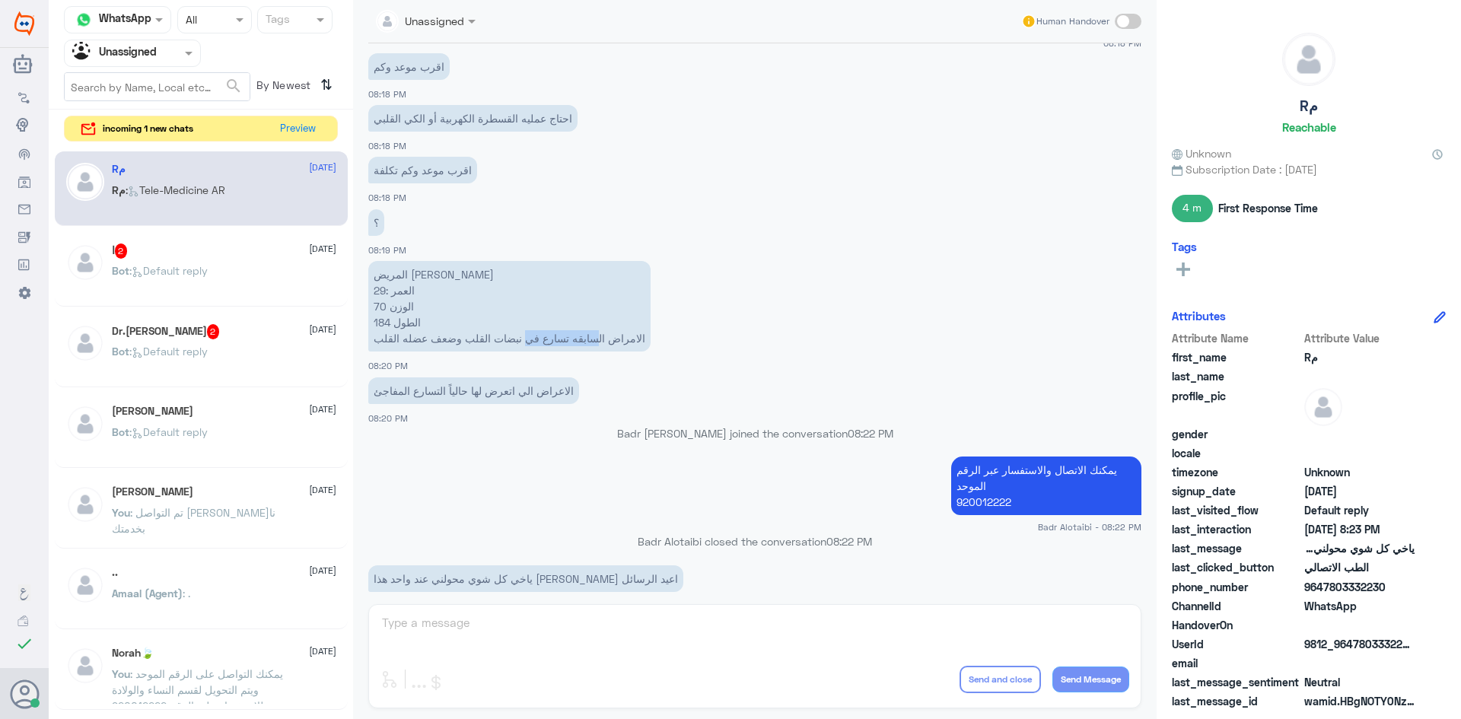
scroll to position [851, 0]
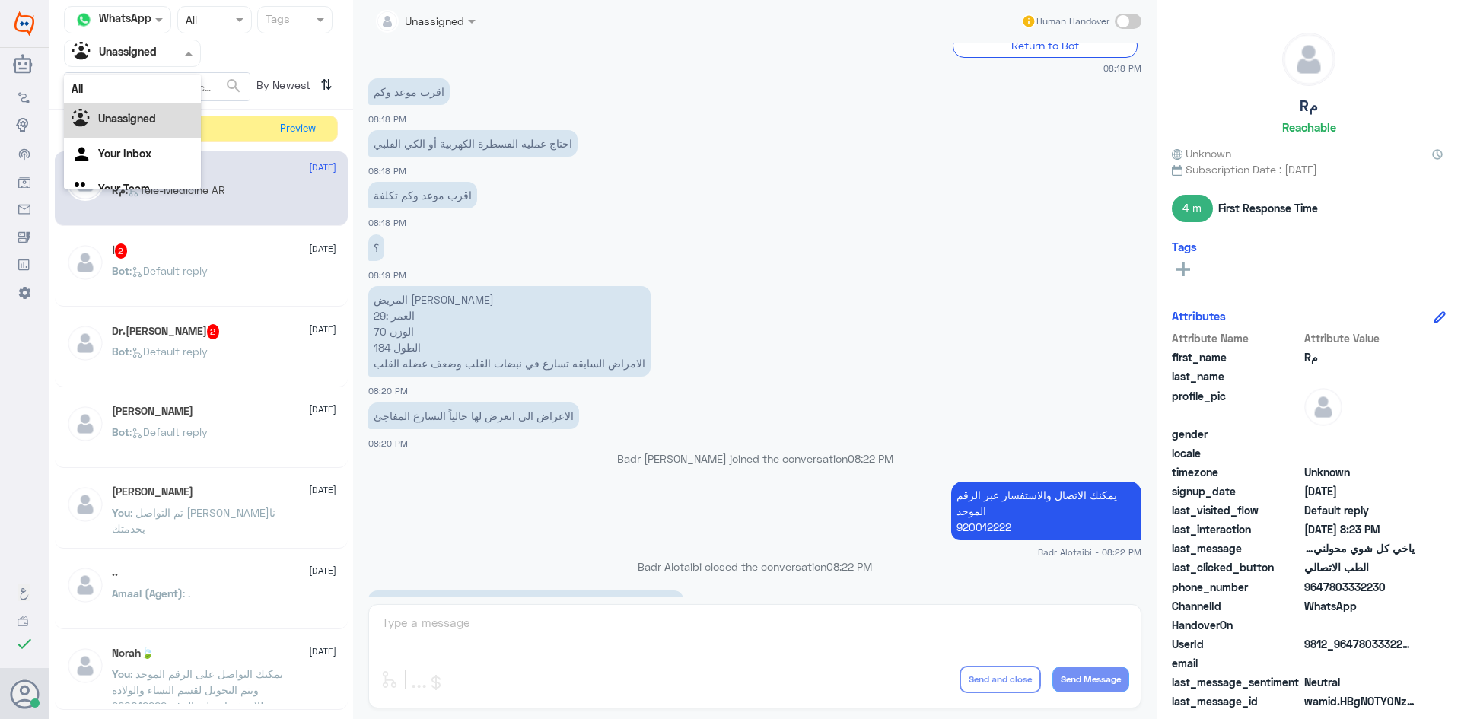
click at [186, 59] on span at bounding box center [190, 53] width 19 height 16
click at [162, 92] on div "All" at bounding box center [132, 89] width 137 height 28
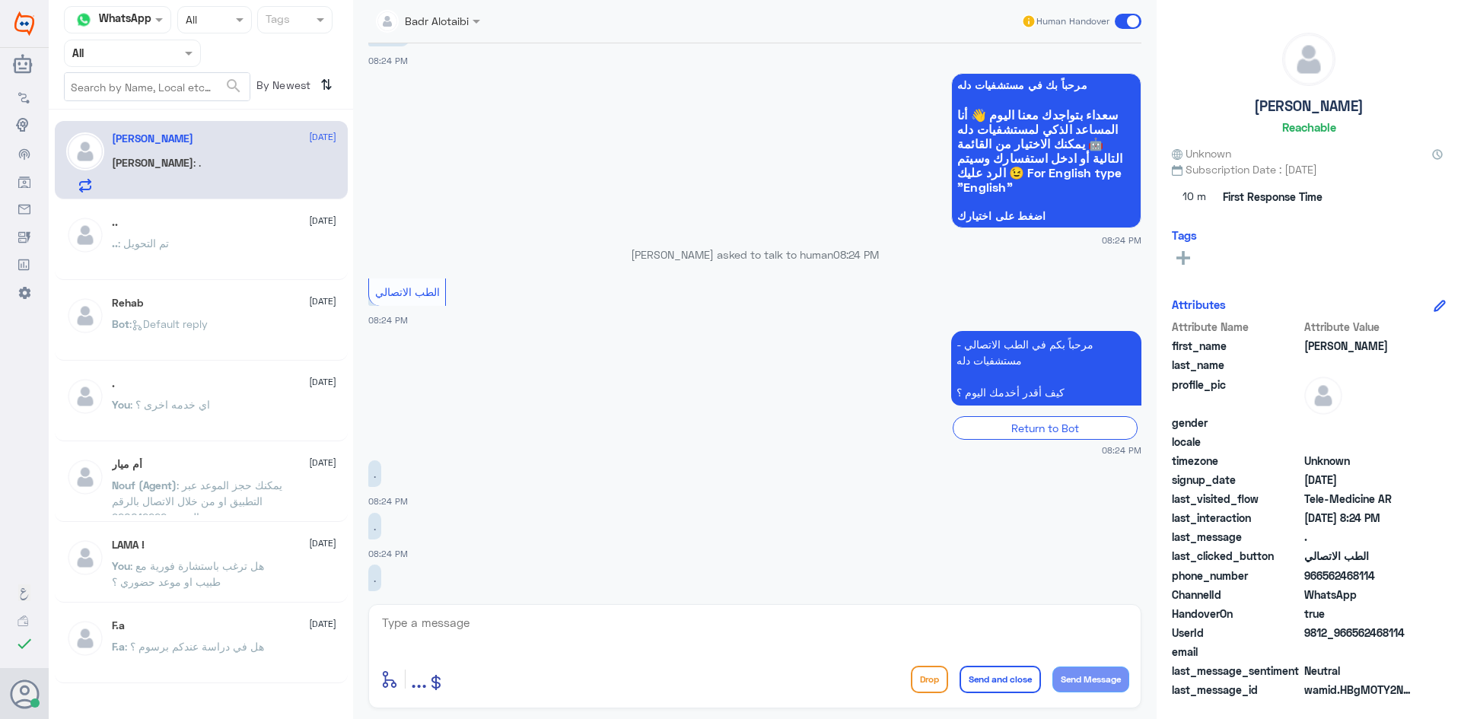
scroll to position [806, 0]
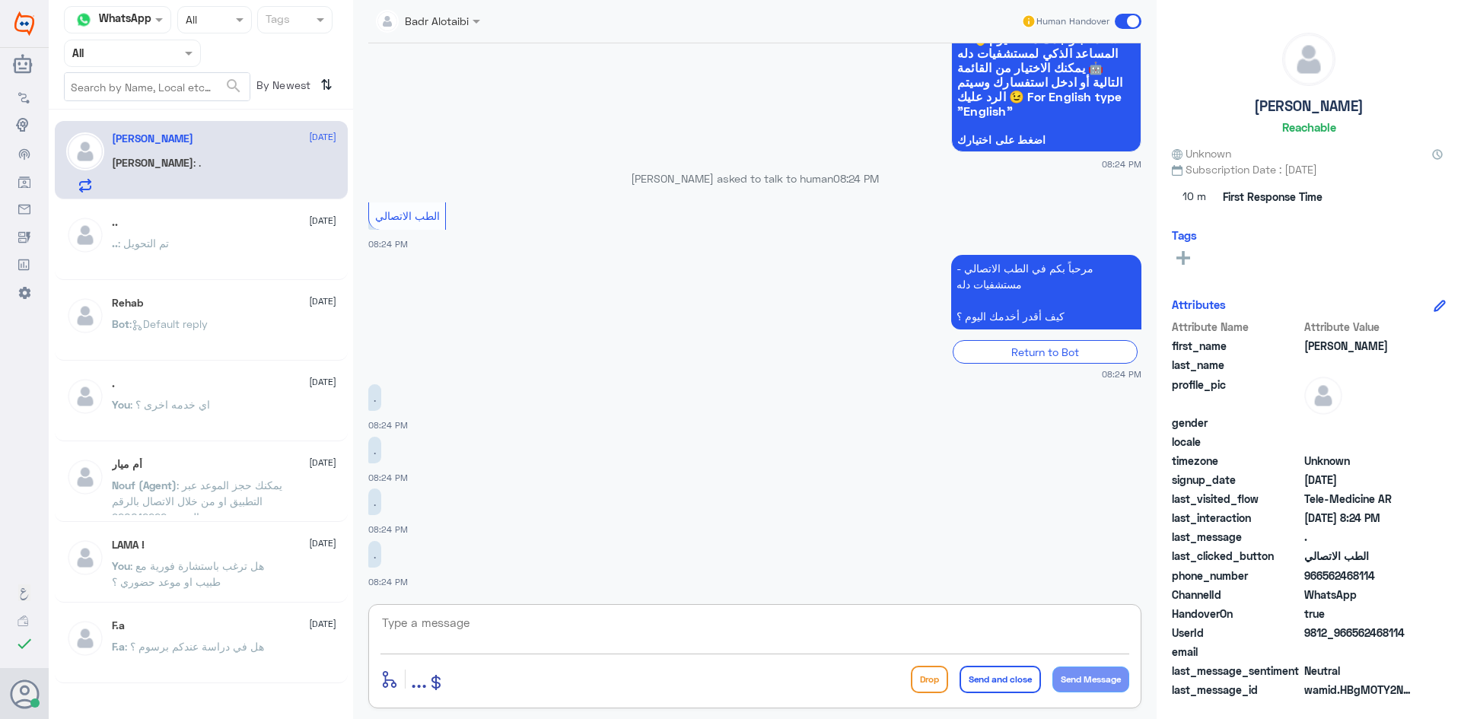
click at [593, 630] on textarea at bounding box center [754, 631] width 749 height 37
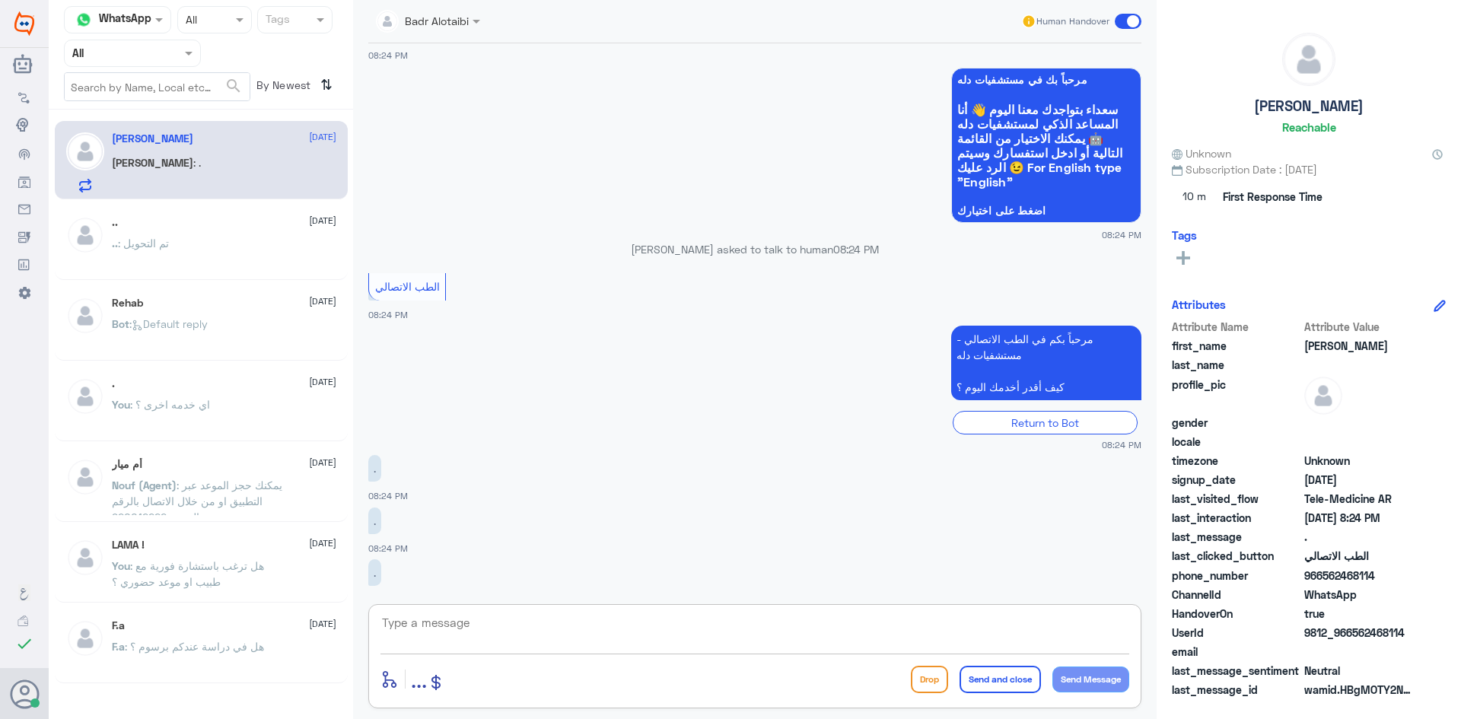
scroll to position [578, 0]
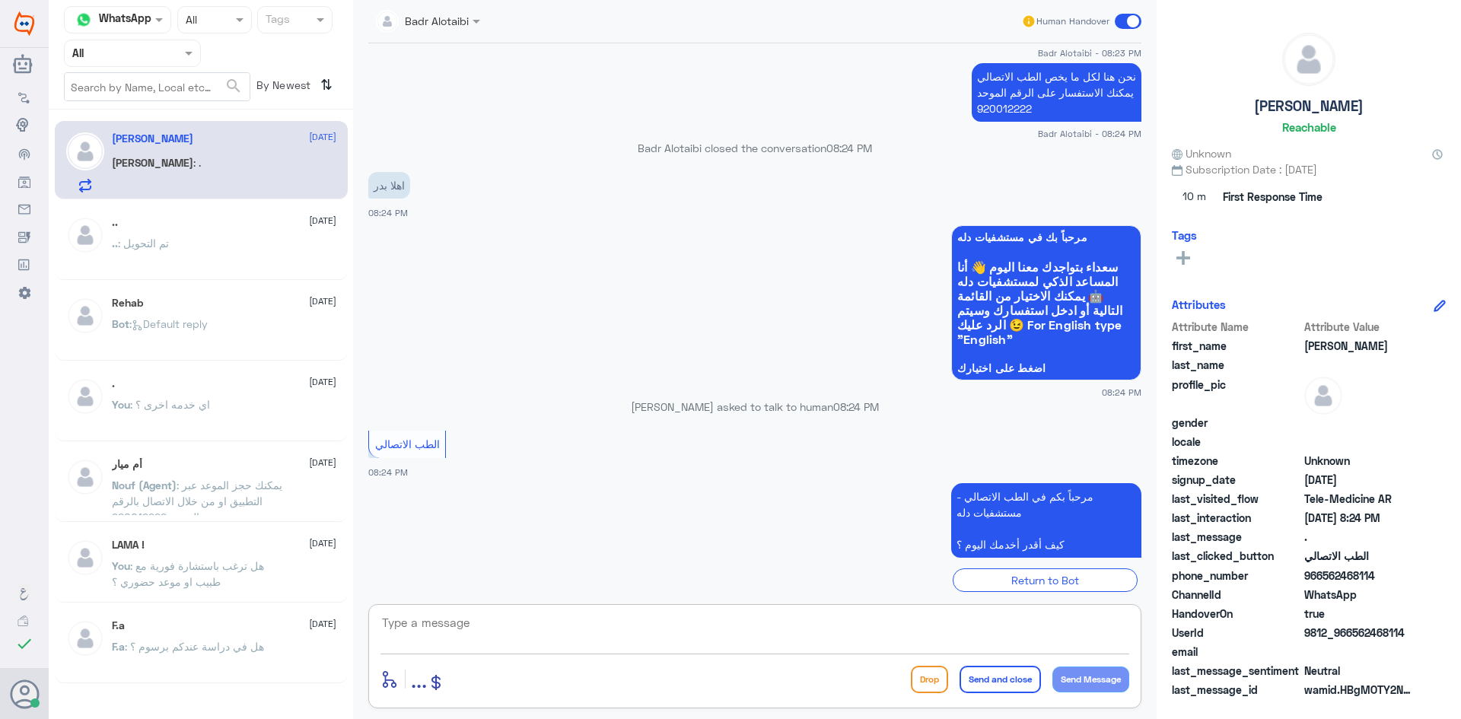
click at [164, 50] on div at bounding box center [132, 53] width 135 height 18
click at [144, 118] on b "Unassigned" at bounding box center [127, 118] width 58 height 13
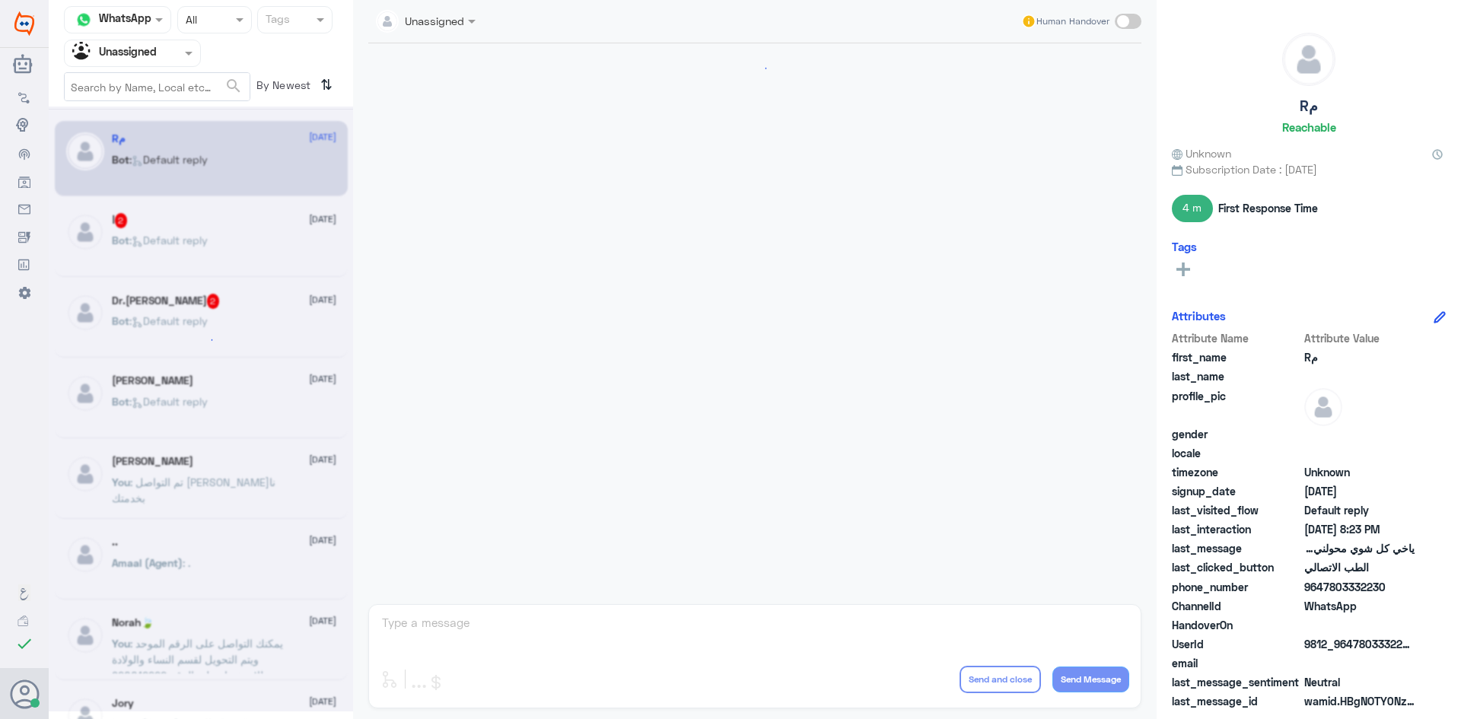
scroll to position [1079, 0]
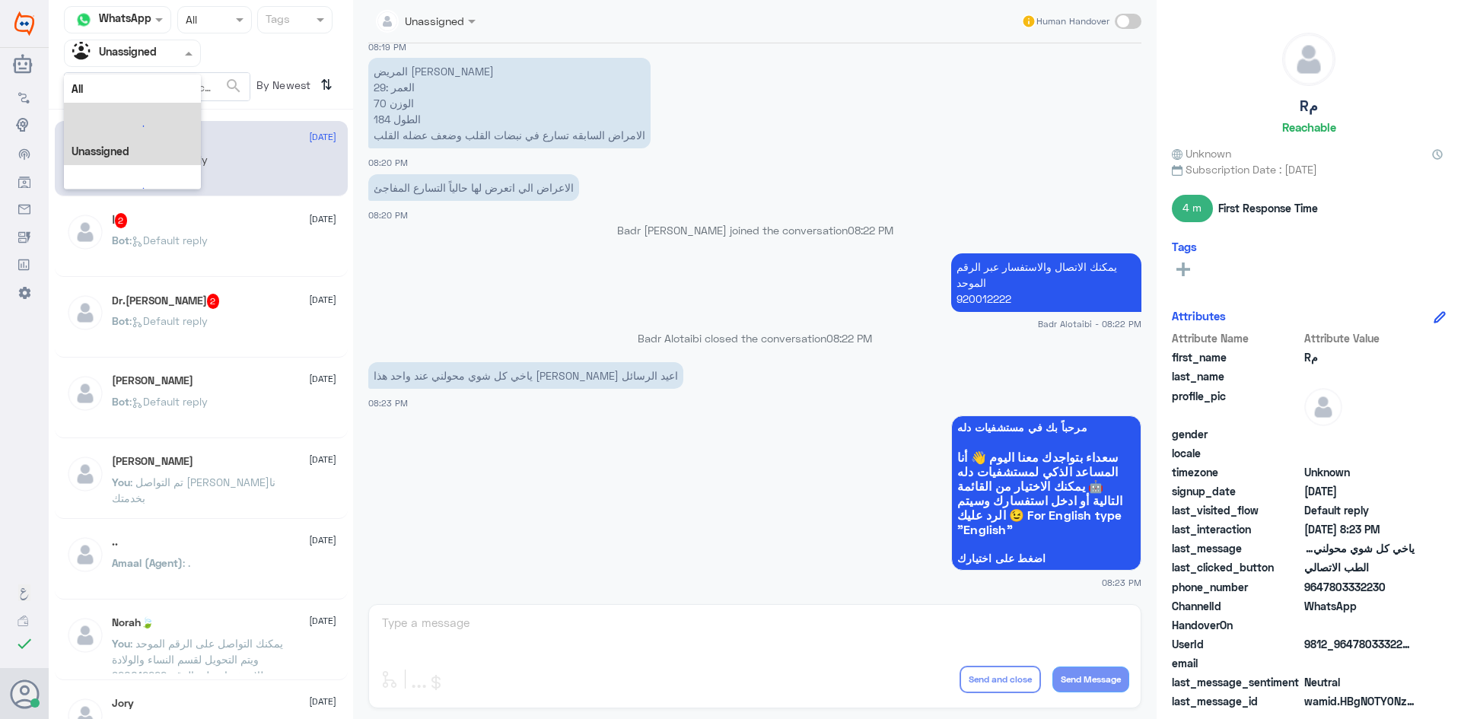
click at [173, 53] on div at bounding box center [132, 53] width 135 height 18
click at [166, 80] on div "All" at bounding box center [132, 89] width 137 height 28
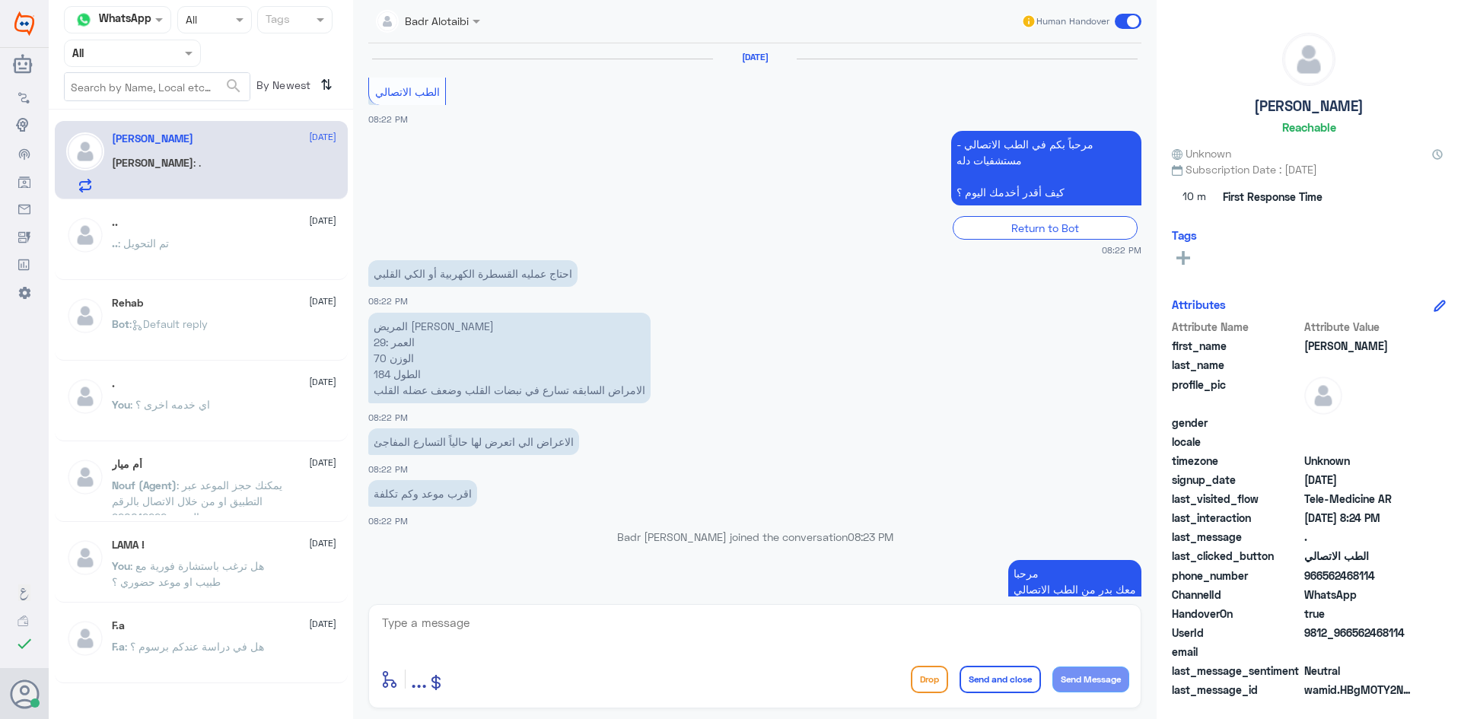
scroll to position [806, 0]
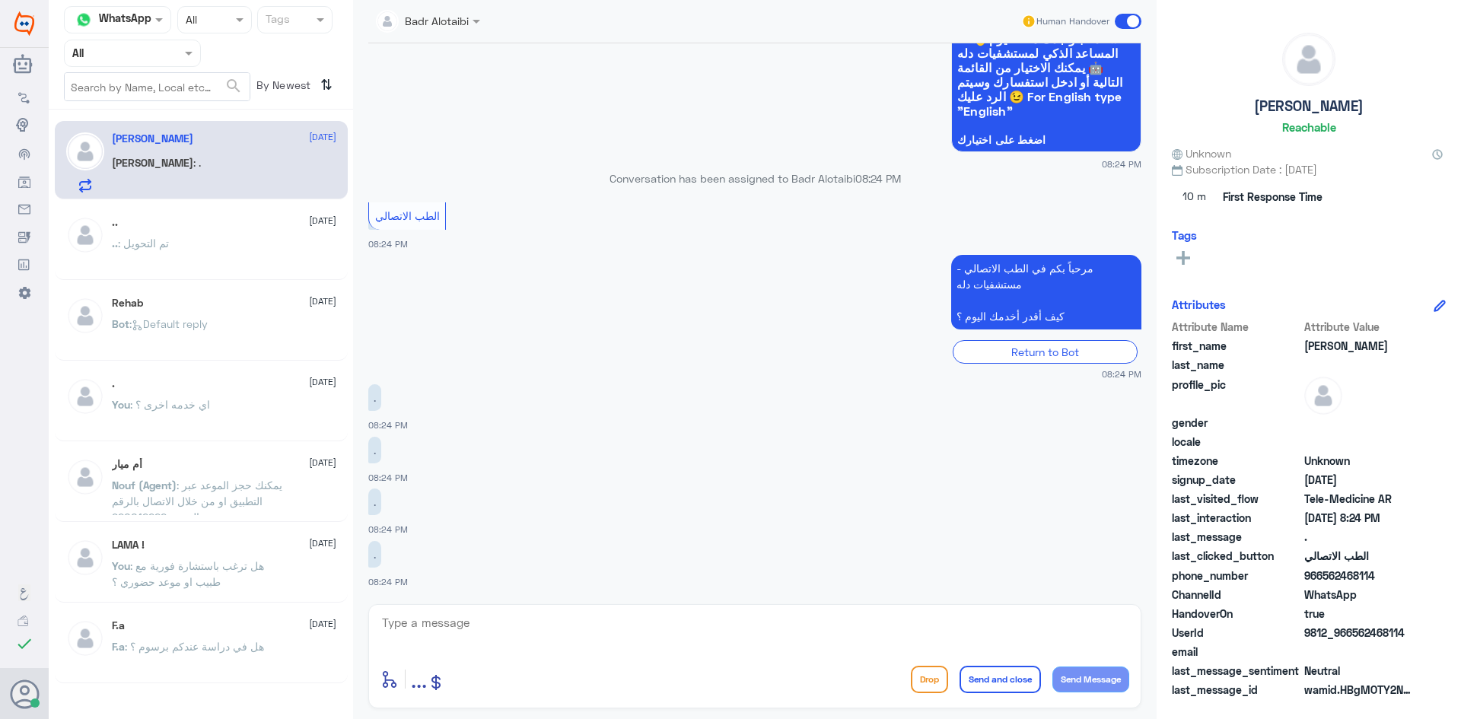
click at [619, 624] on textarea at bounding box center [754, 631] width 749 height 37
type textarea "هلا حياك هذا ليس اختصاصنا الاسعار تحدد بعد زيارة الطبيب"
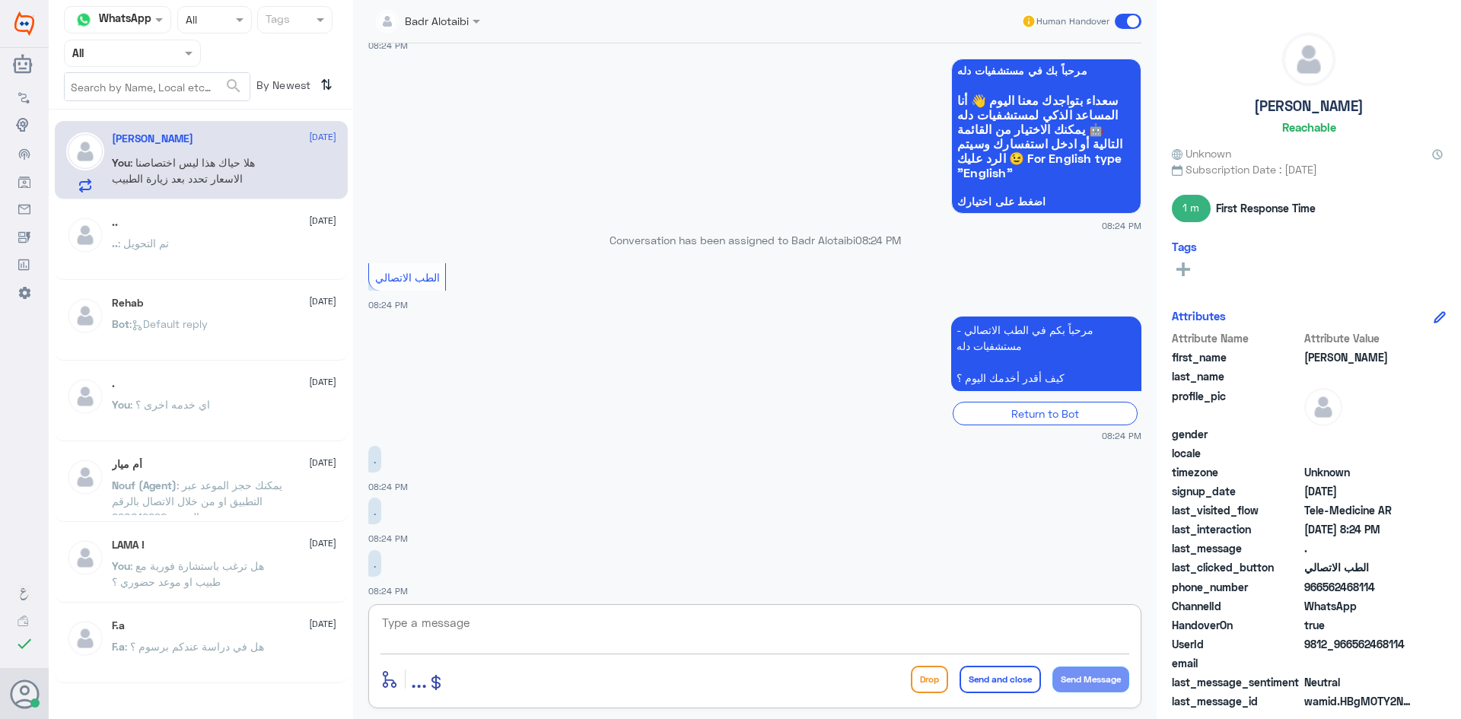
scroll to position [886, 0]
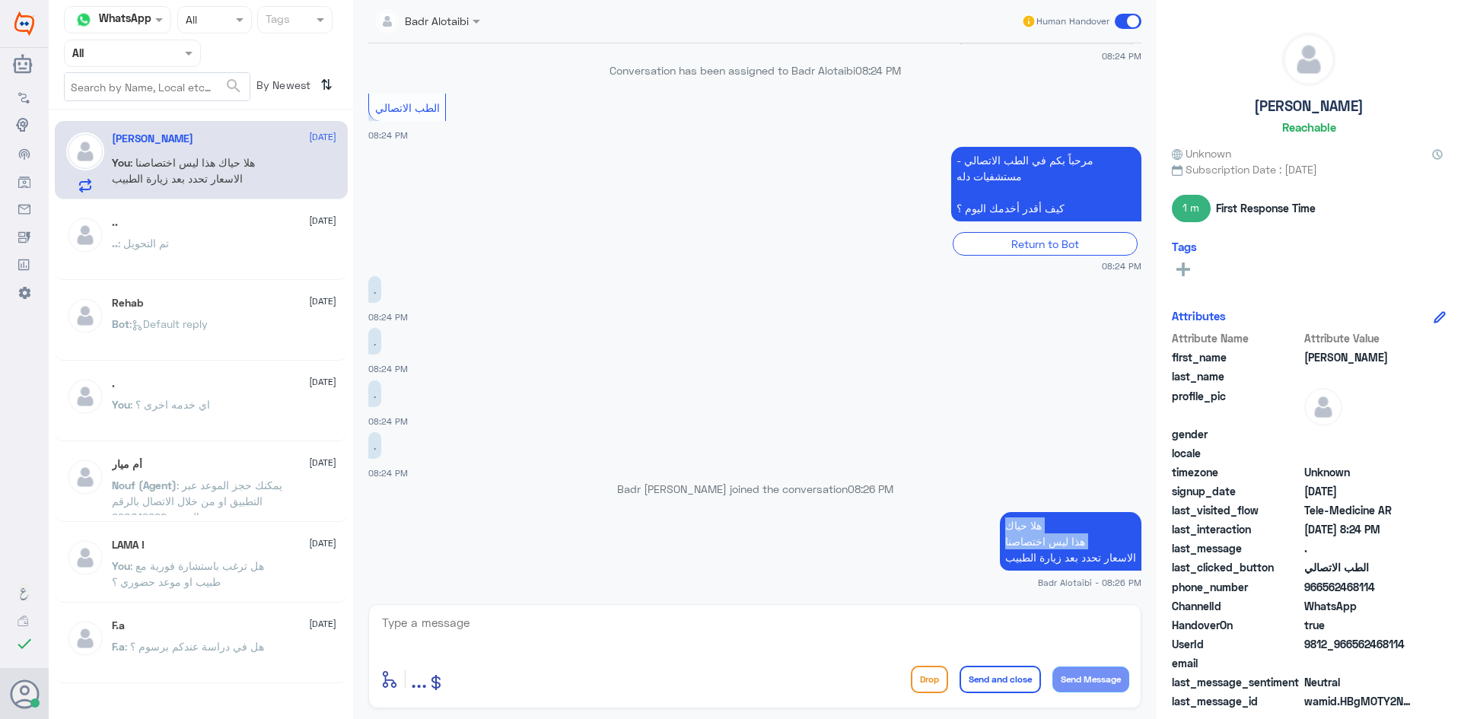
drag, startPoint x: 1064, startPoint y: 525, endPoint x: 1022, endPoint y: 559, distance: 53.6
click at [1010, 560] on p "هلا حياك هذا ليس اختصاصنا الاسعار تحدد بعد زيارة الطبيب" at bounding box center [1071, 541] width 142 height 59
click at [1021, 559] on p "هلا حياك هذا ليس اختصاصنا الاسعار تحدد بعد زيارة الطبيب" at bounding box center [1071, 541] width 142 height 59
drag, startPoint x: 1003, startPoint y: 561, endPoint x: 1051, endPoint y: 516, distance: 65.7
click at [1051, 516] on p "هلا حياك هذا ليس اختصاصنا الاسعار تحدد بعد زيارة الطبيب" at bounding box center [1071, 541] width 142 height 59
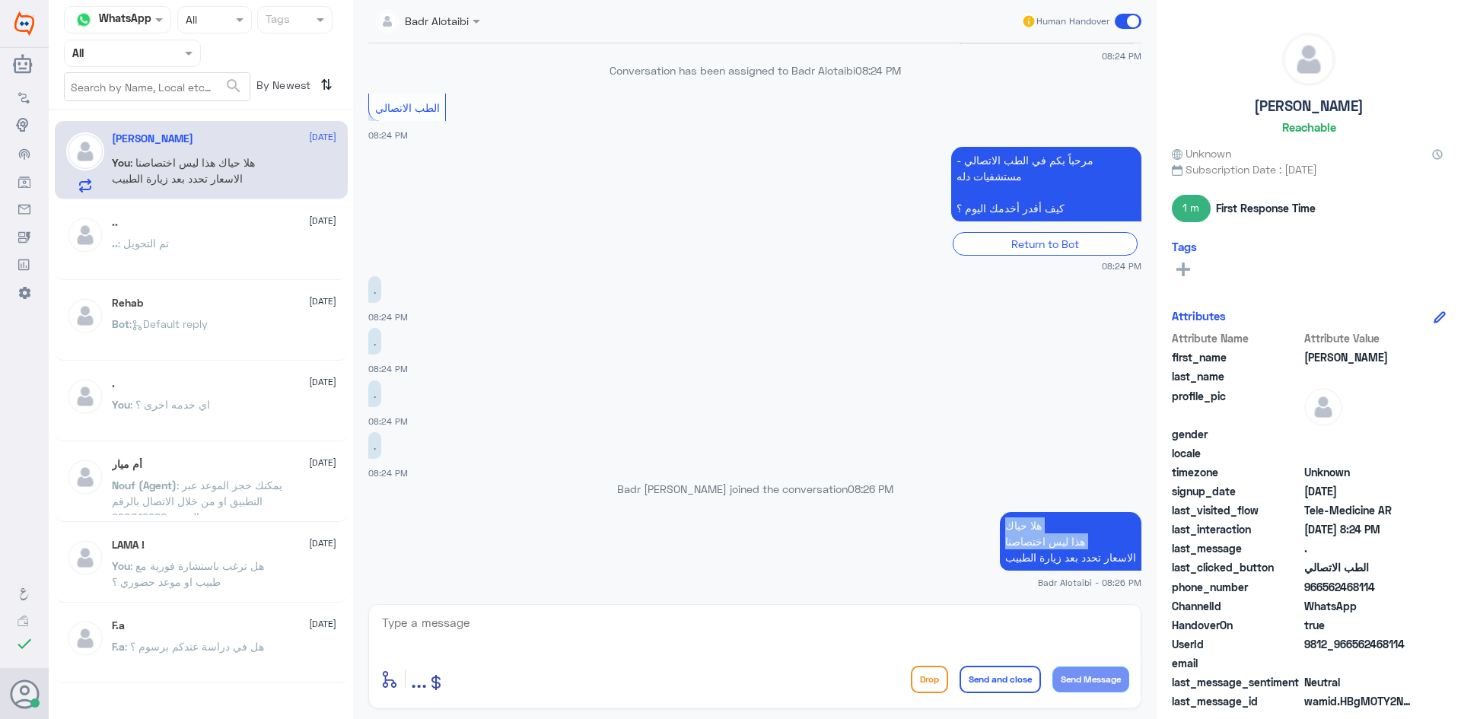
click at [1059, 526] on p "هلا حياك هذا ليس اختصاصنا الاسعار تحدد بعد زيارة الطبيب" at bounding box center [1071, 541] width 142 height 59
click at [170, 59] on div at bounding box center [132, 53] width 135 height 18
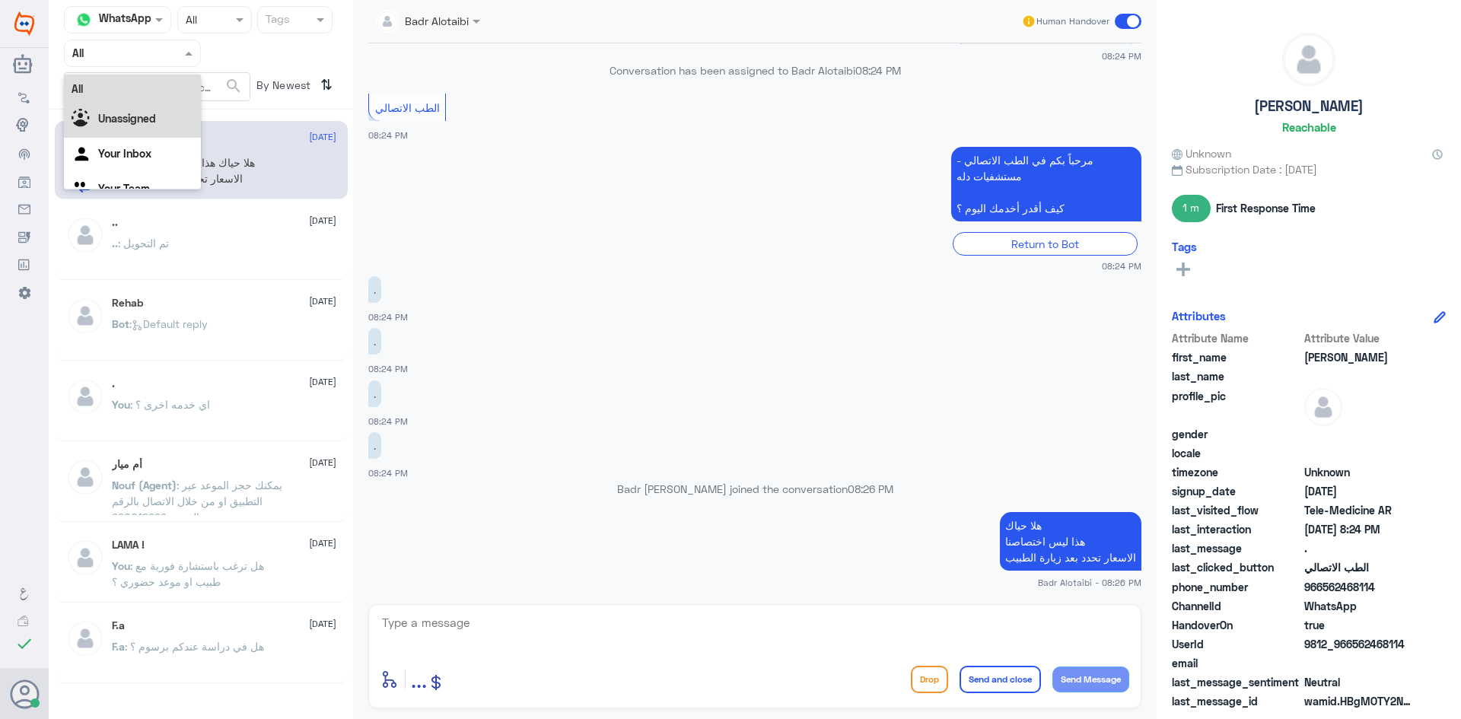
click at [161, 116] on div "Unassigned" at bounding box center [132, 120] width 137 height 35
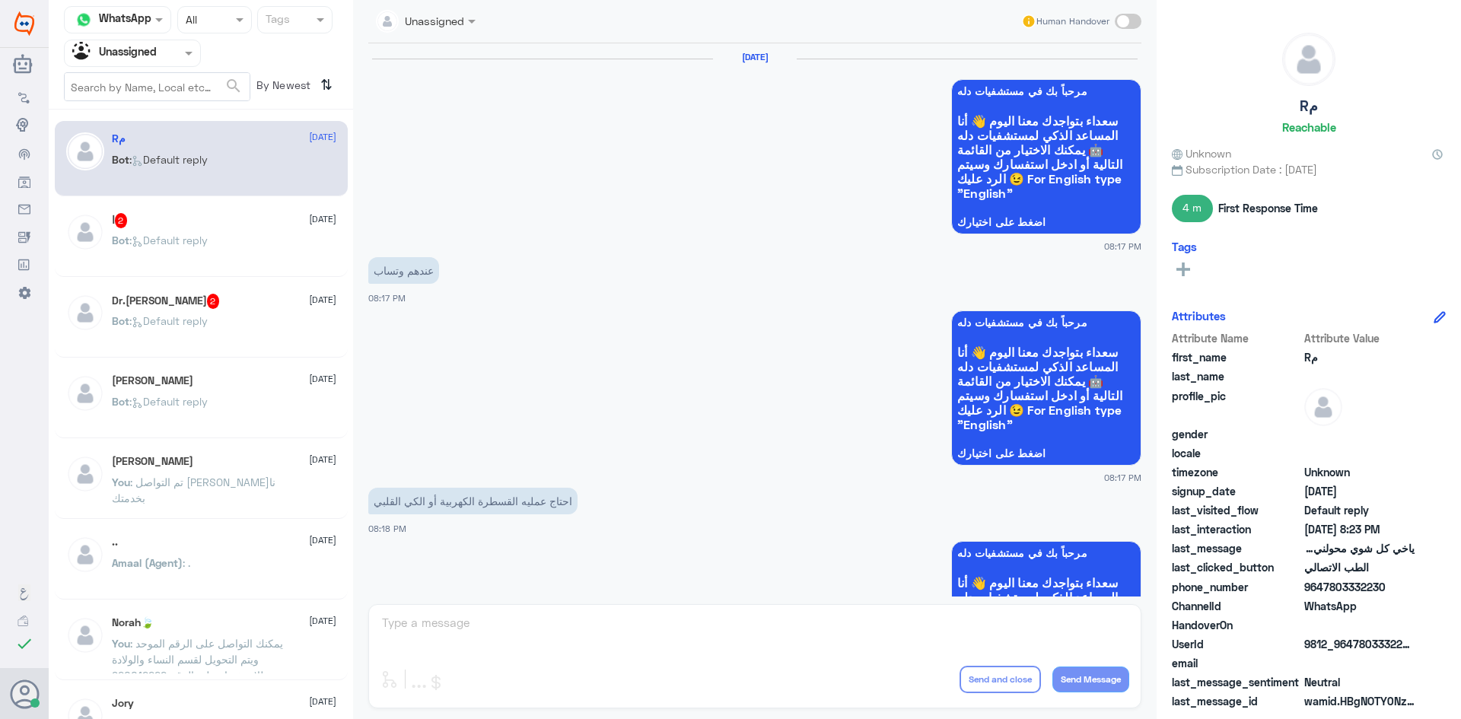
scroll to position [1079, 0]
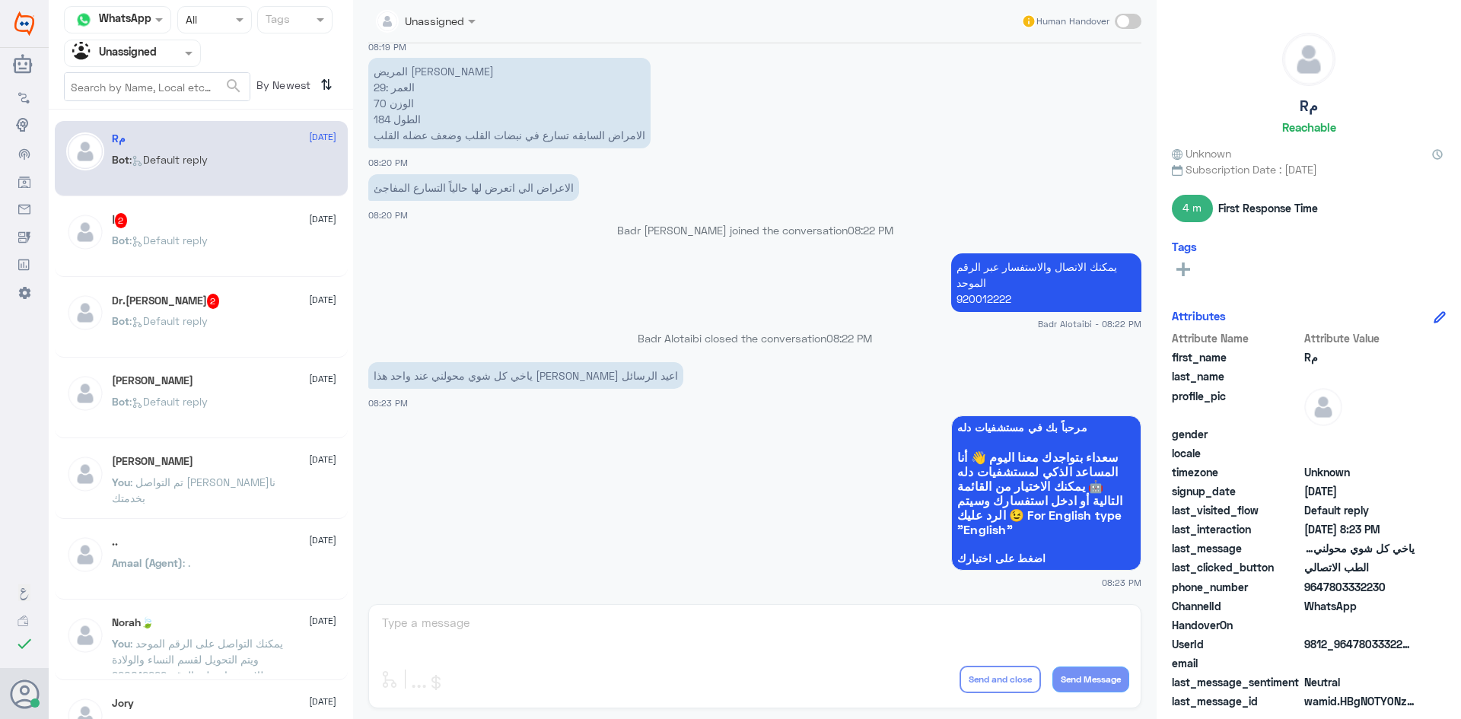
click at [638, 623] on div "Unassigned Human Handover 13 Sep 2025 مرحباً بك في مستشفيات دله سعداء بتواجدك م…" at bounding box center [755, 362] width 804 height 724
click at [1130, 18] on span at bounding box center [1128, 21] width 27 height 15
click at [0, 0] on input "checkbox" at bounding box center [0, 0] width 0 height 0
click at [708, 632] on textarea at bounding box center [754, 631] width 749 height 37
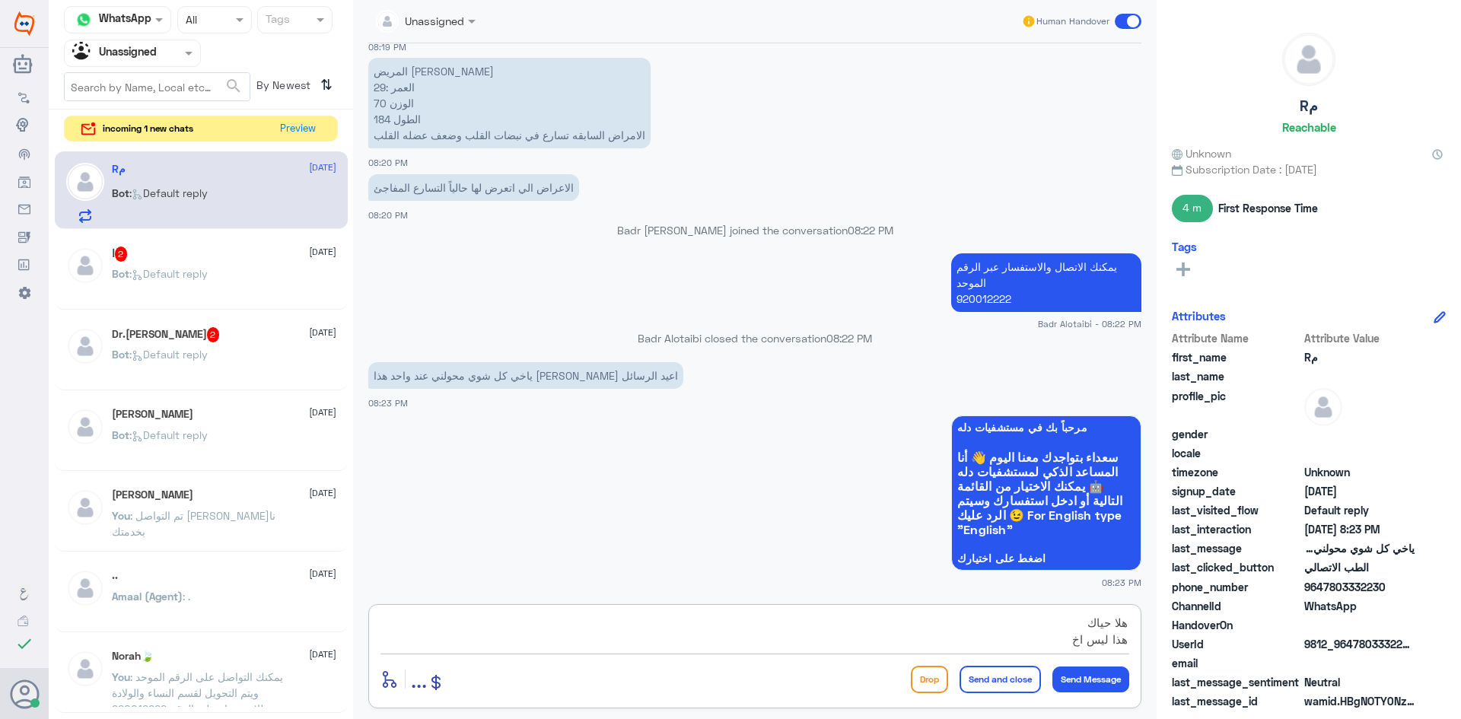
type textarea "هلا حياك هذا ليس اخ"
click at [183, 61] on div "Agent Filter Unassigned" at bounding box center [132, 53] width 137 height 27
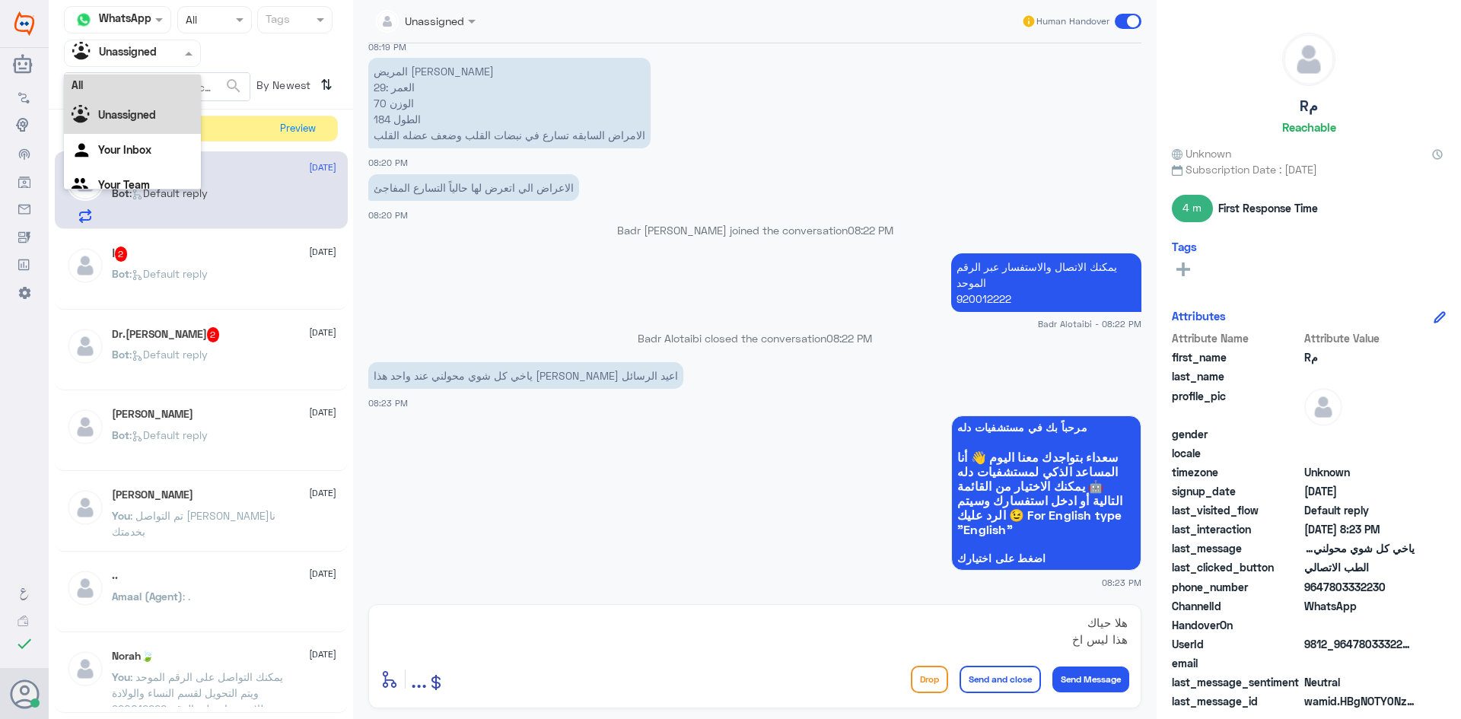
scroll to position [0, 0]
click at [164, 75] on div "All" at bounding box center [132, 89] width 137 height 28
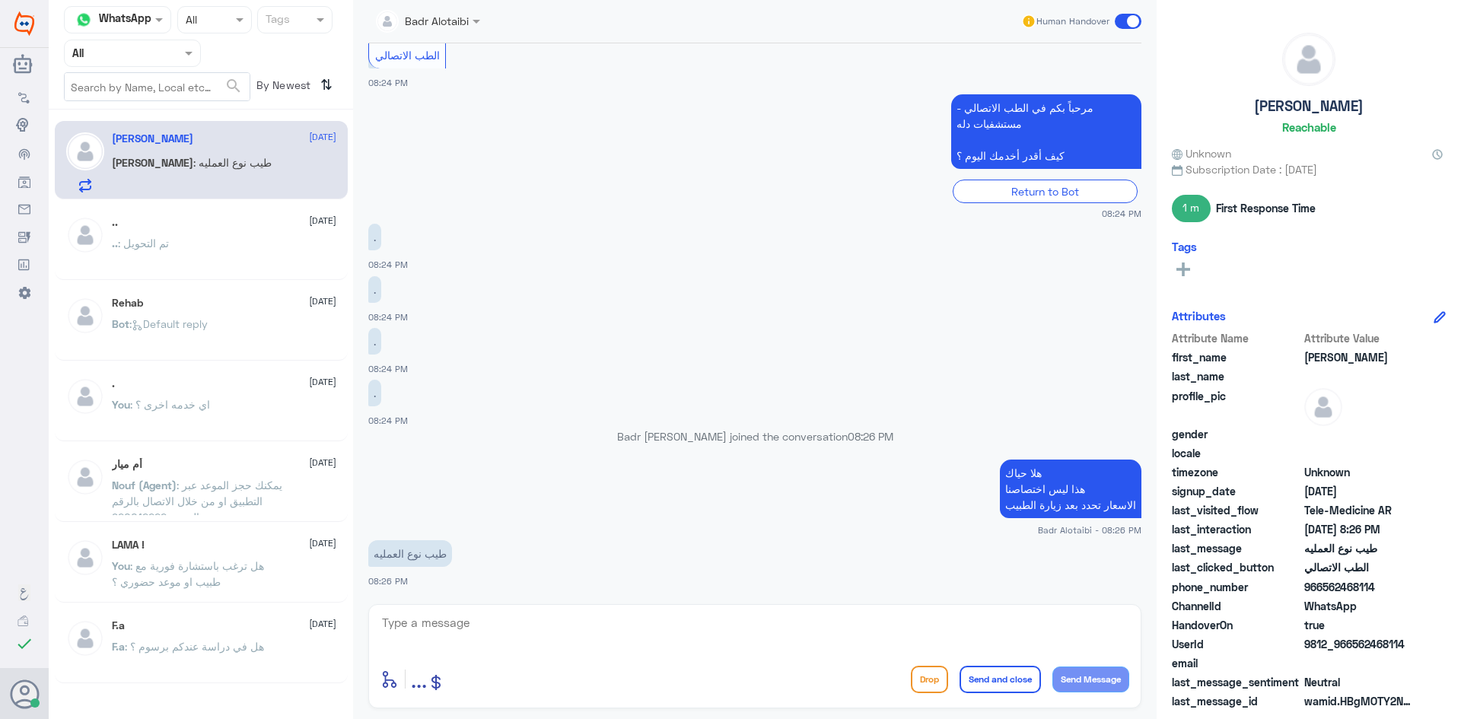
scroll to position [784, 0]
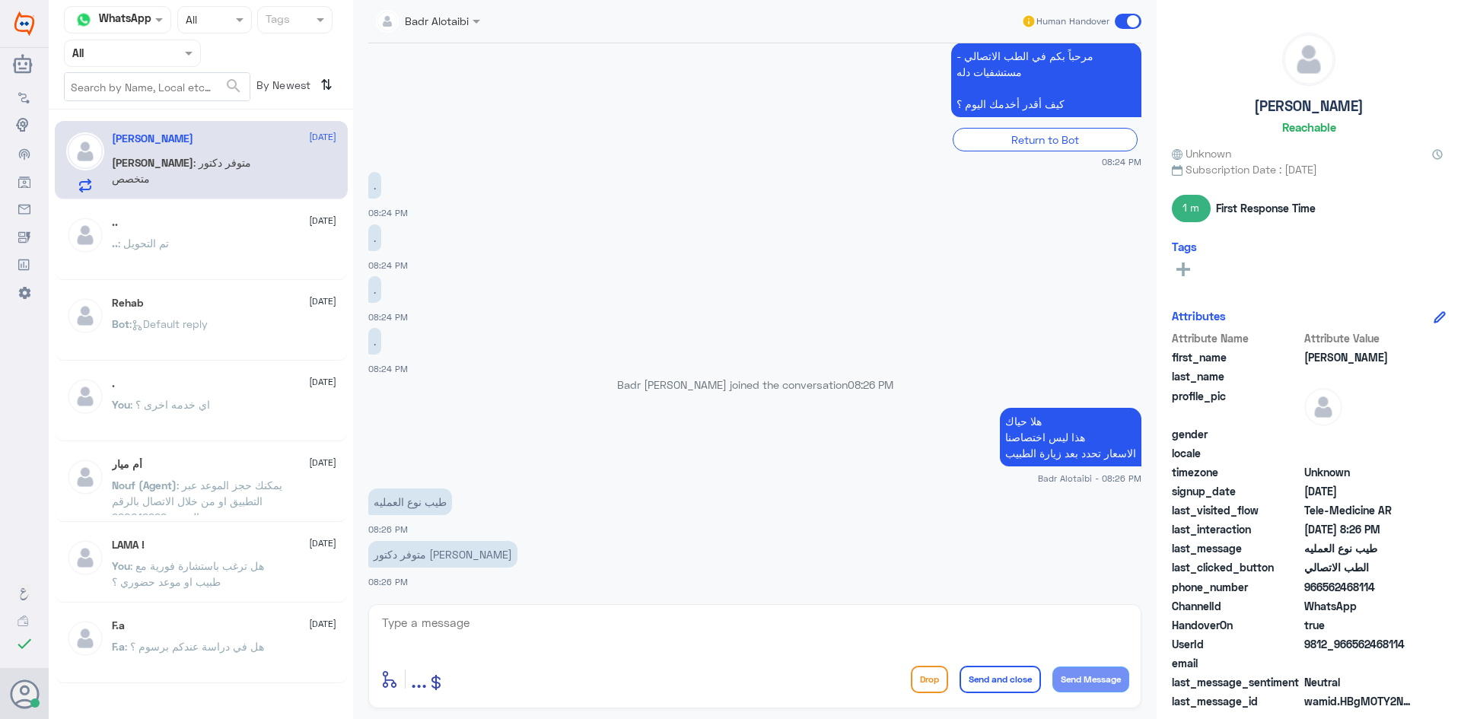
click at [561, 633] on textarea at bounding box center [754, 631] width 749 height 37
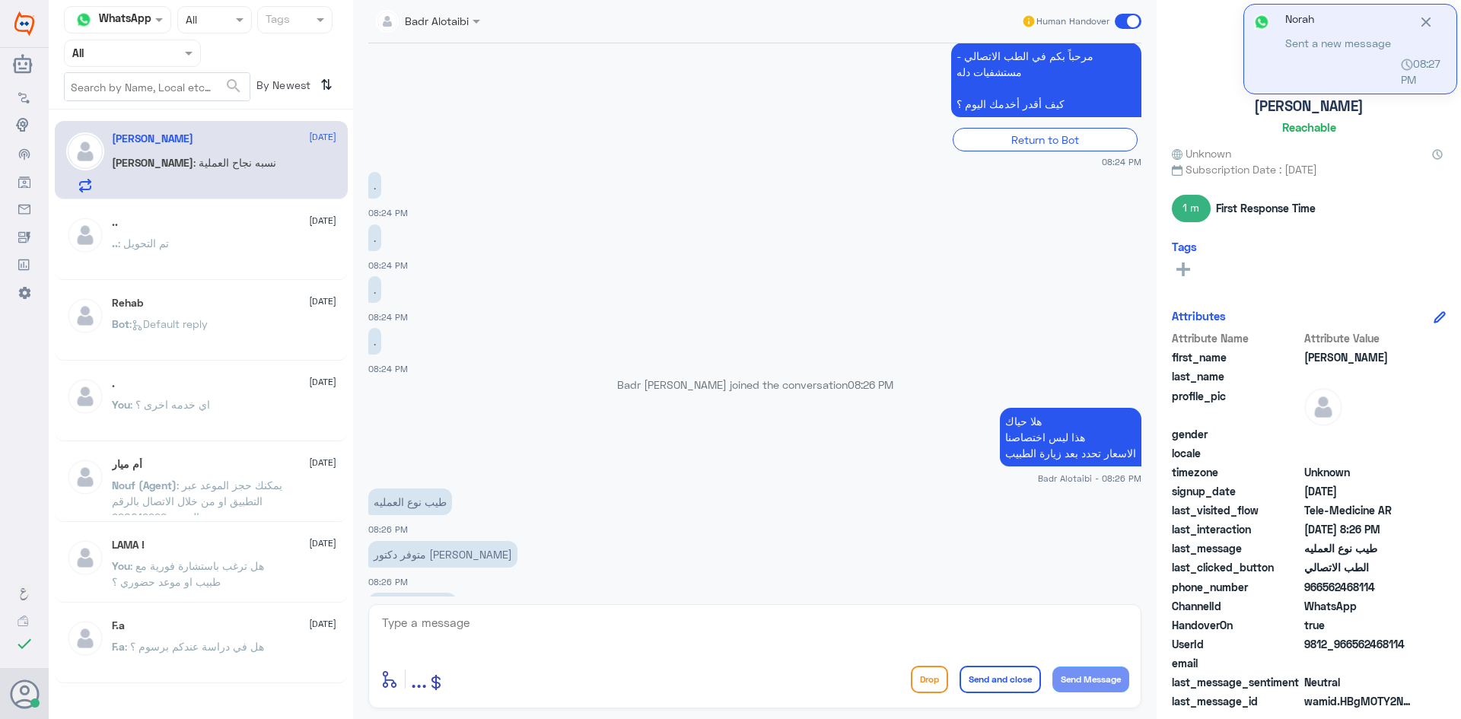
scroll to position [835, 0]
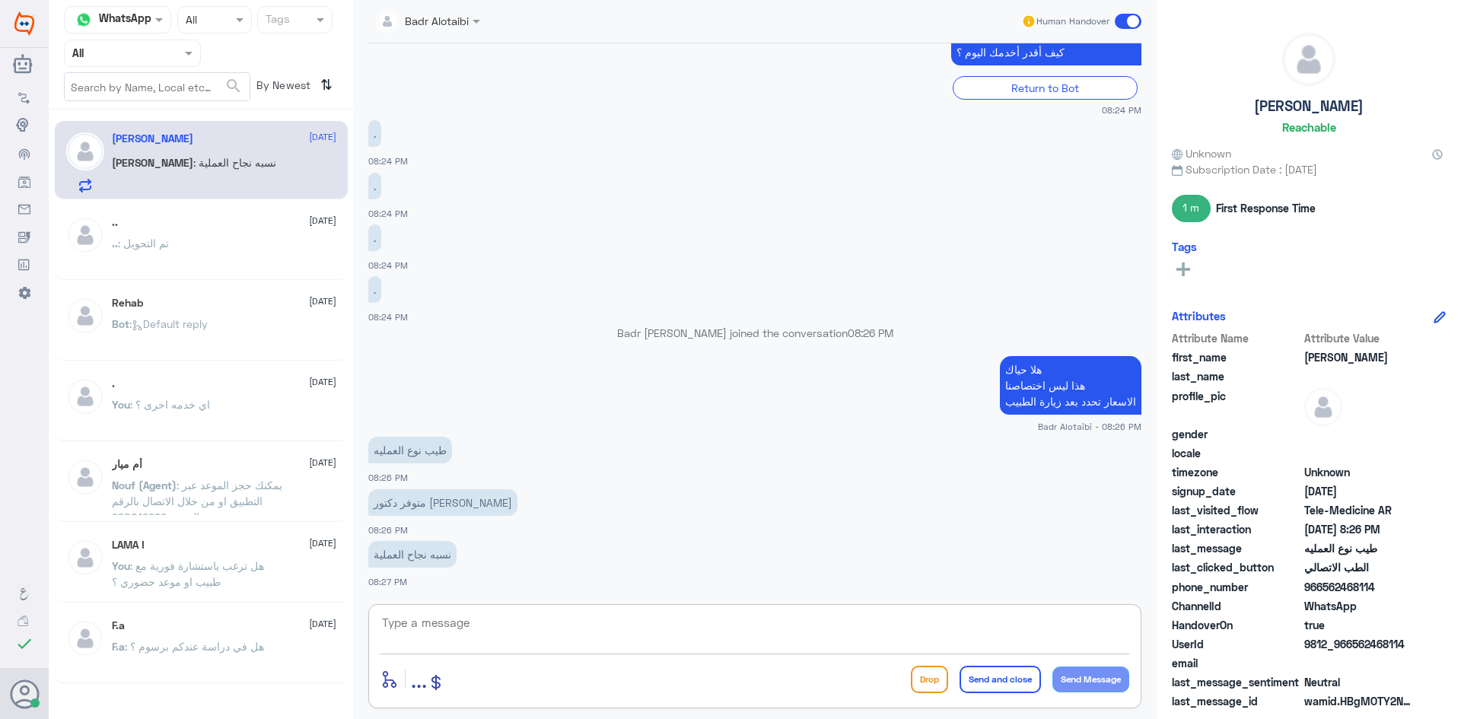
drag, startPoint x: 664, startPoint y: 608, endPoint x: 670, endPoint y: 625, distance: 18.3
click at [664, 609] on div "enter flow name ... Drop Send and close Send Message" at bounding box center [754, 656] width 773 height 104
click at [672, 636] on textarea at bounding box center [754, 631] width 749 height 37
click at [674, 637] on textarea at bounding box center [754, 631] width 749 height 37
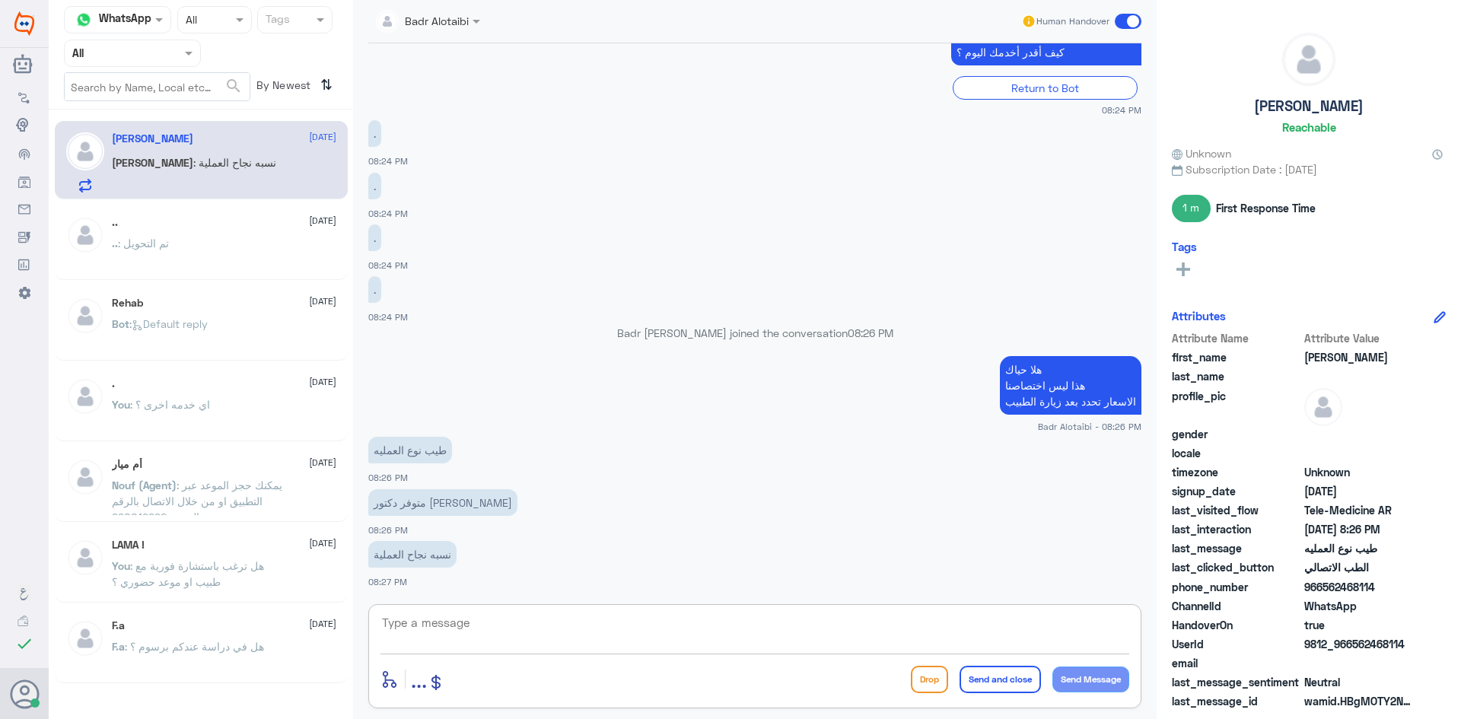
type textarea "ه"
type textarea "في عده دكاتره ابرزهم محمد عرفه مستشفى دله فرع النخيل"
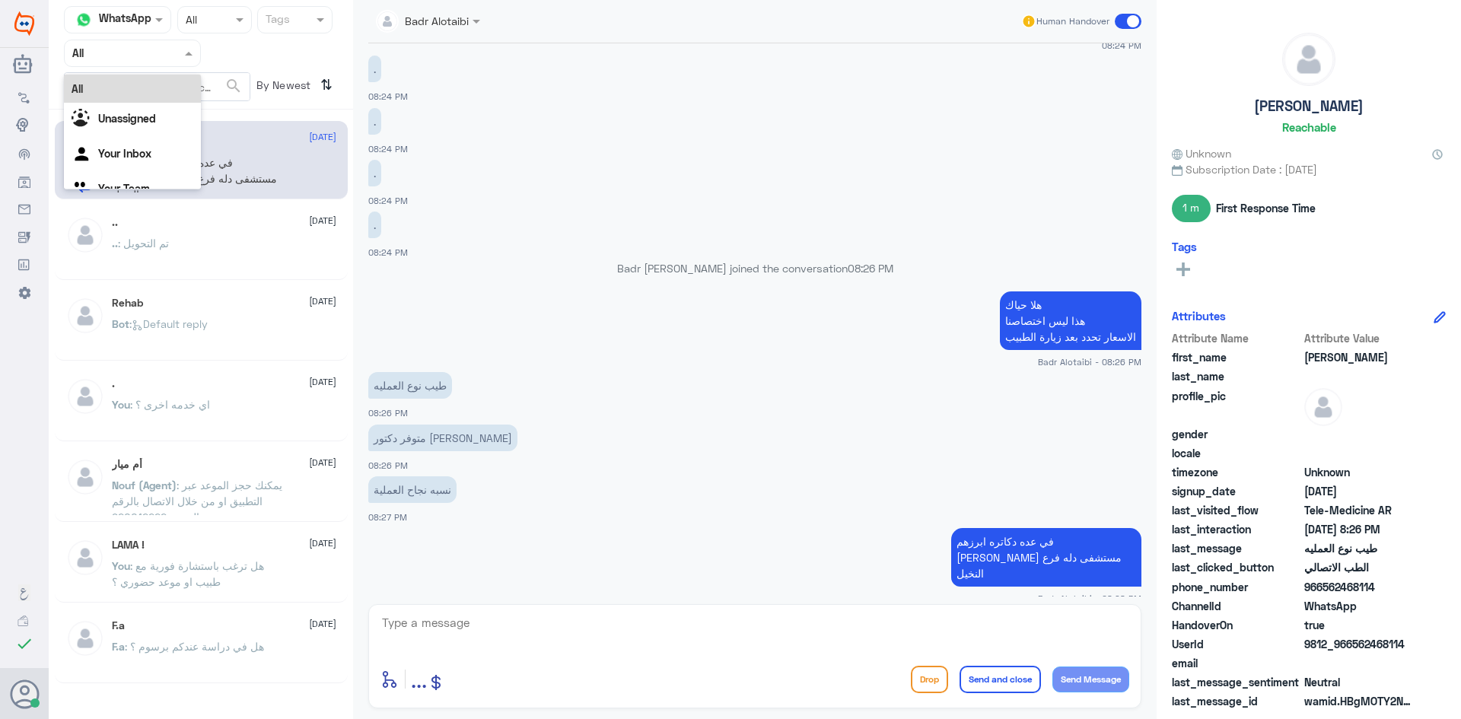
click at [187, 56] on span at bounding box center [190, 53] width 19 height 16
click at [167, 110] on div "Unassigned" at bounding box center [132, 120] width 137 height 35
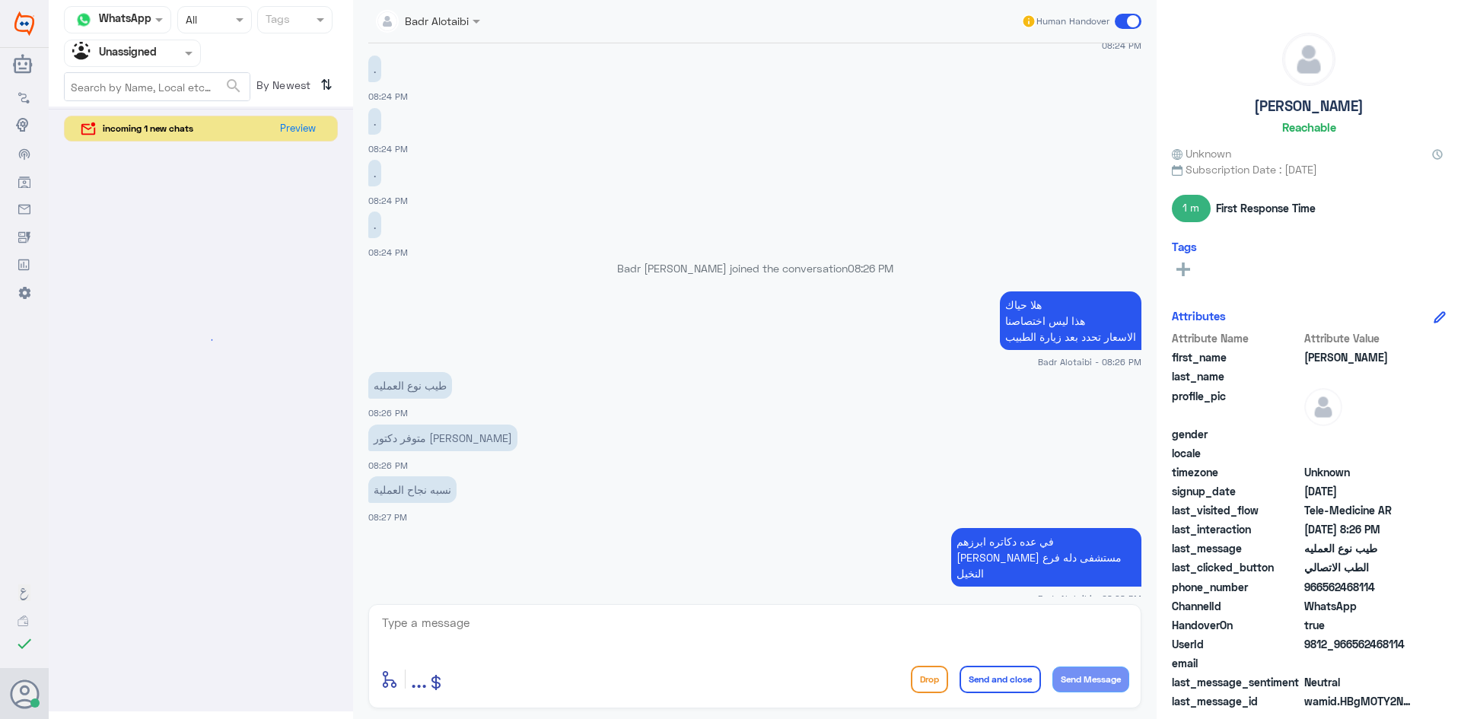
scroll to position [0, 0]
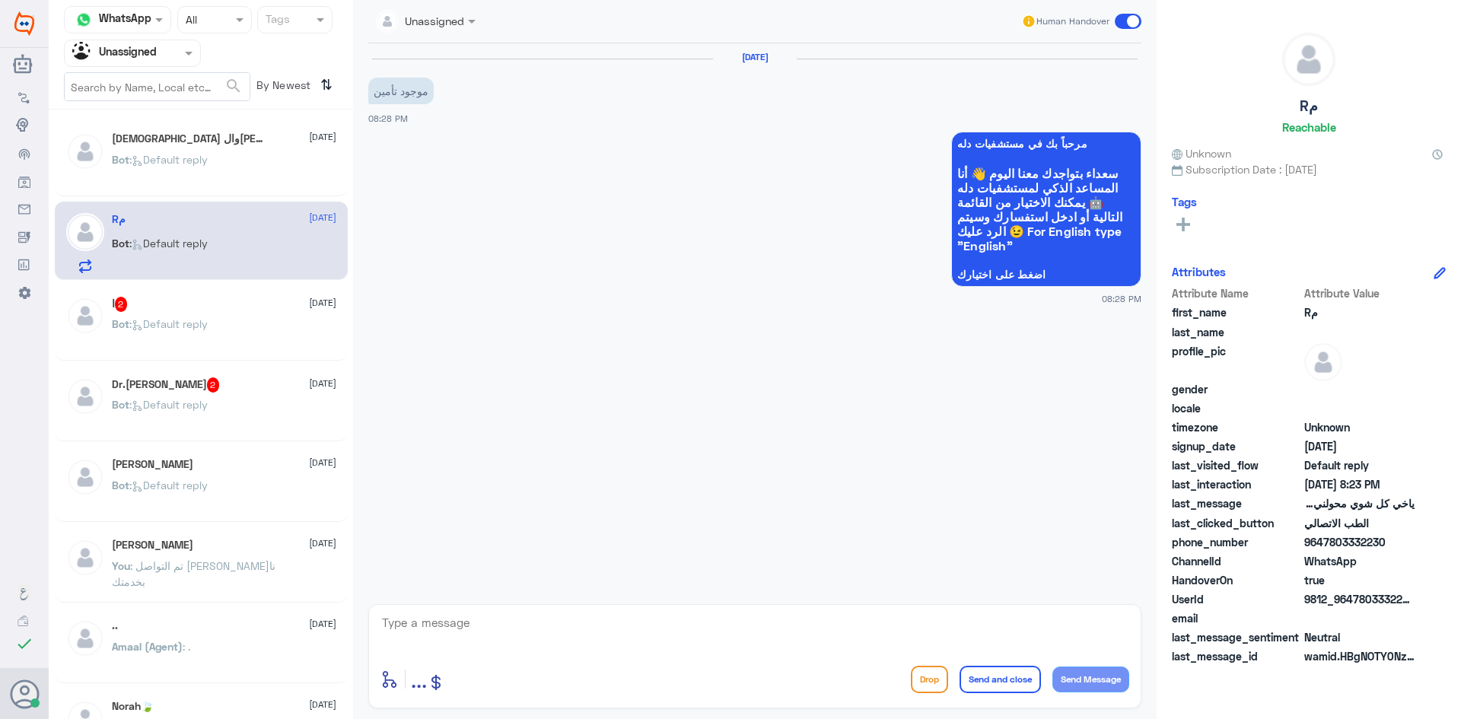
click at [240, 309] on div "ا 2 13 September" at bounding box center [224, 304] width 224 height 15
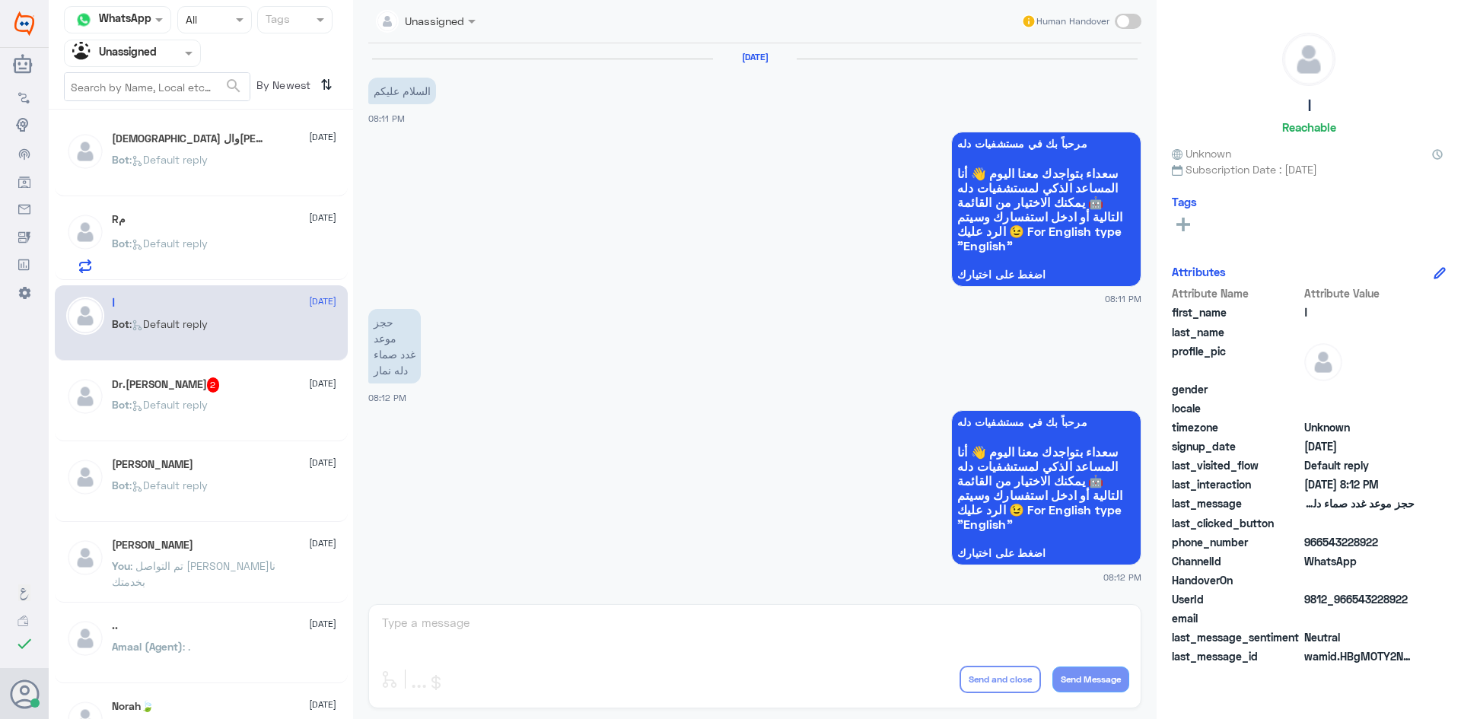
click at [224, 149] on div "سبحان الله والحمدلله 13 September Bot : Default reply" at bounding box center [224, 160] width 224 height 57
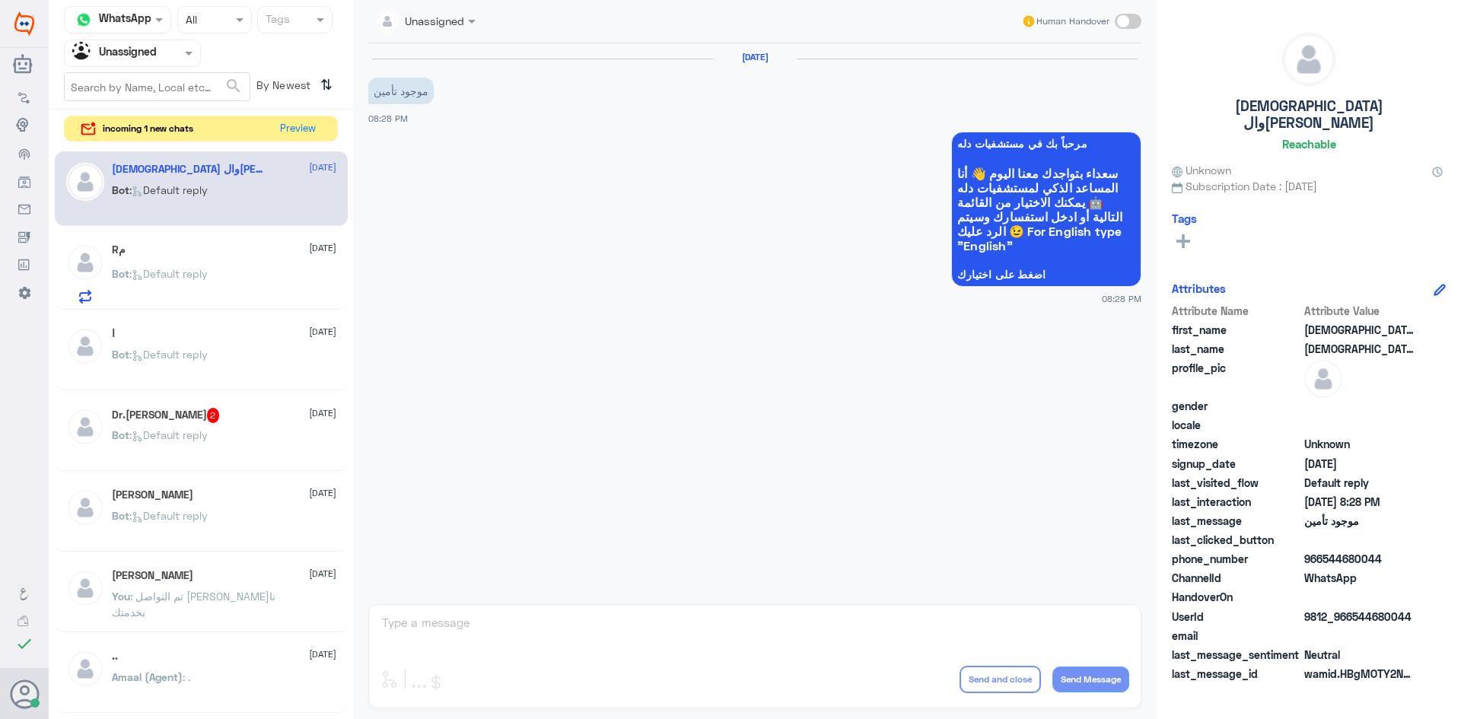
click at [240, 218] on div "سبحان الله والحمدلله 13 September Bot : Default reply" at bounding box center [201, 188] width 293 height 75
drag, startPoint x: 168, startPoint y: 58, endPoint x: 160, endPoint y: 70, distance: 14.8
click at [168, 59] on div at bounding box center [132, 53] width 135 height 18
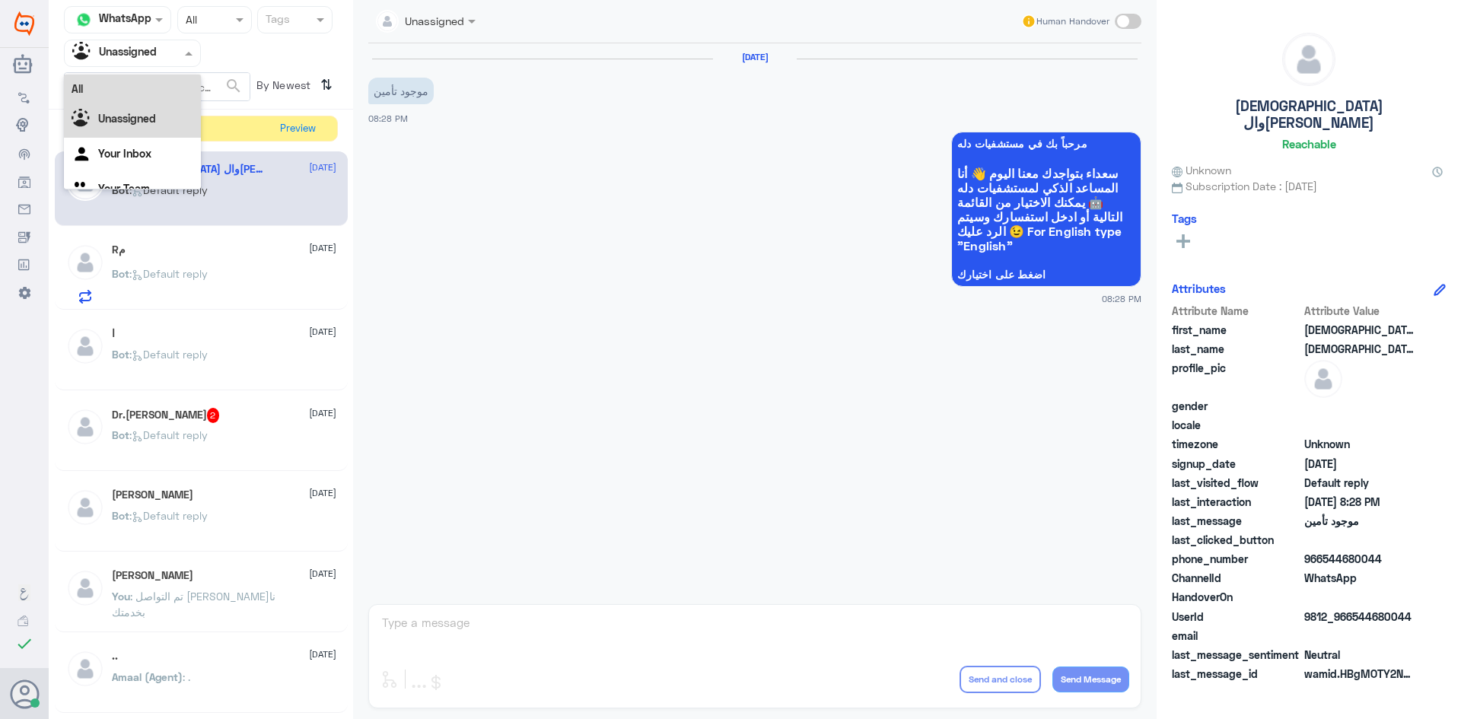
click at [159, 89] on div "All" at bounding box center [132, 89] width 137 height 28
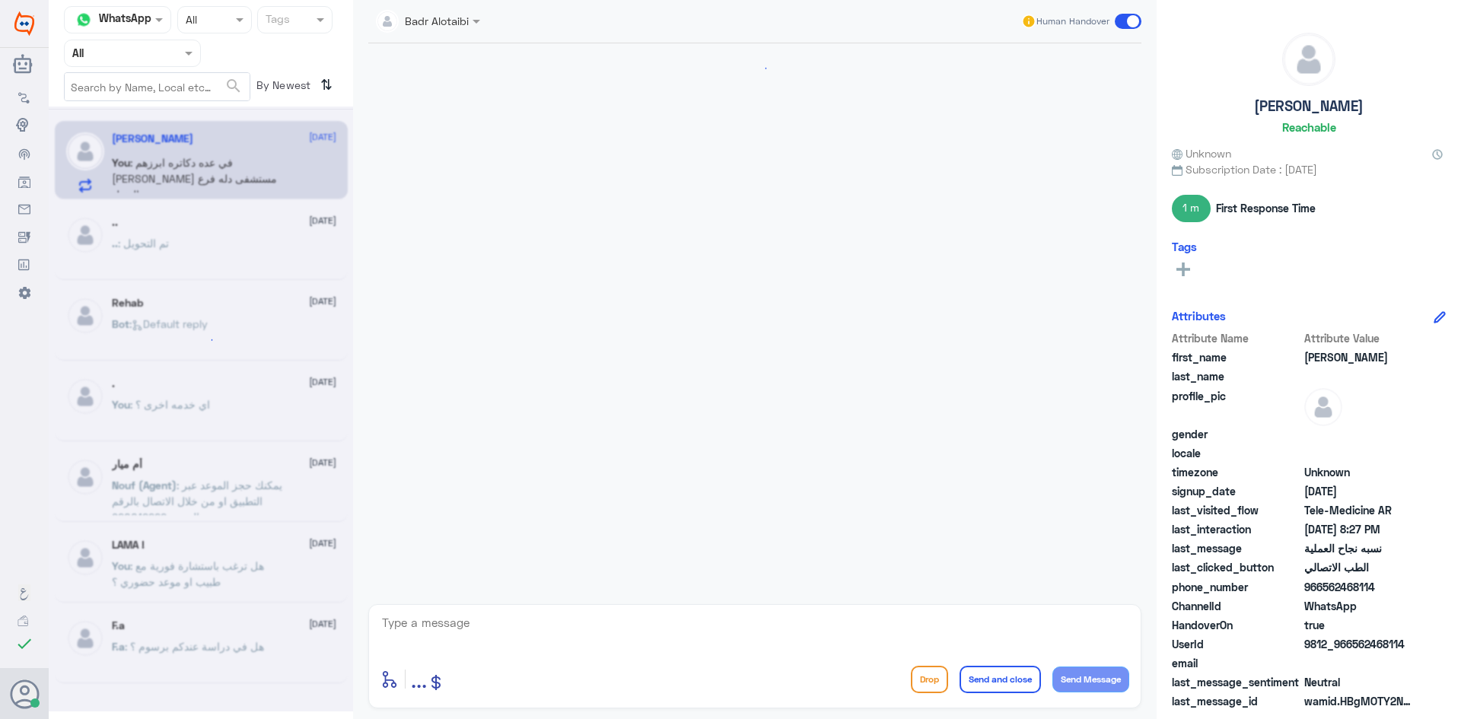
scroll to position [684, 0]
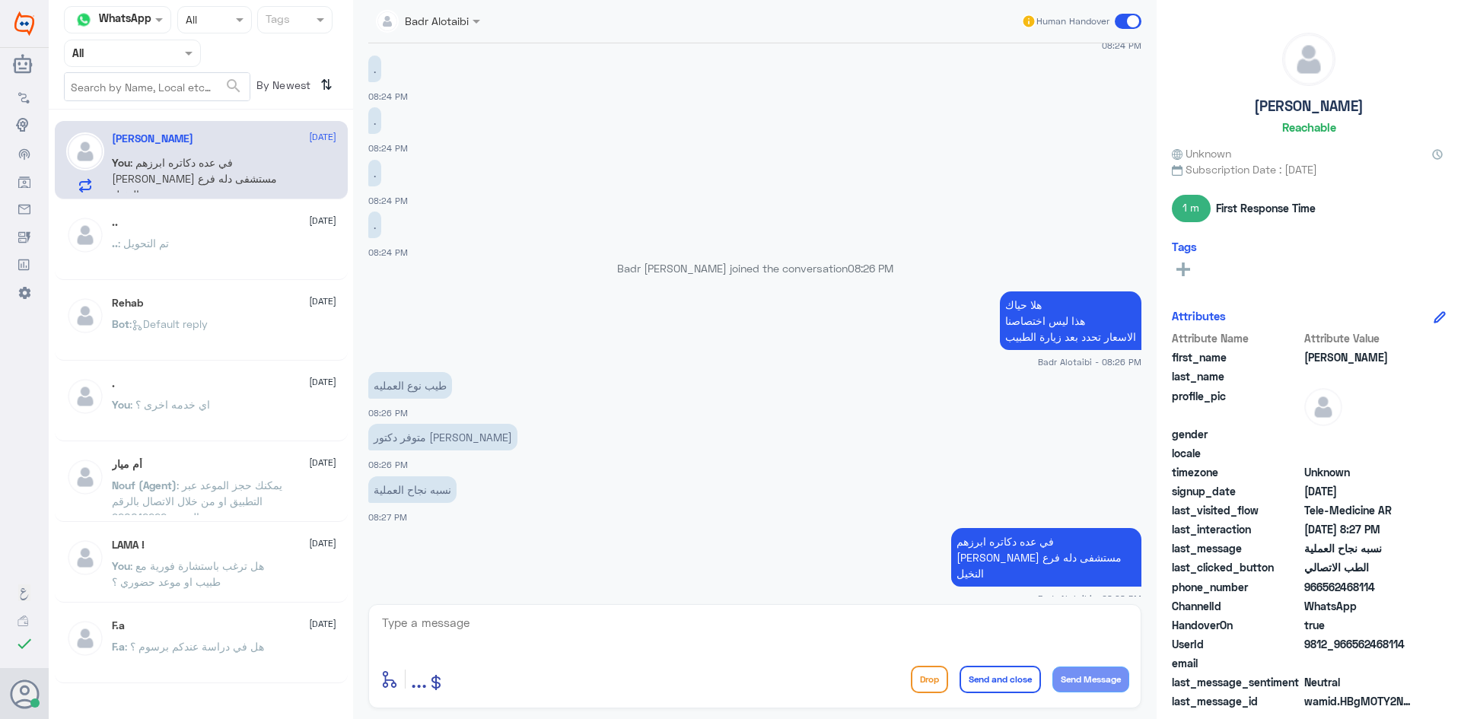
click at [167, 63] on div "Agent Filter All" at bounding box center [132, 53] width 137 height 27
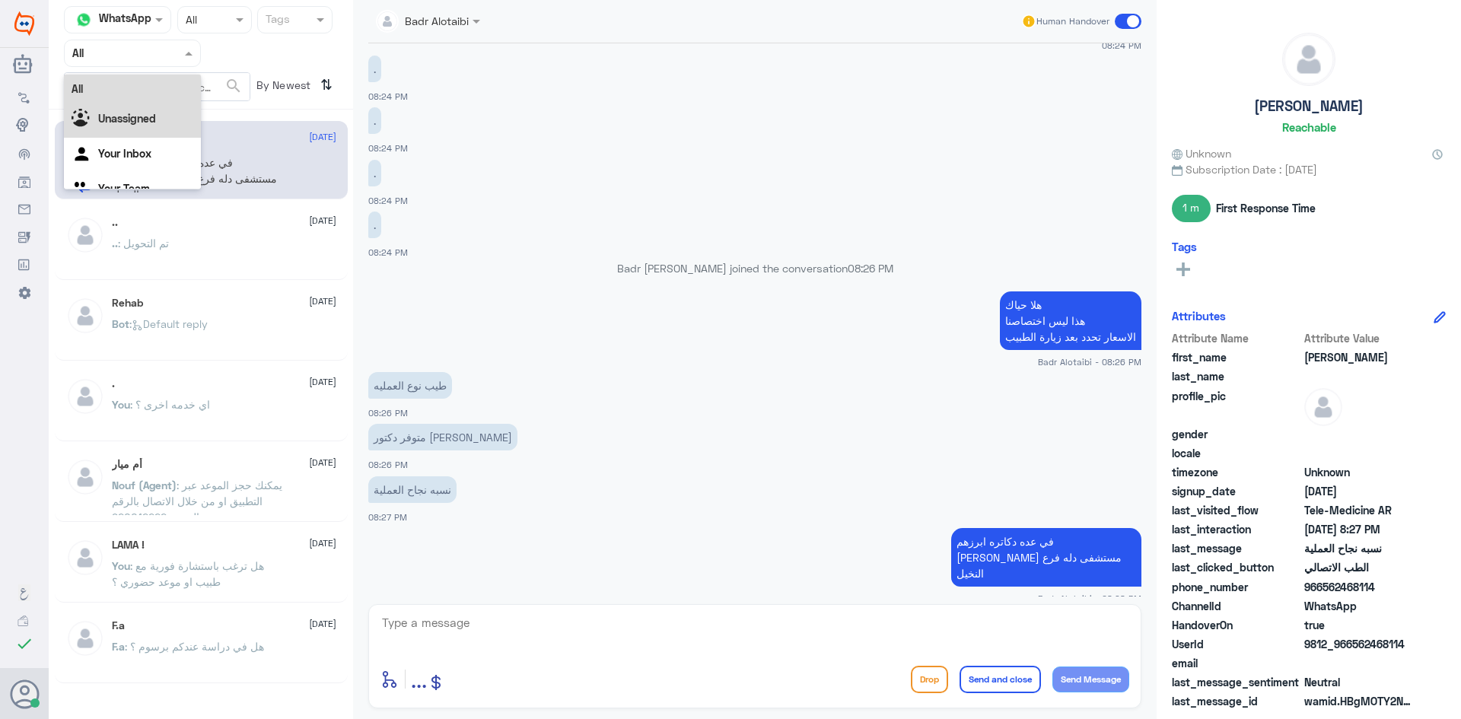
click at [166, 119] on div "Unassigned" at bounding box center [132, 120] width 137 height 35
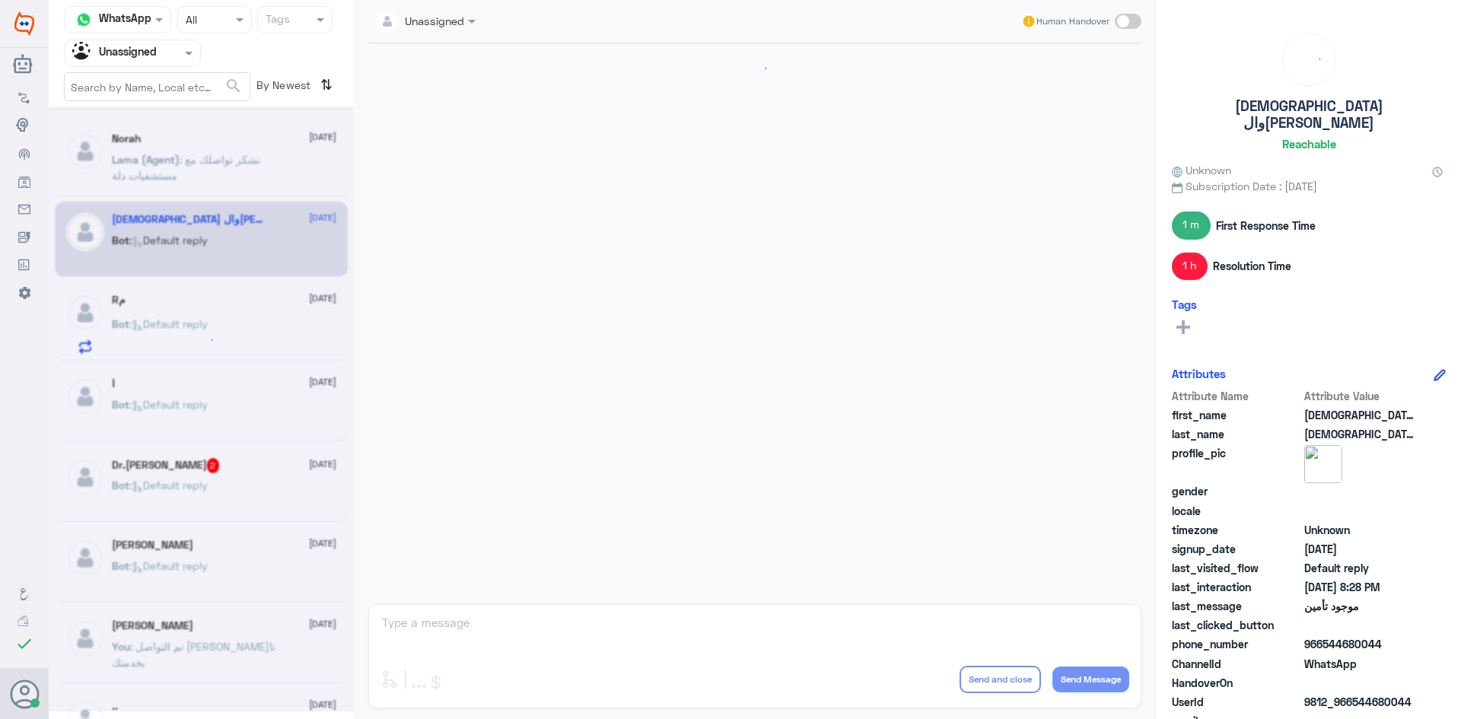
scroll to position [640, 0]
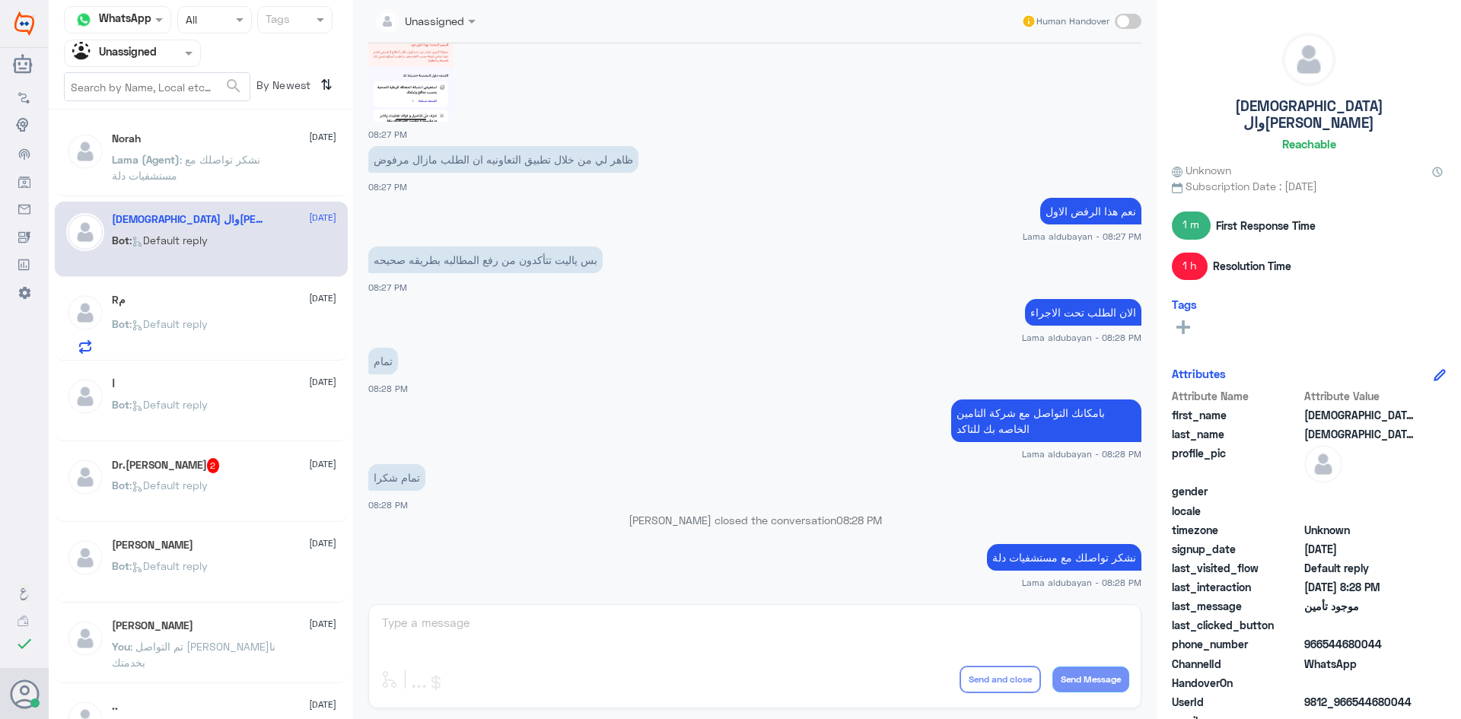
click at [254, 161] on span ": نشكر تواصلك مع مستشفيات دلة" at bounding box center [186, 167] width 148 height 29
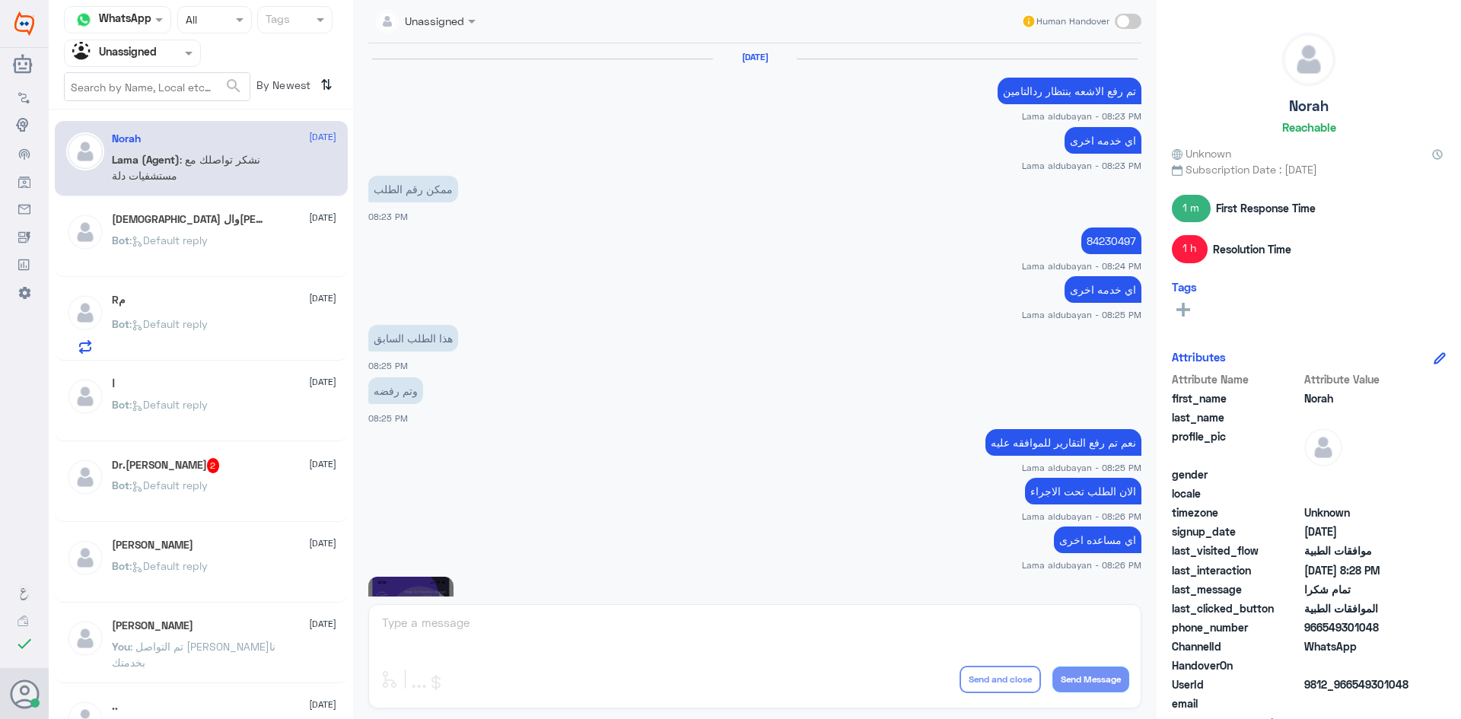
scroll to position [640, 0]
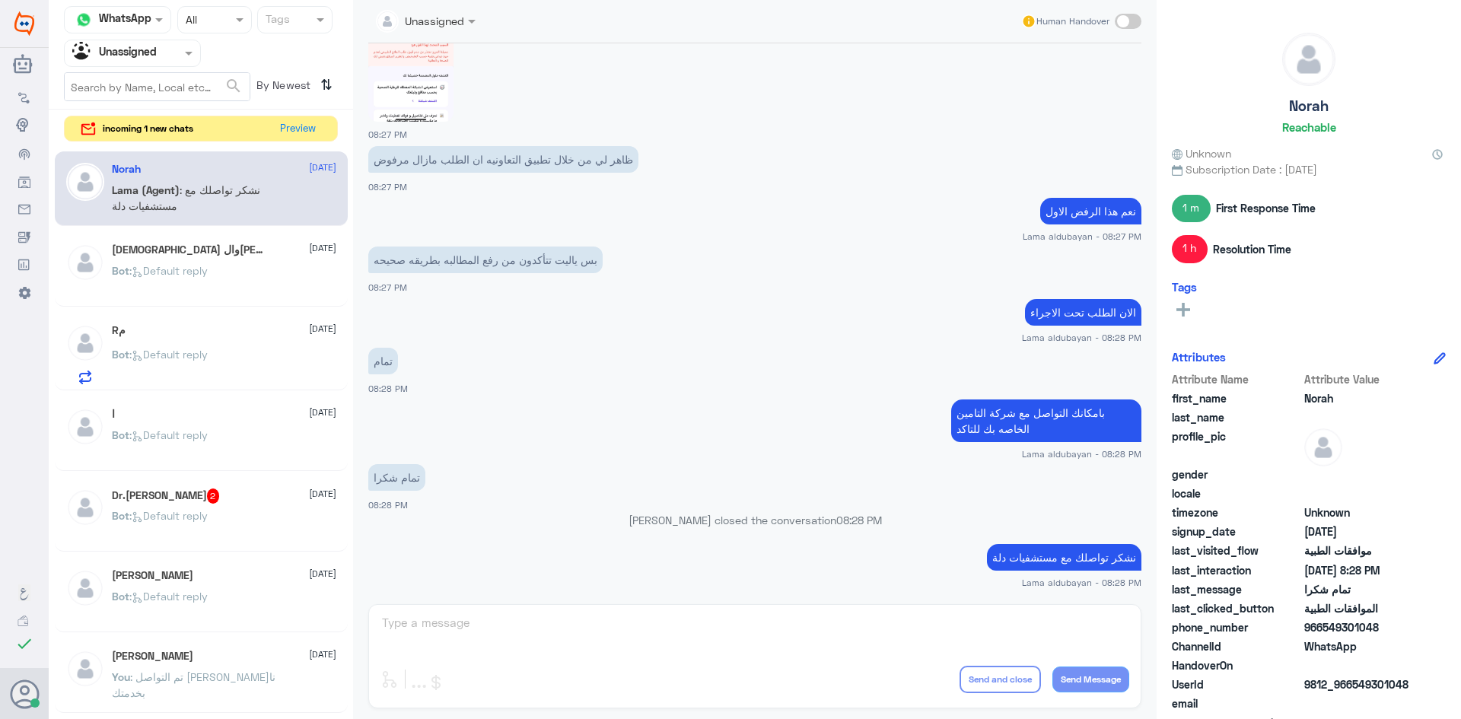
click at [167, 51] on div at bounding box center [132, 53] width 135 height 18
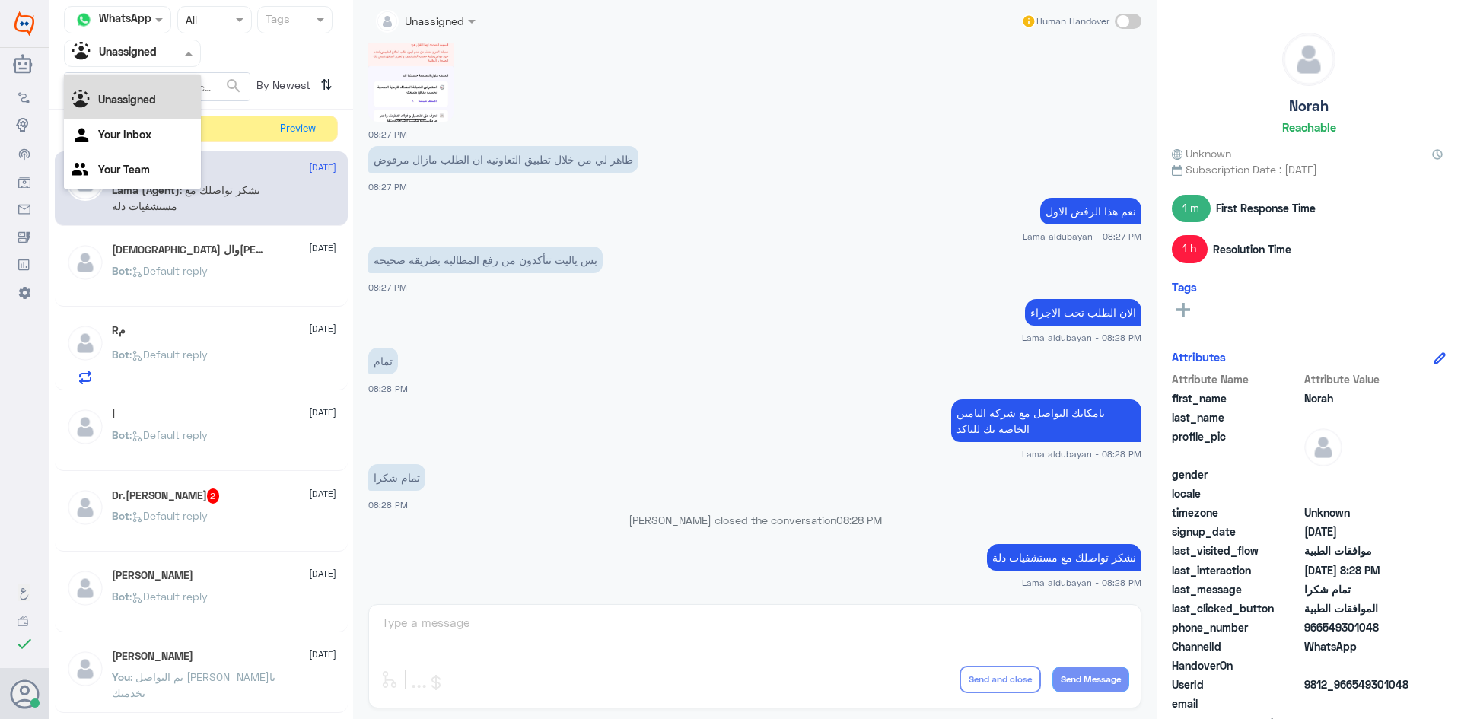
scroll to position [0, 0]
click at [139, 82] on div "All" at bounding box center [132, 89] width 137 height 28
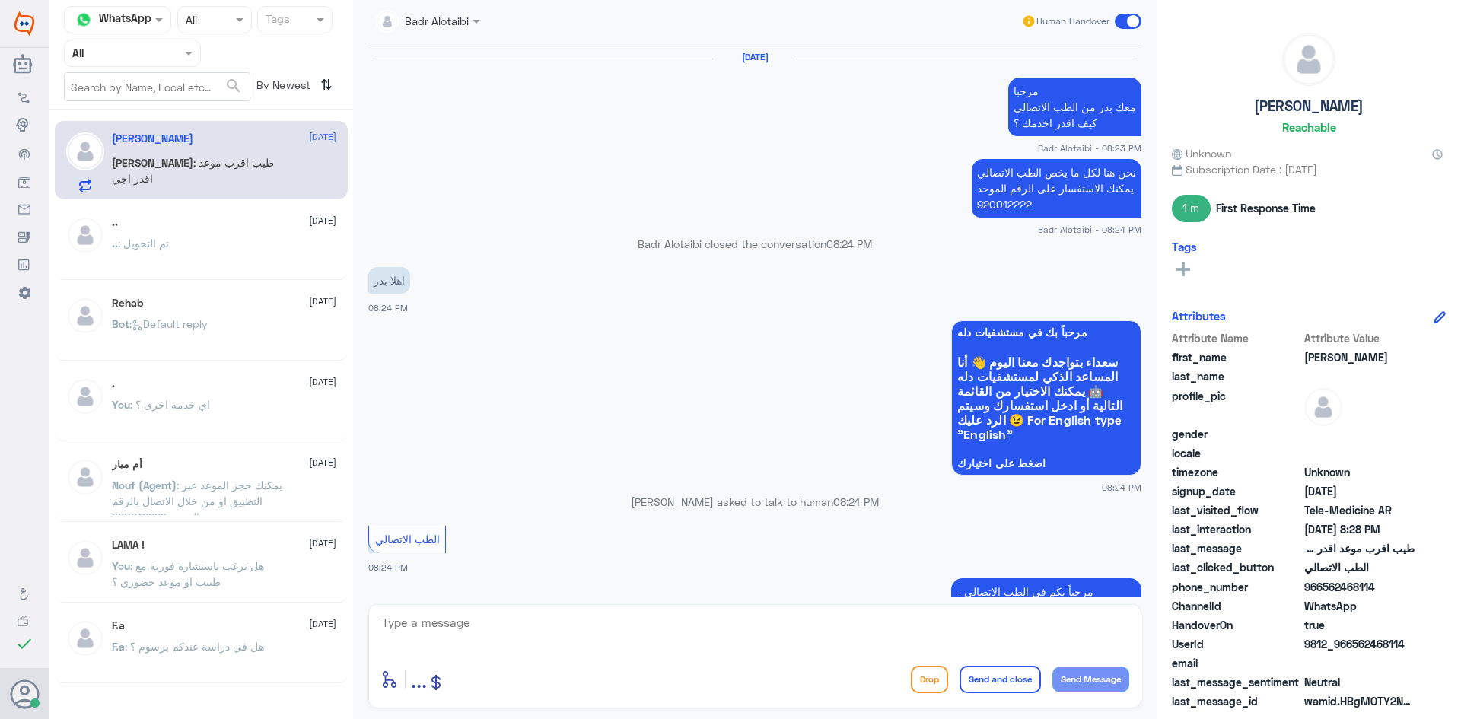
scroll to position [705, 0]
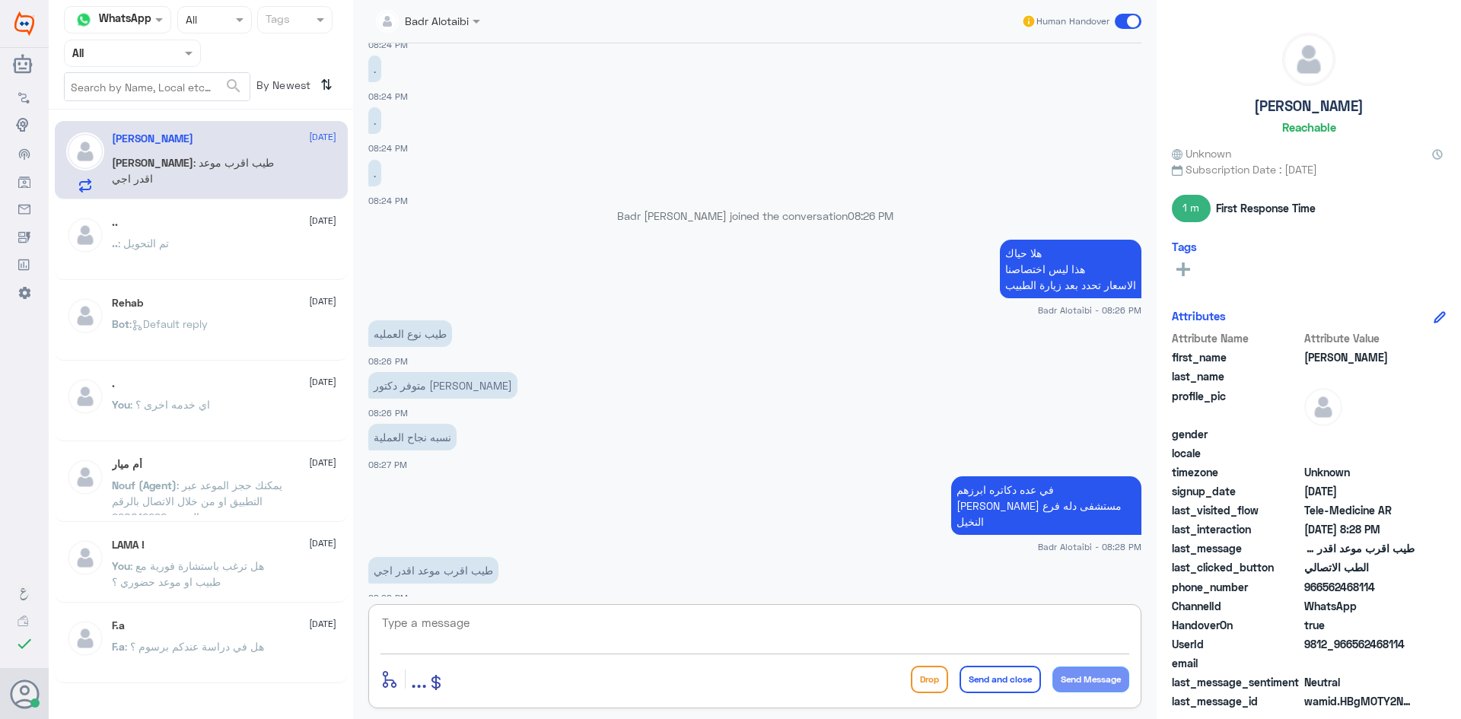
click at [740, 629] on textarea at bounding box center [754, 631] width 749 height 37
click at [762, 644] on textarea at bounding box center [754, 631] width 749 height 37
type textarea "اقرب موعد غدا 1:30 م"
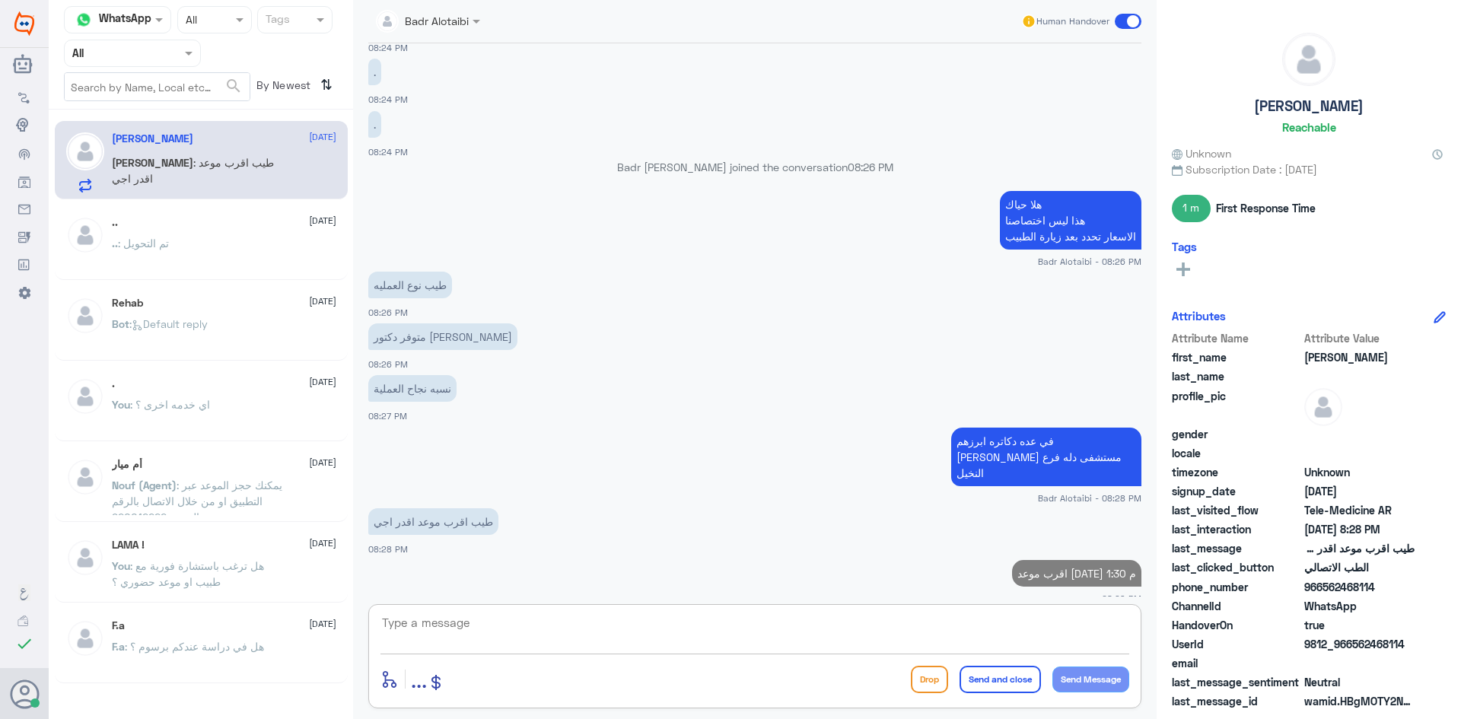
click at [719, 622] on textarea at bounding box center [754, 631] width 749 height 37
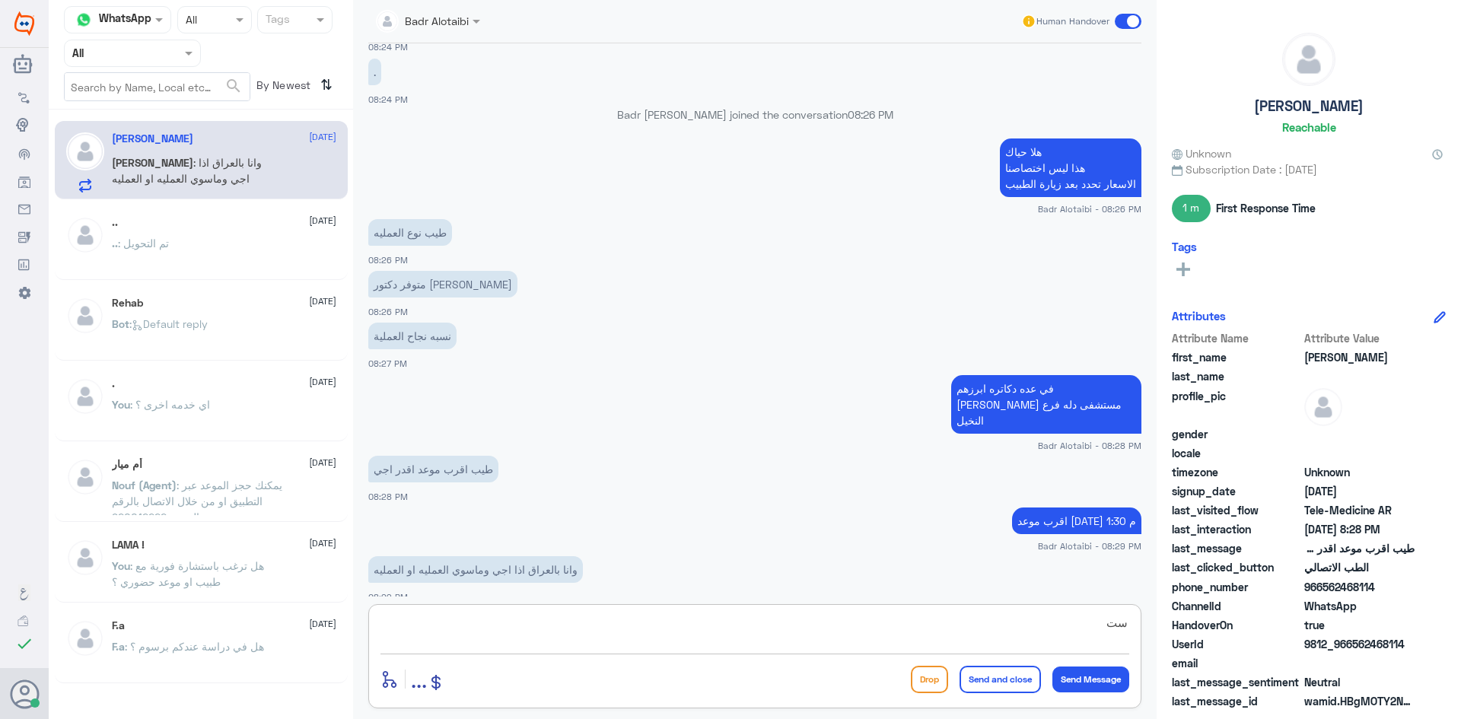
type textarea "س"
type textarea "يتحدد العملية بعد زيارة الطبيب"
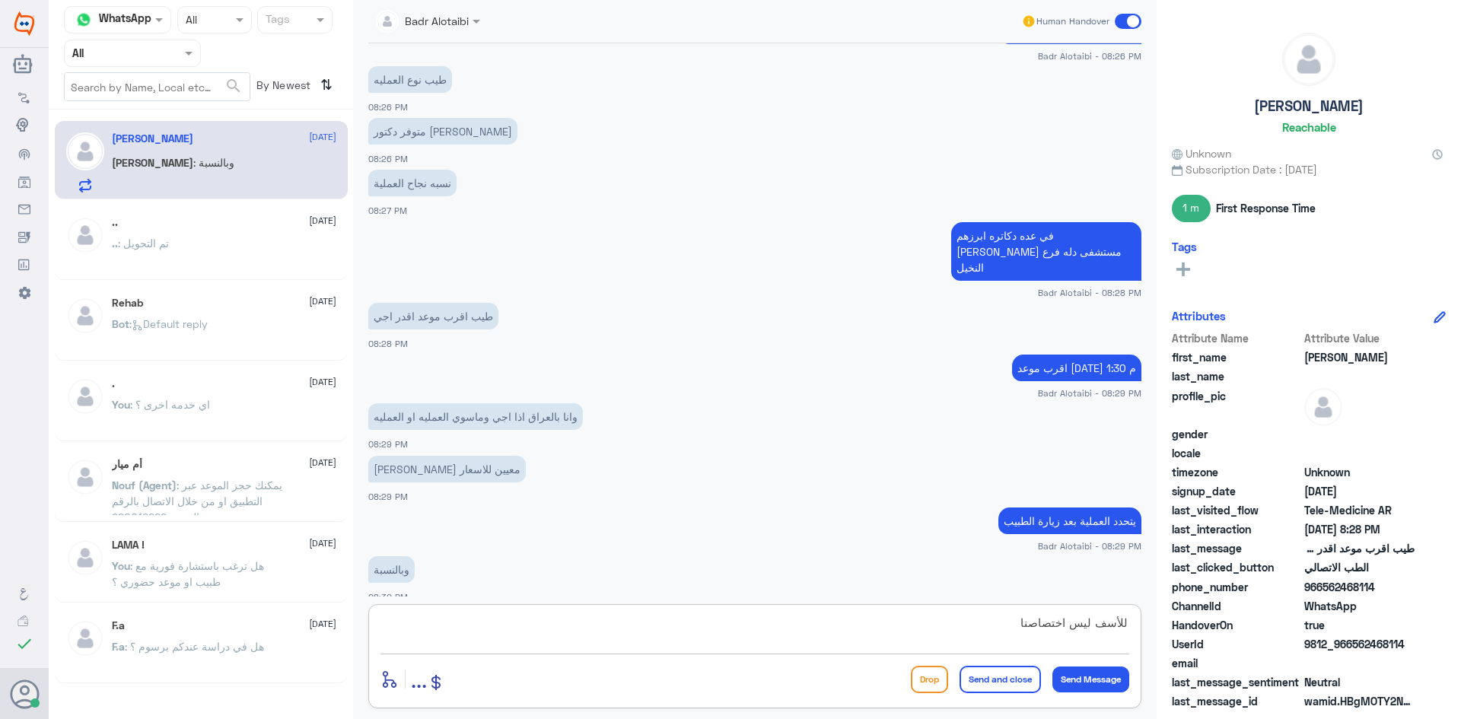
scroll to position [1010, 0]
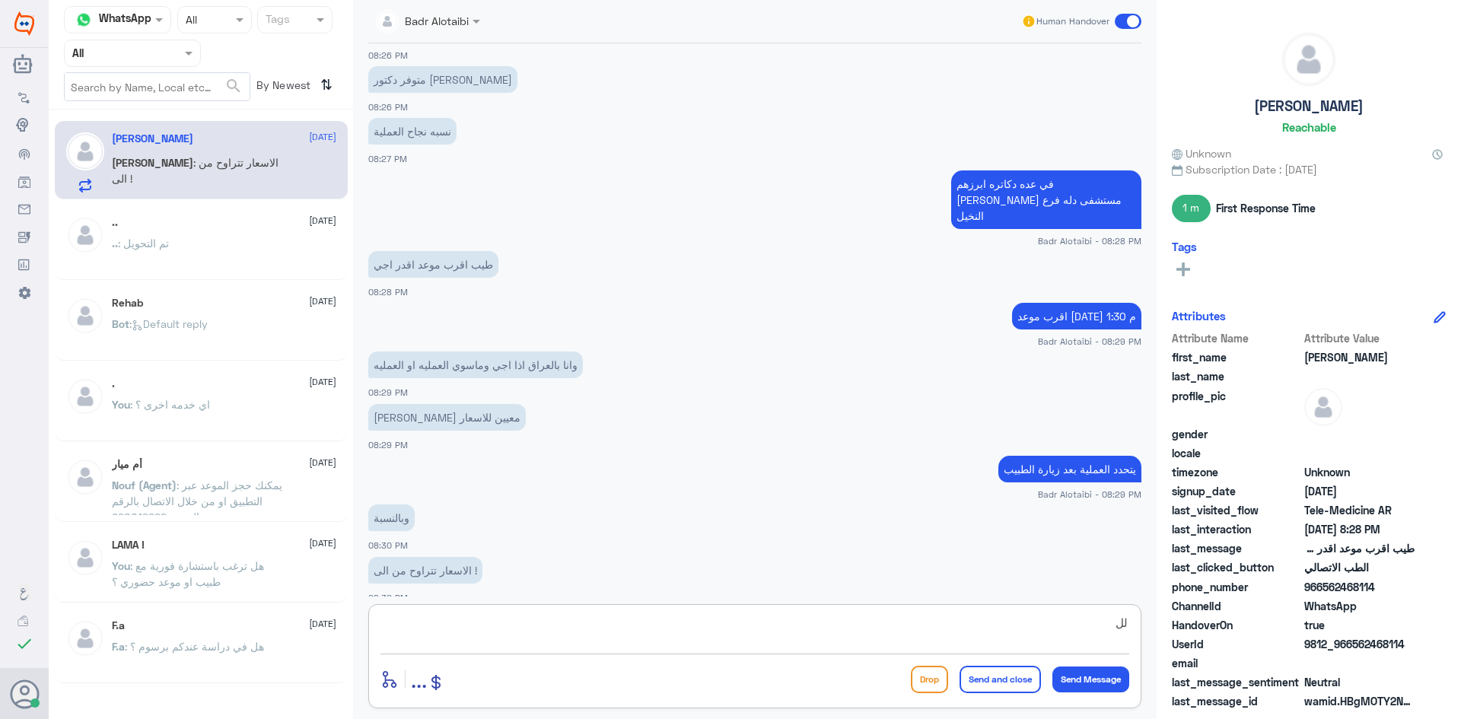
type textarea "ل"
click at [988, 646] on textarea "أبرز الاطباء عامر زيني حسان العساف محمد عرفه الاسعار تتراوح من7" at bounding box center [754, 631] width 749 height 37
type textarea "أبرز الاطباء عامر زيني حسان العساف محمد عرفه الاسعار تتراوح من 70 الف ريال حنى …"
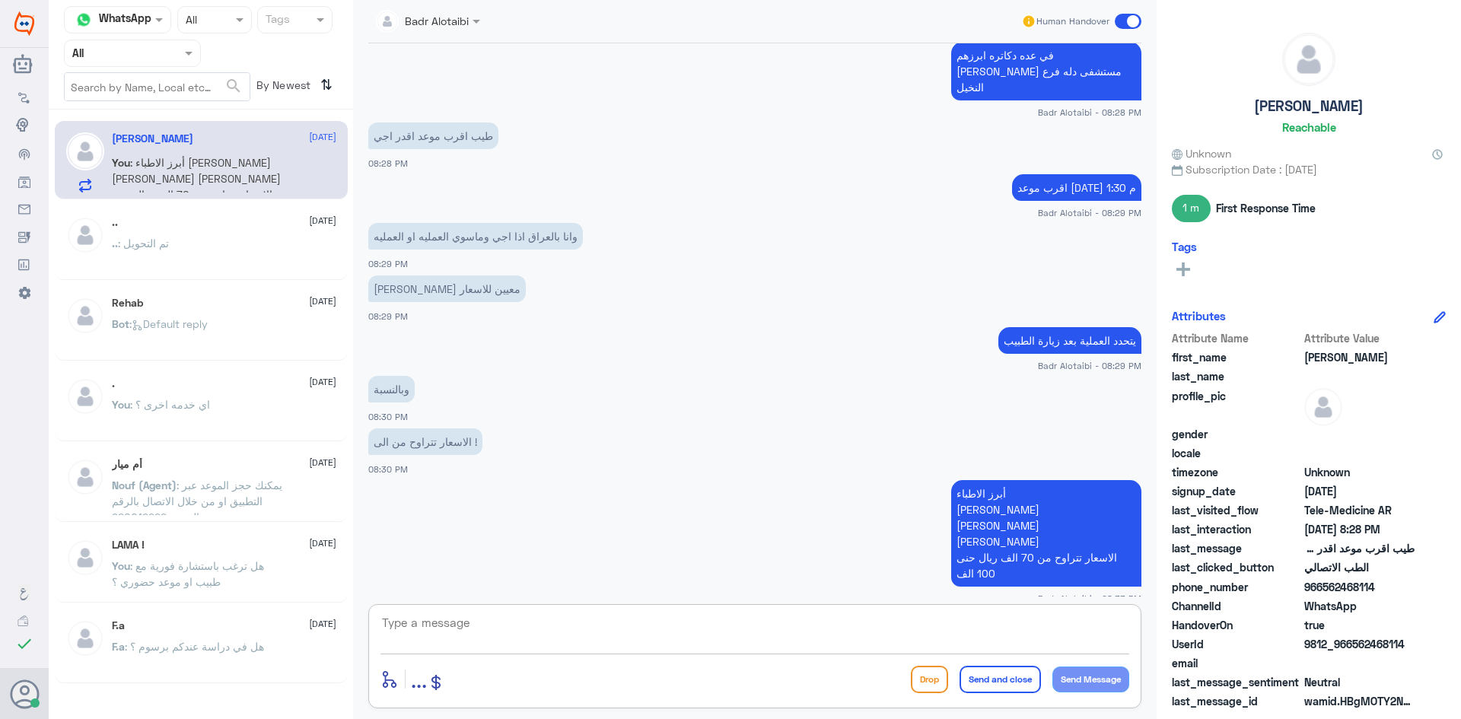
click at [1124, 27] on span at bounding box center [1128, 21] width 27 height 15
click at [0, 0] on input "checkbox" at bounding box center [0, 0] width 0 height 0
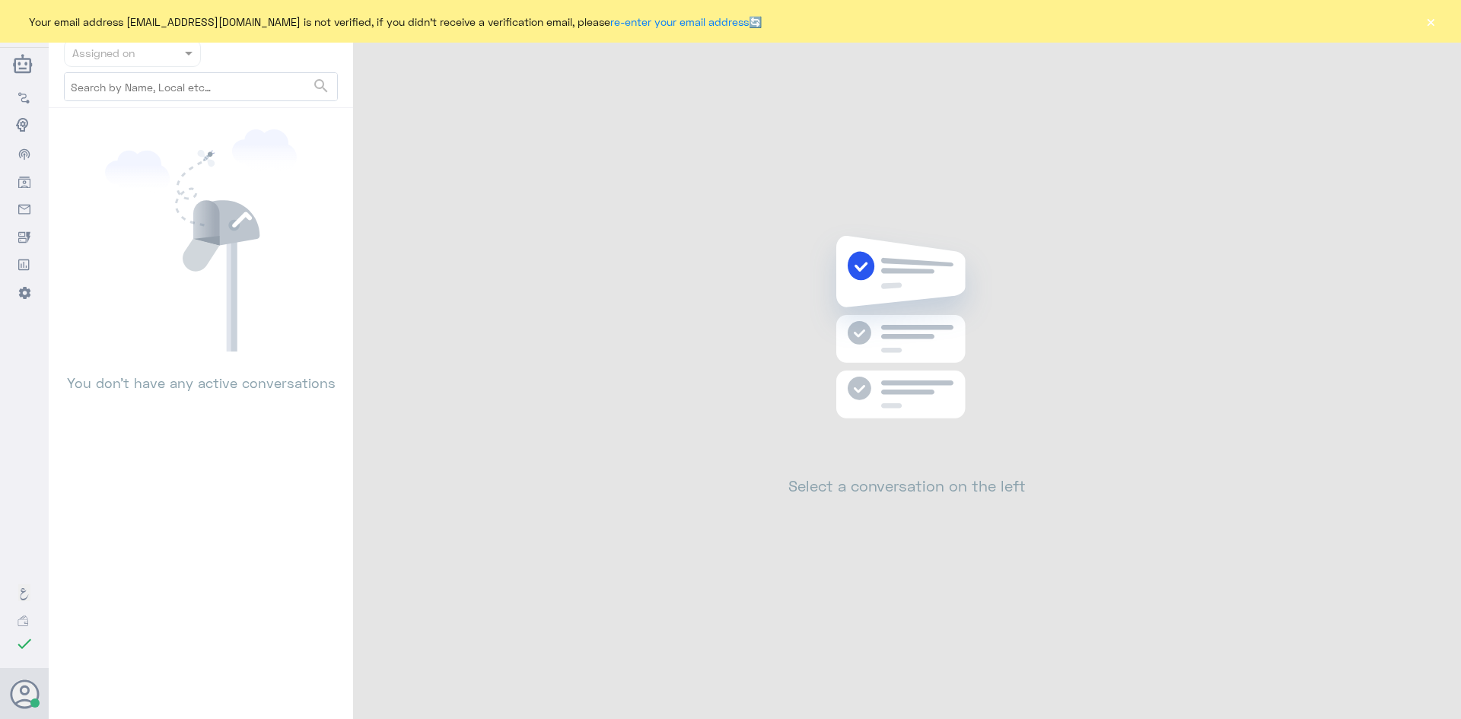
click at [1433, 29] on button "×" at bounding box center [1430, 21] width 15 height 15
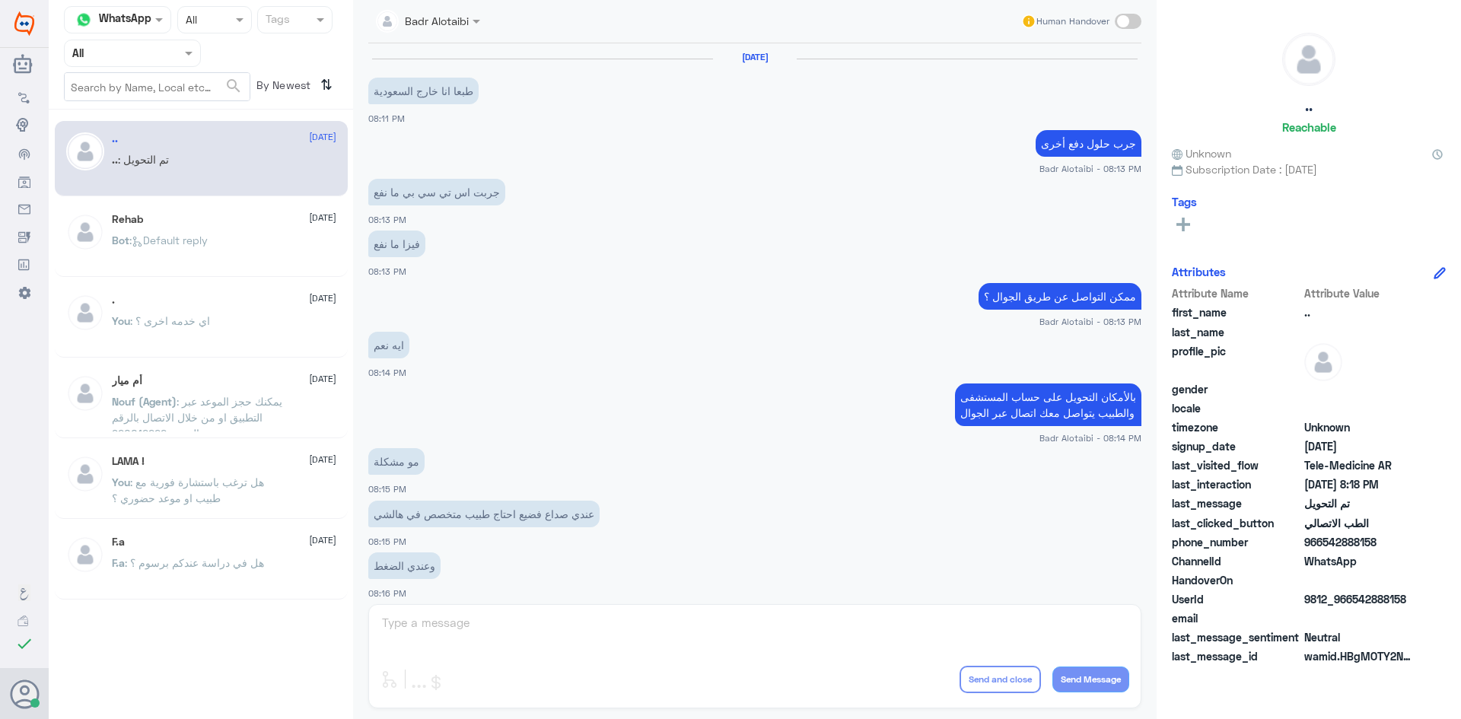
scroll to position [499, 0]
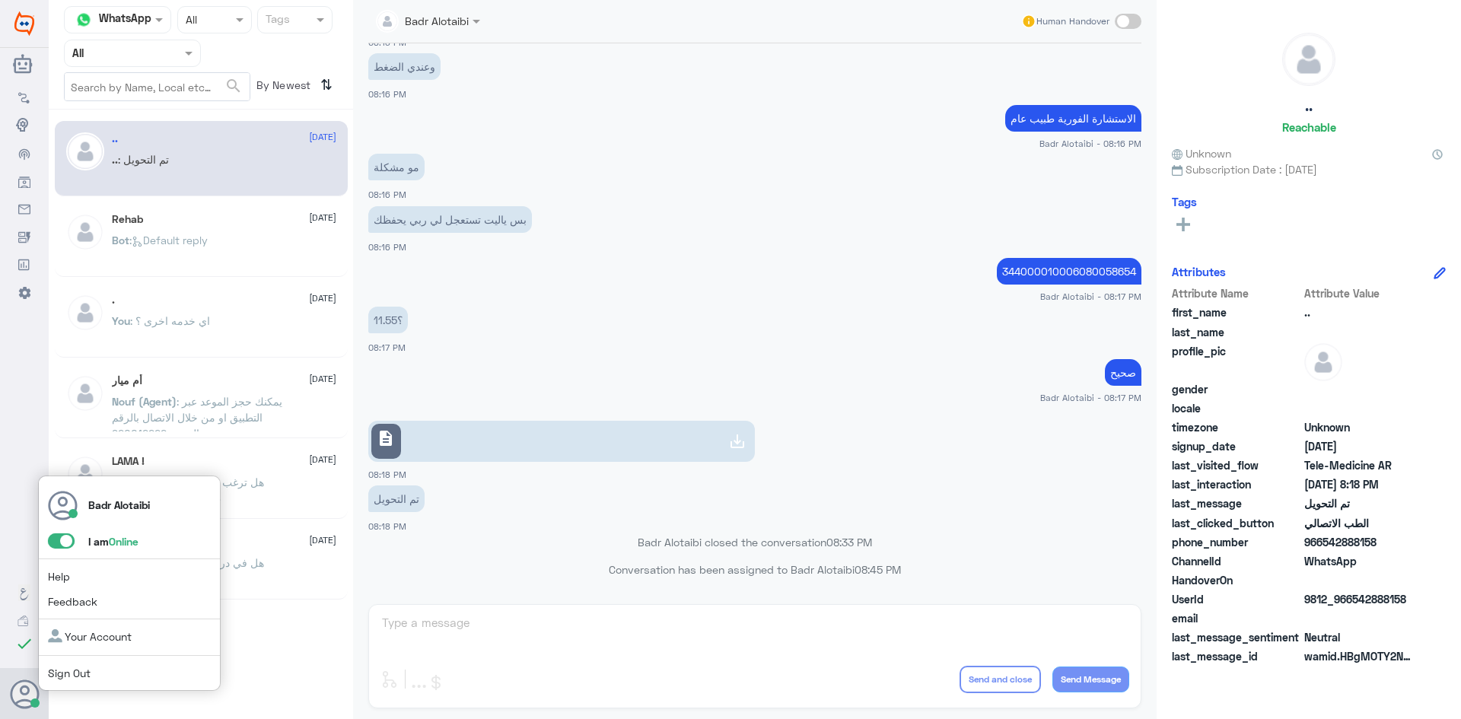
click at [62, 543] on span at bounding box center [61, 540] width 27 height 15
click at [0, 0] on input "checkbox" at bounding box center [0, 0] width 0 height 0
click at [60, 545] on span at bounding box center [61, 540] width 27 height 15
click at [0, 0] on input "checkbox" at bounding box center [0, 0] width 0 height 0
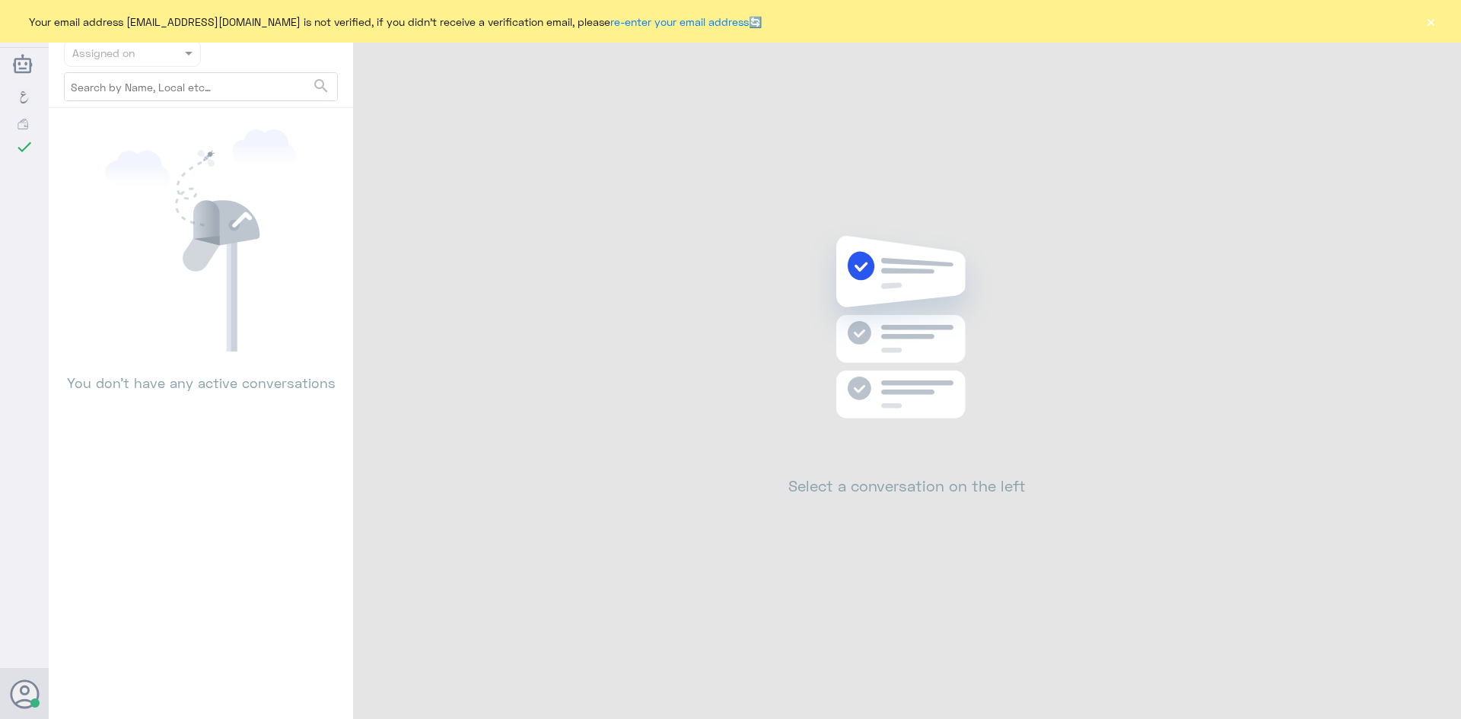
click at [1431, 26] on button "×" at bounding box center [1430, 21] width 15 height 15
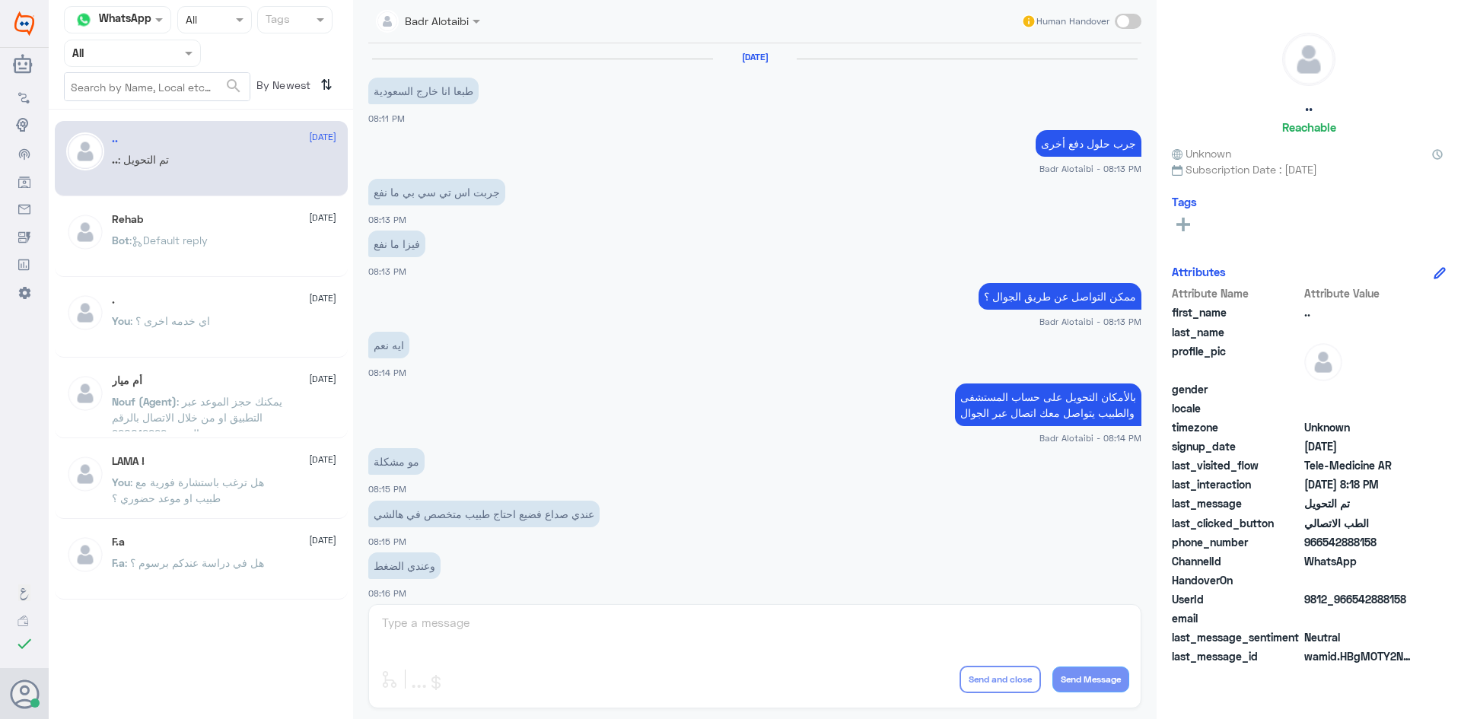
scroll to position [499, 0]
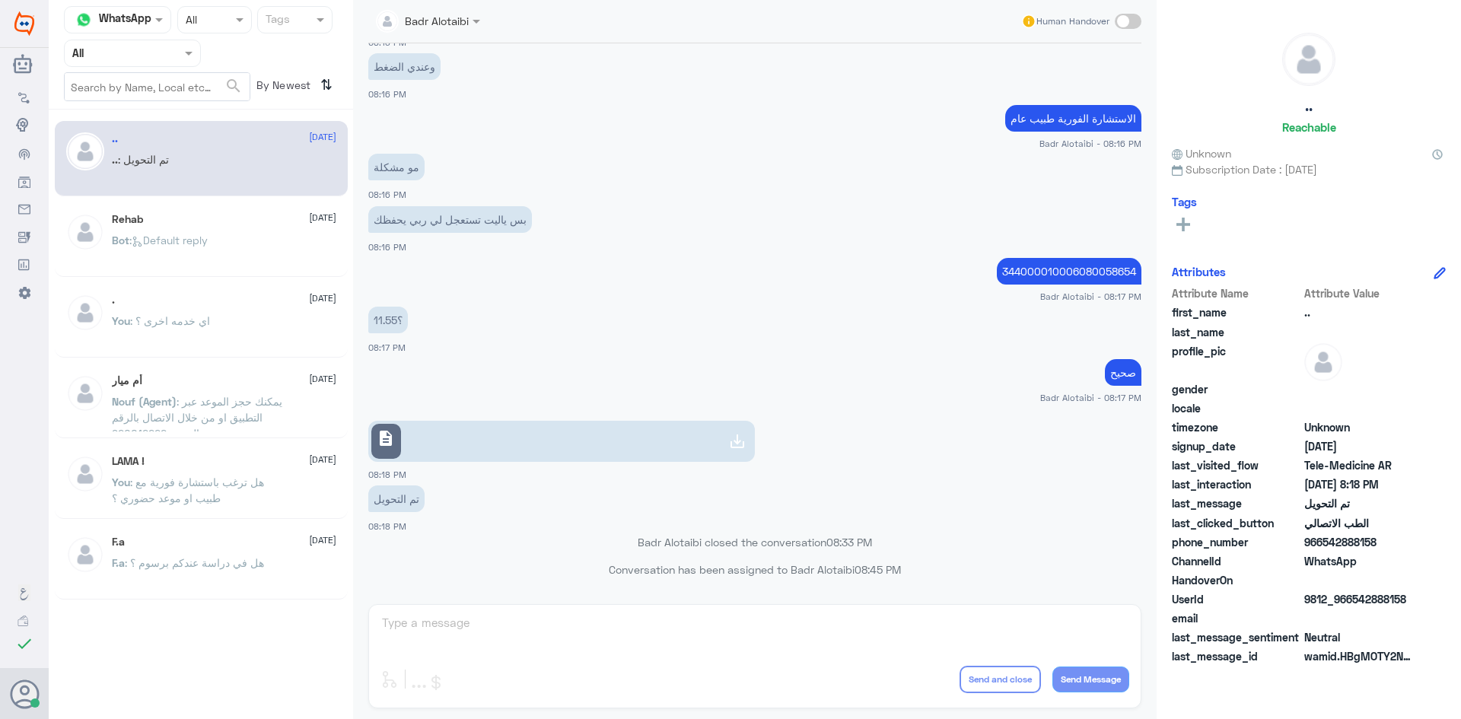
click at [177, 59] on div at bounding box center [132, 53] width 135 height 18
drag, startPoint x: 156, startPoint y: 100, endPoint x: 156, endPoint y: 109, distance: 9.1
click at [156, 109] on div "All Unassigned Your Inbox Your Team" at bounding box center [132, 141] width 137 height 133
click at [156, 109] on div "Unassigned" at bounding box center [132, 120] width 137 height 35
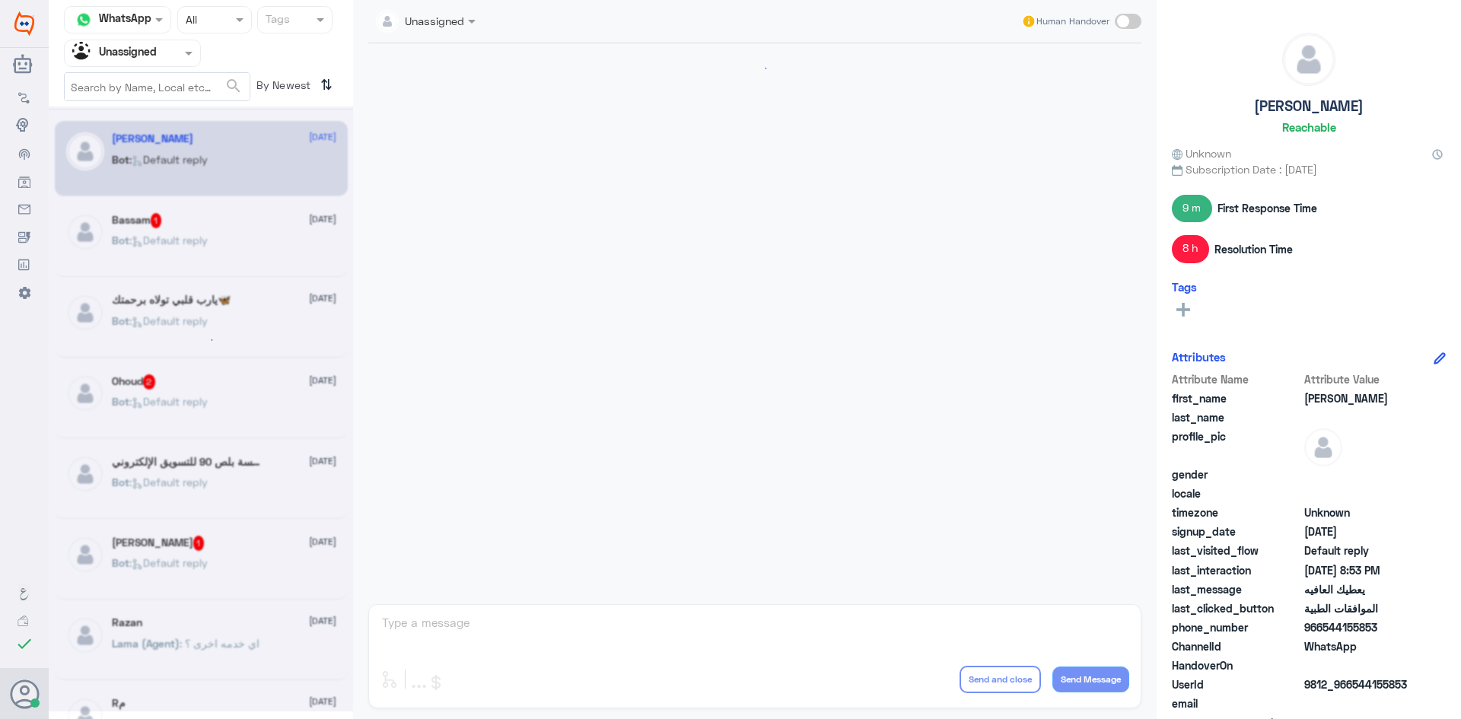
scroll to position [988, 0]
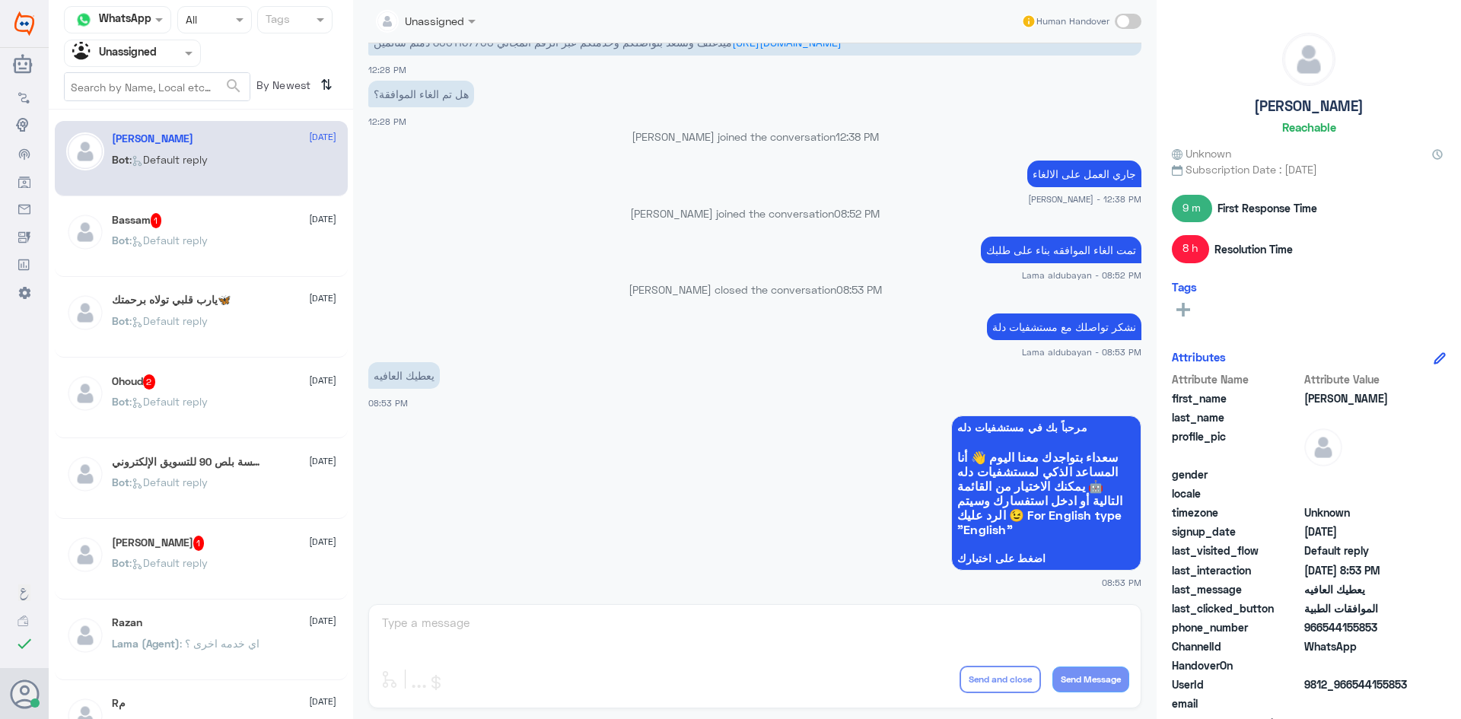
click at [250, 237] on div "Bot : Default reply" at bounding box center [224, 253] width 224 height 34
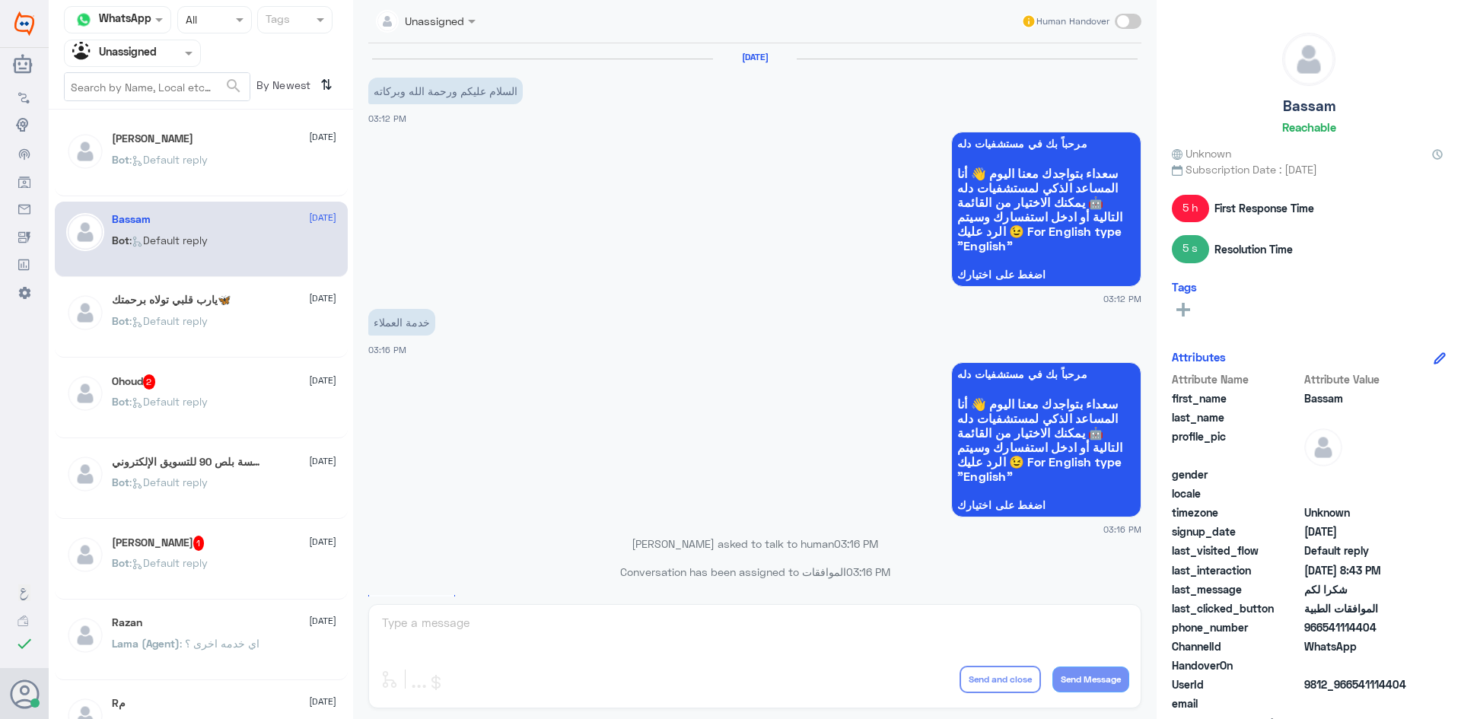
scroll to position [1023, 0]
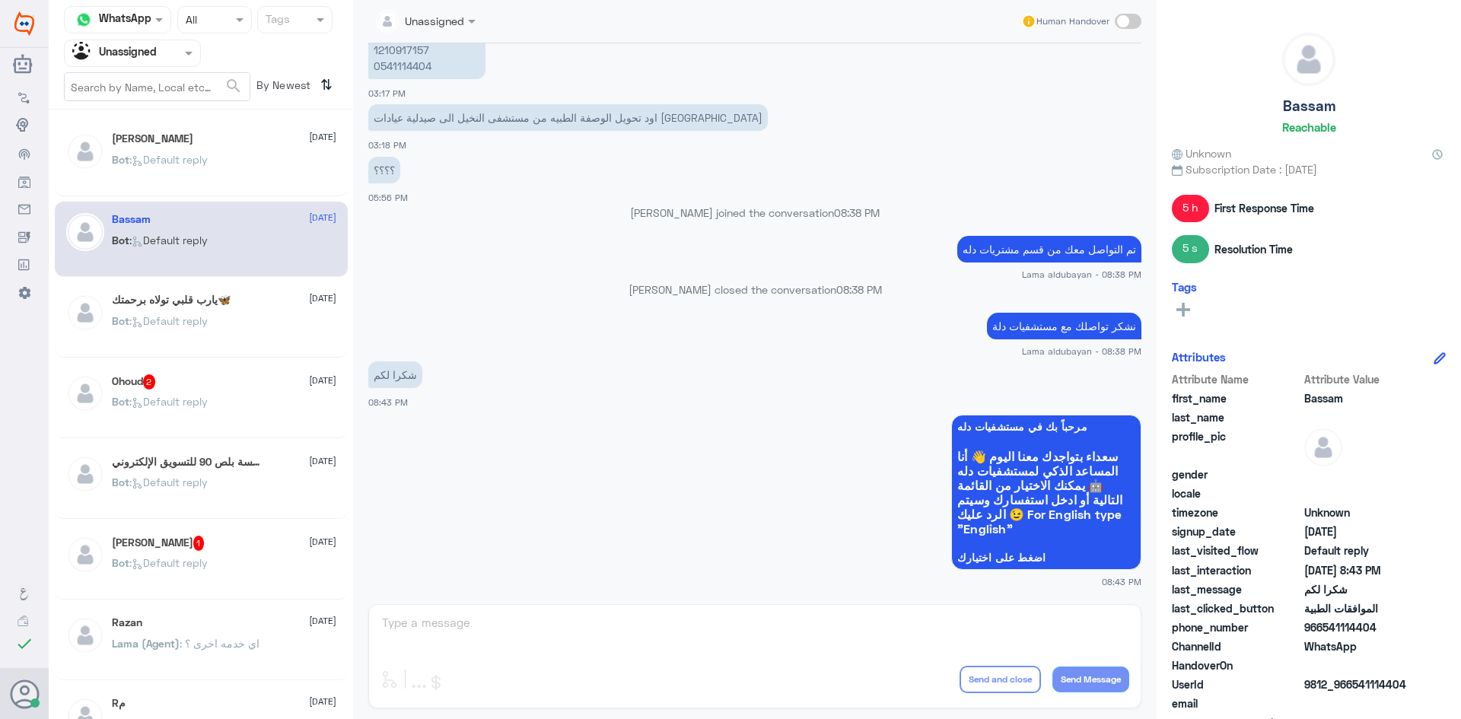
click at [190, 173] on p "Bot : Default reply" at bounding box center [160, 170] width 96 height 38
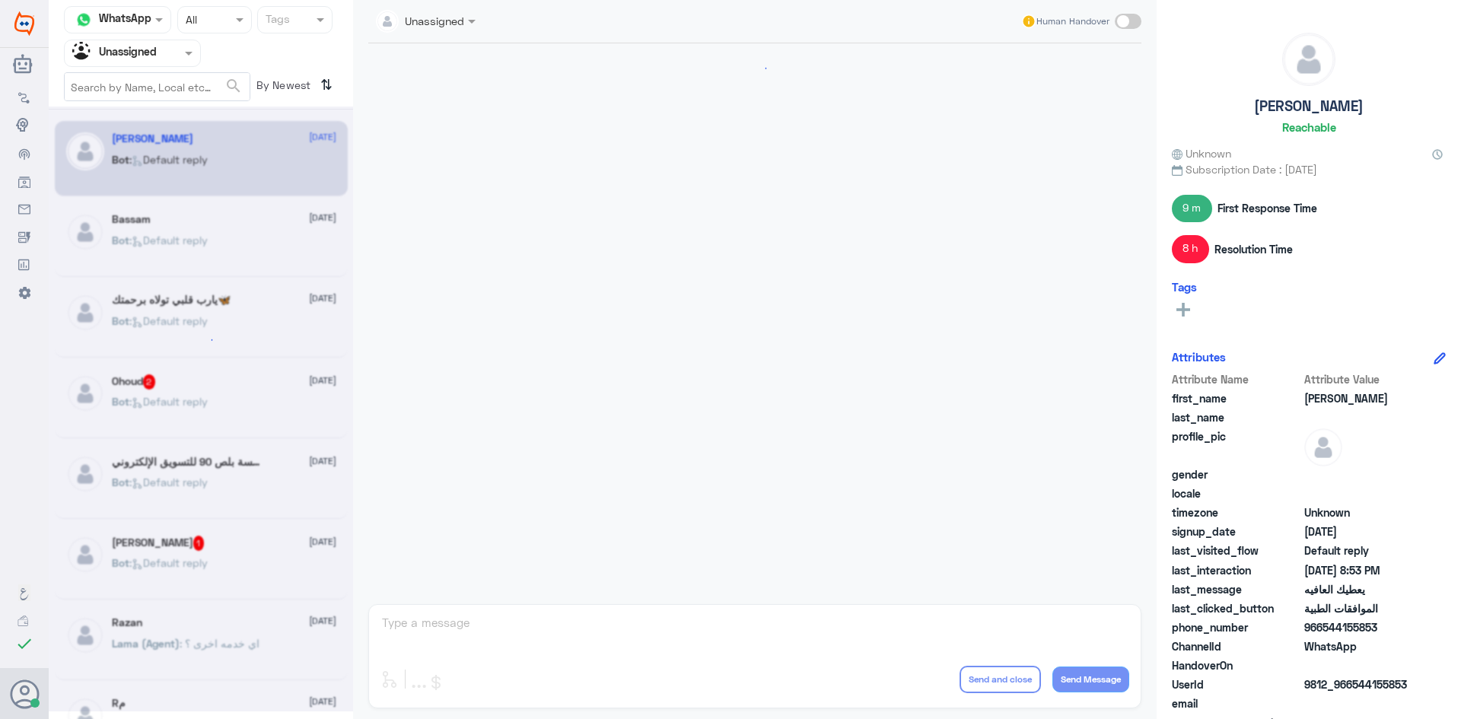
scroll to position [988, 0]
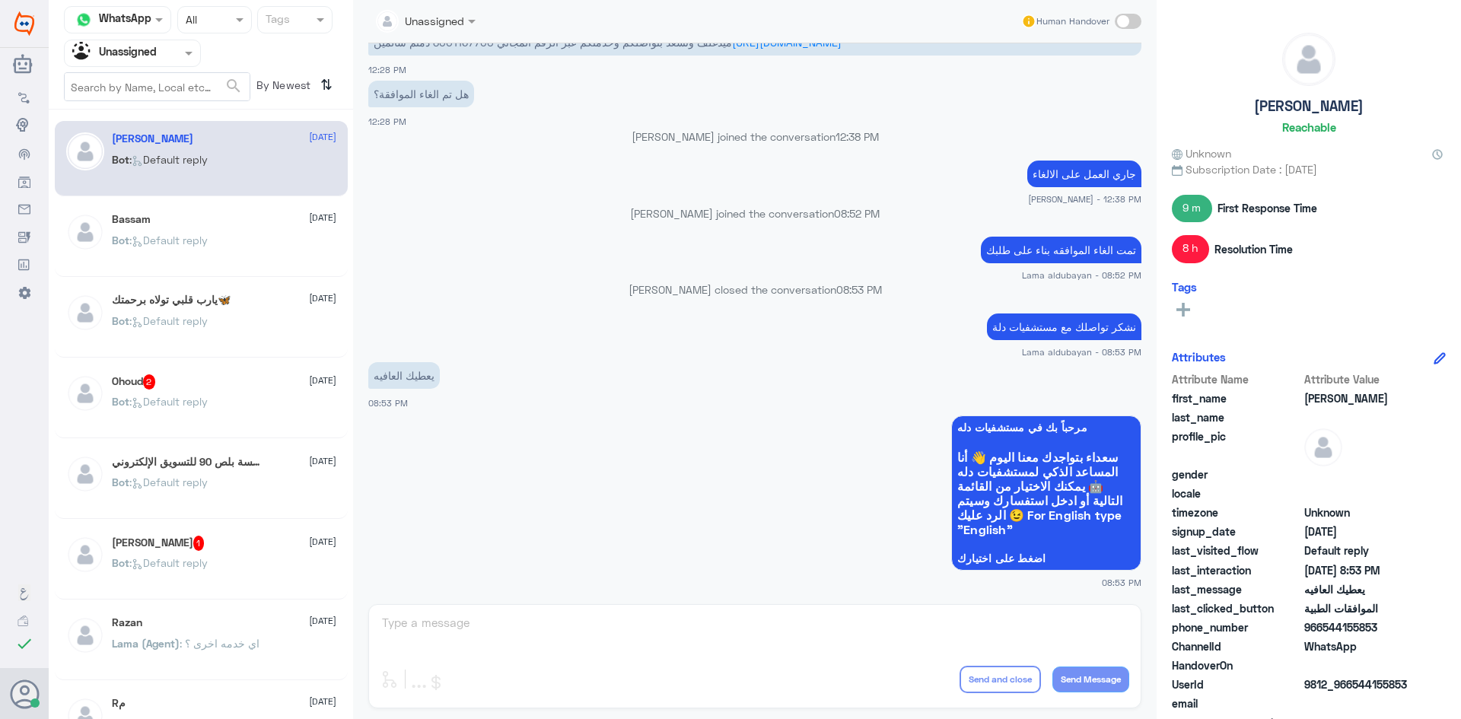
click at [188, 388] on div "Ohoud 2 [DATE]" at bounding box center [224, 381] width 224 height 15
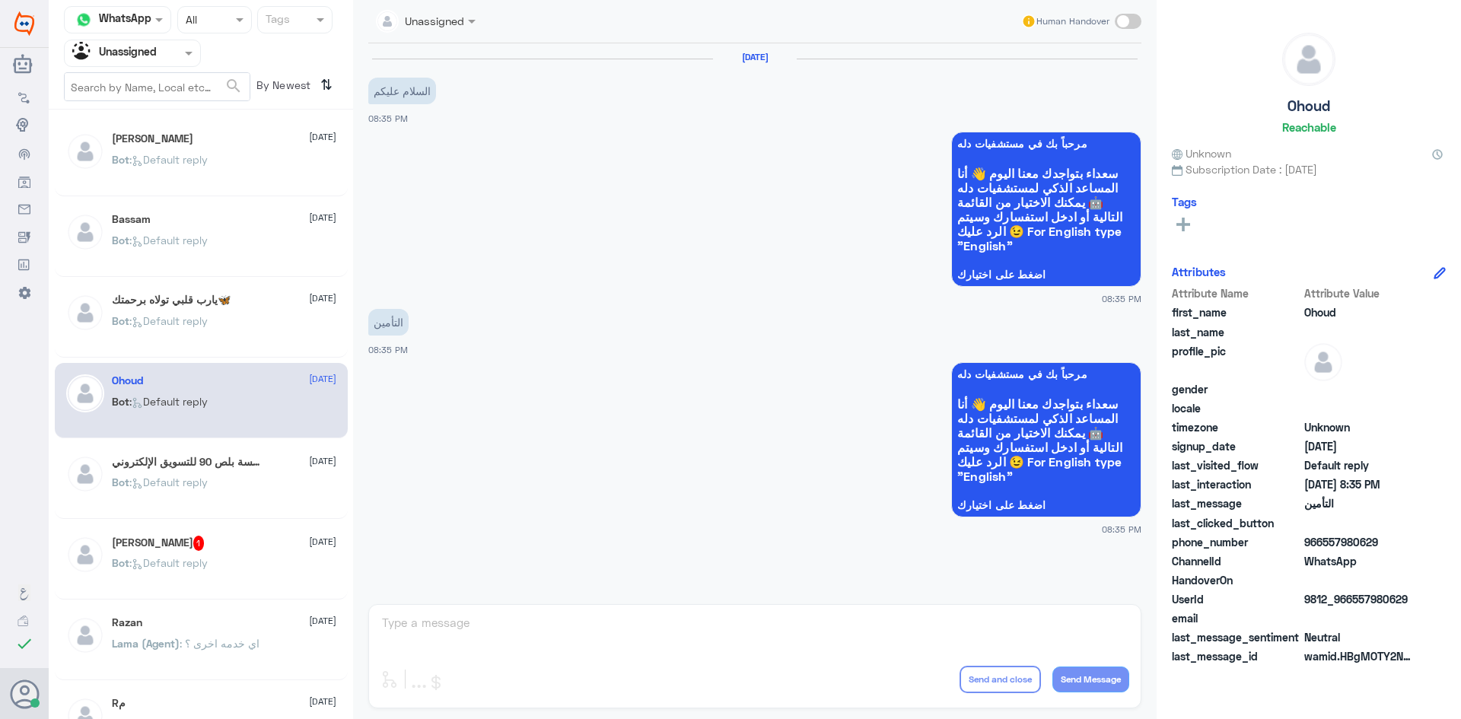
drag, startPoint x: 1413, startPoint y: 594, endPoint x: 1354, endPoint y: 600, distance: 59.6
click at [1354, 600] on span "9812_966557980629" at bounding box center [1359, 599] width 110 height 16
copy span "557980629"
click at [610, 629] on div "Unassigned Human Handover [DATE] السلام عليكم 08:35 PM مرحباً بك في مستشفيات دل…" at bounding box center [755, 362] width 804 height 724
click at [1138, 24] on span at bounding box center [1128, 21] width 27 height 15
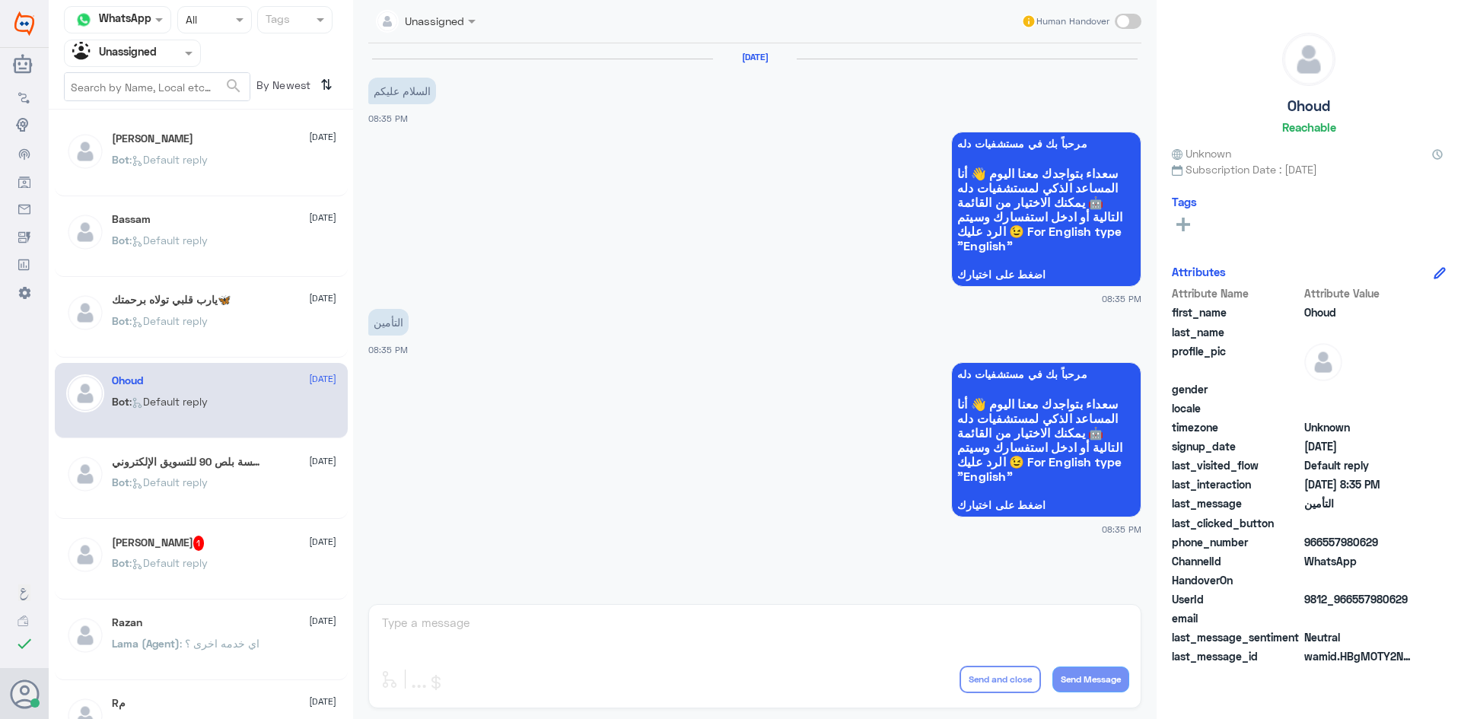
click at [0, 0] on input "checkbox" at bounding box center [0, 0] width 0 height 0
click at [1125, 15] on span at bounding box center [1128, 21] width 27 height 15
click at [0, 0] on input "checkbox" at bounding box center [0, 0] width 0 height 0
click at [1125, 15] on span at bounding box center [1128, 21] width 27 height 15
click at [0, 0] on input "checkbox" at bounding box center [0, 0] width 0 height 0
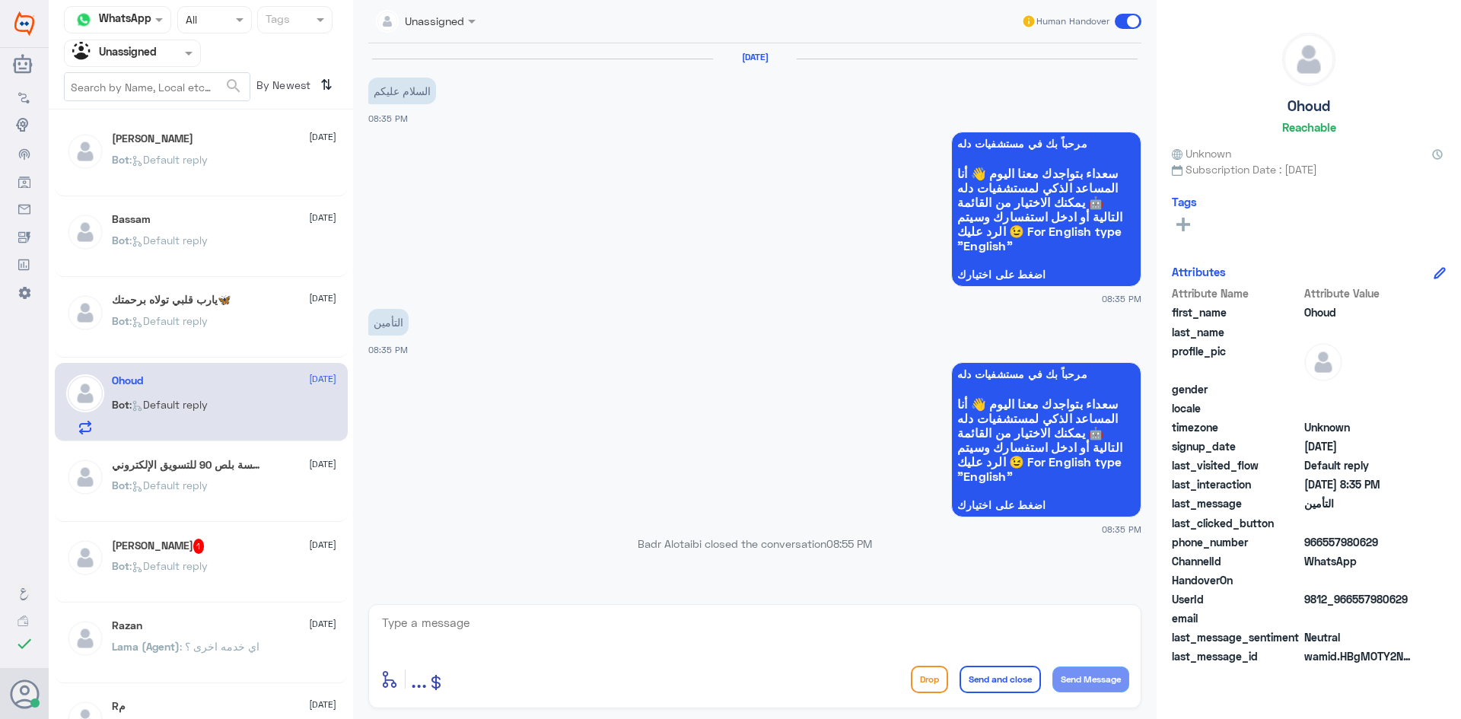
click at [622, 629] on textarea at bounding box center [754, 631] width 749 height 37
paste textarea "مرحبا معك بدر من الطب الاتصالي كيف اقدر اخدمك ؟"
type textarea "مرحبا معك بدر من الطب الاتصالي كيف اقدر اخدمك ؟"
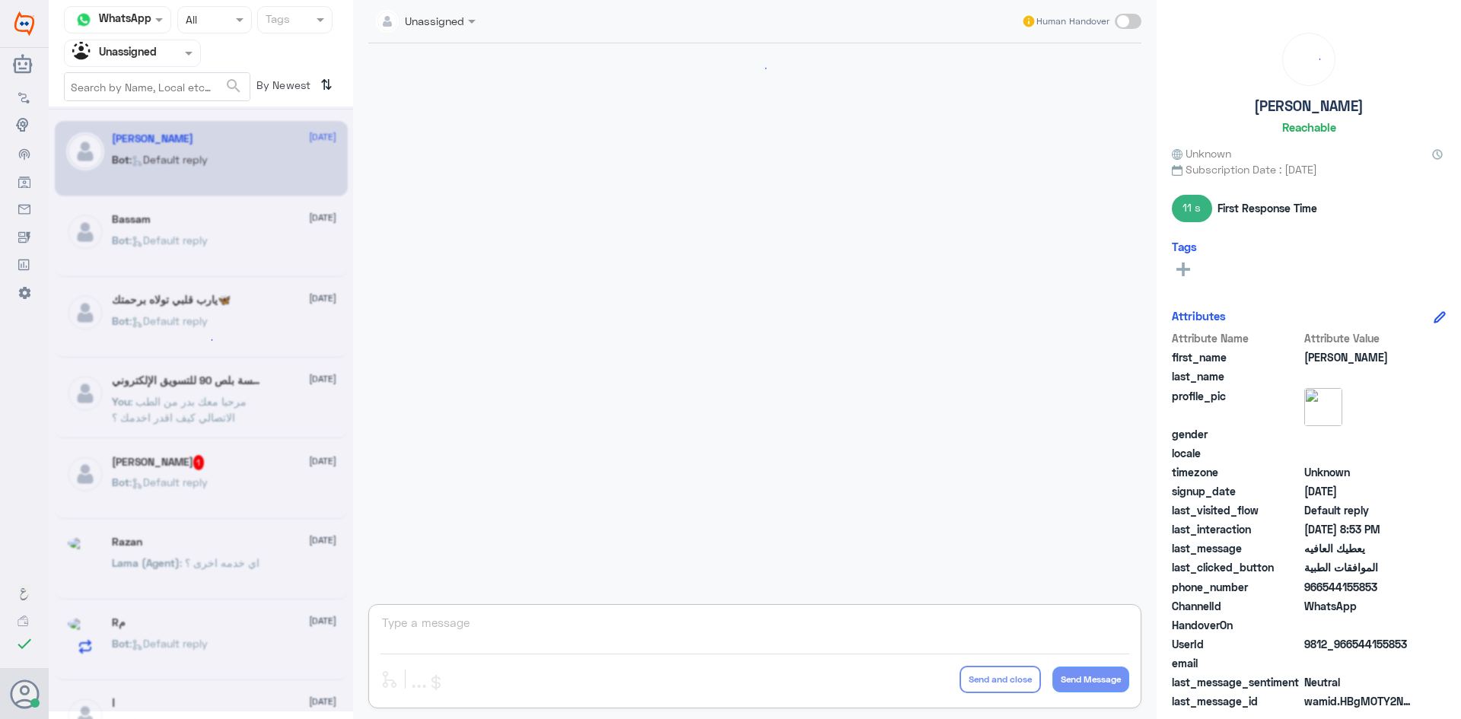
scroll to position [988, 0]
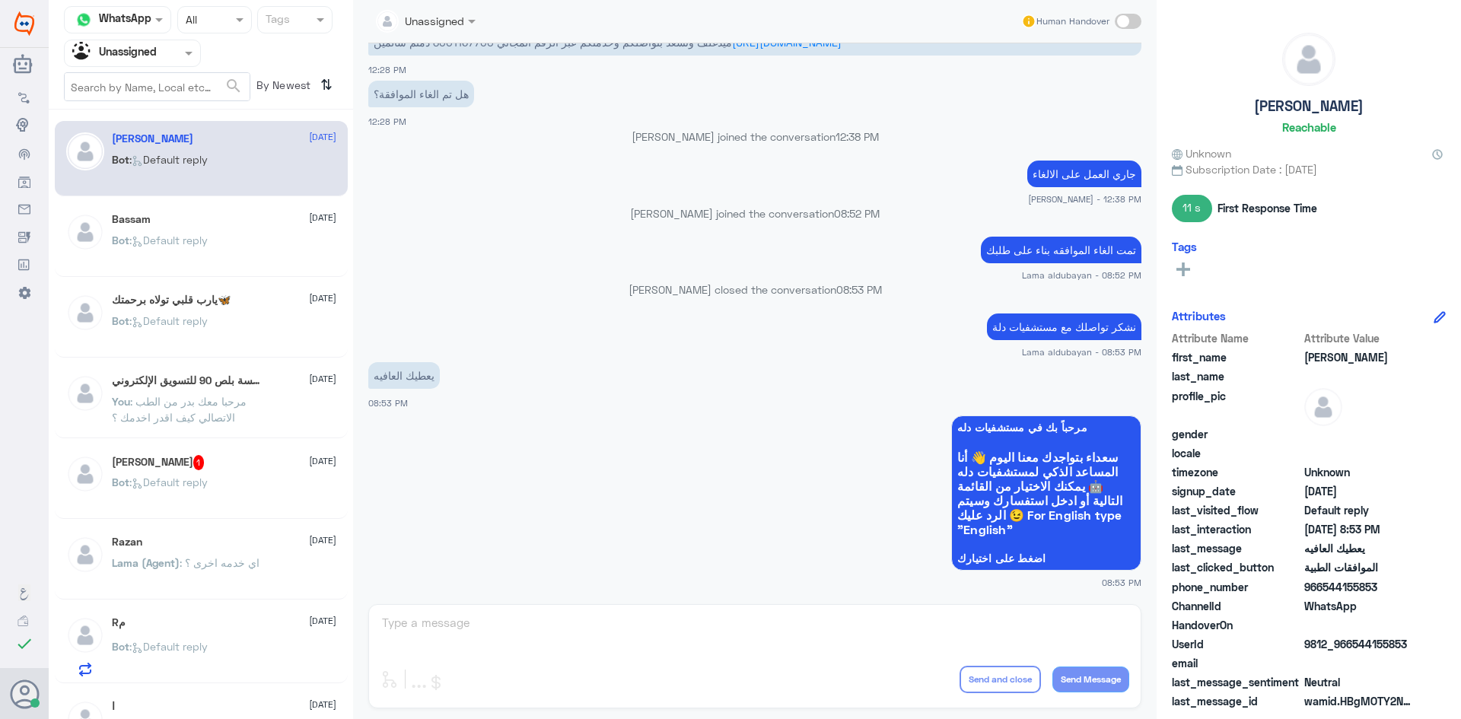
click at [171, 250] on p "Bot : Default reply" at bounding box center [160, 251] width 96 height 38
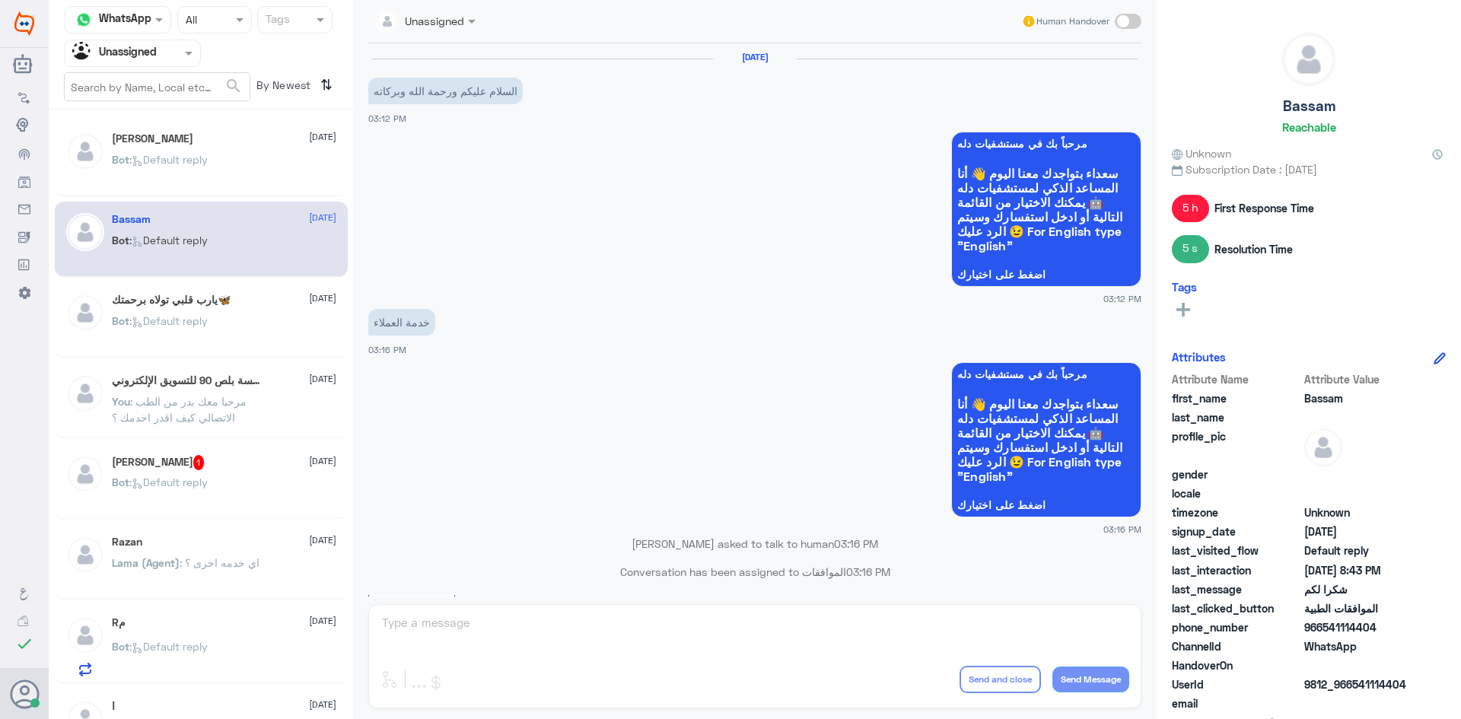
scroll to position [1023, 0]
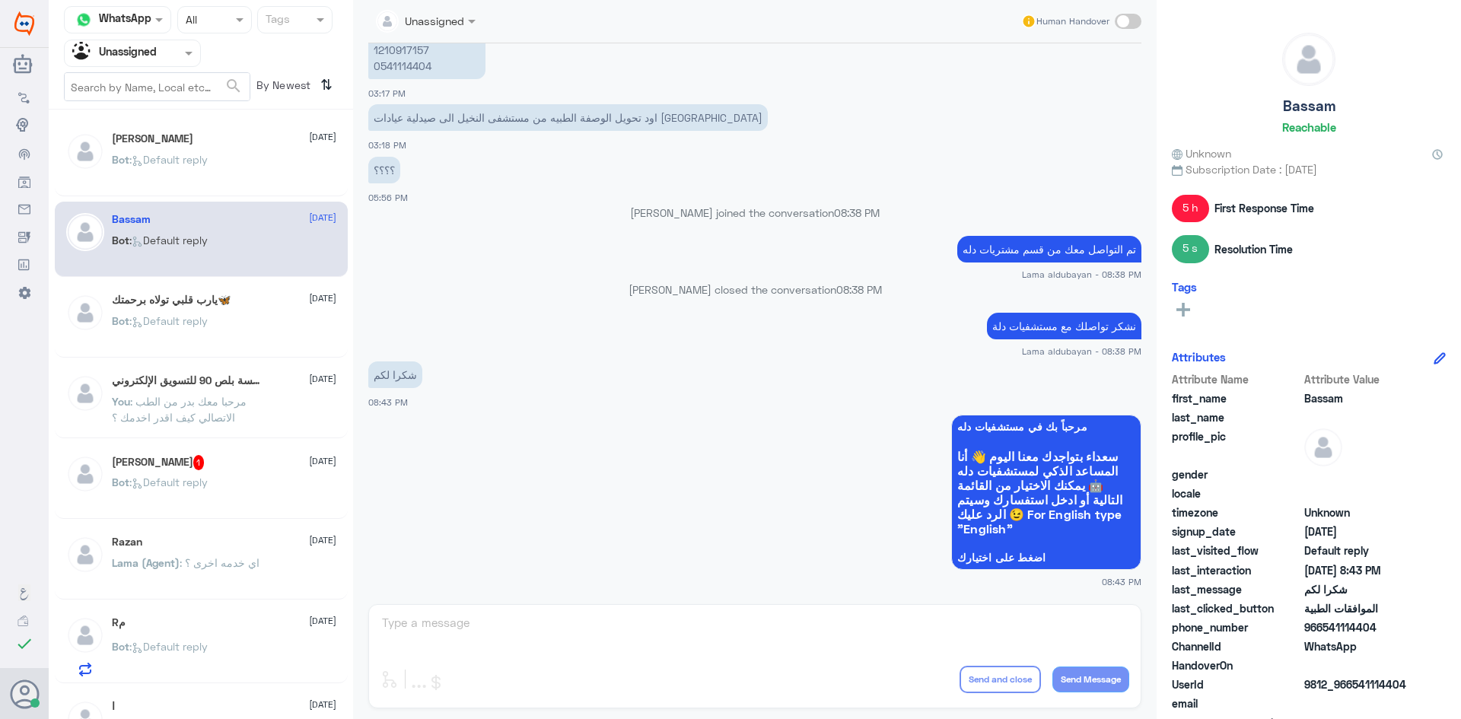
click at [205, 320] on span ": Default reply" at bounding box center [168, 320] width 78 height 13
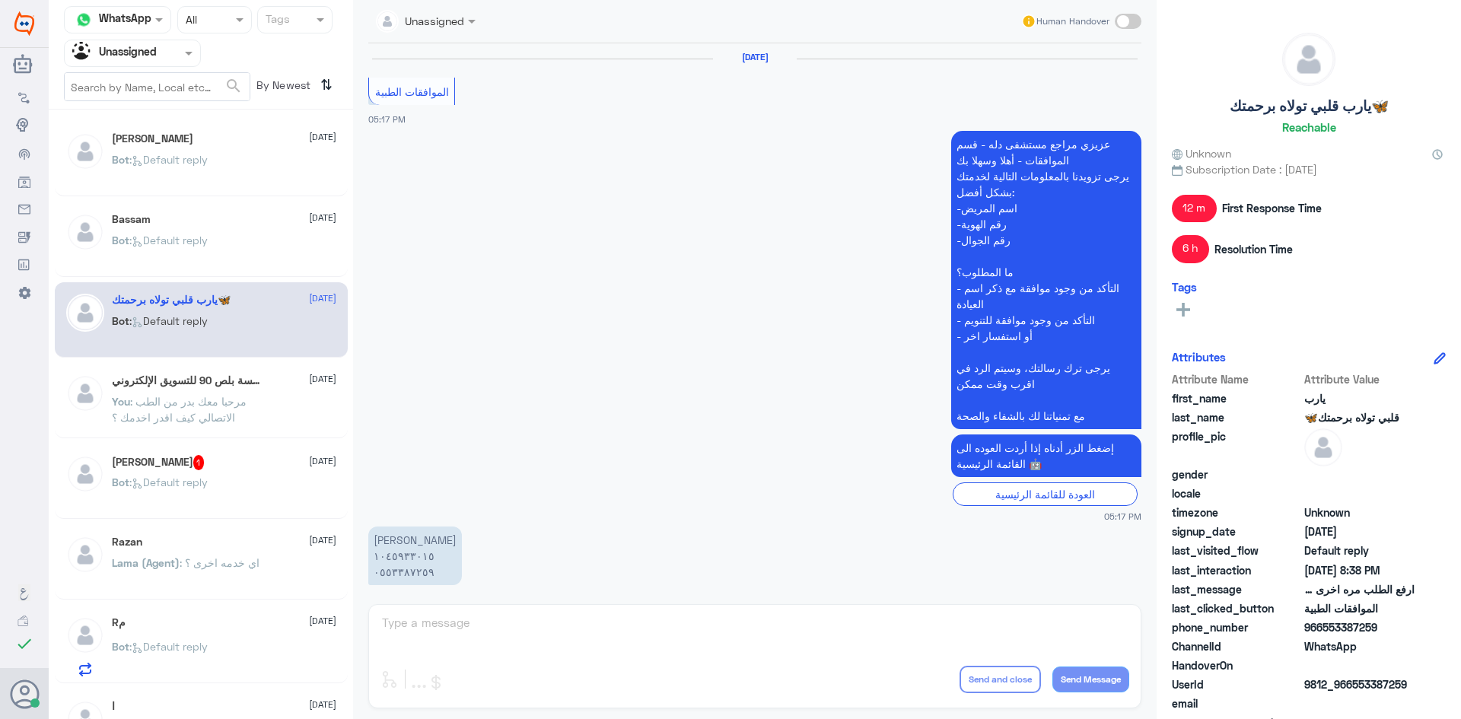
scroll to position [1534, 0]
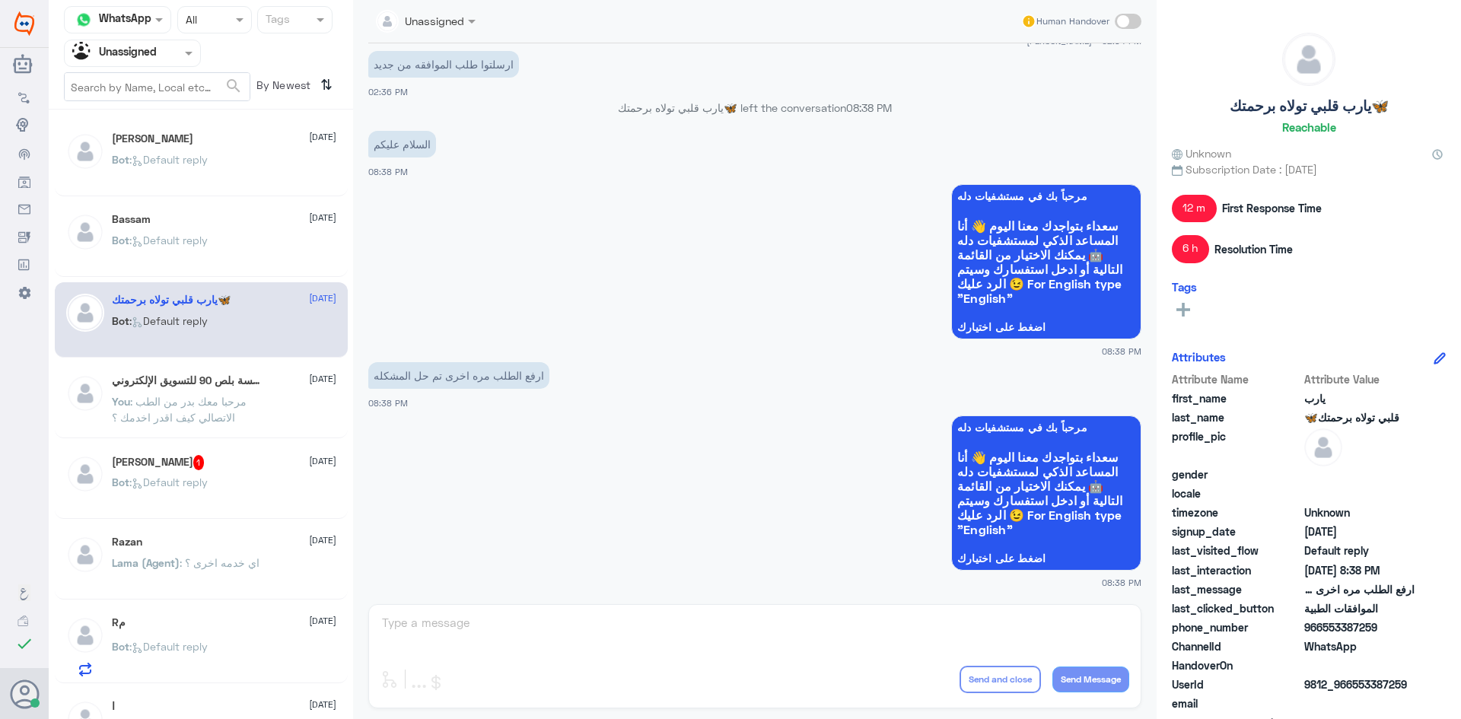
click at [202, 253] on p "Bot : Default reply" at bounding box center [160, 251] width 96 height 38
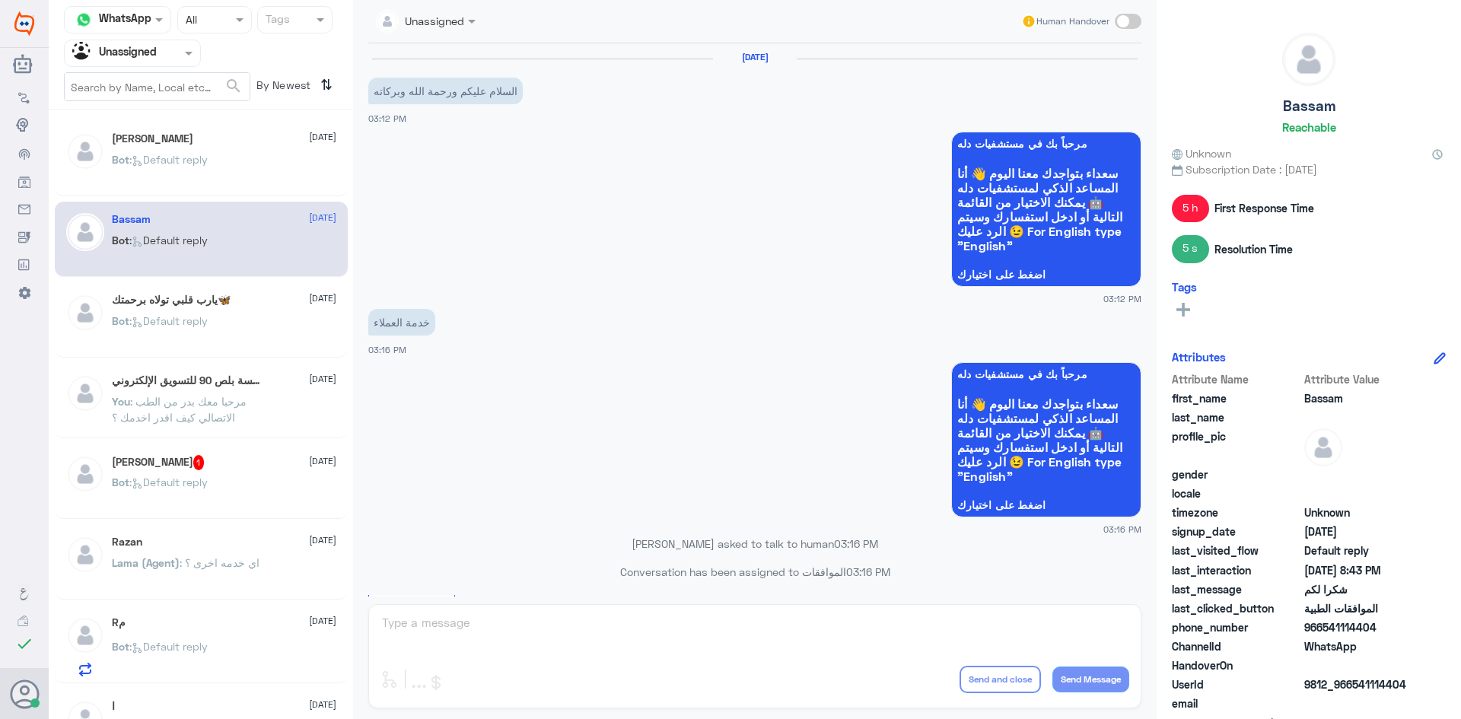
scroll to position [1023, 0]
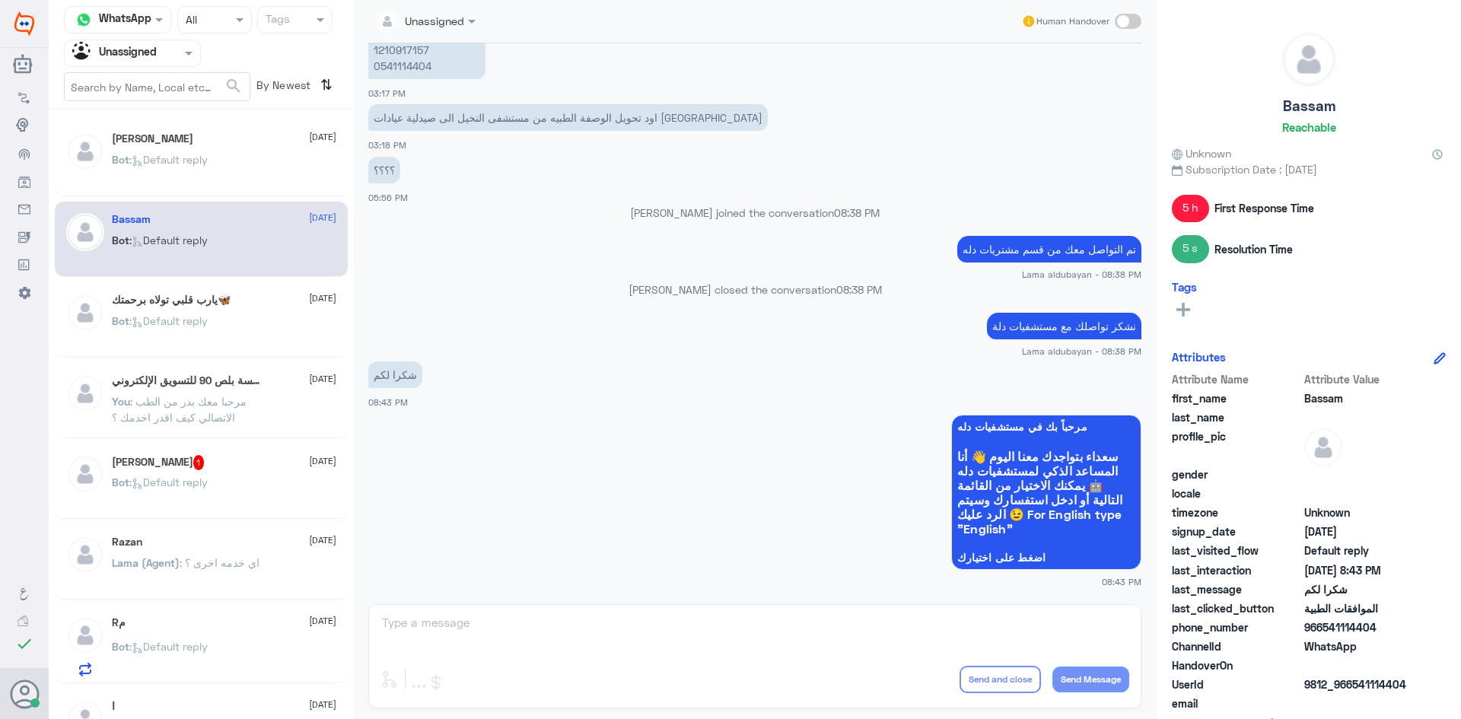
click at [216, 306] on h5 "‏يارب قلبي تولاه برحمتك🦋" at bounding box center [171, 300] width 119 height 13
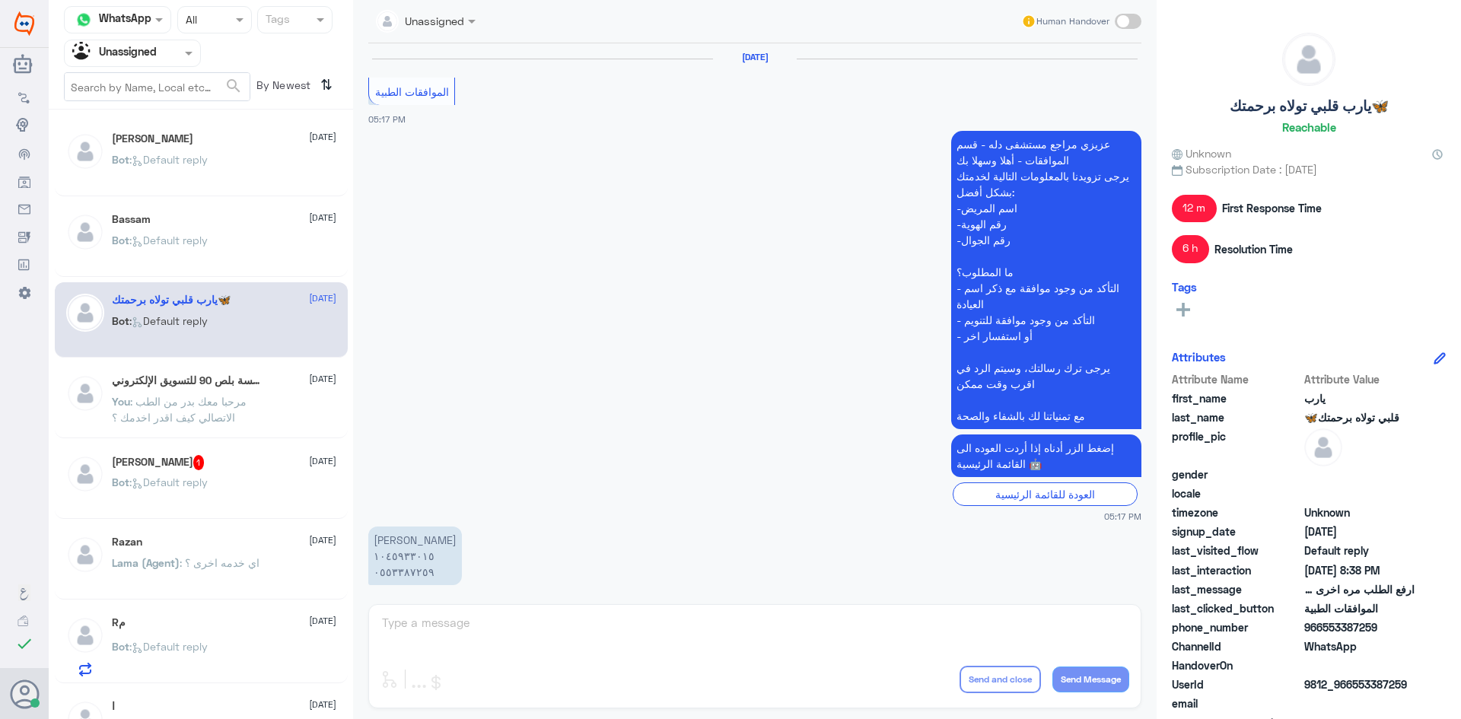
scroll to position [1534, 0]
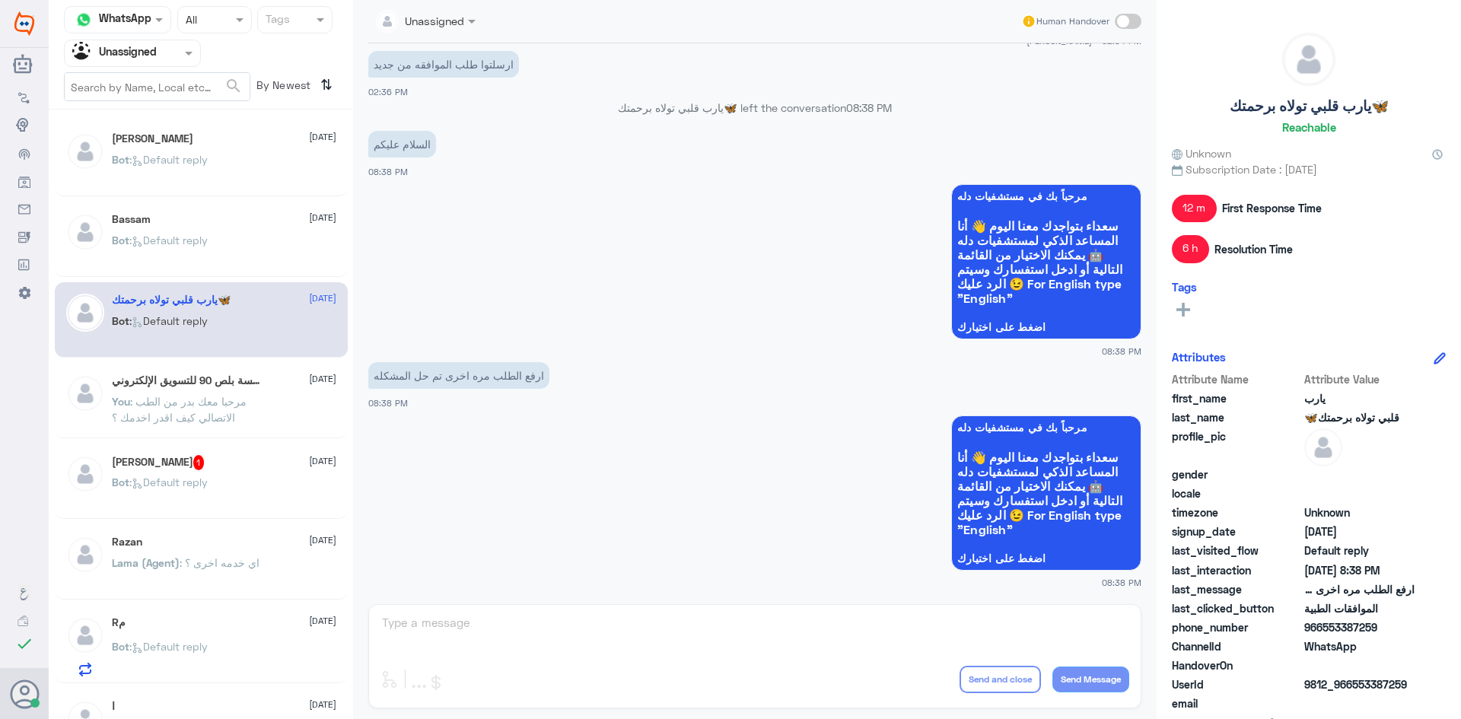
click at [191, 363] on div "موؤسسة بلص 90 للتسويق الإلكتروني [DATE] You : مرحبا معك بدر من الطب الاتصالي كي…" at bounding box center [201, 400] width 293 height 75
click at [191, 389] on div "موؤسسة بلص 90 للتسويق الإلكتروني [DATE] You : مرحبا معك بدر من الطب الاتصالي كي…" at bounding box center [224, 402] width 224 height 57
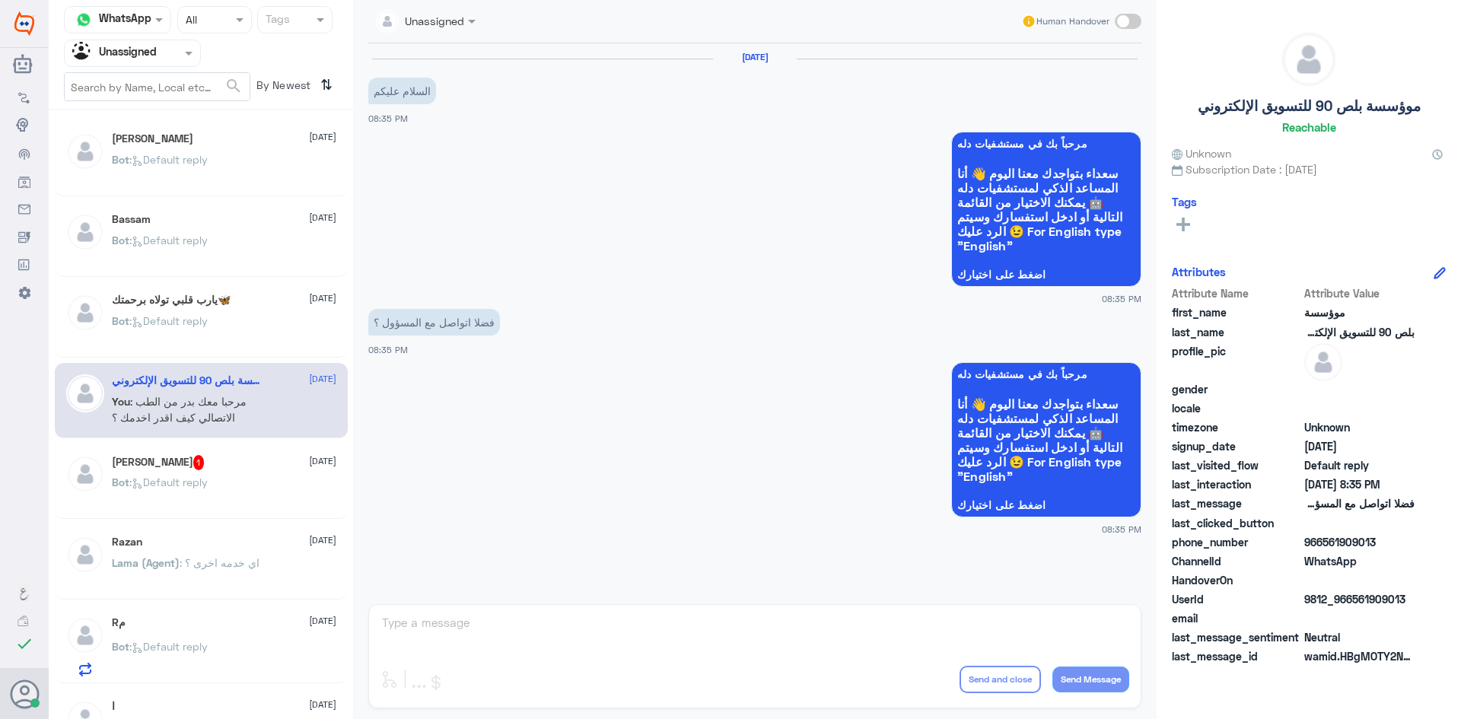
click at [188, 476] on span ": Default reply" at bounding box center [168, 482] width 78 height 13
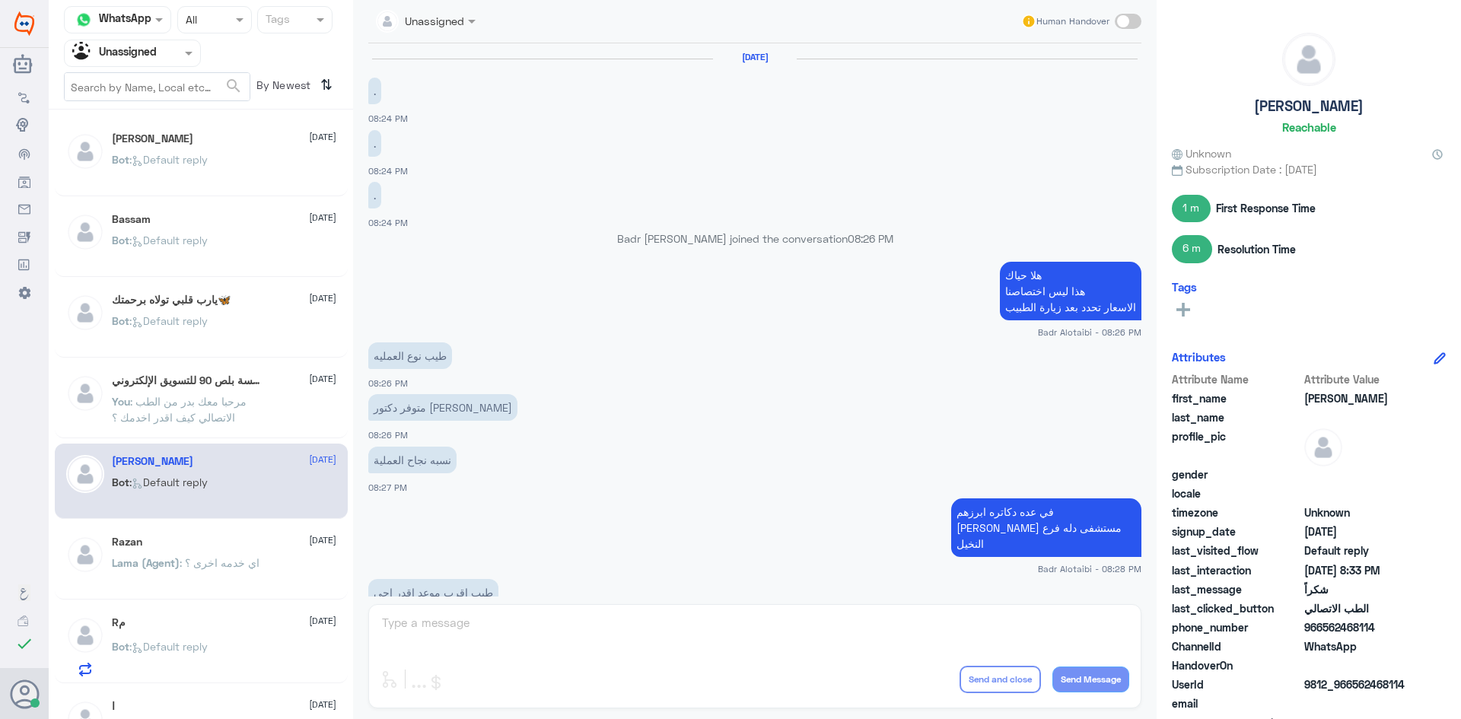
scroll to position [715, 0]
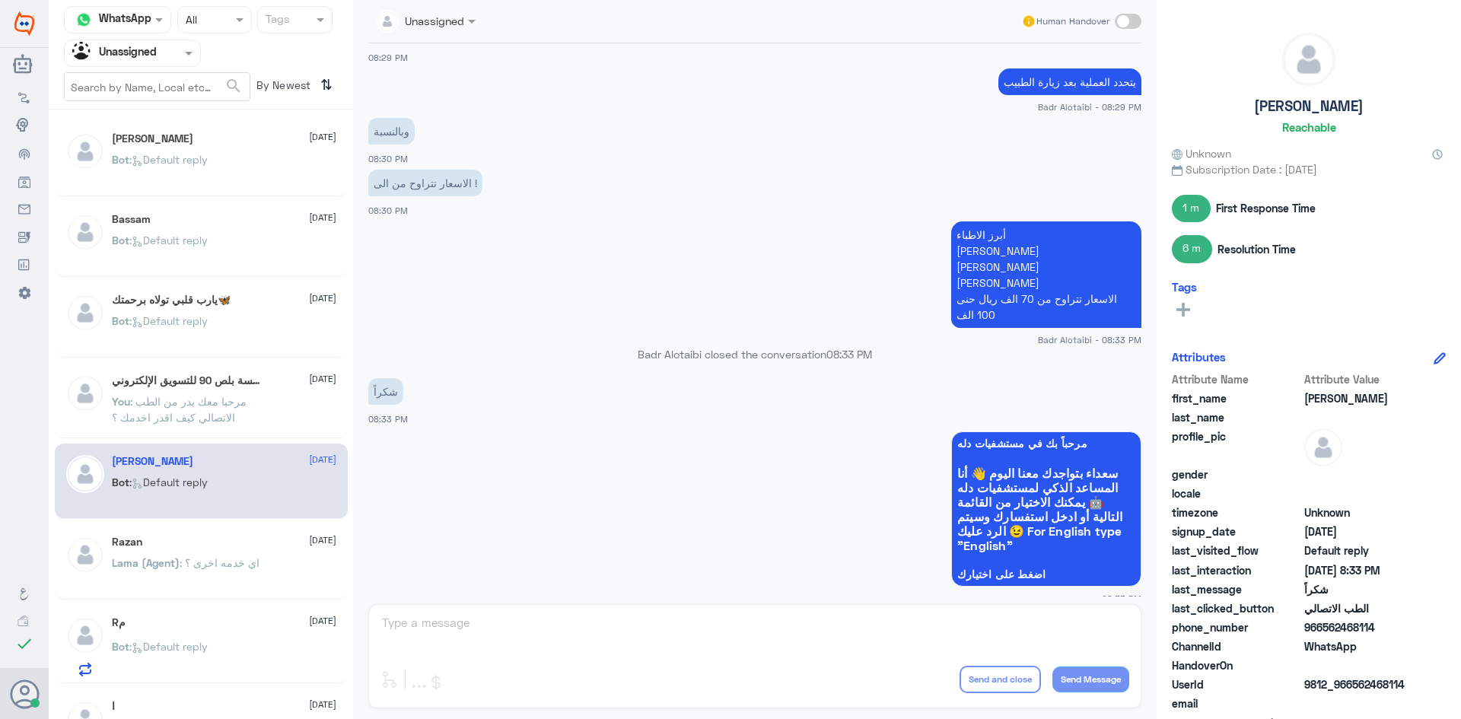
click at [1131, 22] on span at bounding box center [1128, 21] width 27 height 15
click at [0, 0] on input "checkbox" at bounding box center [0, 0] width 0 height 0
click at [577, 629] on textarea at bounding box center [754, 631] width 749 height 37
type textarea "H"
type textarea "العفو سعدنا بخدمتك"
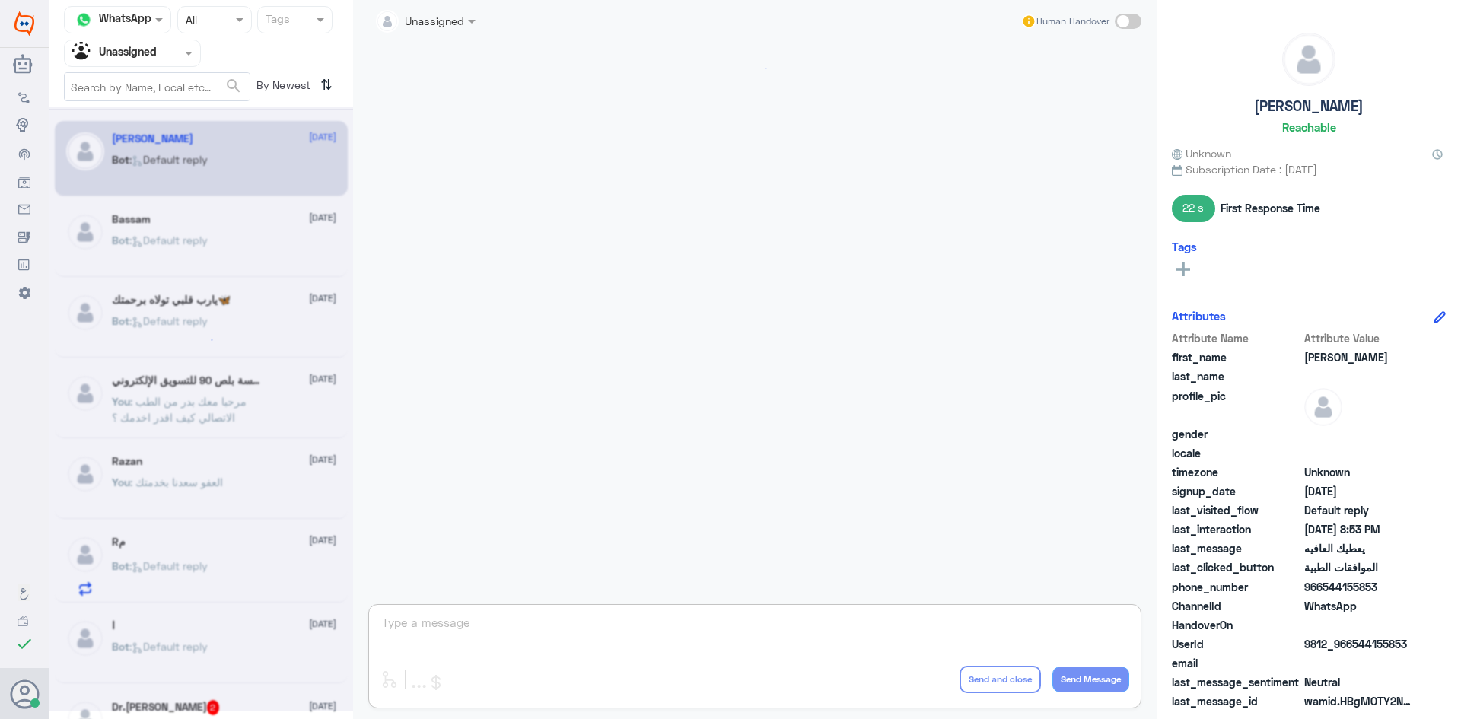
scroll to position [988, 0]
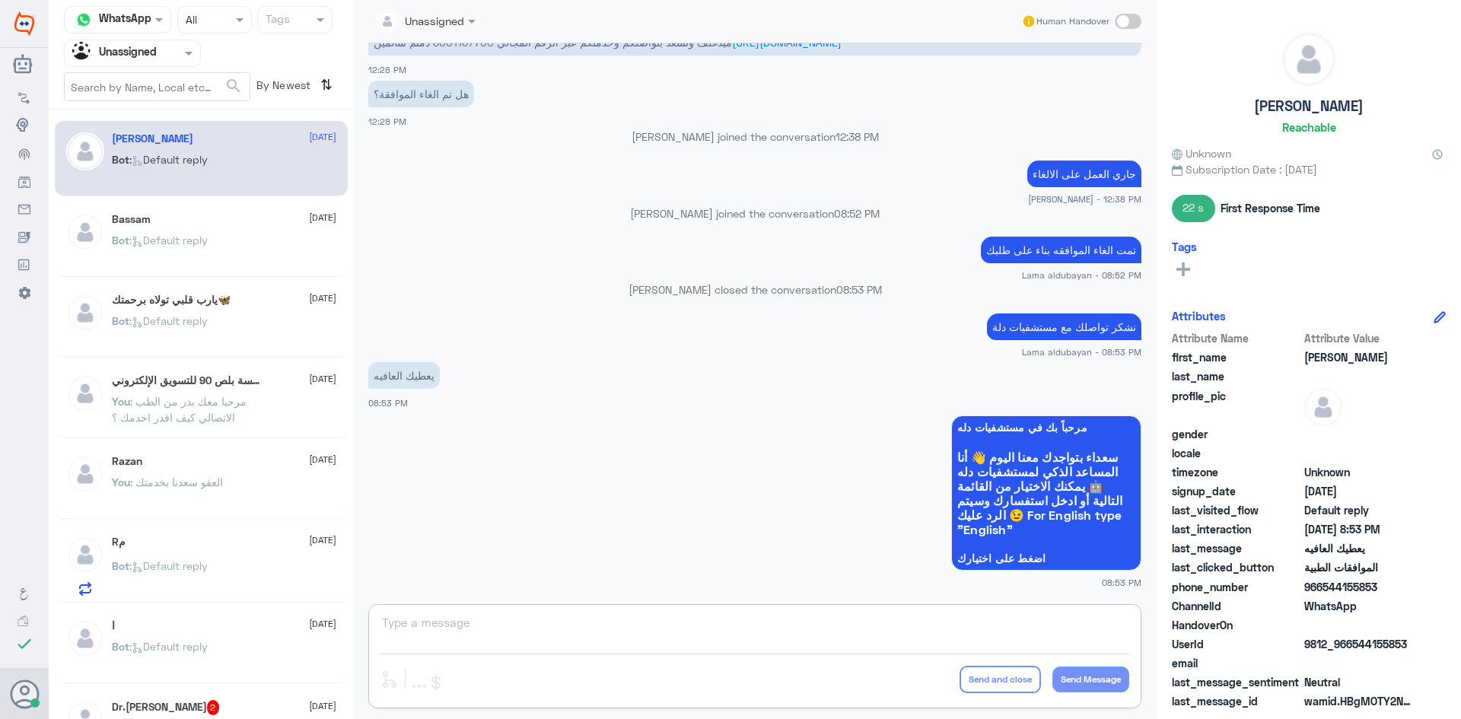
click at [168, 61] on div at bounding box center [132, 53] width 135 height 18
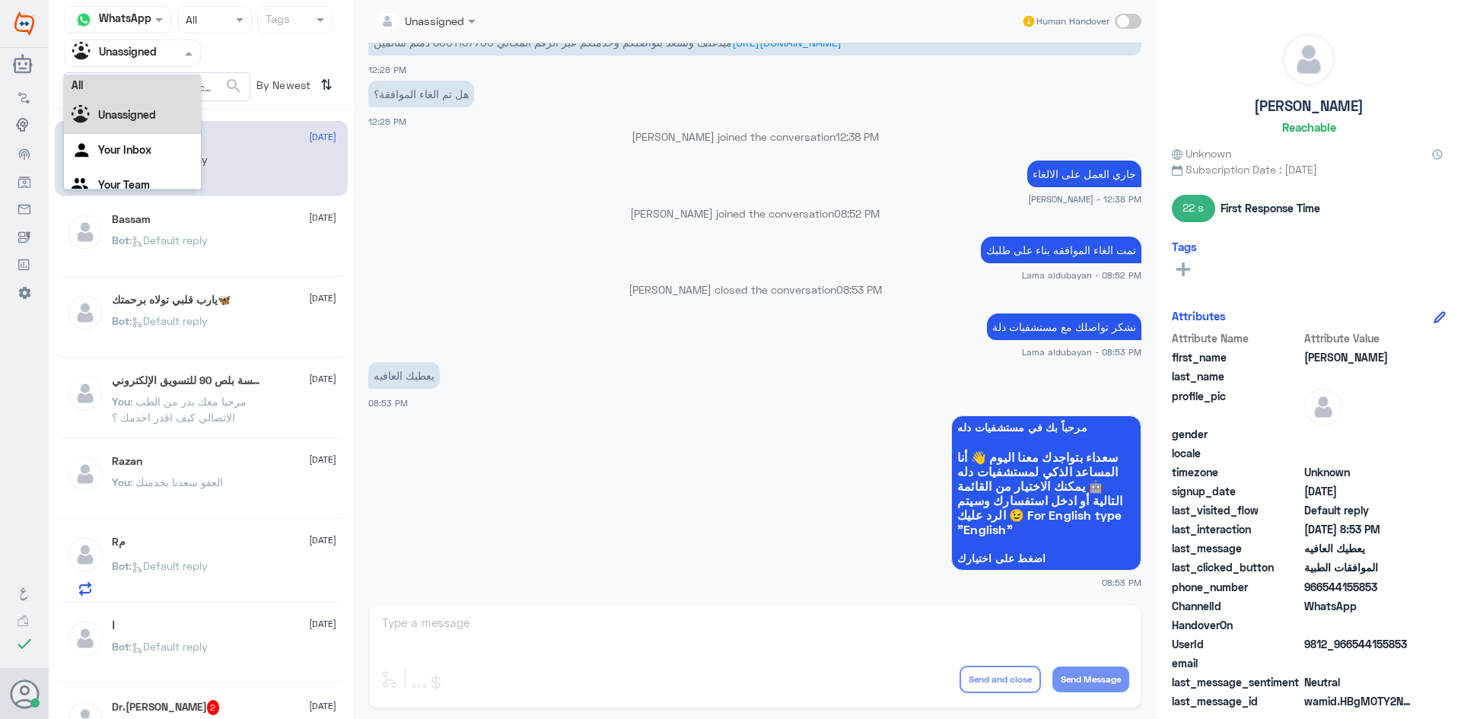
scroll to position [0, 0]
click at [142, 81] on div "All" at bounding box center [132, 89] width 137 height 28
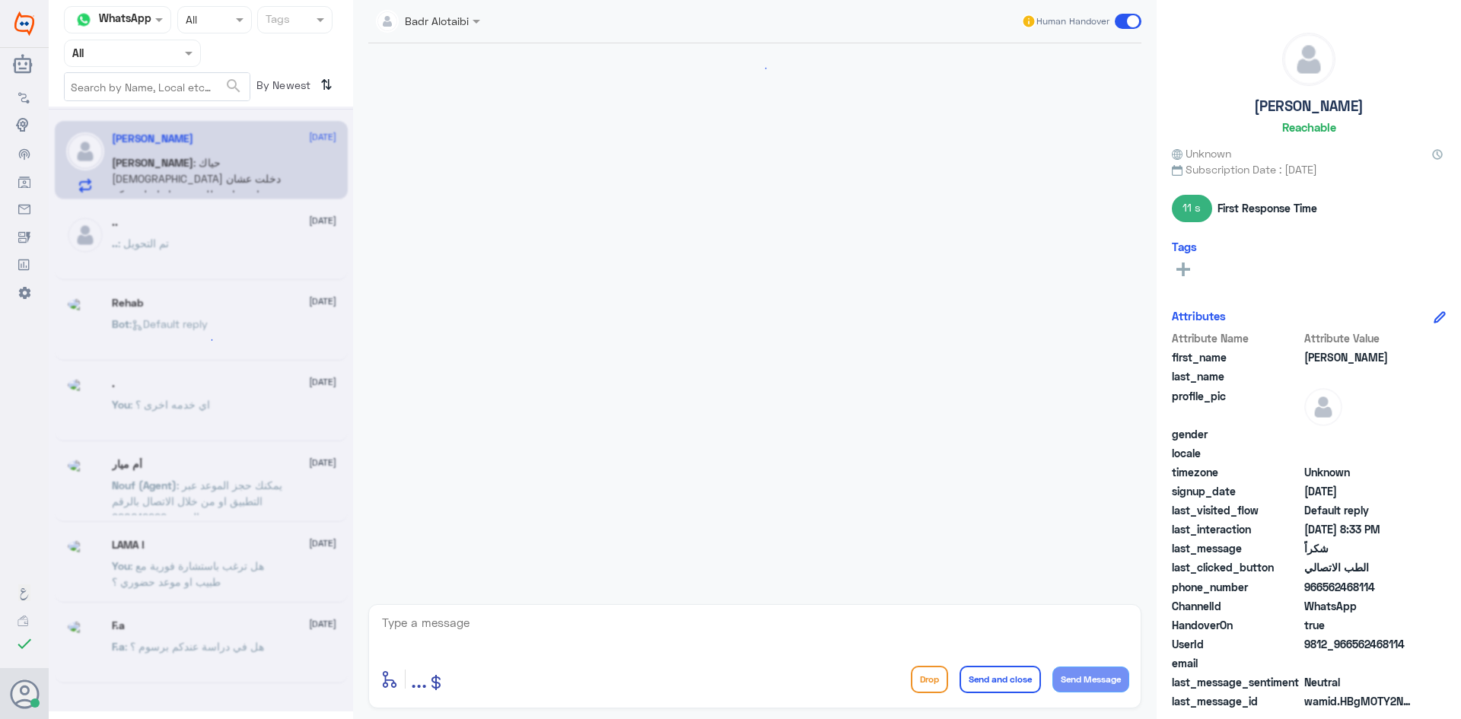
scroll to position [688, 0]
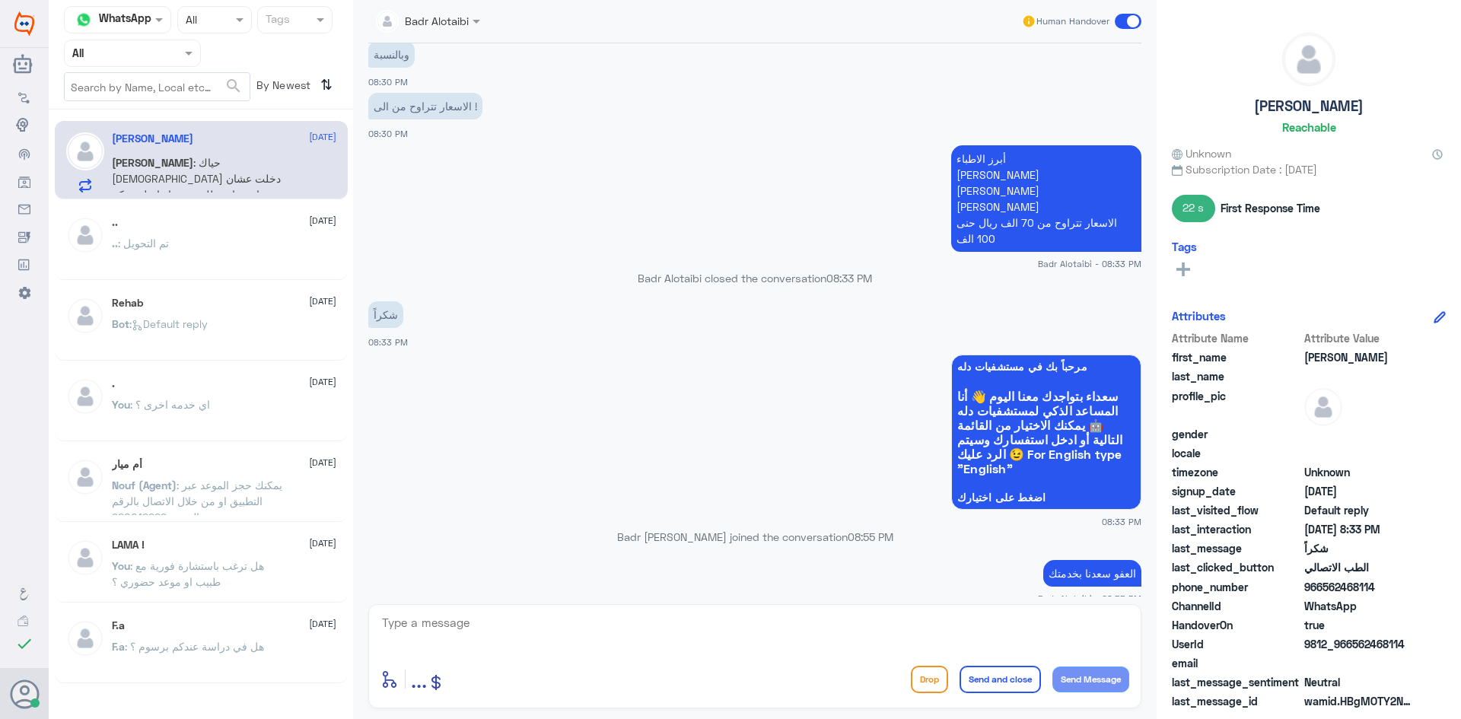
click at [264, 241] on div ".. : تم التحويل" at bounding box center [224, 256] width 224 height 34
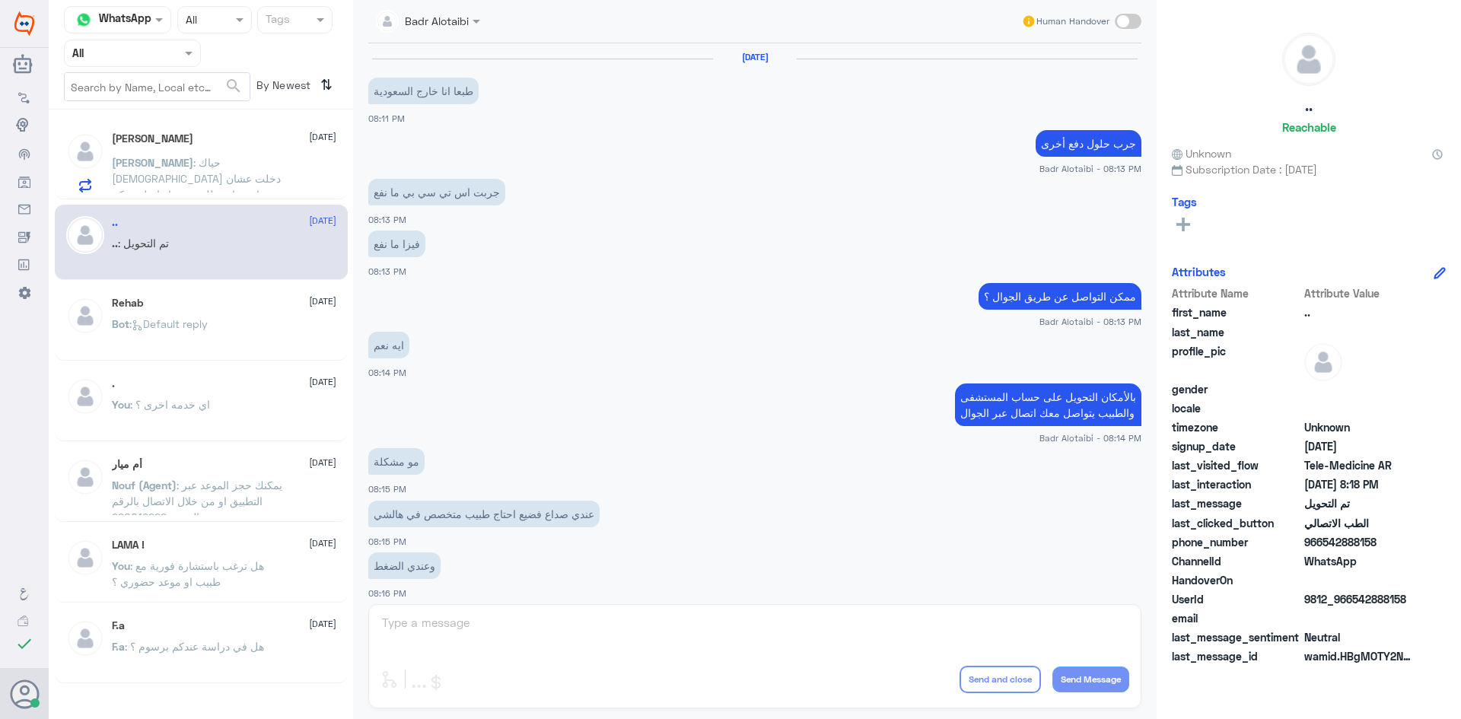
scroll to position [499, 0]
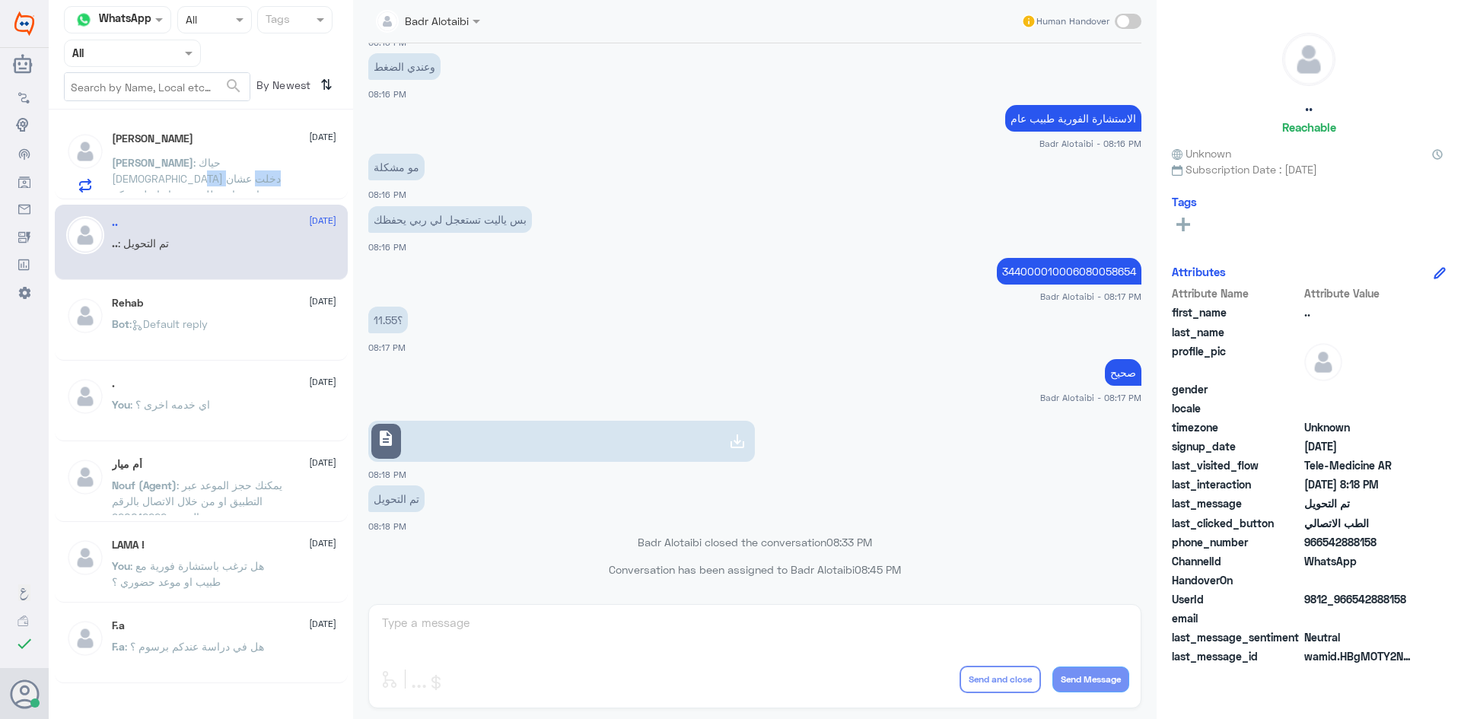
click at [240, 180] on span ": حياك [DEMOGRAPHIC_DATA] دخلت عشان استشارة طلب مني اتواصل معكم عشان التأمين" at bounding box center [196, 186] width 169 height 61
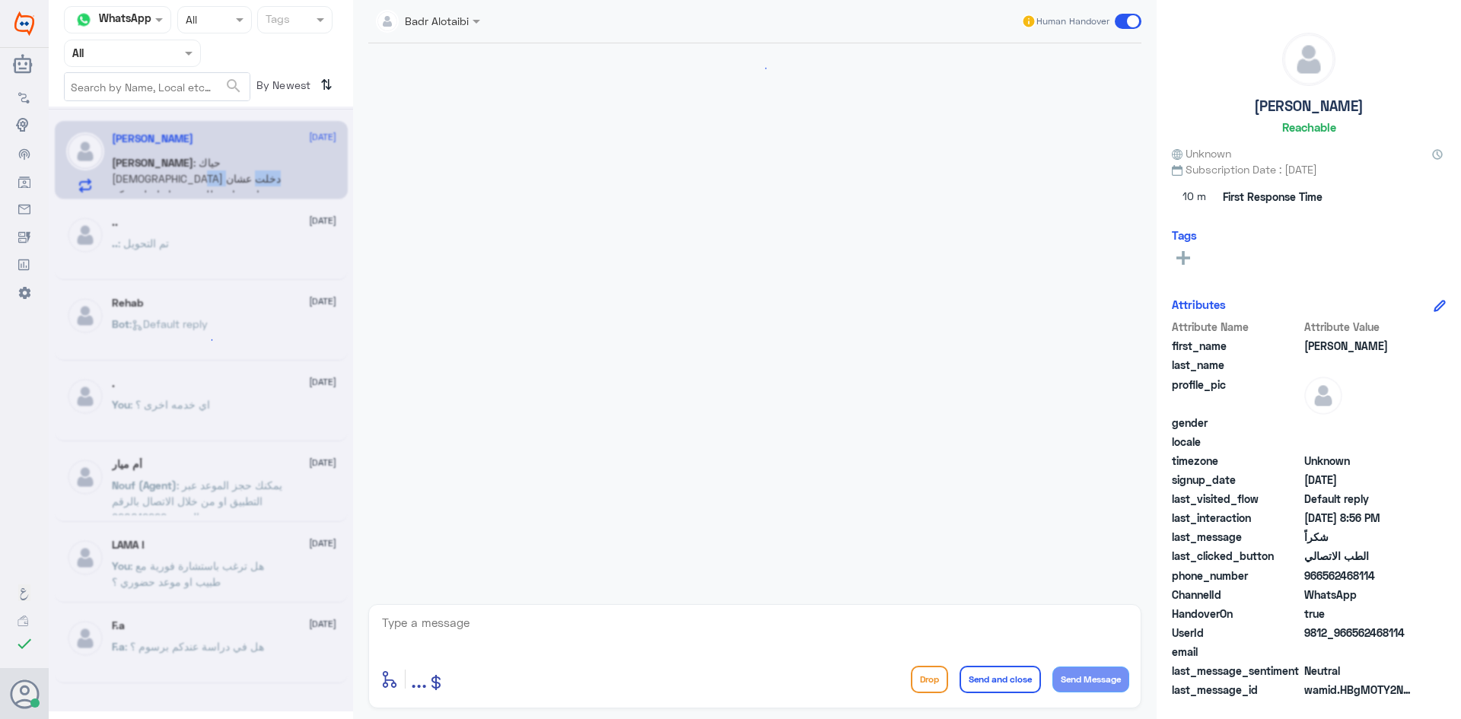
scroll to position [688, 0]
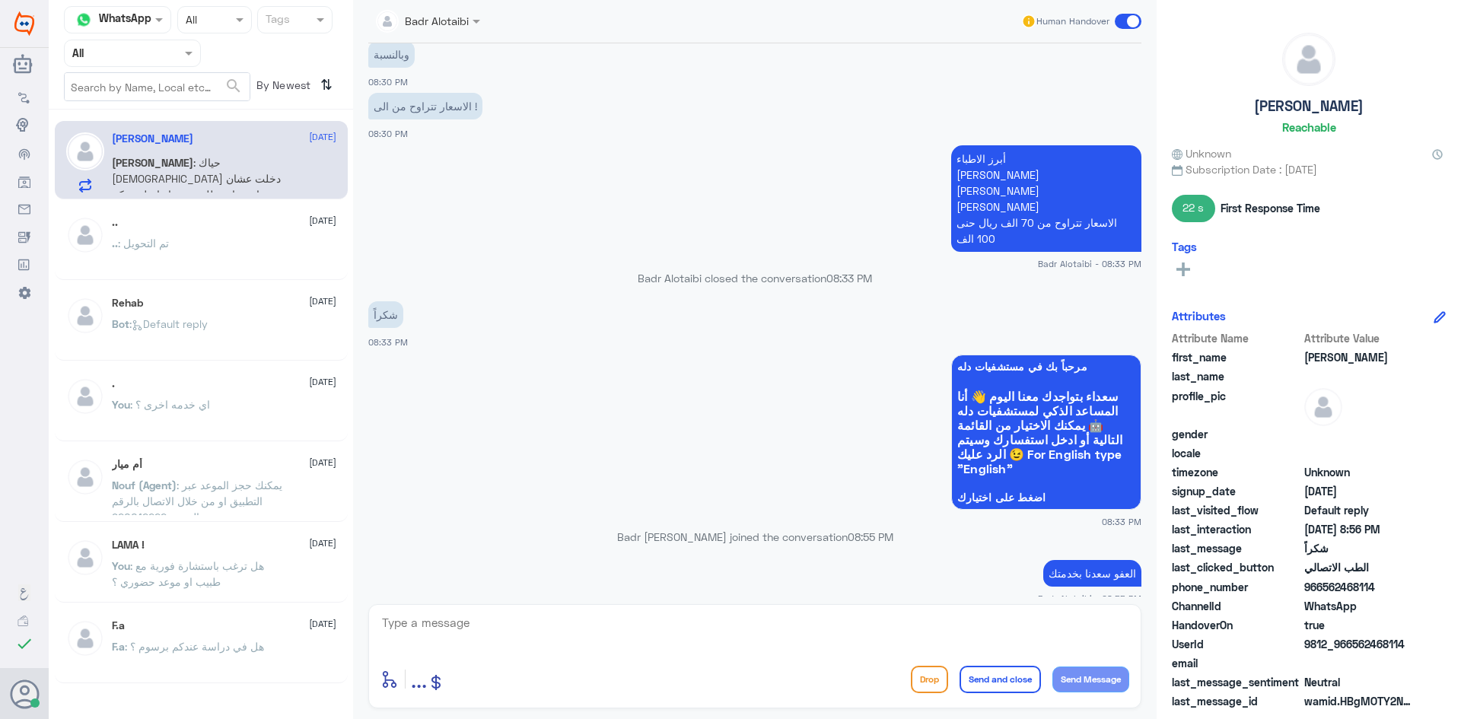
click at [302, 188] on div "العبادي : حياك الله دخلت عشان استشارة طلب مني اتواصل معكم عشان التأمين" at bounding box center [224, 175] width 224 height 34
click at [703, 663] on div "enter flow name ... Drop Send and close Send Message" at bounding box center [754, 679] width 749 height 34
click at [756, 641] on textarea at bounding box center [754, 631] width 749 height 37
click at [1127, 16] on span at bounding box center [1128, 21] width 27 height 15
click at [0, 0] on input "checkbox" at bounding box center [0, 0] width 0 height 0
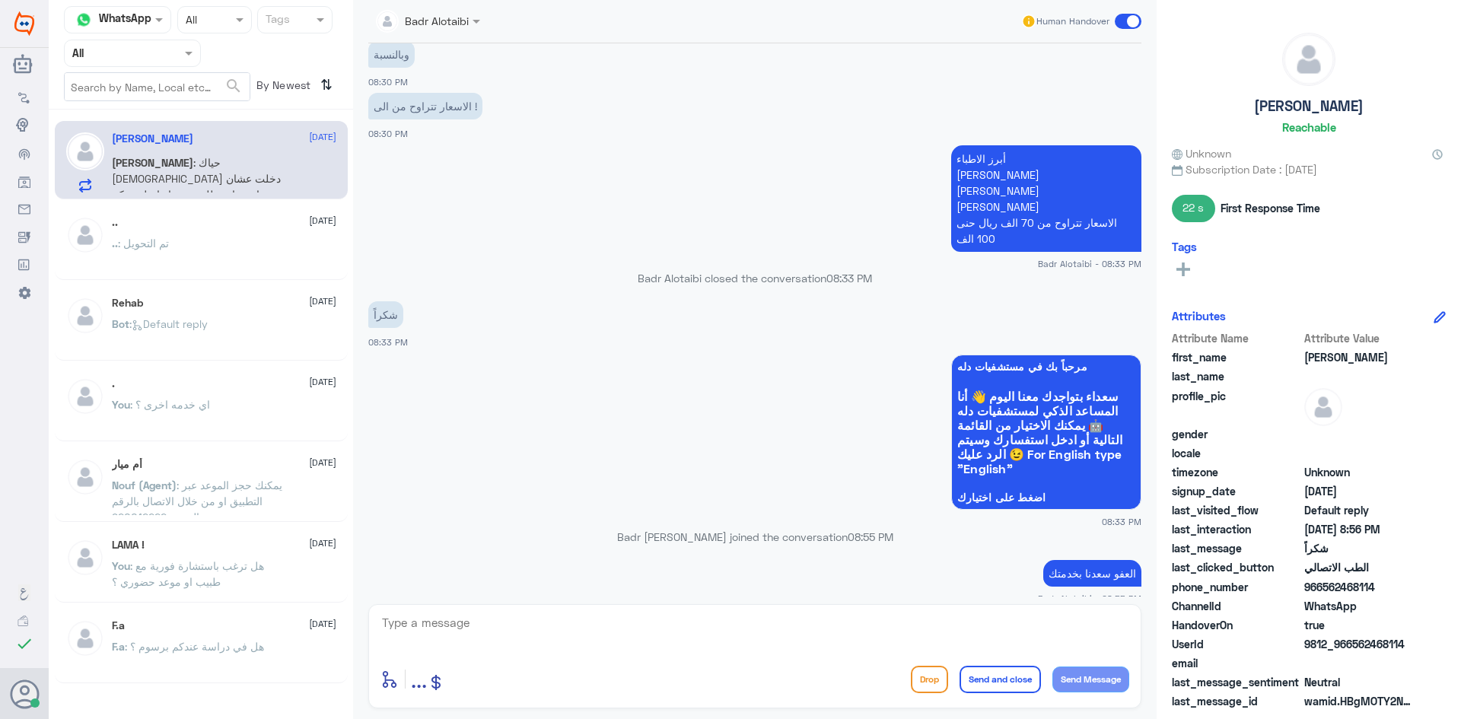
scroll to position [715, 0]
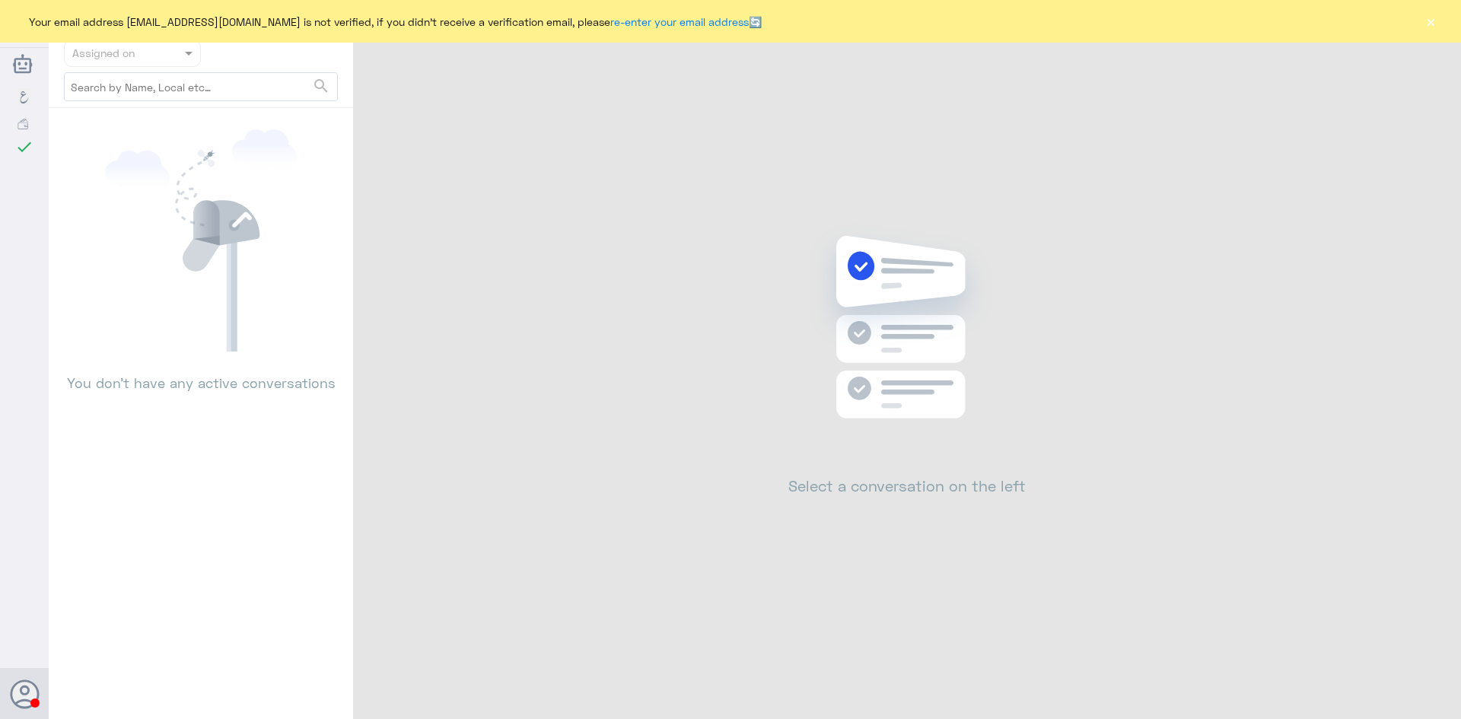
click at [1426, 28] on button "×" at bounding box center [1430, 21] width 15 height 15
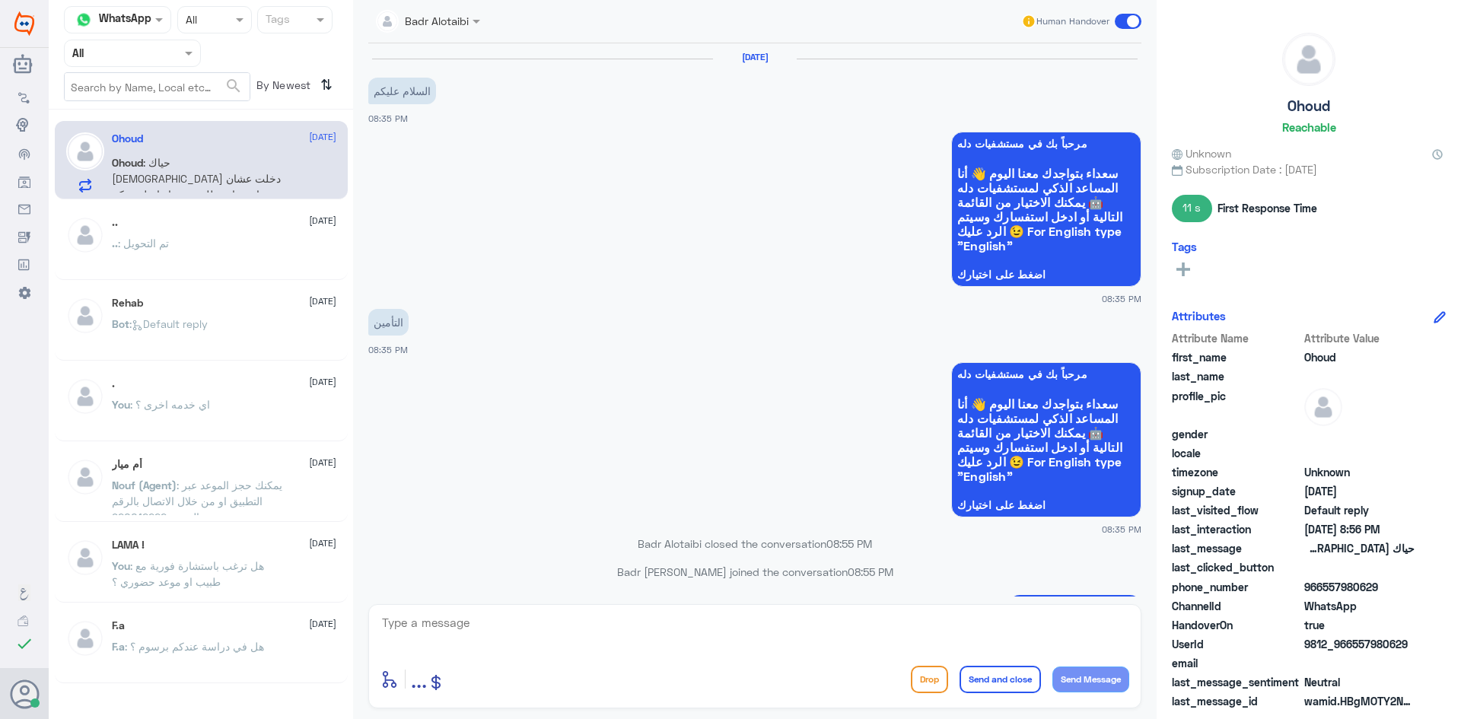
scroll to position [135, 0]
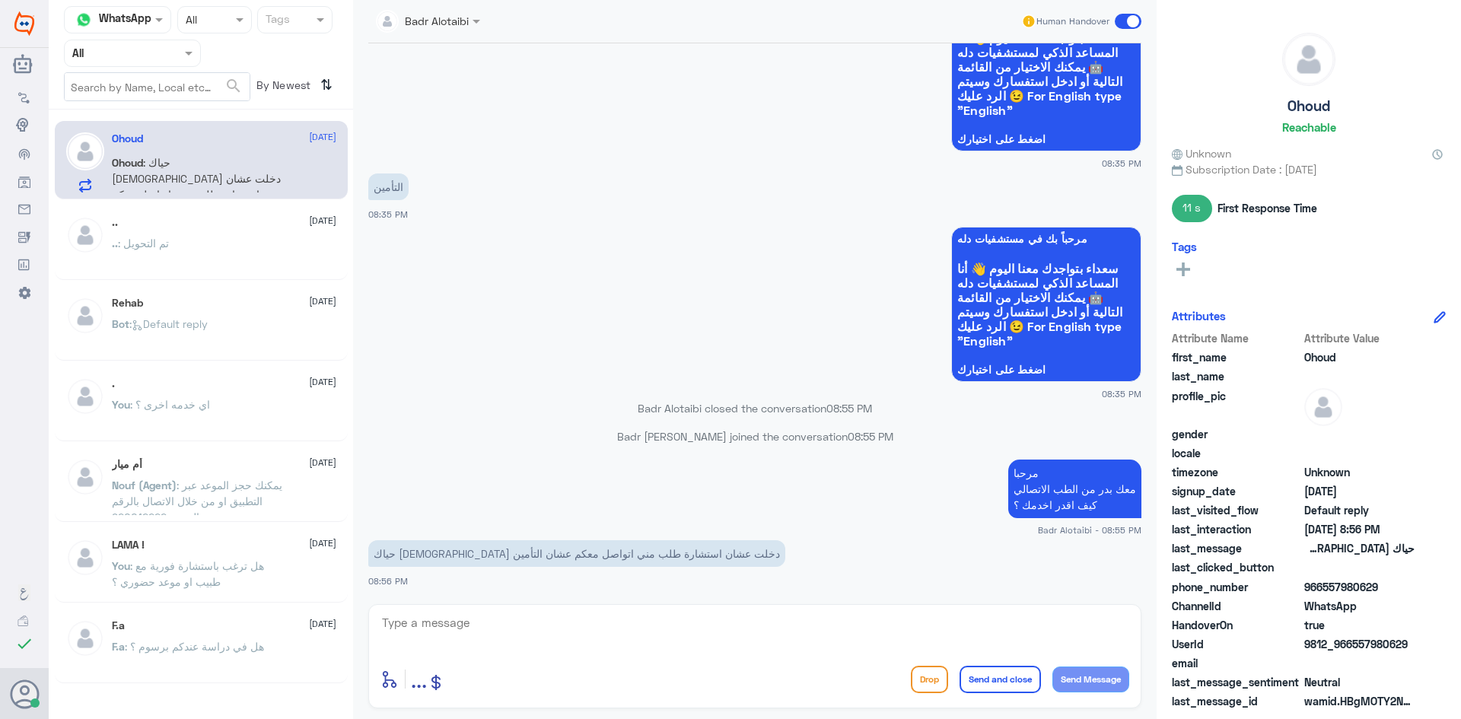
click at [564, 627] on textarea at bounding box center [754, 631] width 749 height 37
type textarea "يرجى تزويدنا برقم الهوية او الملف من فضلك"
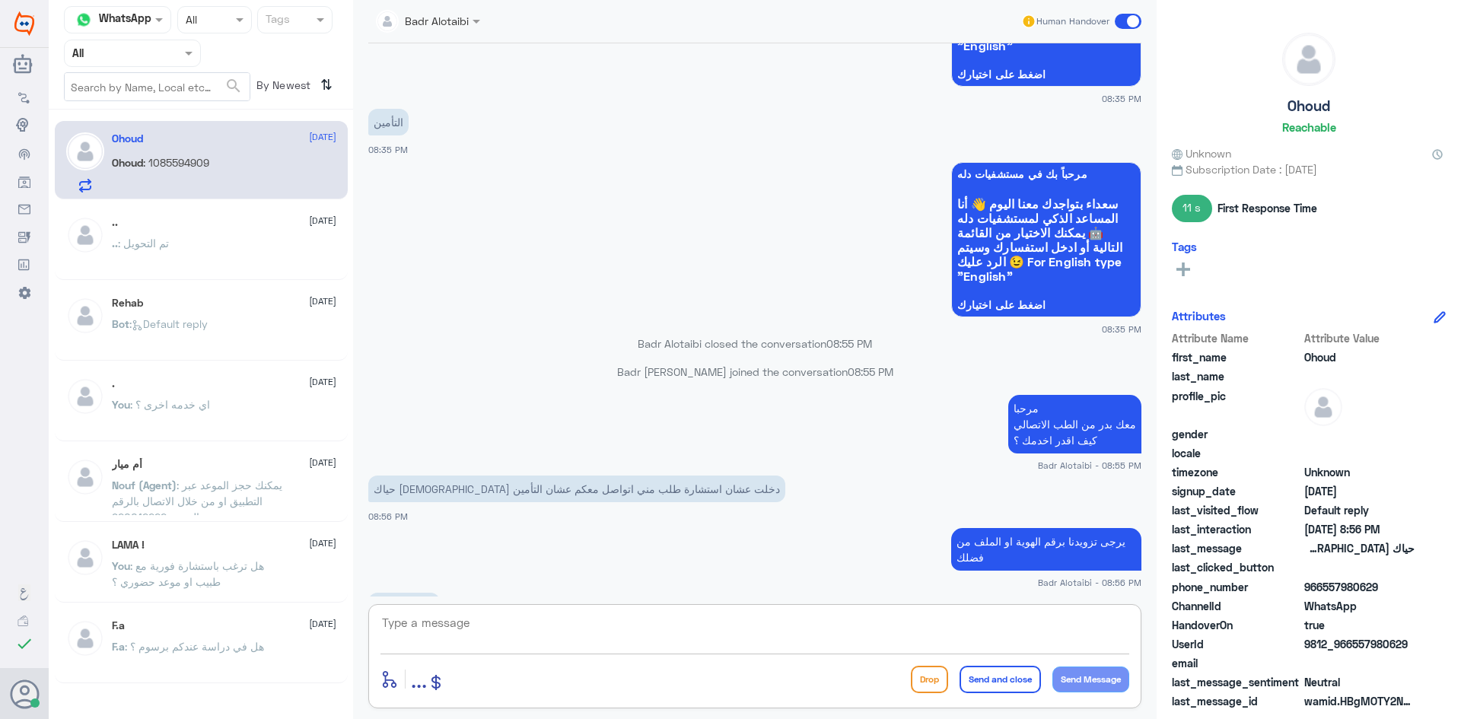
scroll to position [252, 0]
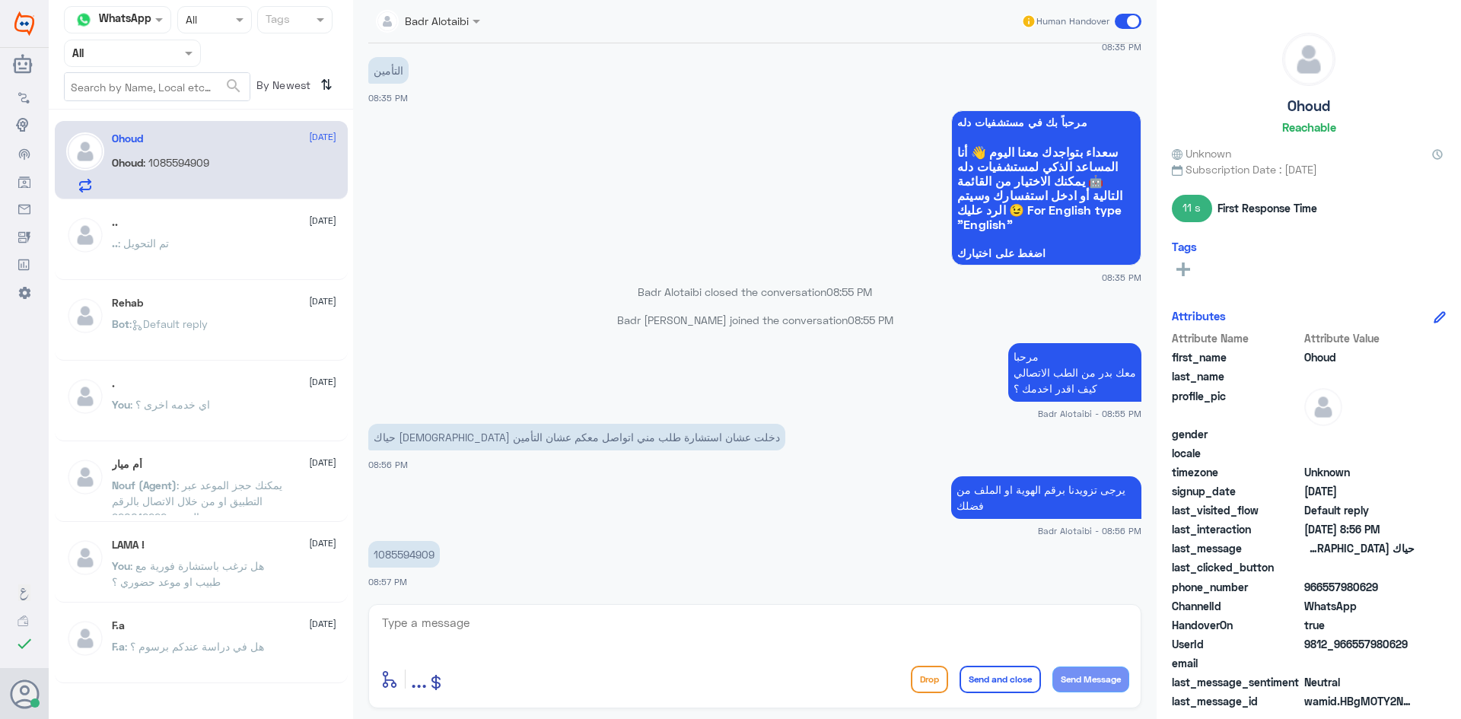
click at [426, 550] on p "1085594909" at bounding box center [404, 554] width 72 height 27
click at [424, 551] on p "1085594909" at bounding box center [404, 554] width 72 height 27
copy p "1085594909"
click at [785, 639] on textarea at bounding box center [754, 631] width 749 height 37
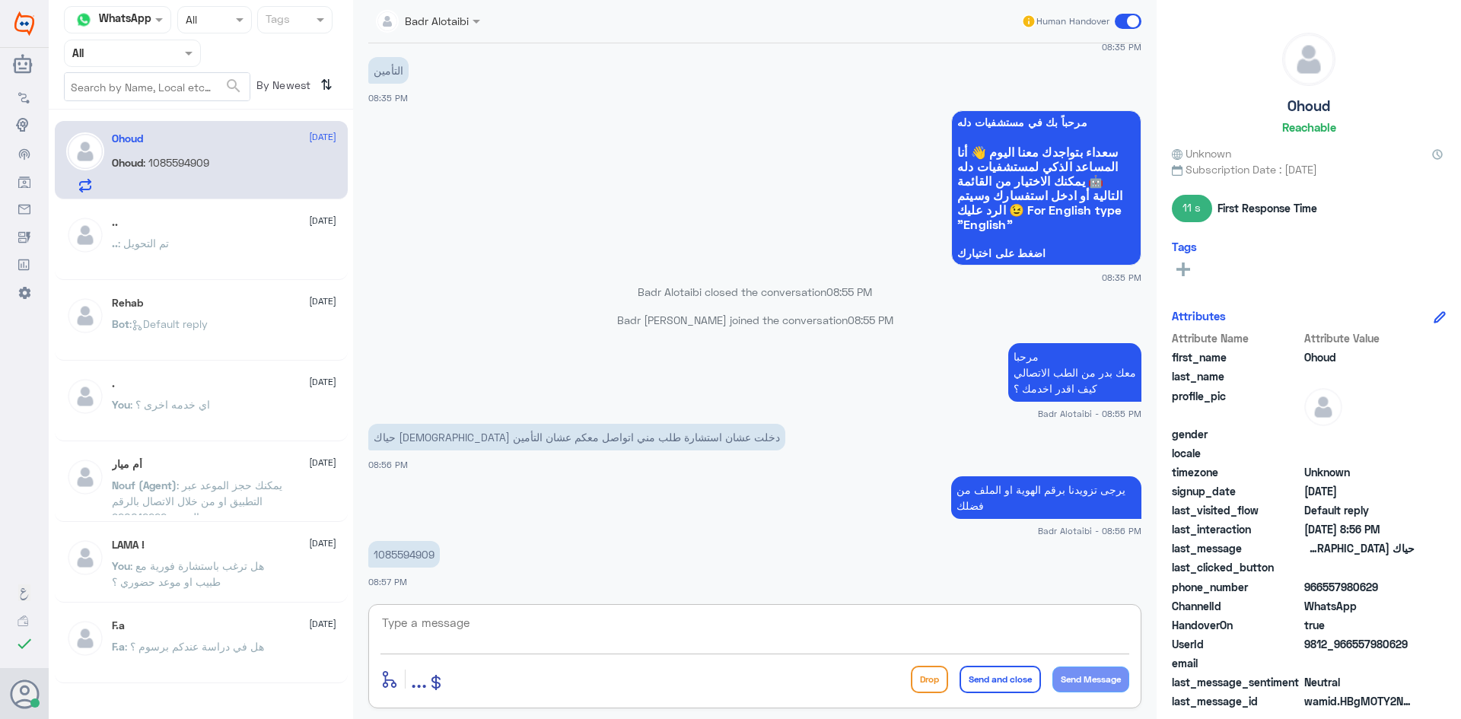
click at [668, 626] on textarea at bounding box center [754, 631] width 749 height 37
type textarea "ن"
type textarea "تم تحديث التامين يمكنك تسجيل استشارة فورية على التامين"
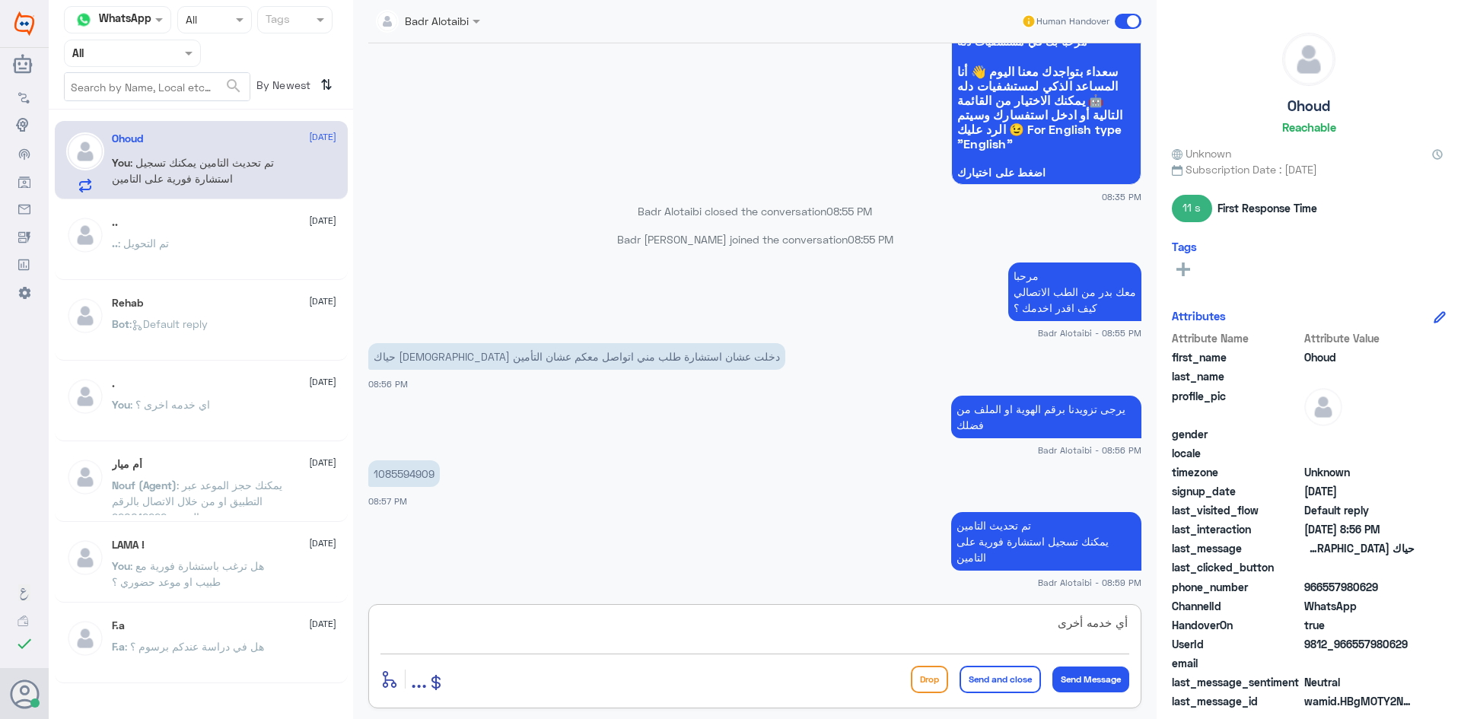
type textarea "أي خدمه أخرى ؟"
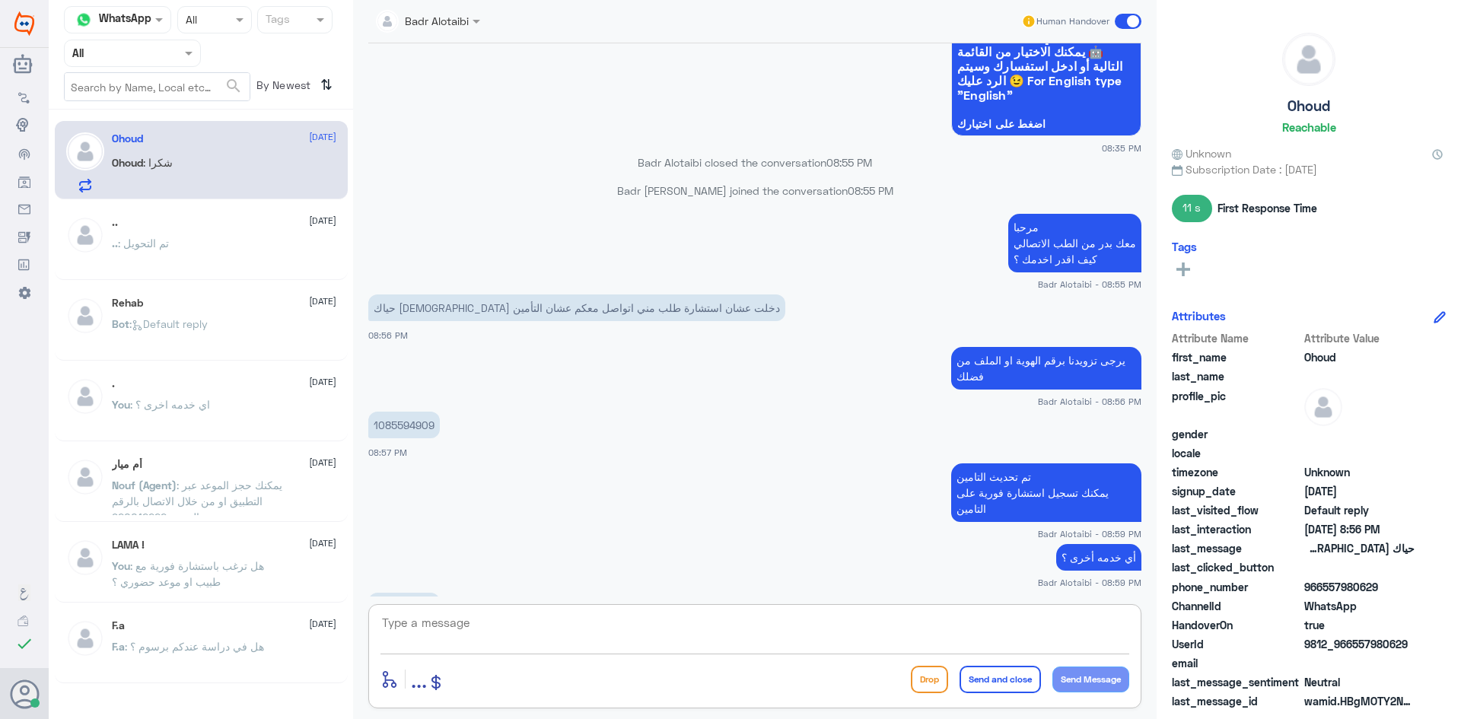
scroll to position [485, 0]
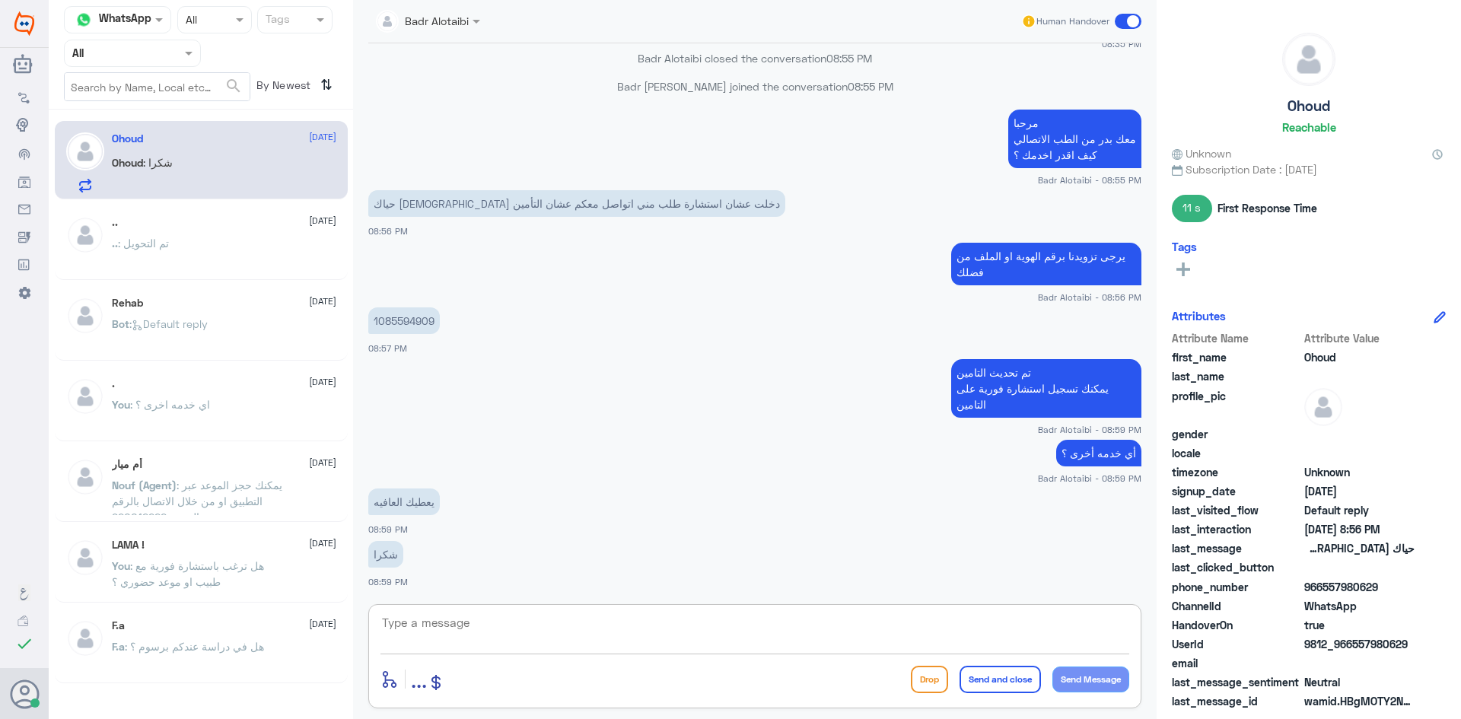
click at [689, 620] on textarea at bounding box center [754, 631] width 749 height 37
type textarea "يعافيك سعدنا بخدمتك"
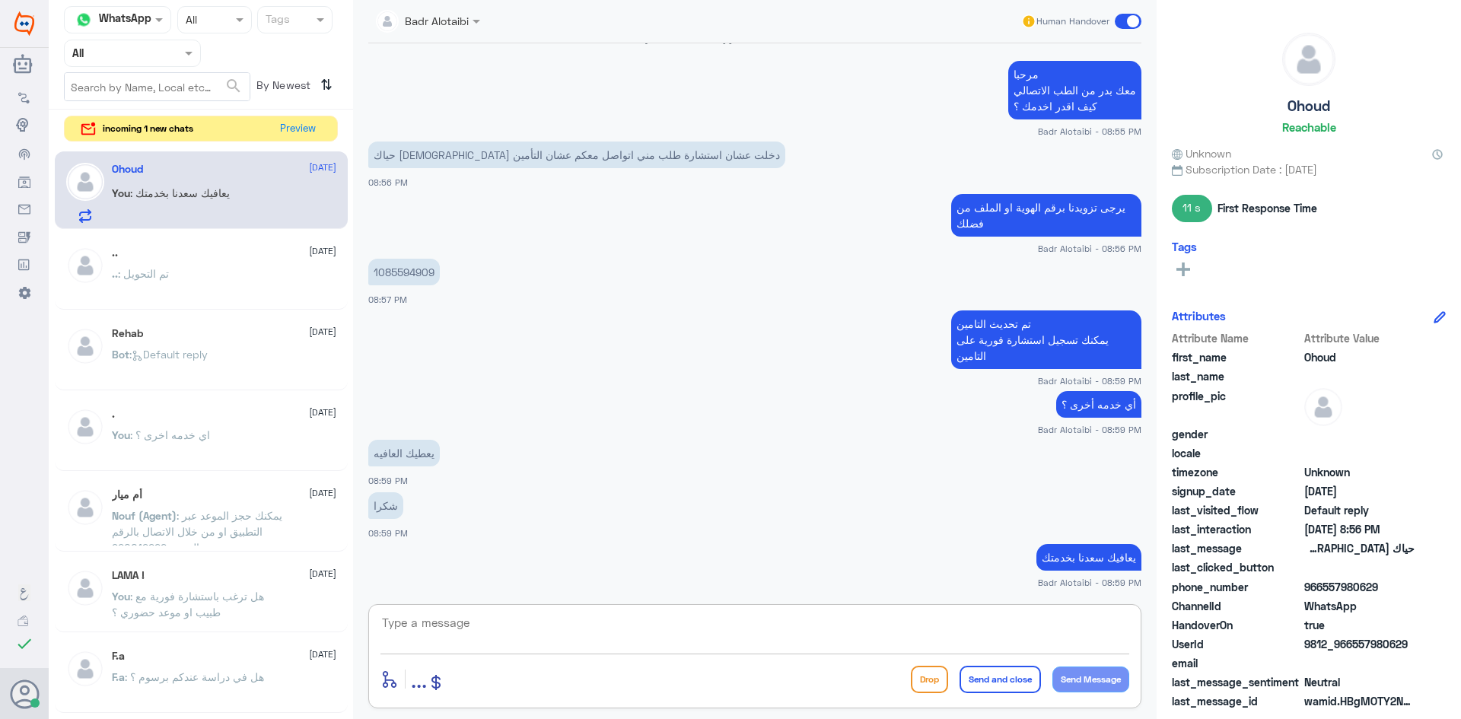
click at [1135, 26] on span at bounding box center [1128, 21] width 27 height 15
click at [0, 0] on input "checkbox" at bounding box center [0, 0] width 0 height 0
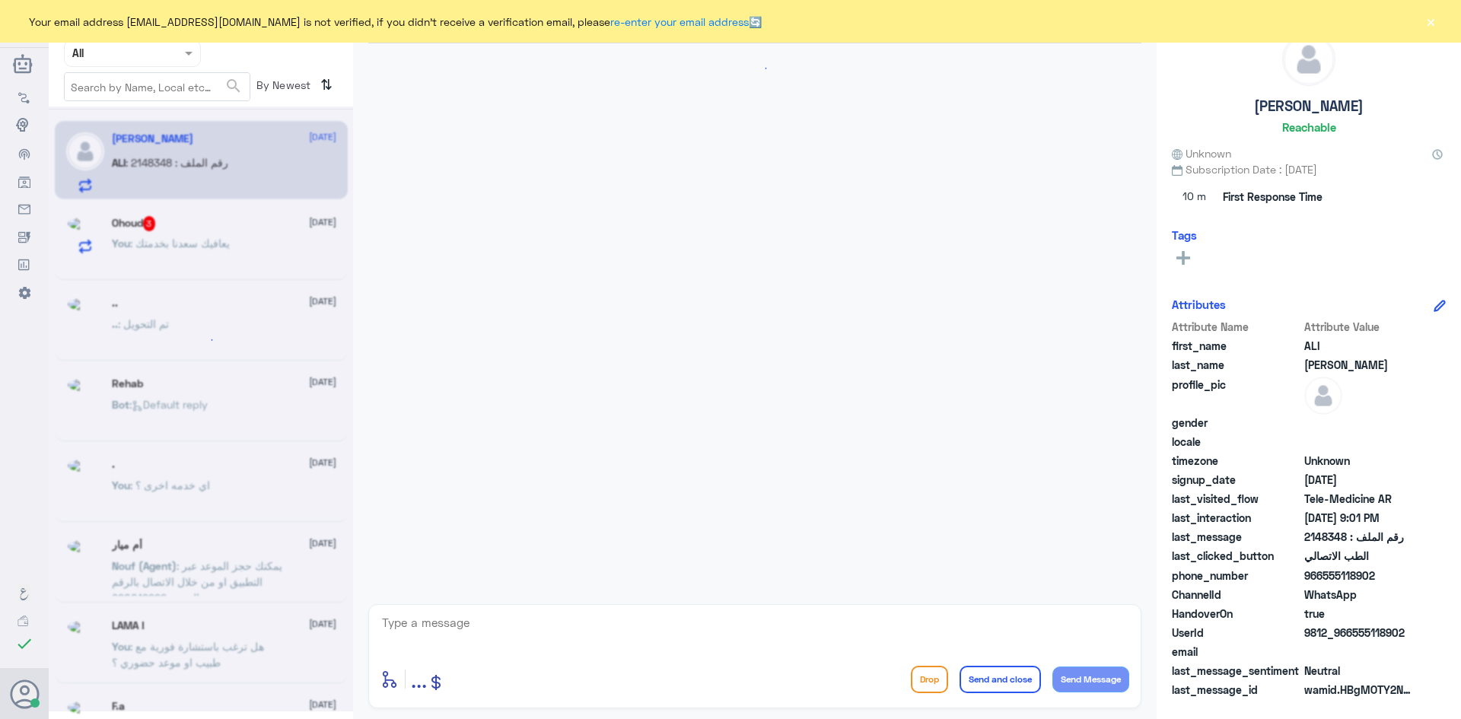
scroll to position [1198, 0]
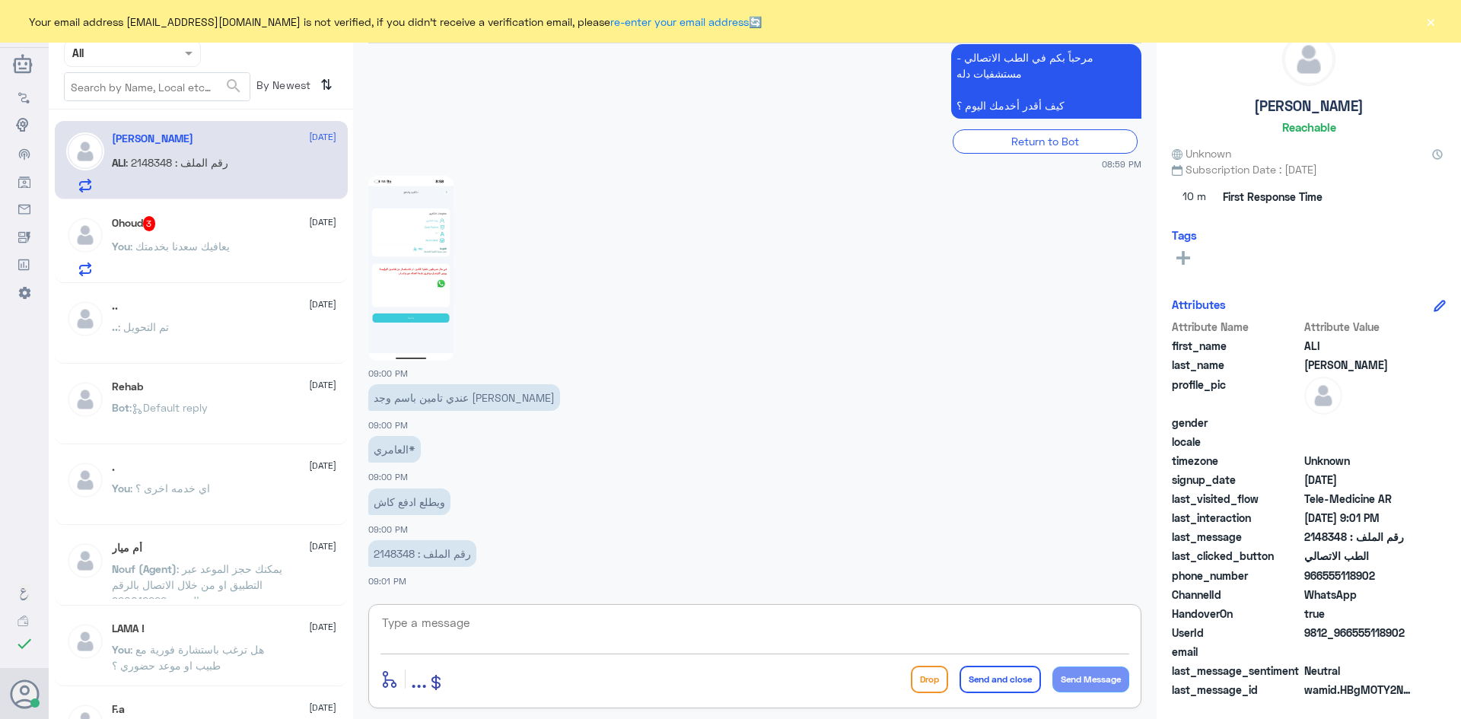
click at [575, 641] on textarea at bounding box center [754, 631] width 749 height 37
drag, startPoint x: 374, startPoint y: 554, endPoint x: 415, endPoint y: 554, distance: 41.1
click at [415, 554] on p "رقم الملف : 2148348" at bounding box center [422, 553] width 108 height 27
copy p "2148348"
click at [383, 226] on img at bounding box center [410, 268] width 85 height 185
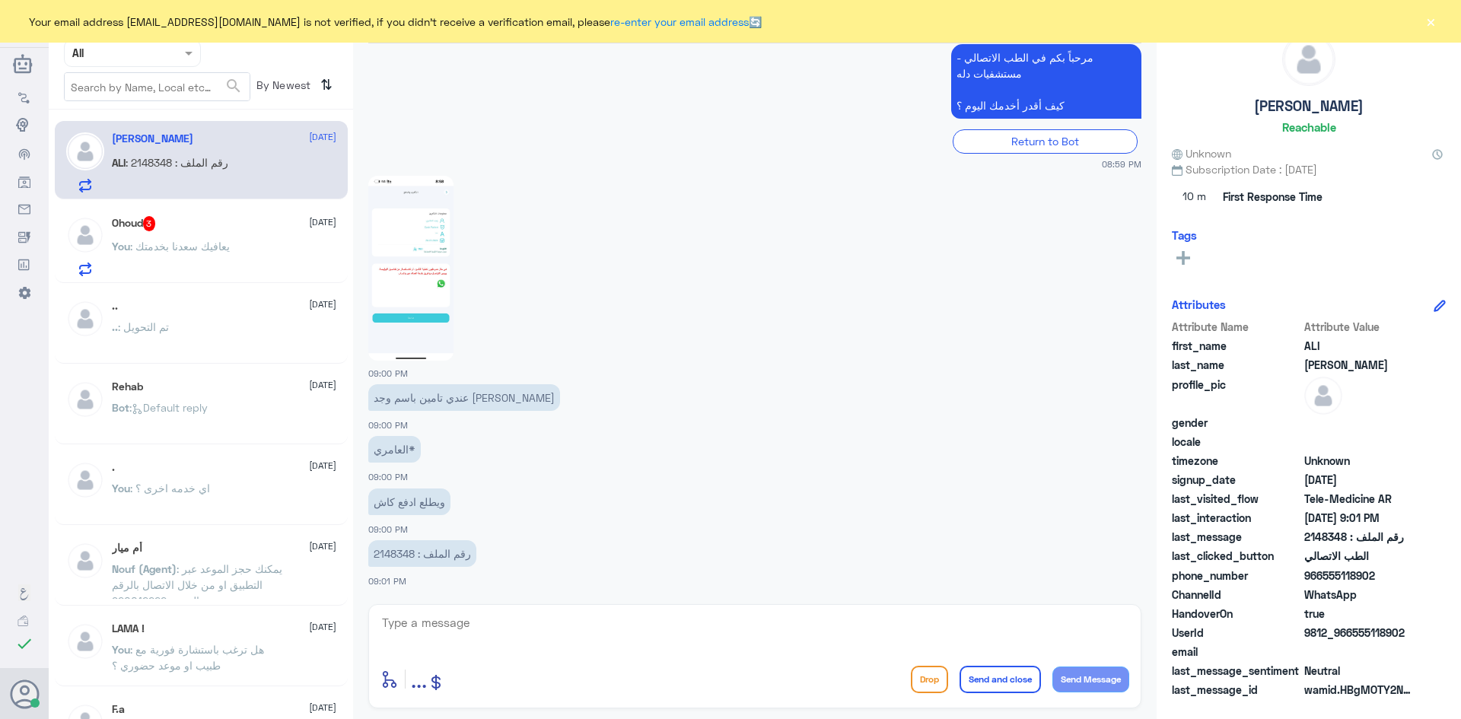
click at [668, 628] on textarea at bounding box center [754, 631] width 749 height 37
paste textarea "مرحبا معك بدر من الطب الاتصالي كيف اقدر اخدمك ؟"
type textarea "مرحبا معك بدر من الطب الاتصالي كيف اقدر اخدمك ؟"
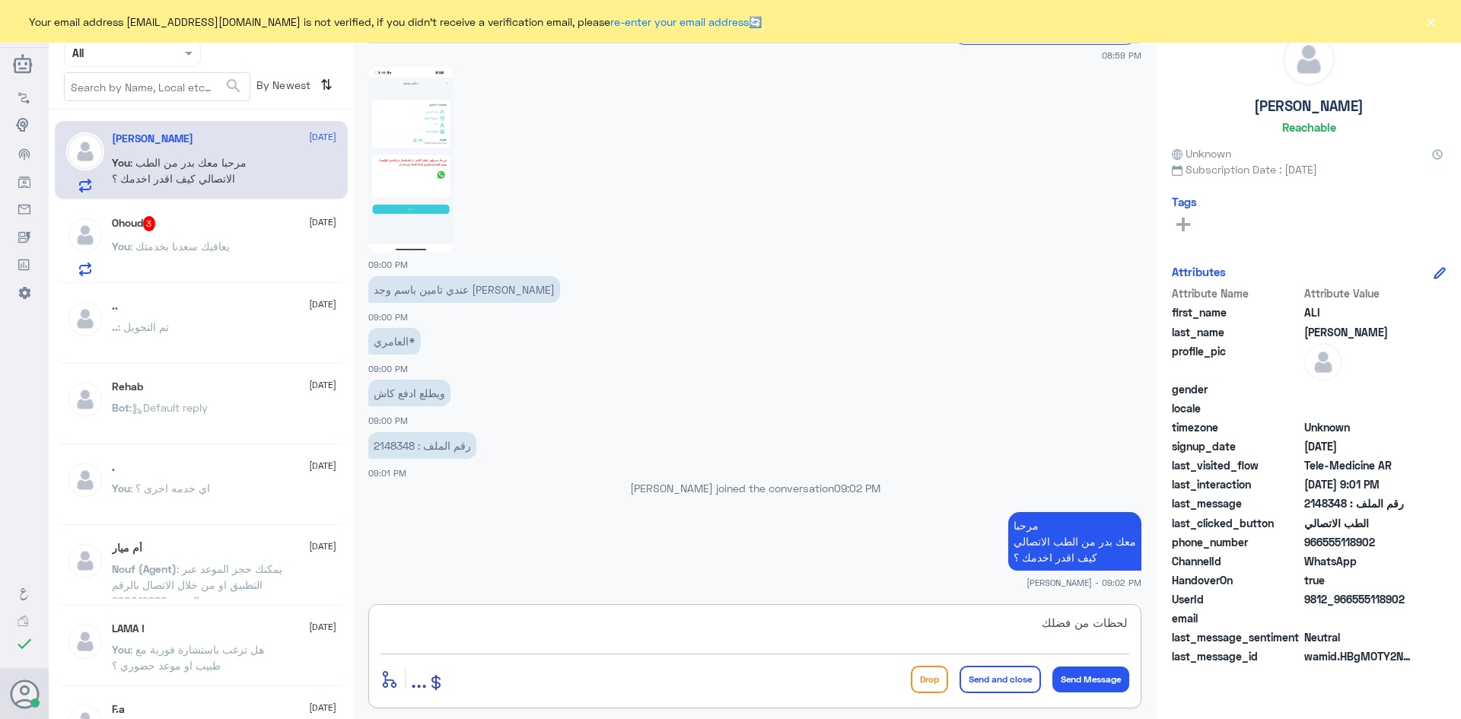
type textarea "لحظات من فضلك"
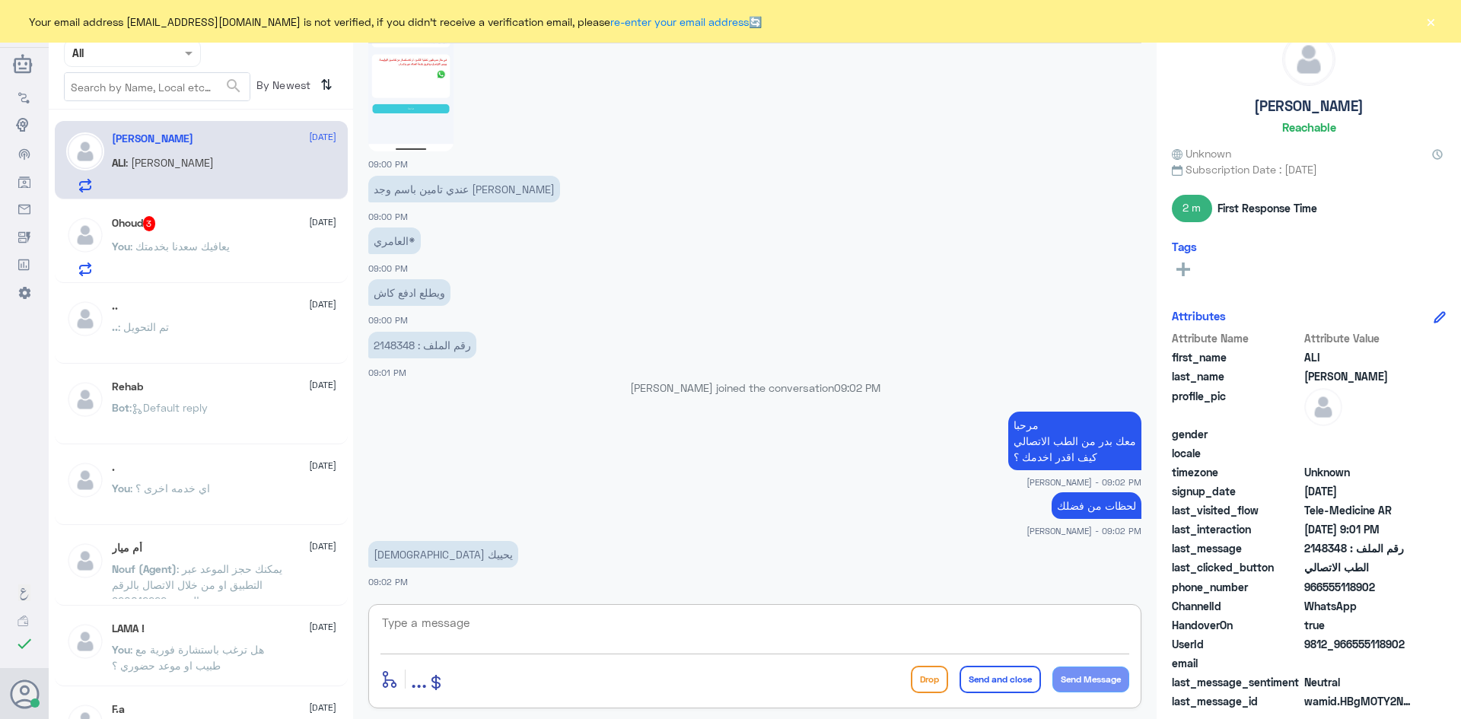
scroll to position [1431, 0]
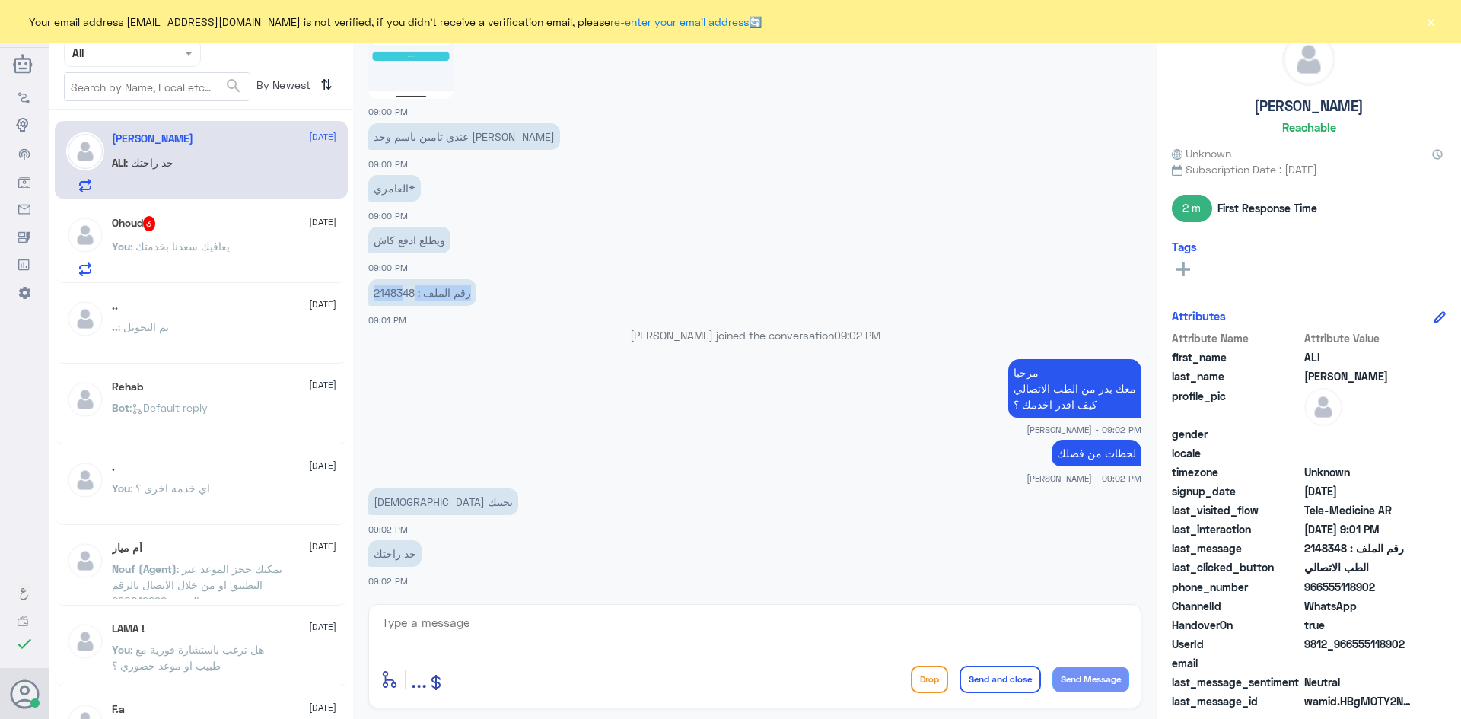
drag, startPoint x: 415, startPoint y: 292, endPoint x: 403, endPoint y: 291, distance: 13.0
click at [403, 291] on p "رقم الملف : 2148348" at bounding box center [422, 292] width 108 height 27
drag, startPoint x: 400, startPoint y: 288, endPoint x: 380, endPoint y: 289, distance: 19.8
click at [401, 288] on p "رقم الملف : 2148348" at bounding box center [422, 292] width 108 height 27
click at [371, 291] on p "رقم الملف : 2148348" at bounding box center [422, 292] width 108 height 27
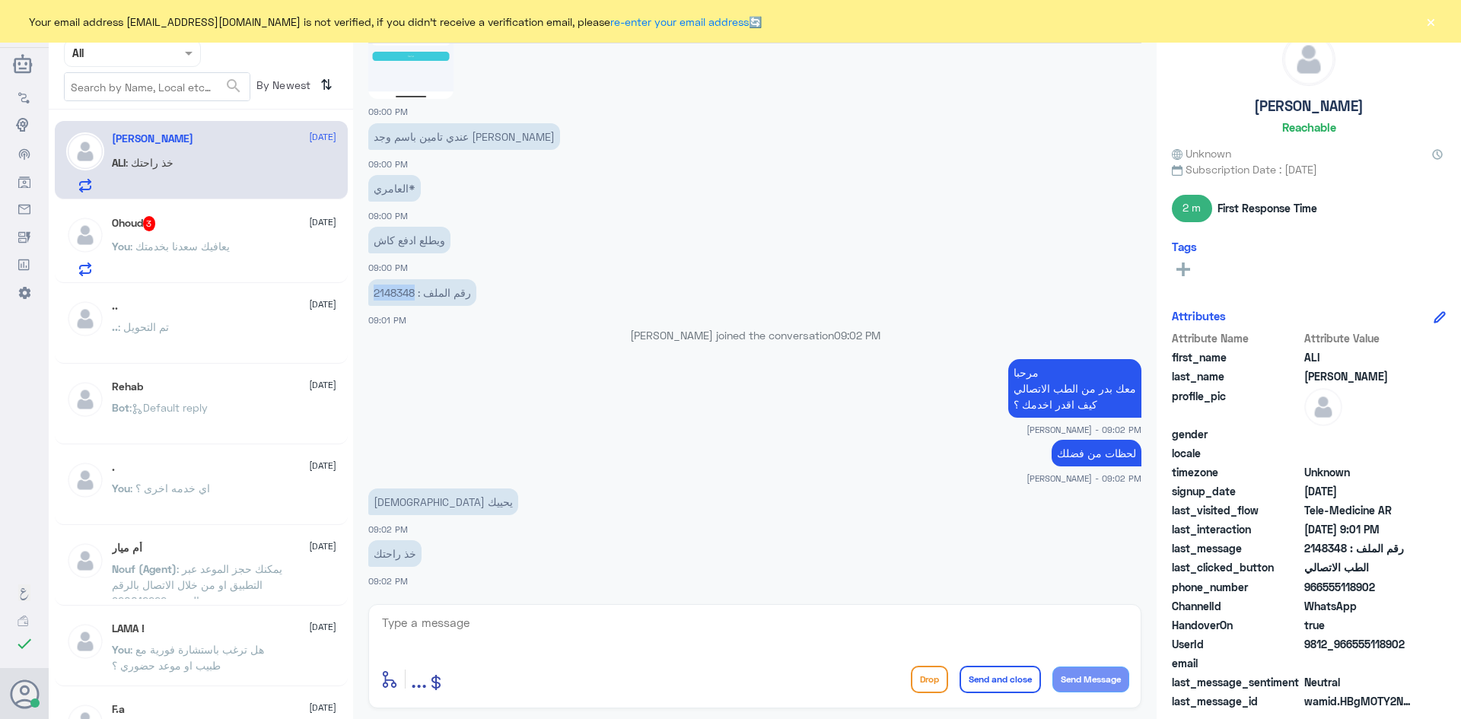
drag, startPoint x: 371, startPoint y: 291, endPoint x: 417, endPoint y: 296, distance: 46.0
click at [417, 296] on p "رقم الملف : 2148348" at bounding box center [422, 292] width 108 height 27
copy p "2148348"
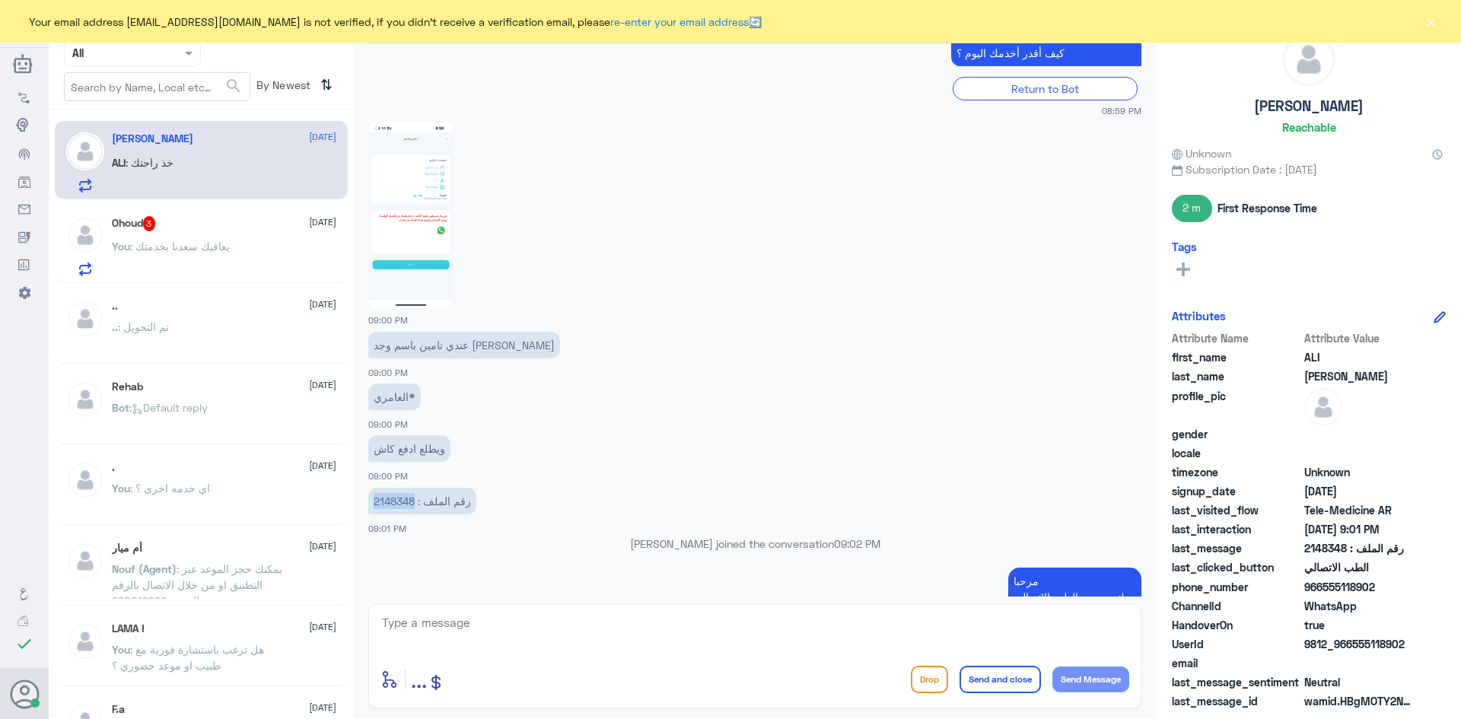
scroll to position [1203, 0]
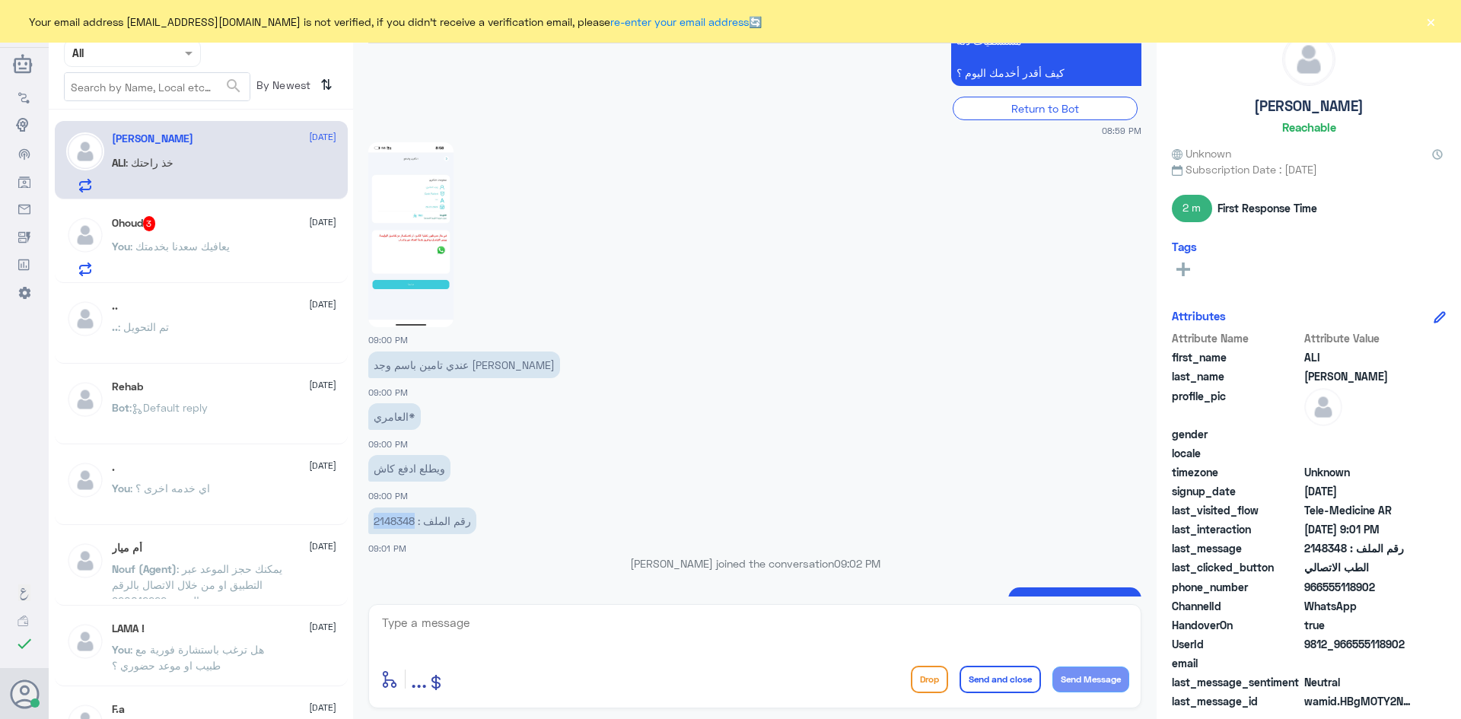
click at [435, 224] on img at bounding box center [410, 234] width 85 height 185
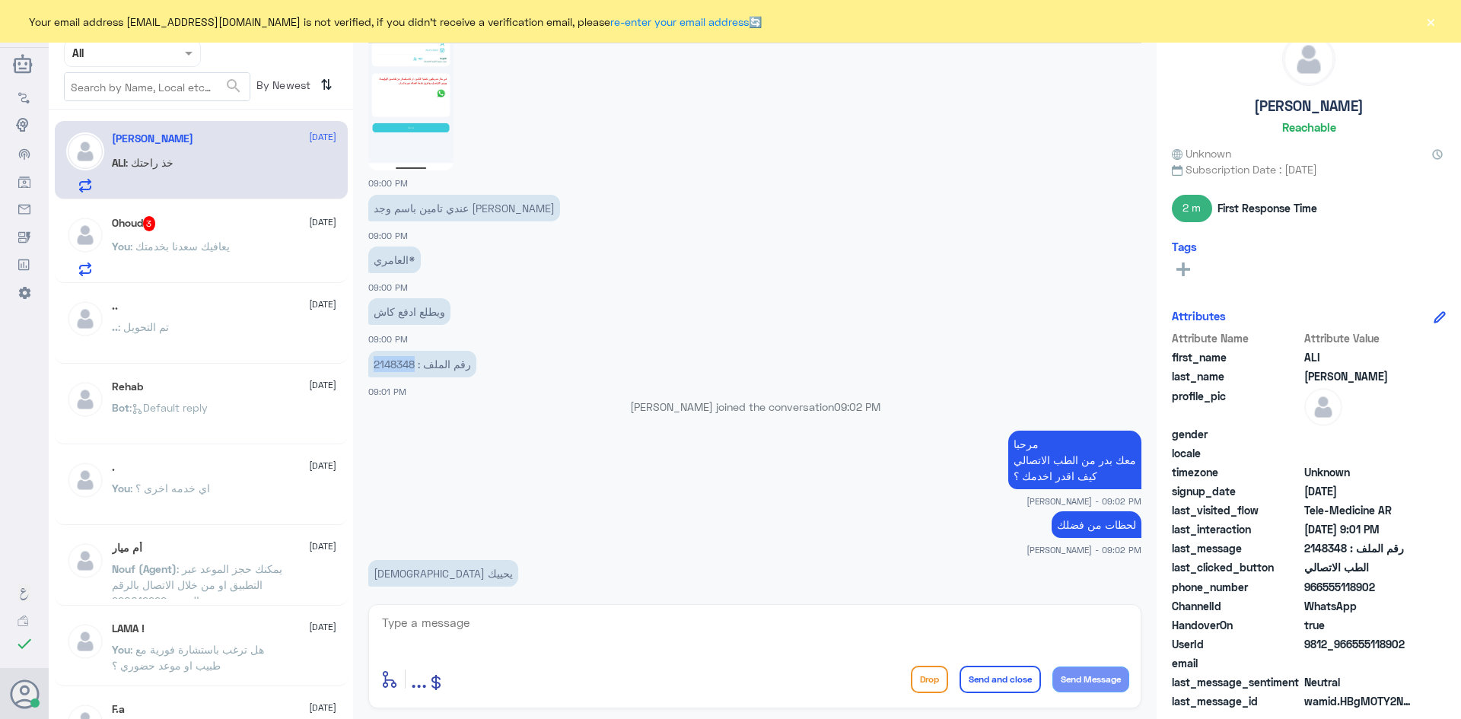
scroll to position [1431, 0]
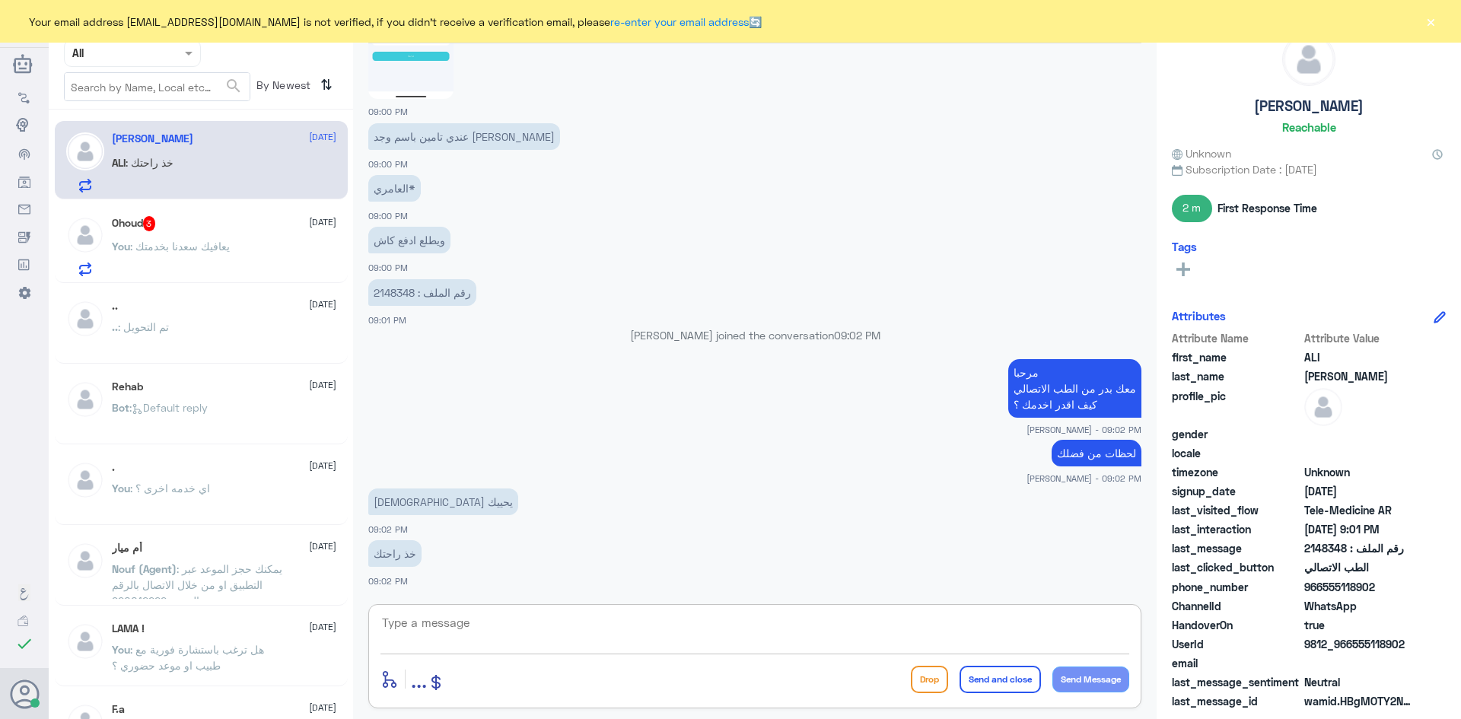
click at [630, 625] on textarea at bounding box center [754, 631] width 749 height 37
type textarea "تم تحديث التامين يمكنك تسجيل استشارة فورية على التامين"
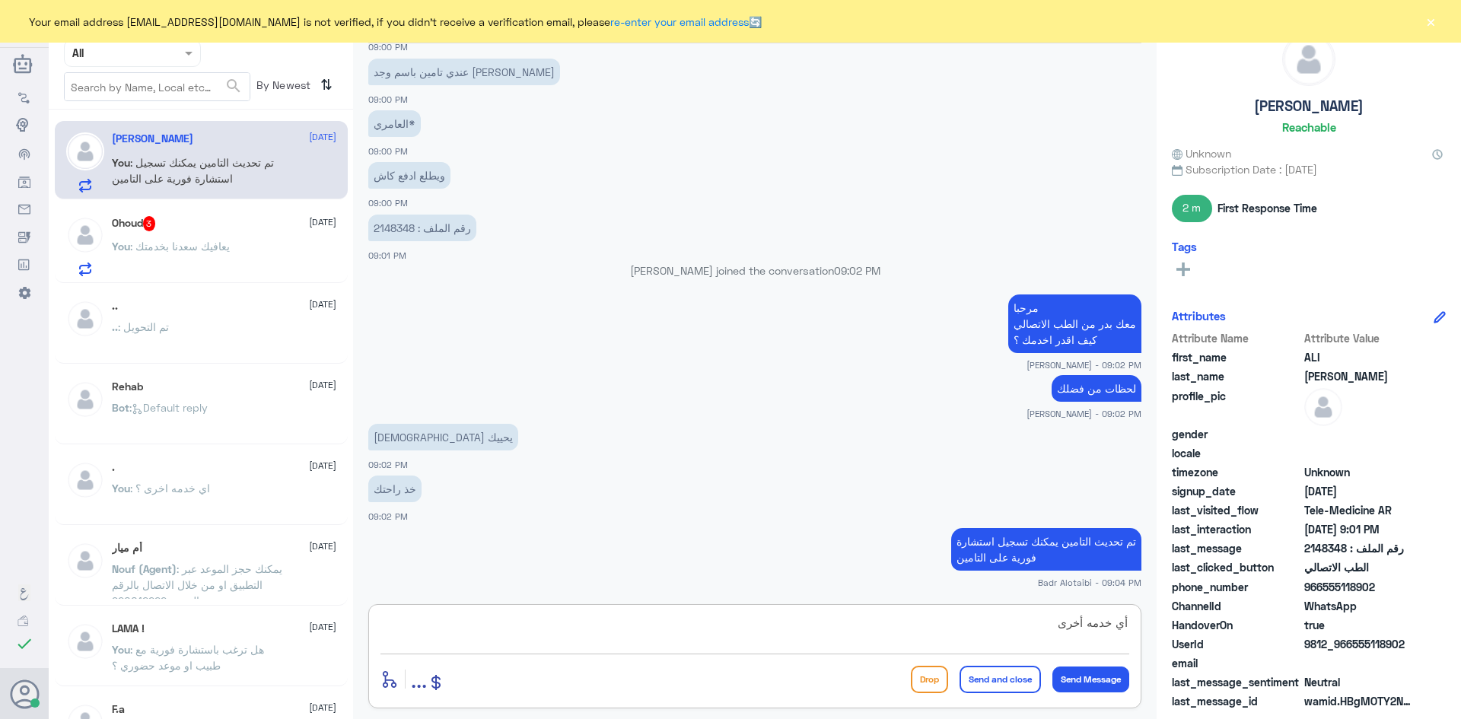
type textarea "أي خدمه أخرى ؟"
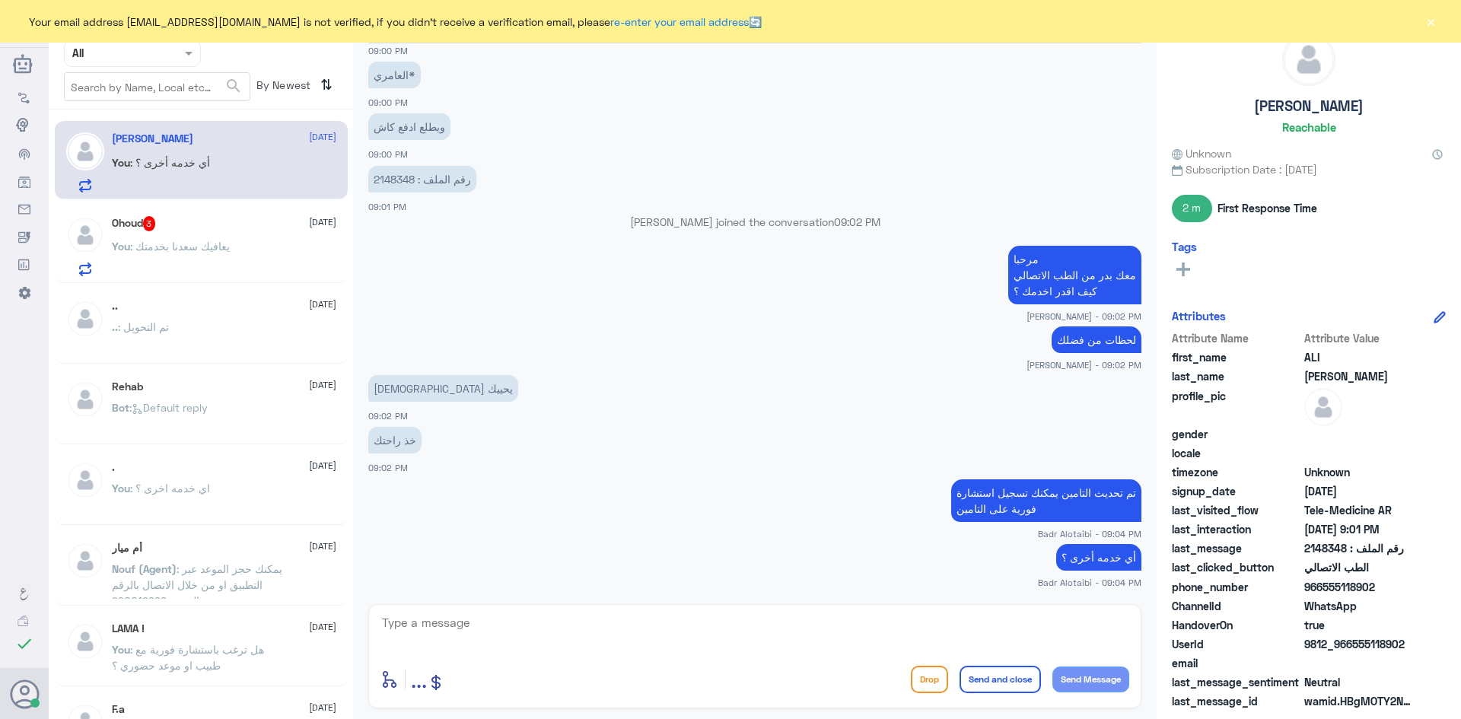
click at [1435, 26] on button "×" at bounding box center [1430, 21] width 15 height 15
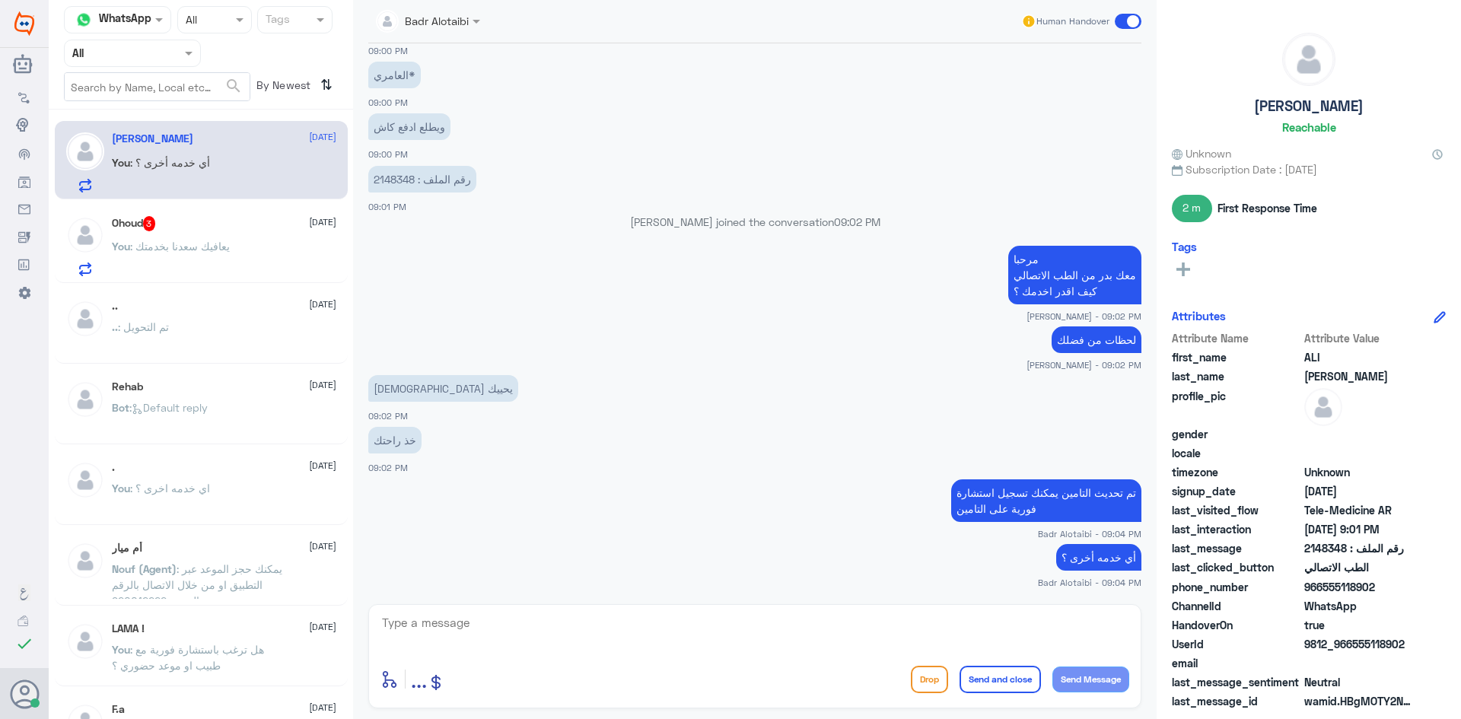
click at [160, 258] on p "You : يعافيك سعدنا بخدمتك" at bounding box center [171, 257] width 118 height 38
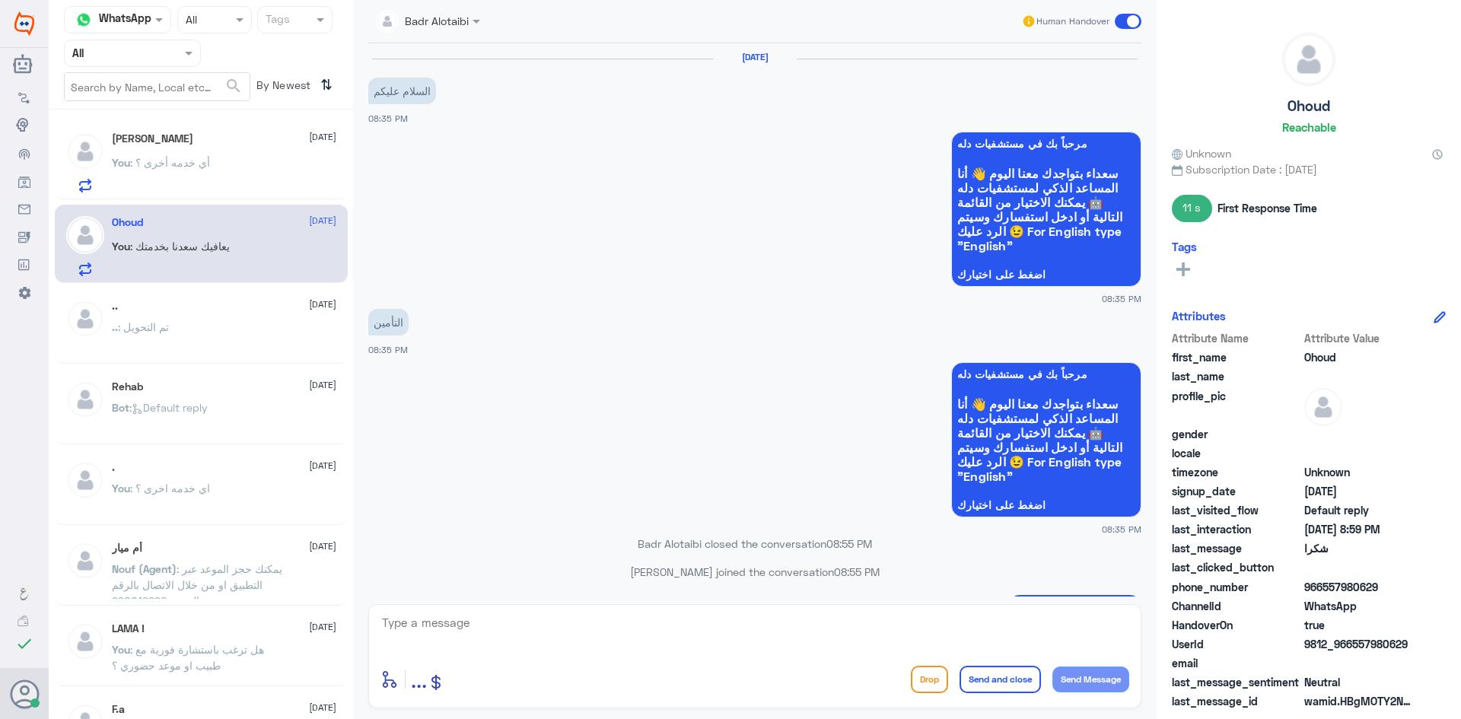
scroll to position [534, 0]
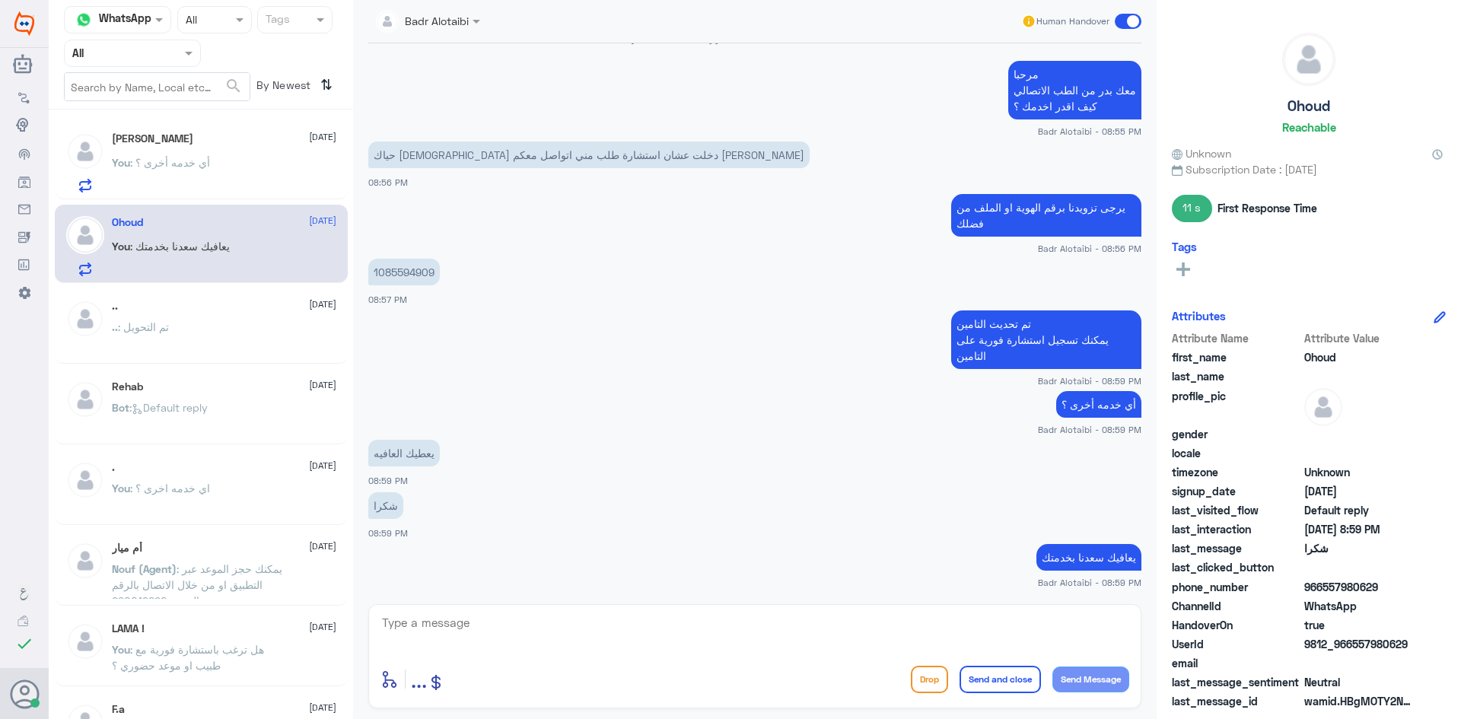
click at [1126, 24] on span at bounding box center [1128, 21] width 27 height 15
click at [0, 0] on input "checkbox" at bounding box center [0, 0] width 0 height 0
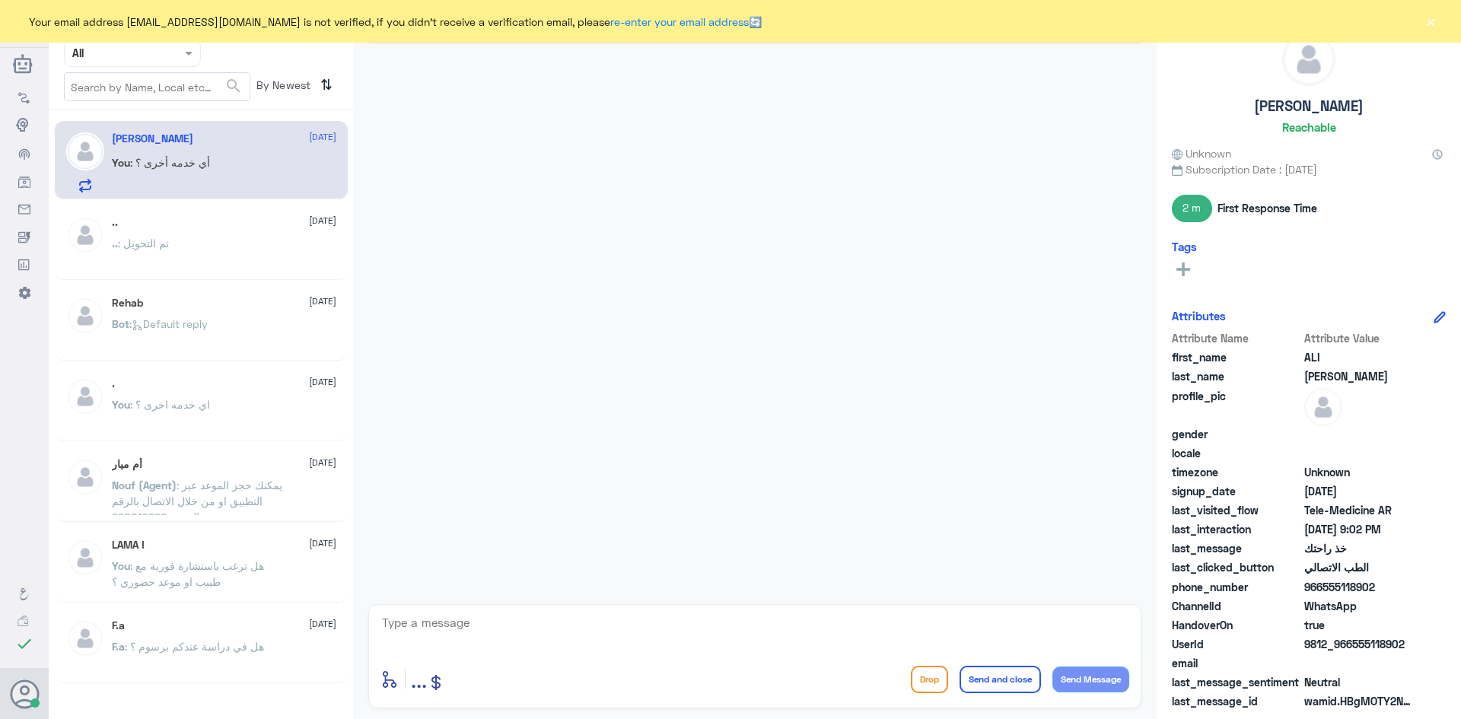
drag, startPoint x: 1407, startPoint y: 644, endPoint x: 1352, endPoint y: 644, distance: 54.8
click at [1352, 644] on span "9812_966555118902" at bounding box center [1359, 644] width 110 height 16
copy span "555118902"
click at [1439, 14] on div "Your email address [EMAIL_ADDRESS][DOMAIN_NAME] is not verified, if you didn't …" at bounding box center [730, 21] width 1461 height 43
click at [1434, 15] on button "×" at bounding box center [1430, 21] width 15 height 15
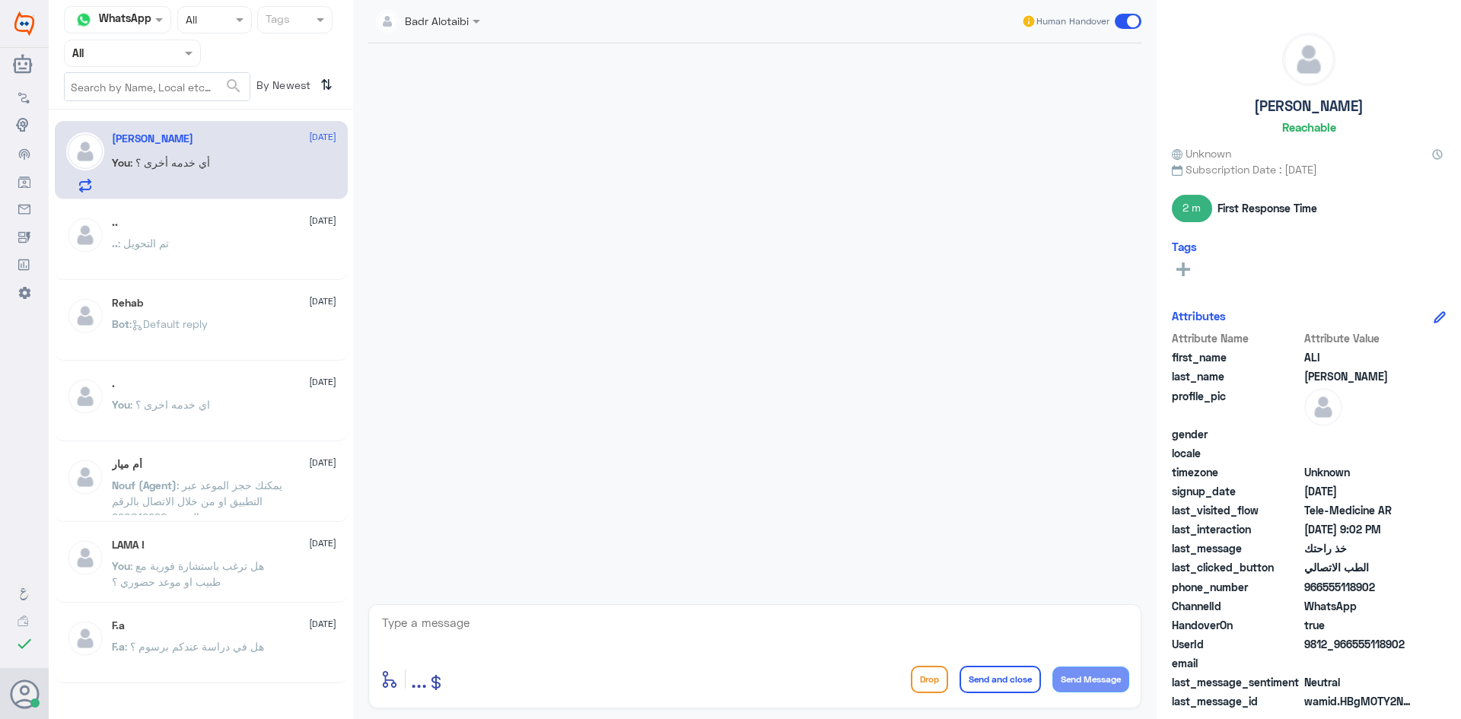
click at [138, 68] on nav "Channel WhatsApp Status × All Tags Agent Filter All search By Newest ⇅" at bounding box center [201, 57] width 304 height 103
click at [136, 61] on input "text" at bounding box center [114, 53] width 84 height 18
click at [647, 167] on div at bounding box center [755, 319] width 788 height 553
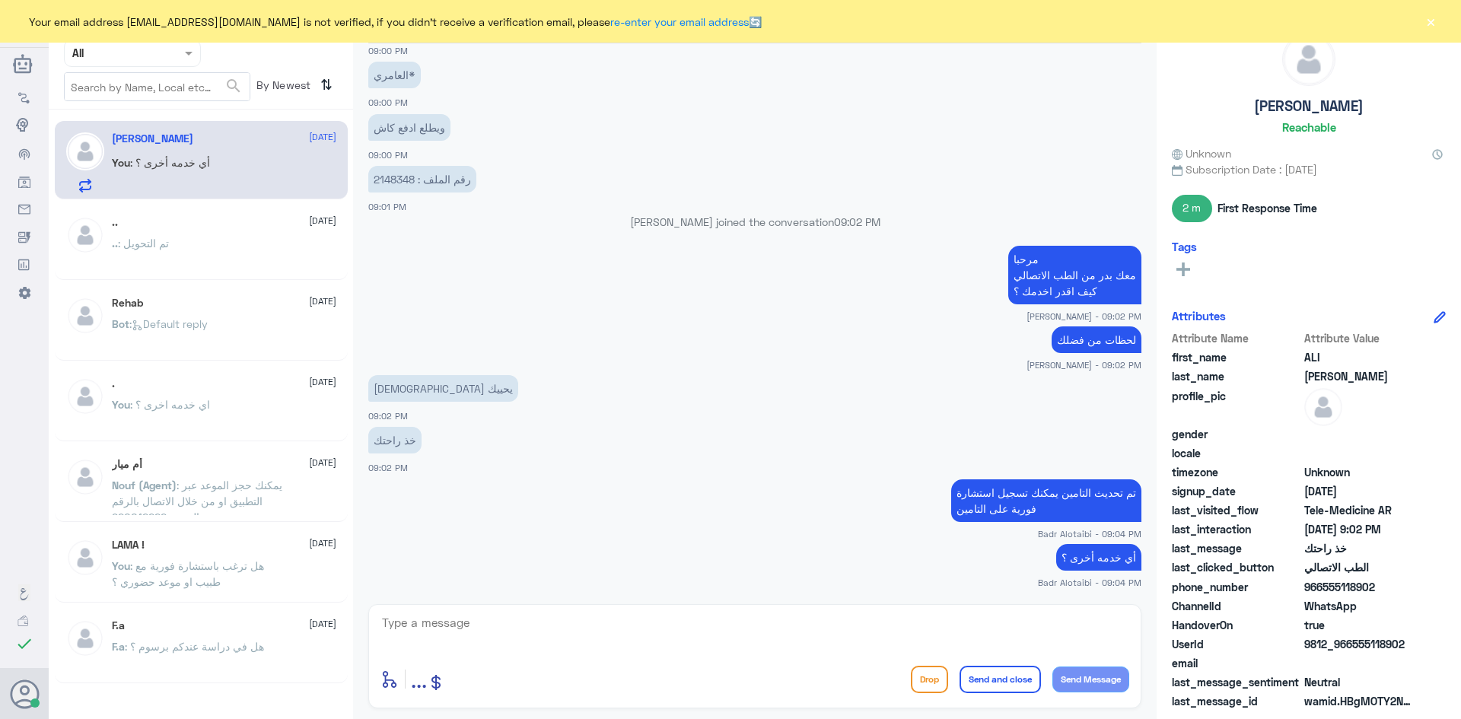
scroll to position [889, 0]
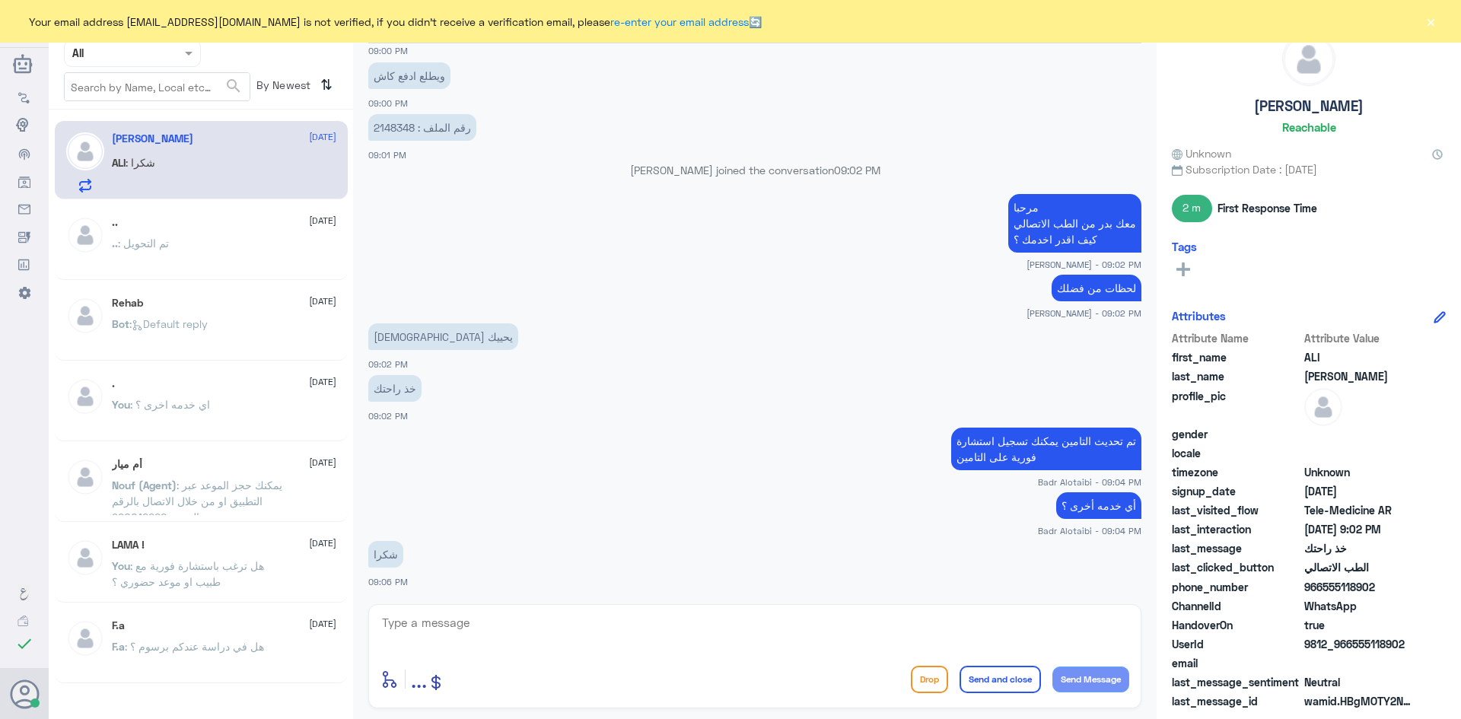
click at [447, 638] on textarea at bounding box center [754, 631] width 749 height 37
type textarea "العفو سعدنا بخدمتك"
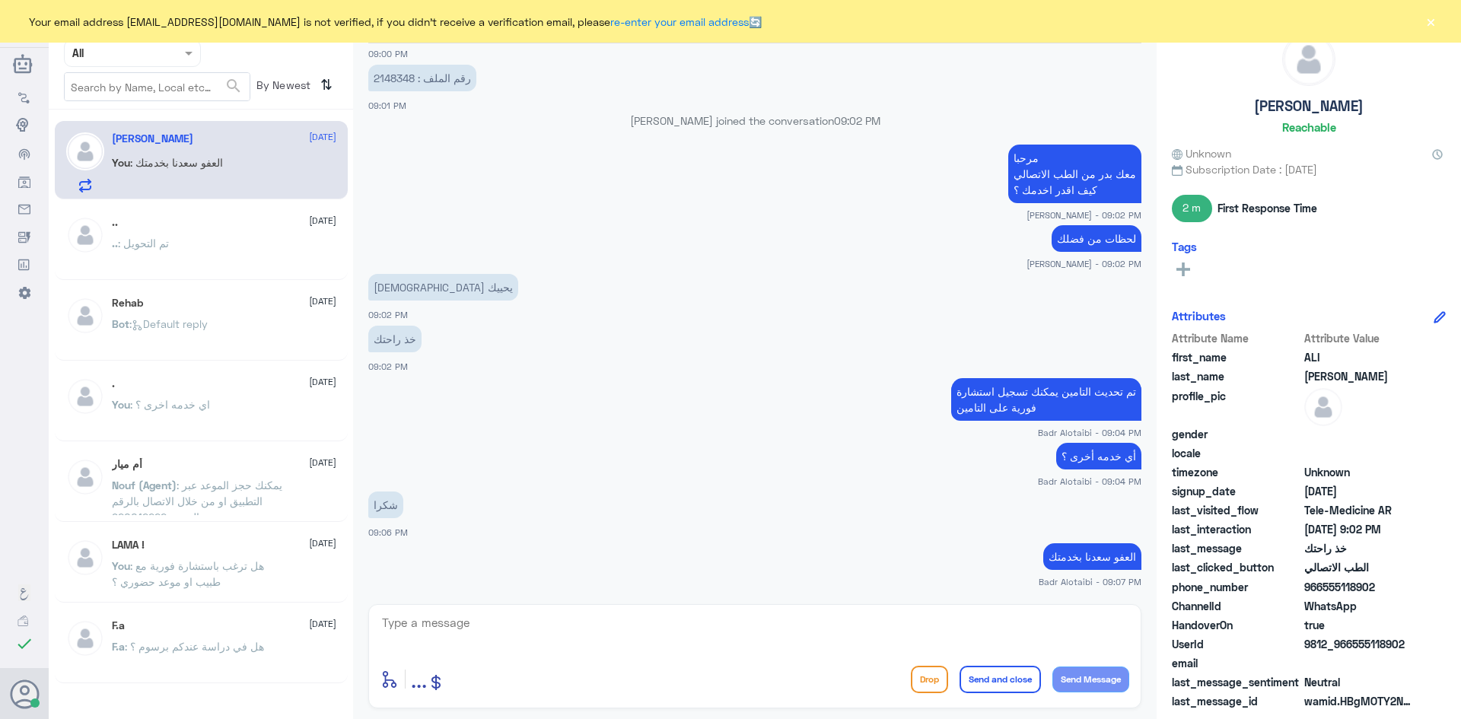
click at [1422, 13] on div "Your email address [EMAIL_ADDRESS][DOMAIN_NAME] is not verified, if you didn't …" at bounding box center [730, 21] width 1461 height 43
click at [1431, 21] on button "×" at bounding box center [1430, 21] width 15 height 15
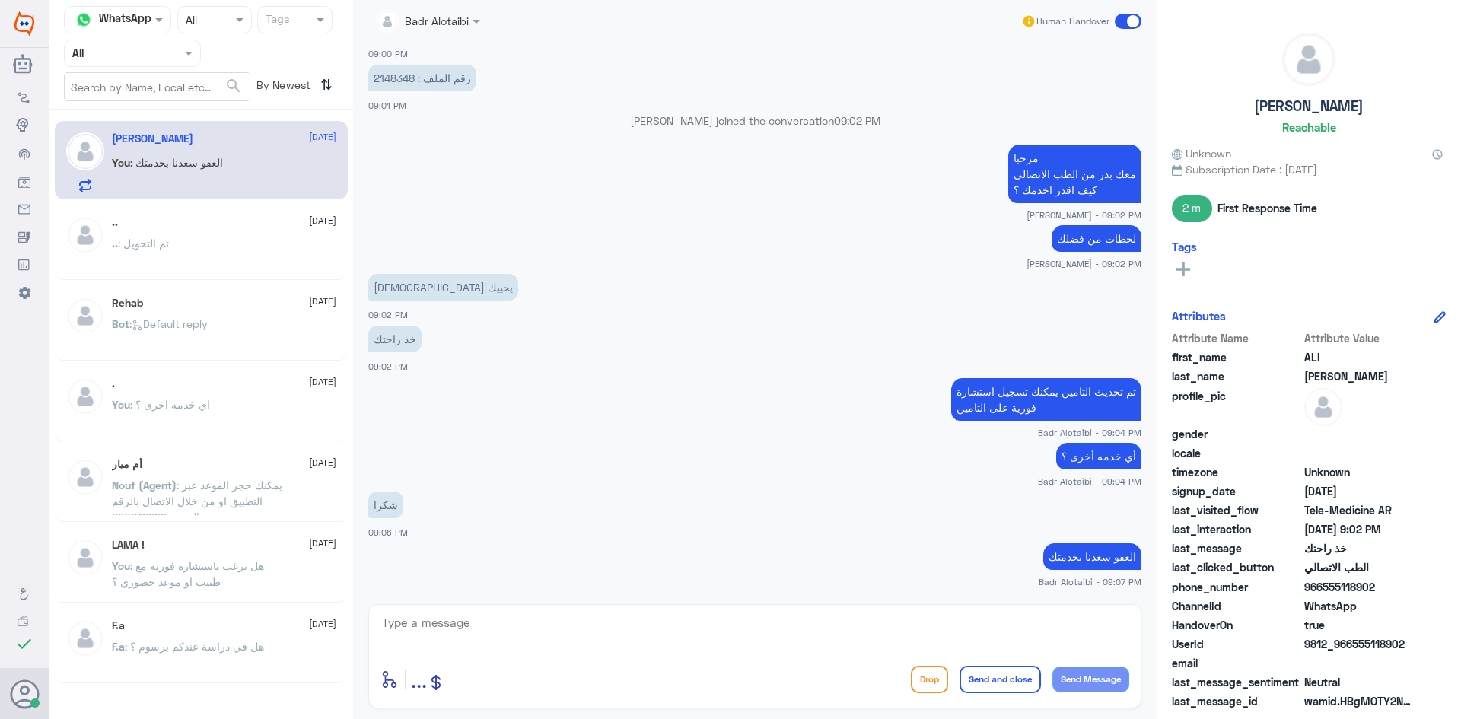
click at [1141, 24] on span at bounding box center [1128, 21] width 27 height 15
click at [0, 0] on input "checkbox" at bounding box center [0, 0] width 0 height 0
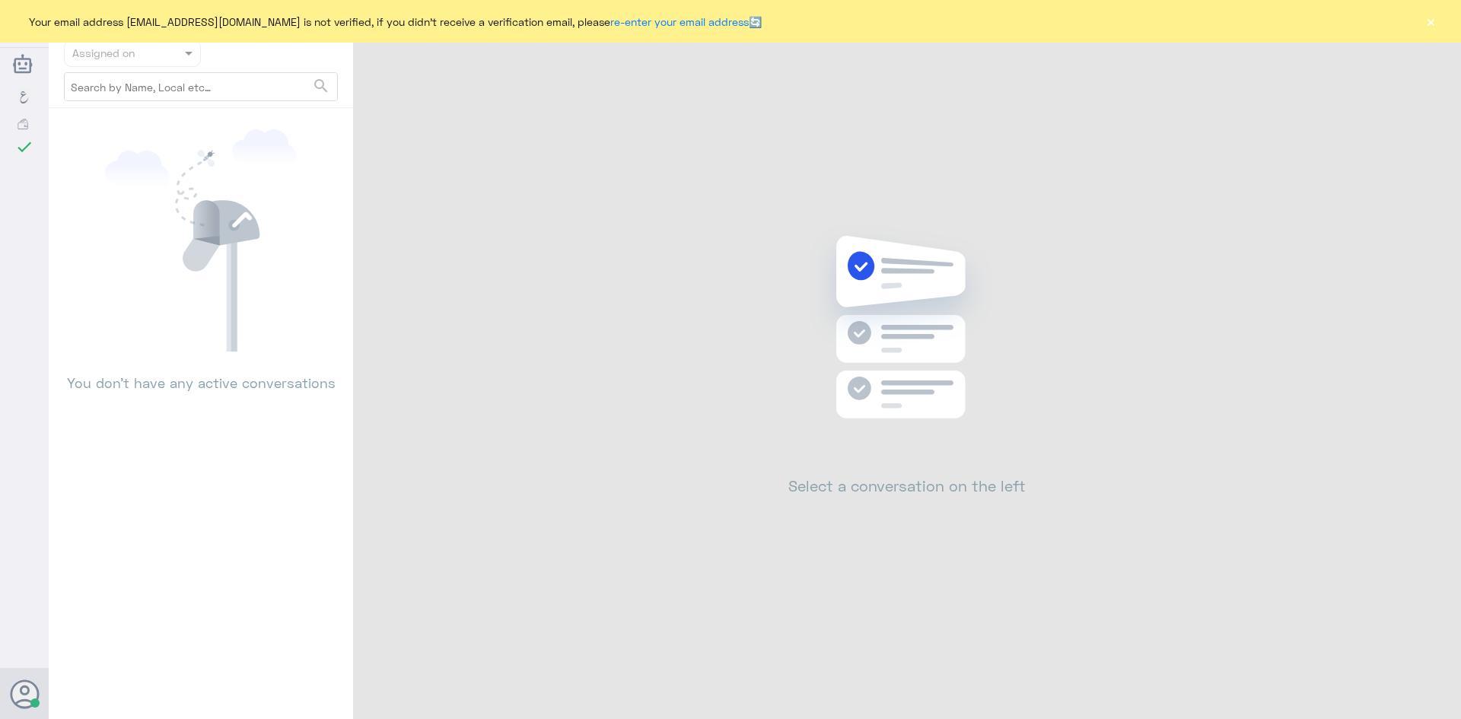
click at [1424, 27] on button "×" at bounding box center [1430, 21] width 15 height 15
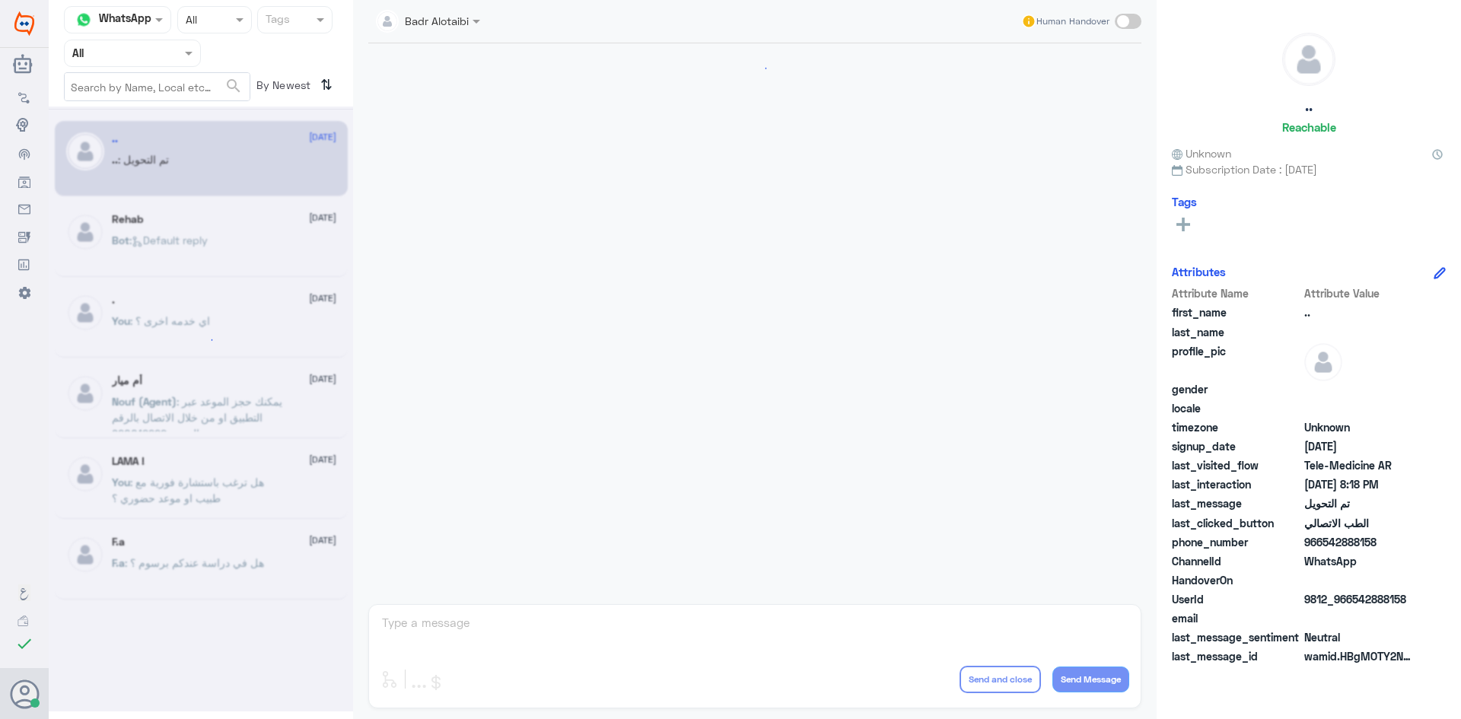
scroll to position [499, 0]
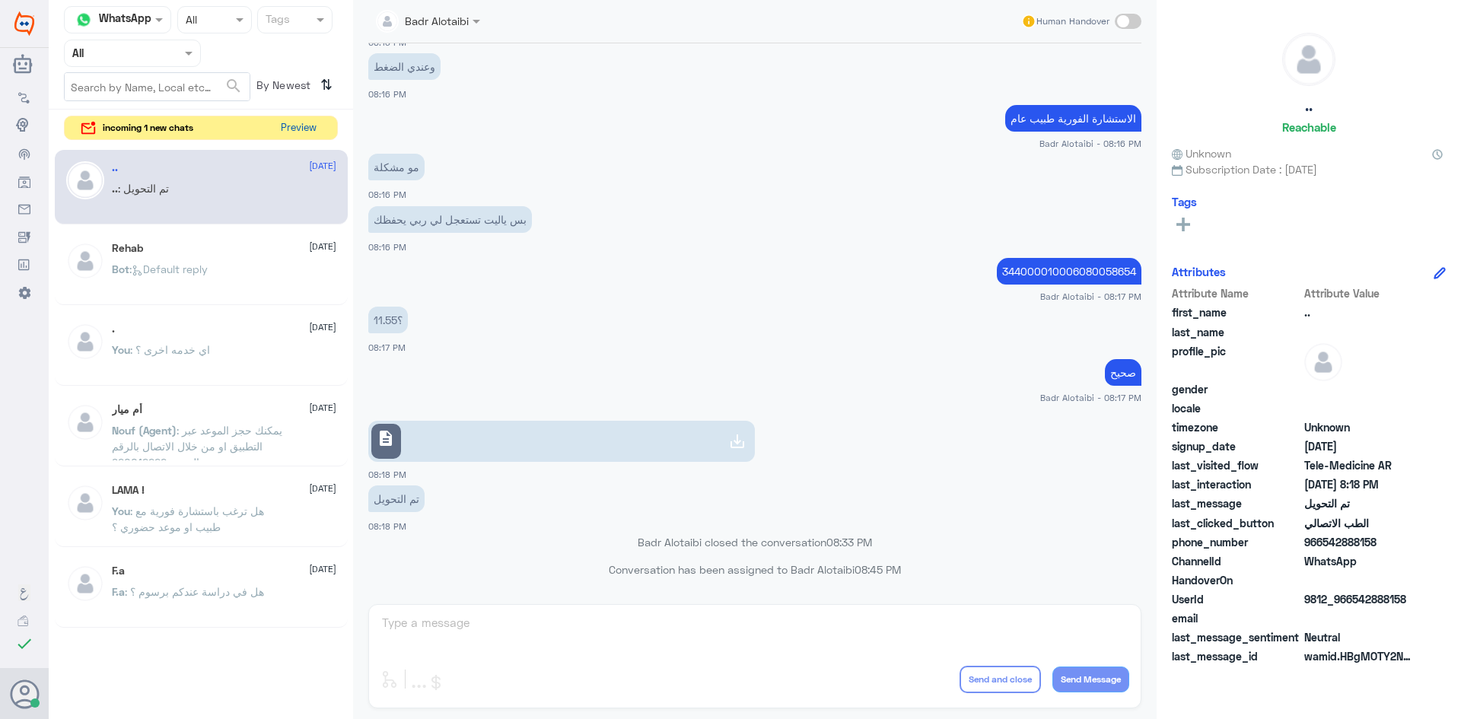
click at [305, 132] on button "Preview" at bounding box center [298, 128] width 47 height 24
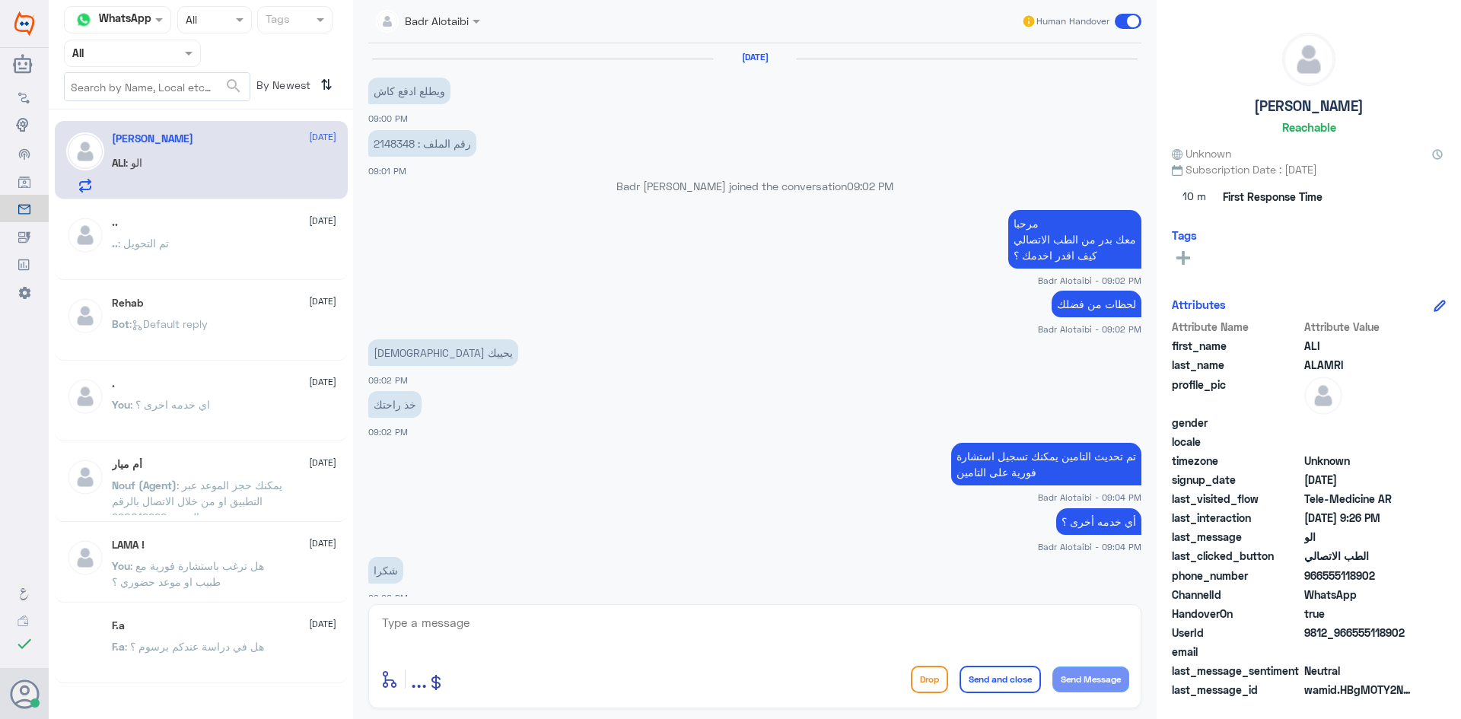
scroll to position [954, 0]
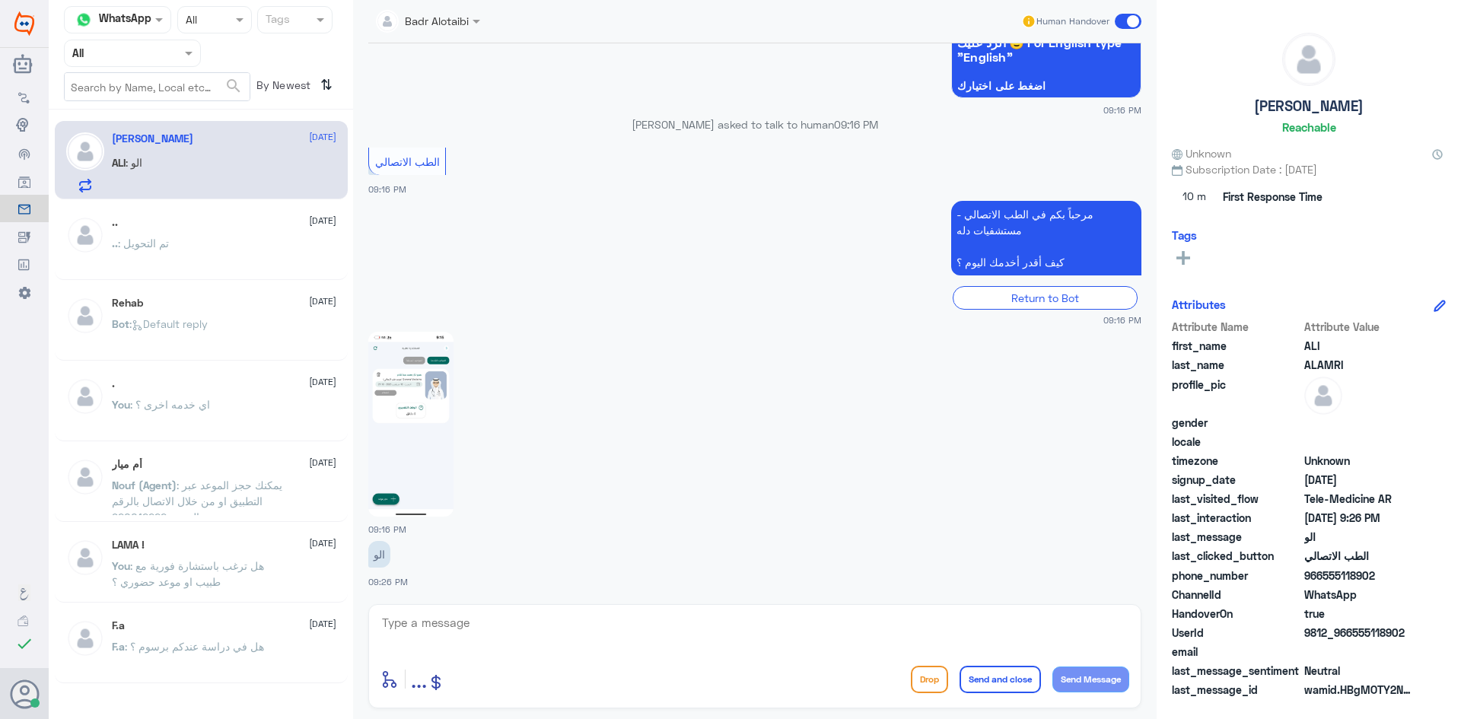
click at [406, 396] on img at bounding box center [410, 424] width 85 height 185
click at [516, 635] on textarea at bounding box center [754, 631] width 749 height 37
paste textarea "مرحبا معك بدر من الطب الاتصالي كيف اقدر اخدمك ؟"
type textarea "مرحبا معك بدر من الطب الاتصالي كيف اقدر اخدمك ؟"
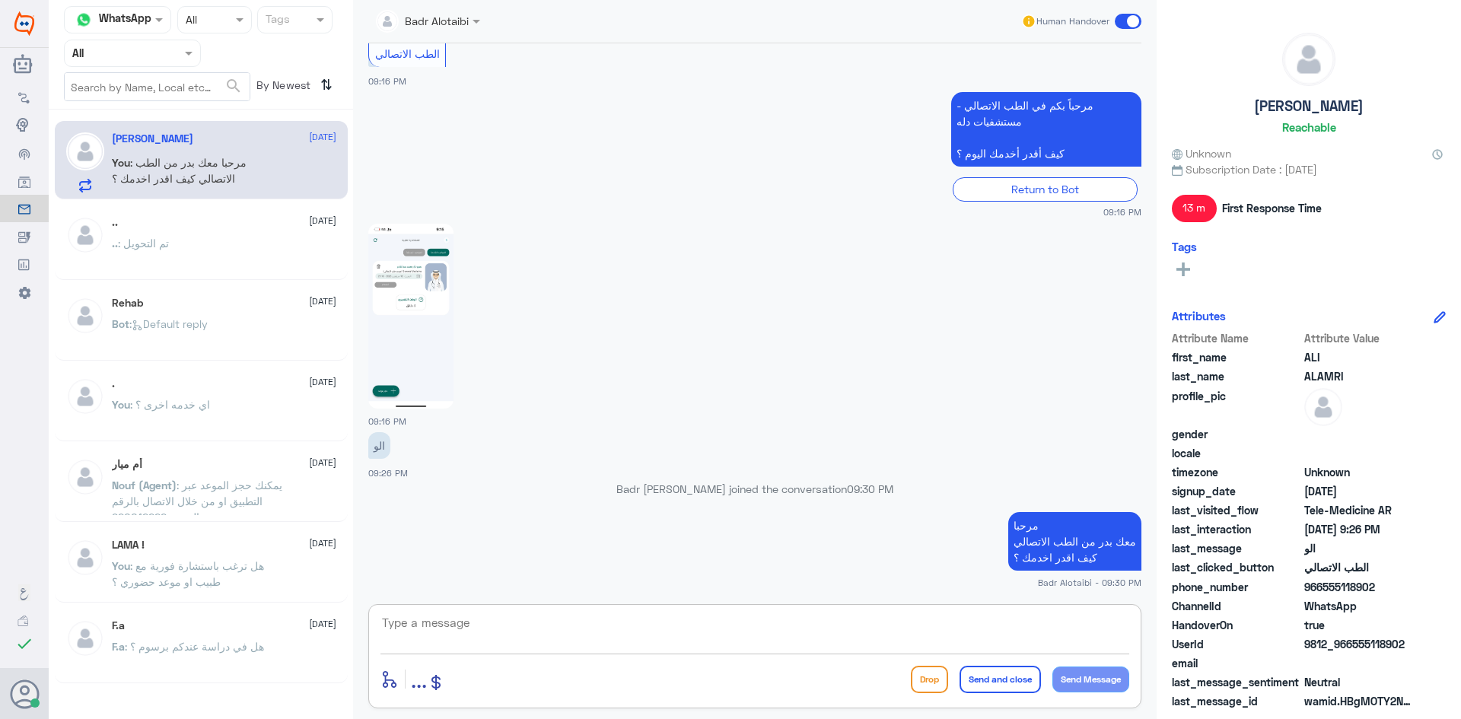
click at [582, 620] on textarea at bounding box center [754, 631] width 749 height 37
click at [600, 641] on textarea at bounding box center [754, 631] width 749 height 37
click at [403, 288] on img at bounding box center [410, 316] width 85 height 185
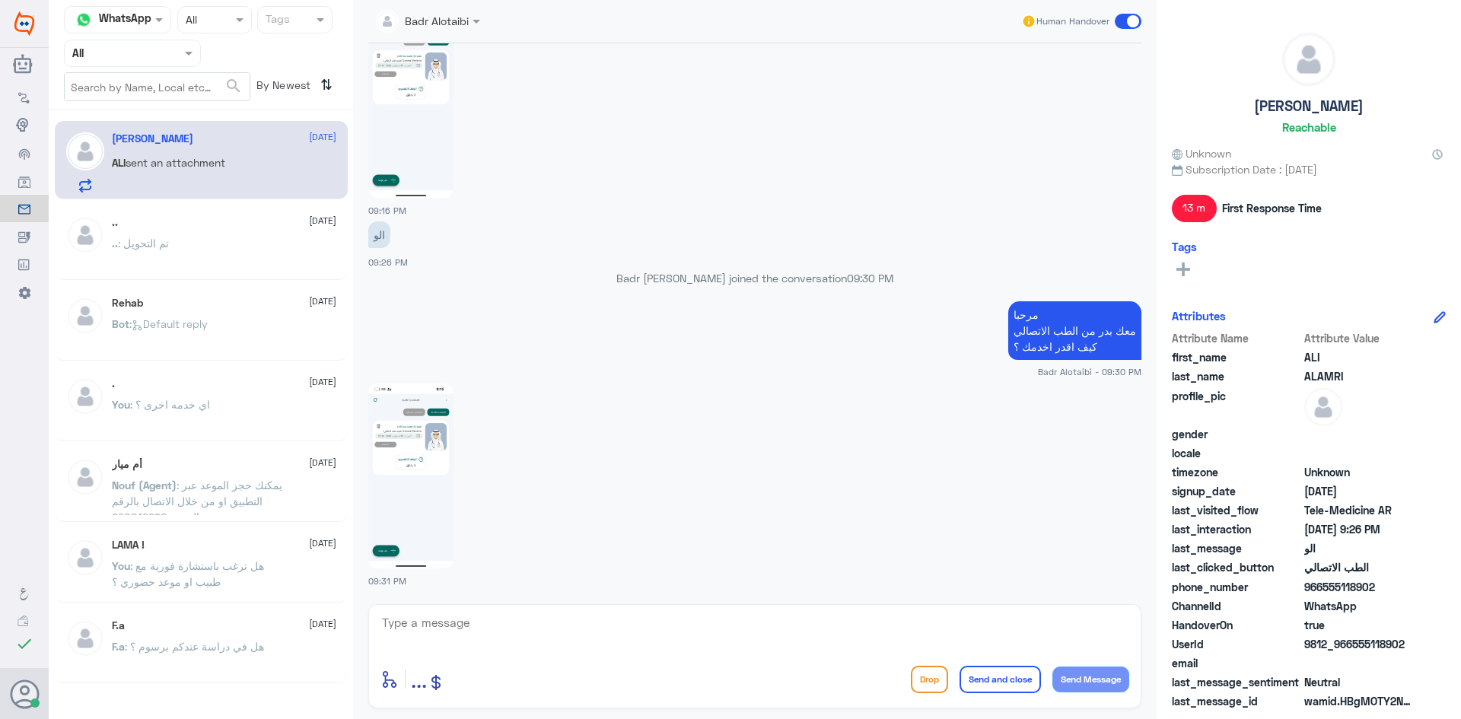
click at [371, 517] on img at bounding box center [410, 476] width 85 height 185
click at [643, 619] on textarea at bounding box center [754, 631] width 749 height 37
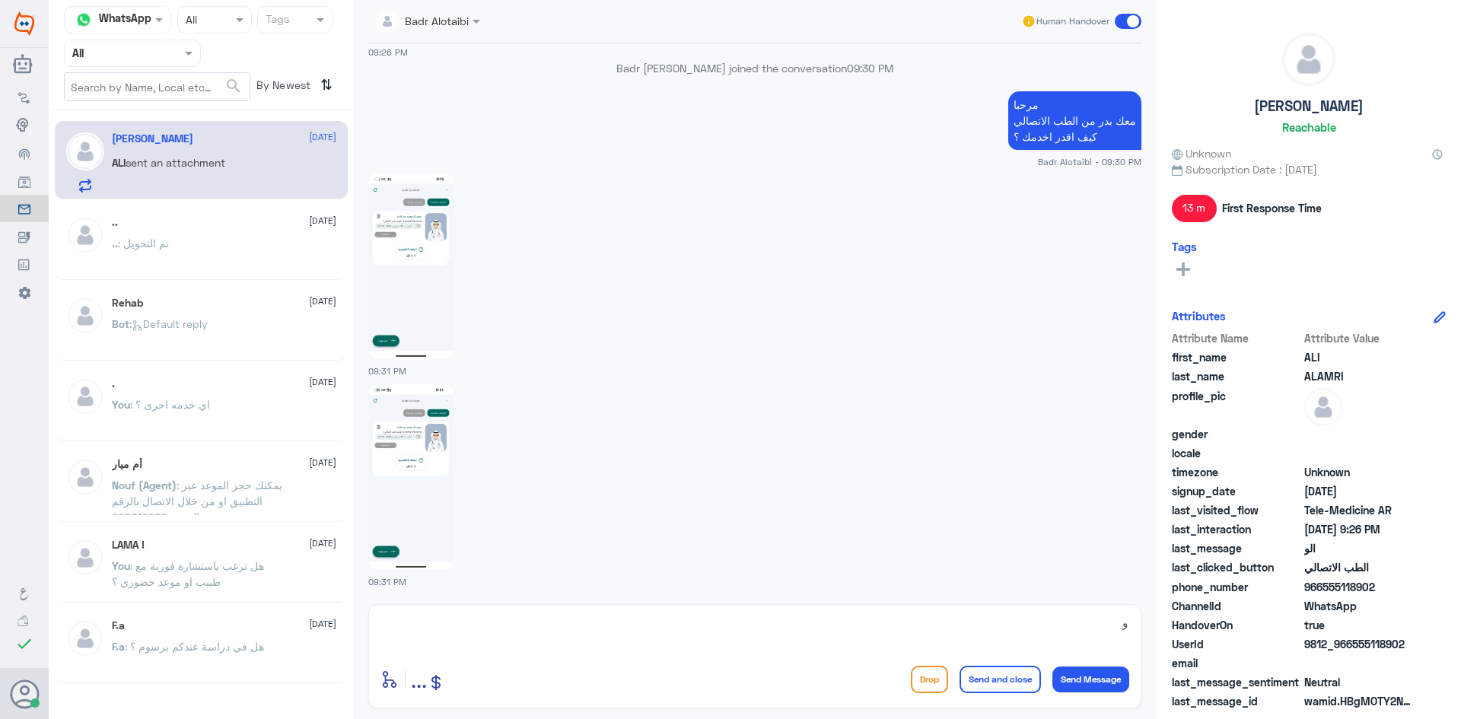
click at [377, 476] on img at bounding box center [410, 476] width 85 height 185
click at [859, 622] on textarea "و" at bounding box center [754, 631] width 749 height 37
type textarea "وش الاشكالية ؟"
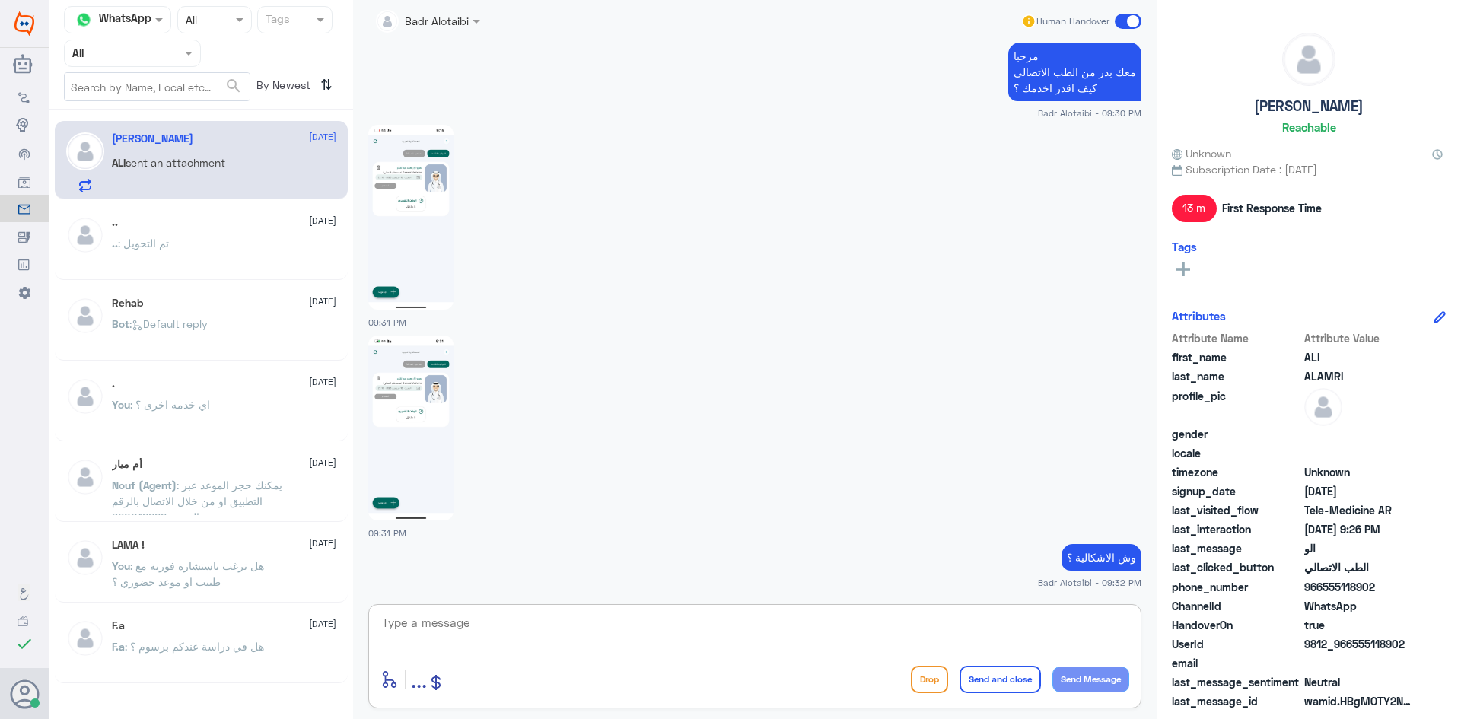
click at [983, 657] on div "enter flow name ... Drop Send and close Send Message" at bounding box center [754, 656] width 773 height 104
click at [961, 637] on textarea at bounding box center [754, 631] width 749 height 37
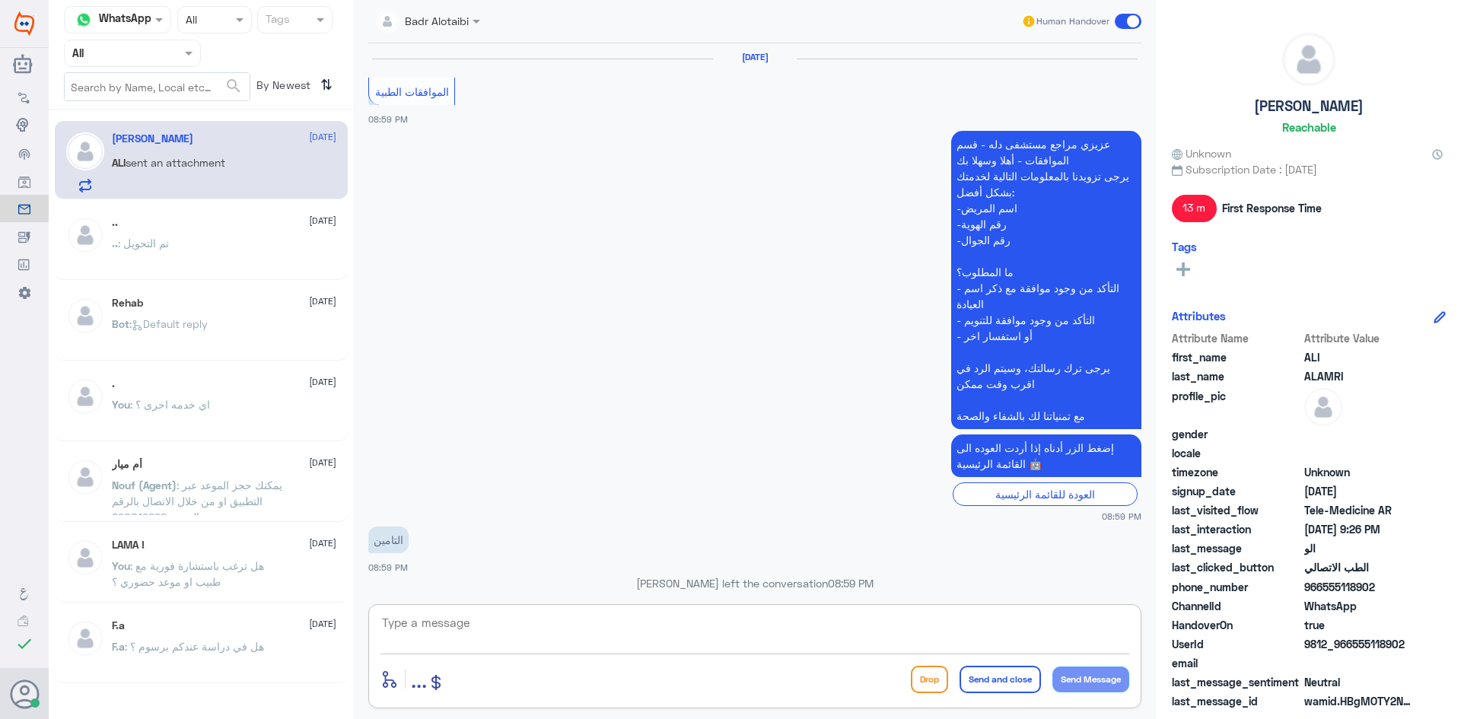
scroll to position [1395, 0]
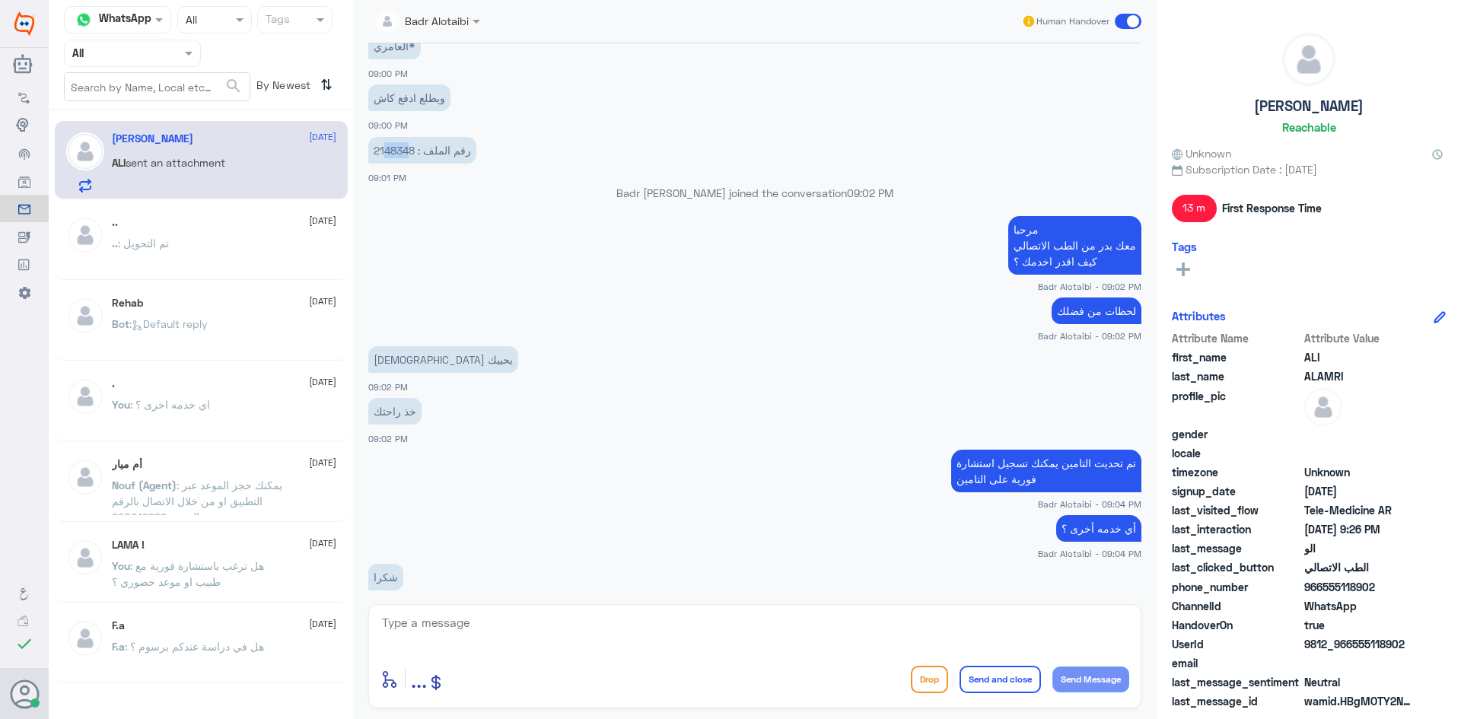
drag, startPoint x: 412, startPoint y: 153, endPoint x: 380, endPoint y: 154, distance: 32.8
click at [383, 155] on p "رقم الملف : 2148348" at bounding box center [422, 150] width 108 height 27
click at [374, 154] on p "رقم الملف : 2148348" at bounding box center [422, 150] width 108 height 27
drag, startPoint x: 374, startPoint y: 152, endPoint x: 393, endPoint y: 152, distance: 19.8
click at [393, 152] on p "رقم الملف : 2148348" at bounding box center [422, 150] width 108 height 27
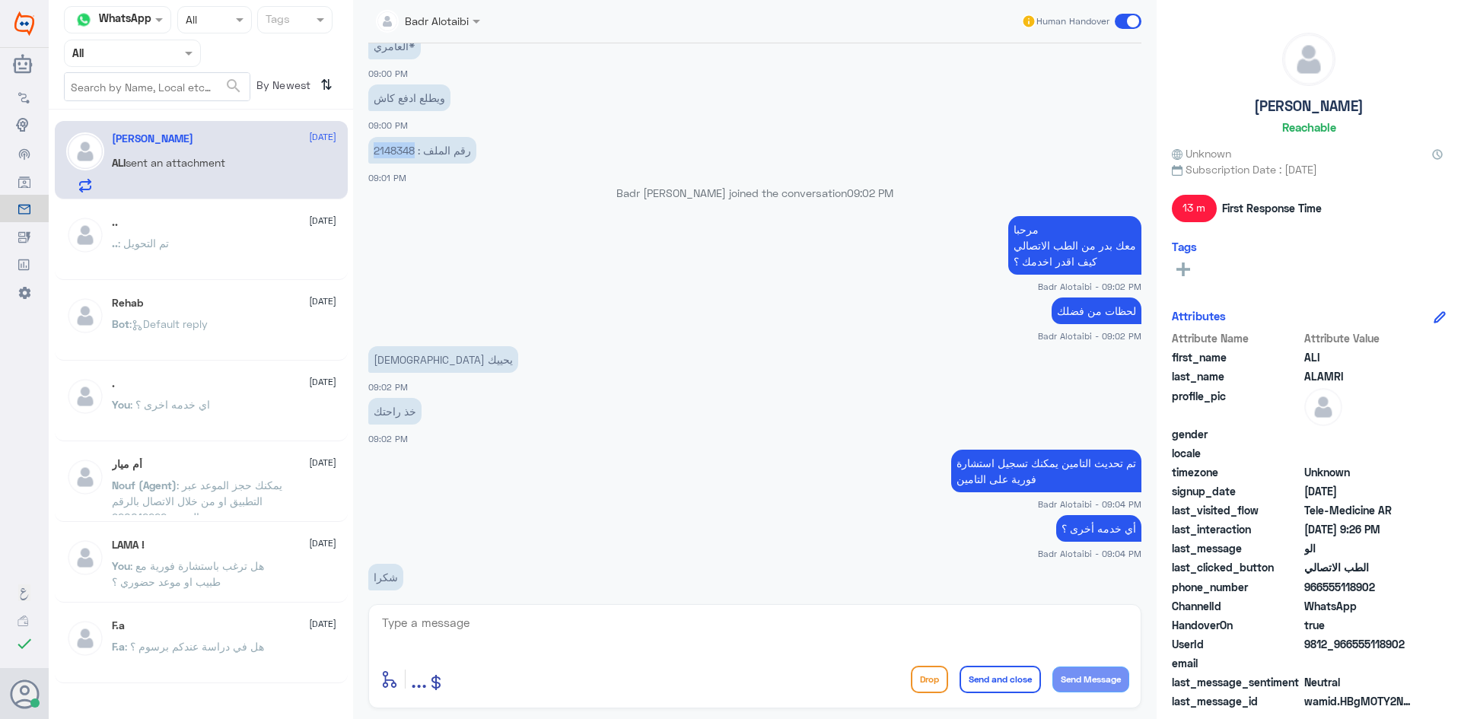
copy p "2148348"
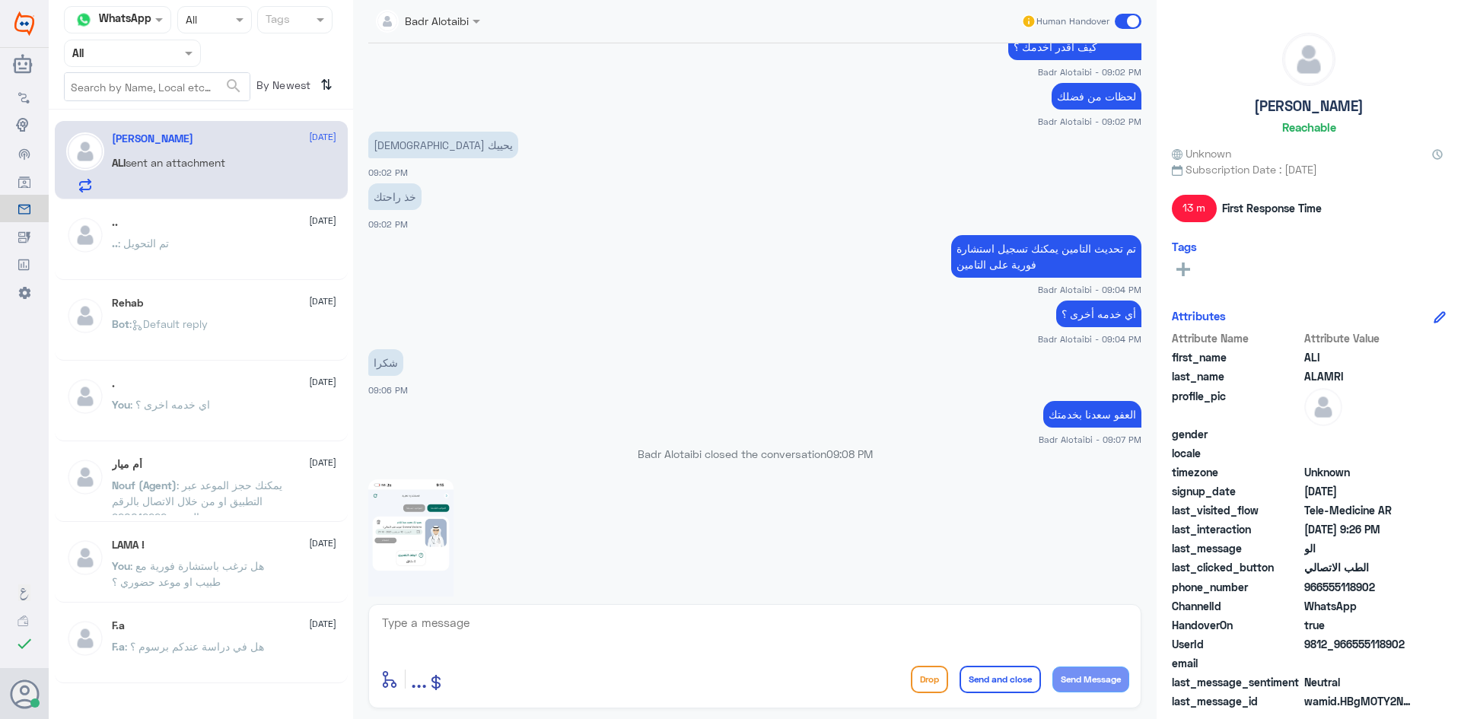
scroll to position [1851, 0]
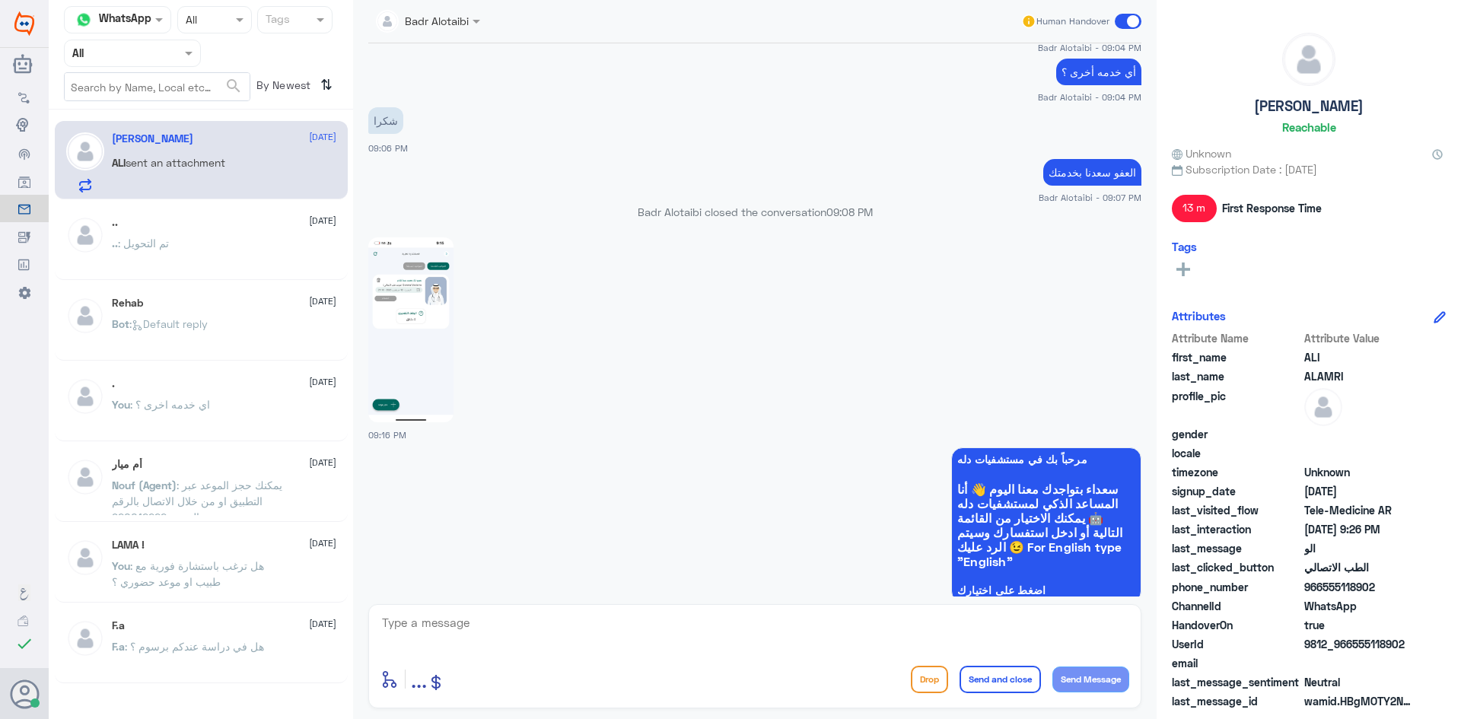
click at [700, 629] on textarea at bounding box center [754, 631] width 749 height 37
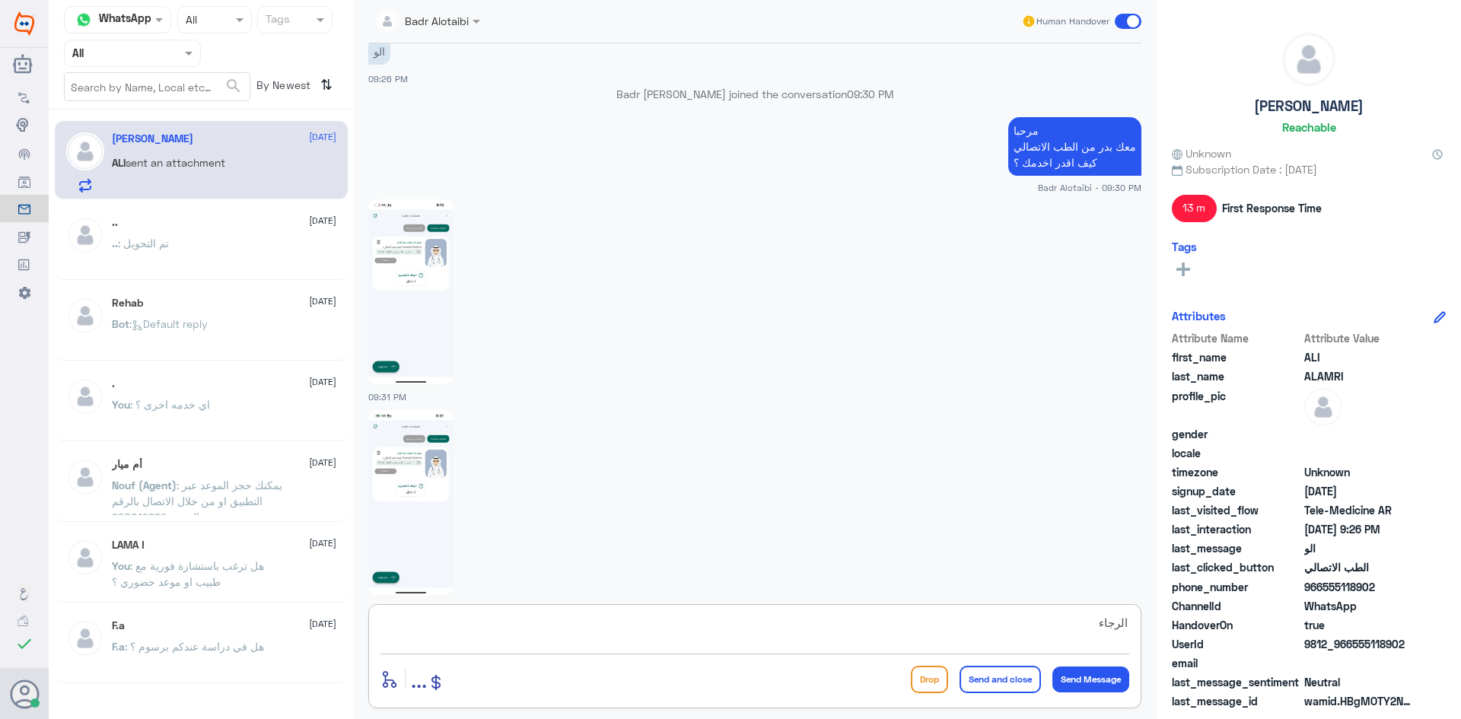
scroll to position [2933, 0]
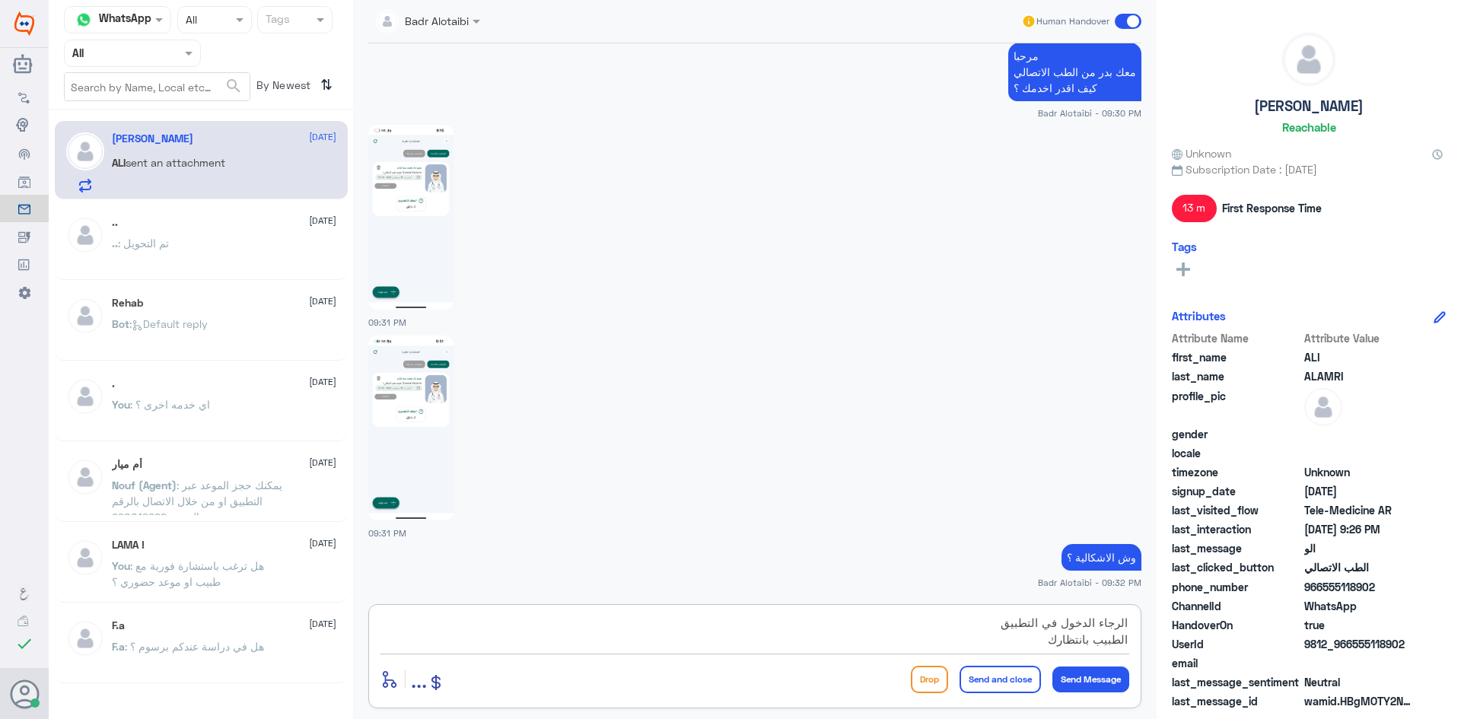
type textarea "الرجاء الدخول في التطبيق الطبيب بانتظارك"
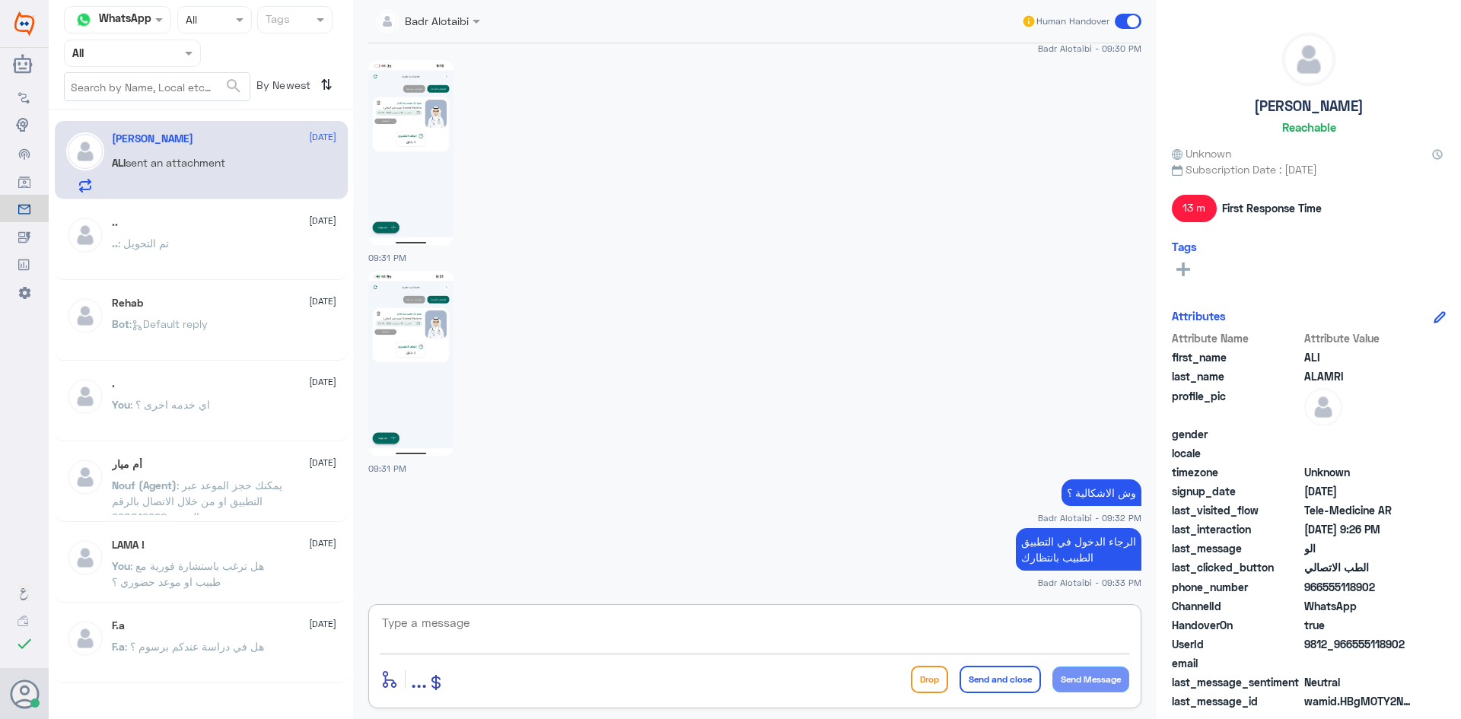
click at [1128, 21] on span at bounding box center [1128, 21] width 27 height 15
click at [0, 0] on input "checkbox" at bounding box center [0, 0] width 0 height 0
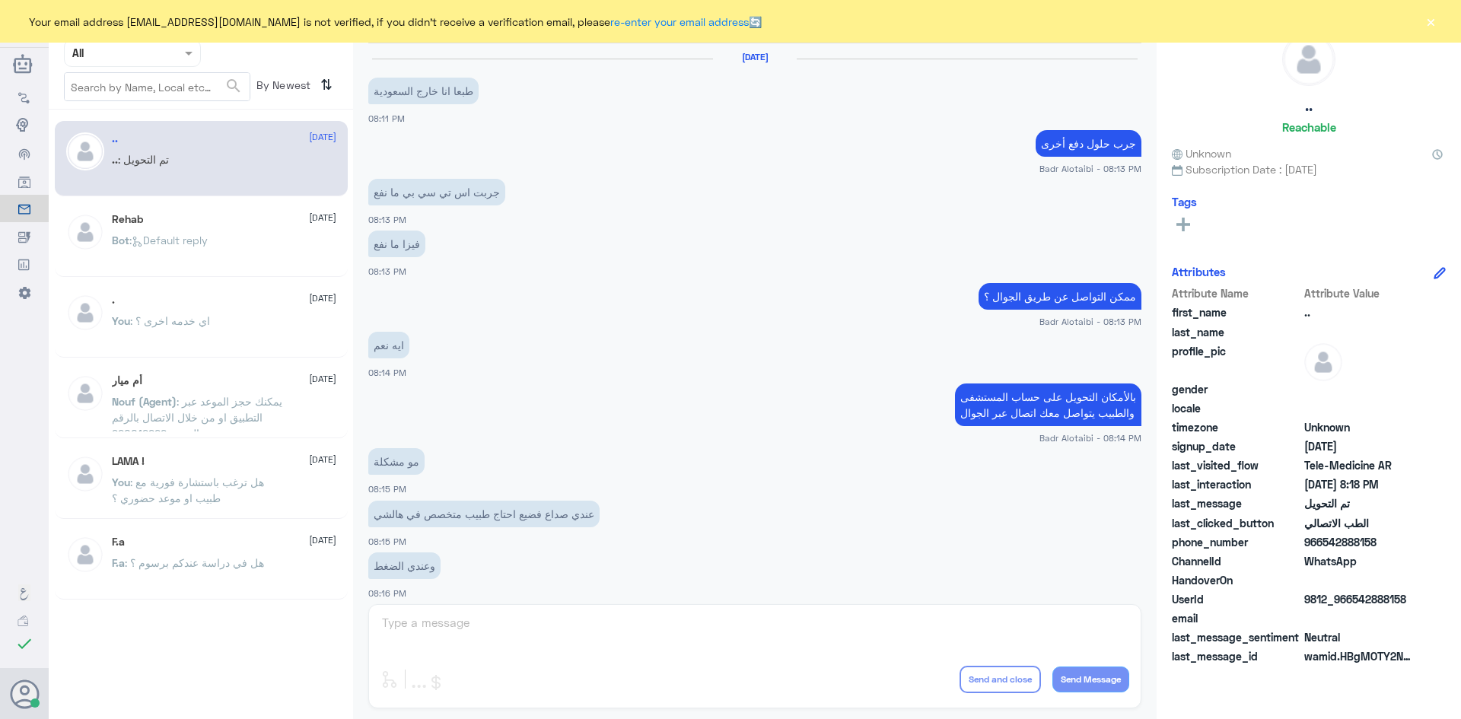
scroll to position [499, 0]
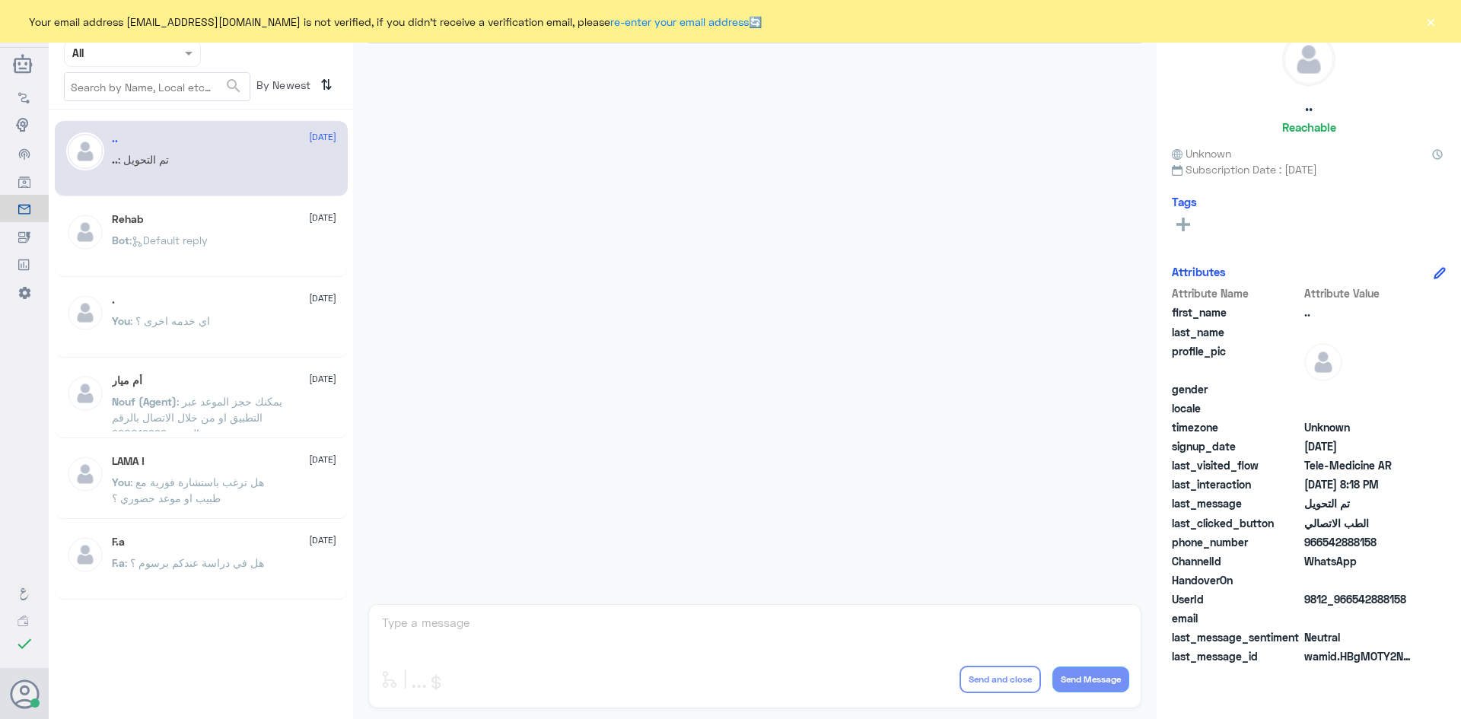
click at [1426, 24] on button "×" at bounding box center [1430, 21] width 15 height 15
